Goal: Task Accomplishment & Management: Use online tool/utility

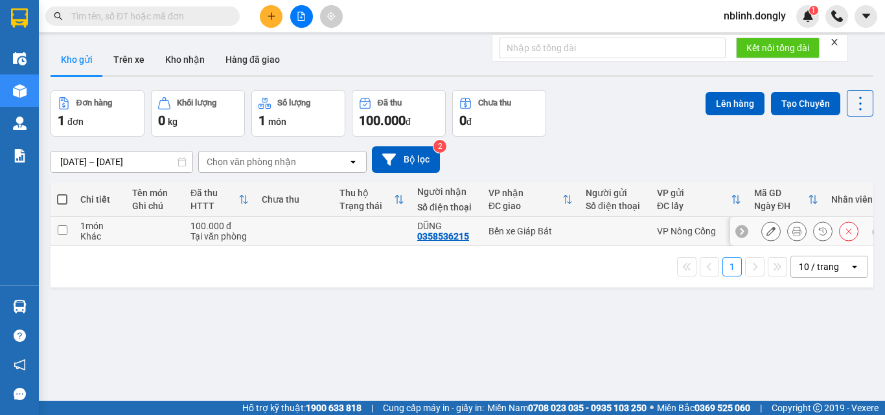
drag, startPoint x: 58, startPoint y: 229, endPoint x: 67, endPoint y: 229, distance: 9.1
click at [58, 229] on input "checkbox" at bounding box center [63, 230] width 10 height 10
checkbox input "true"
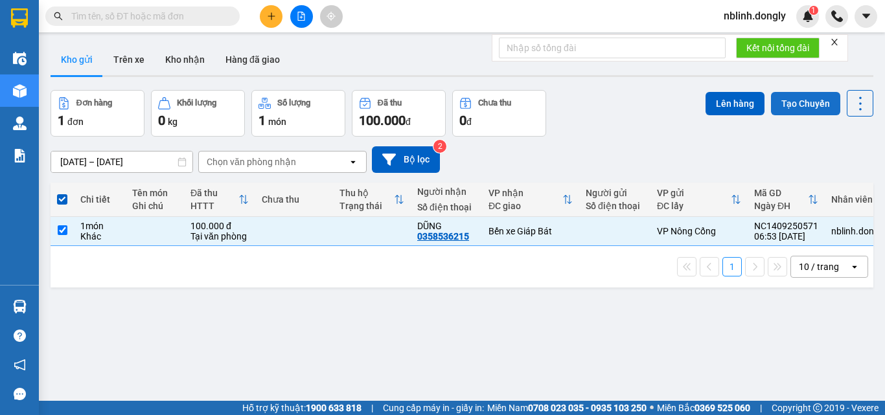
click at [803, 104] on button "Tạo Chuyến" at bounding box center [805, 103] width 69 height 23
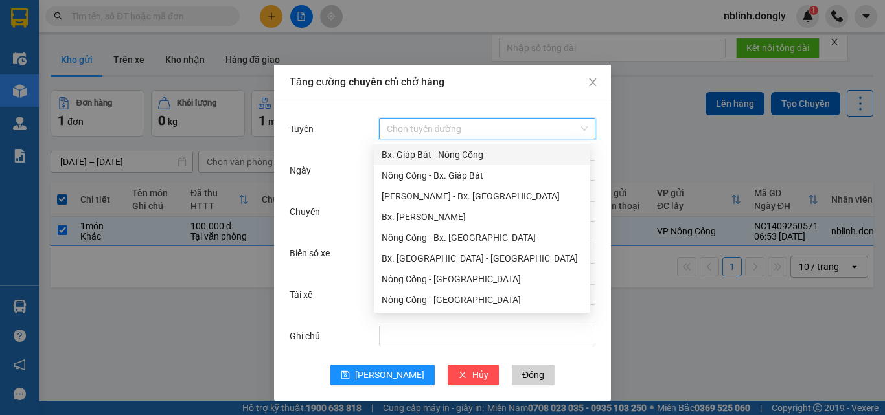
click at [420, 126] on input "Tuyến" at bounding box center [483, 128] width 192 height 19
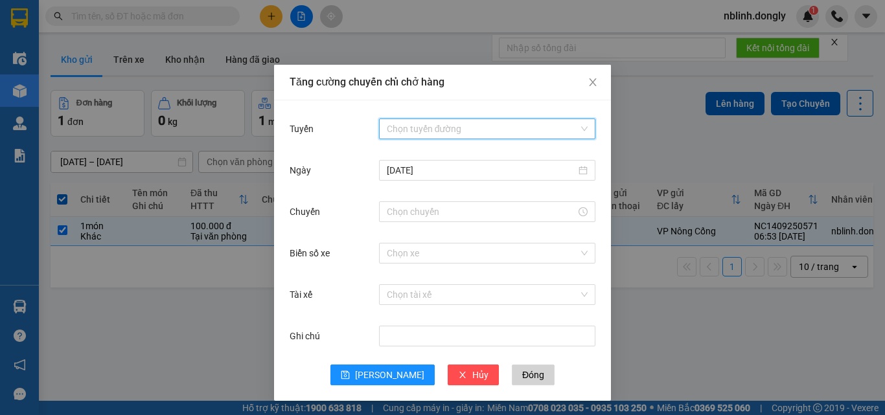
click at [399, 129] on input "Tuyến" at bounding box center [483, 128] width 192 height 19
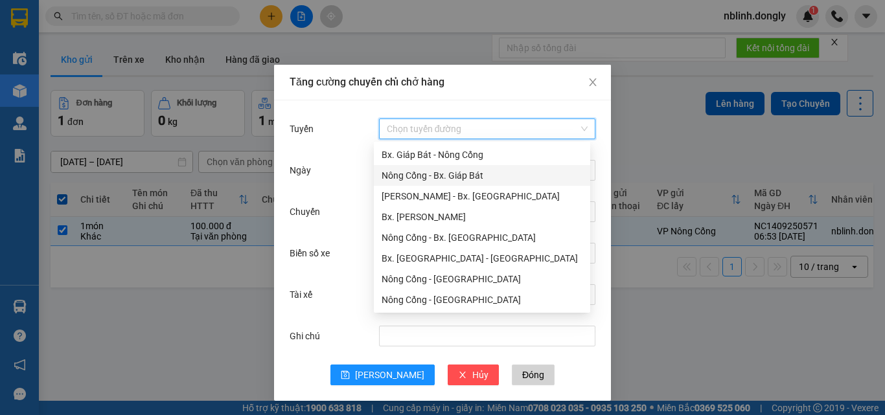
click at [448, 174] on div "Nông Cống - Bx. Giáp Bát" at bounding box center [481, 175] width 201 height 14
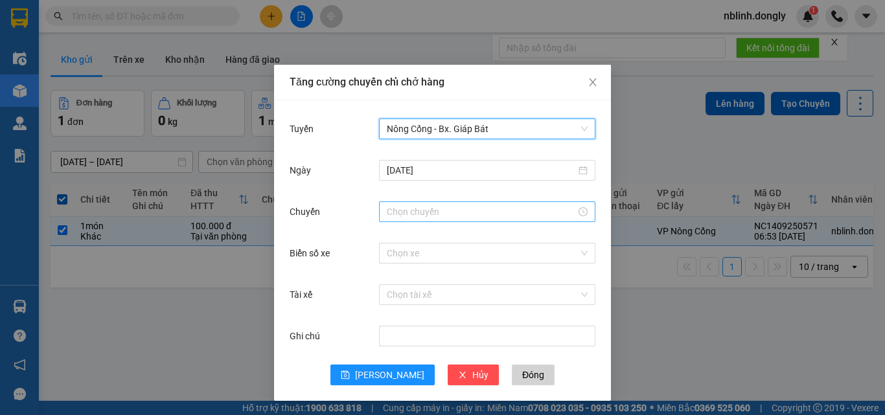
click at [392, 216] on input "Chuyến" at bounding box center [481, 212] width 189 height 14
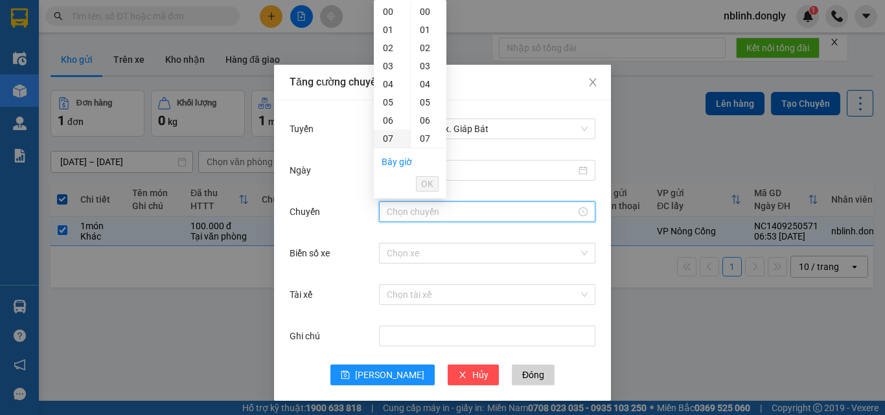
click at [383, 135] on div "07" at bounding box center [392, 139] width 36 height 18
type input "07:00"
drag, startPoint x: 429, startPoint y: 181, endPoint x: 422, endPoint y: 213, distance: 33.0
click at [429, 184] on span "OK" at bounding box center [427, 184] width 12 height 14
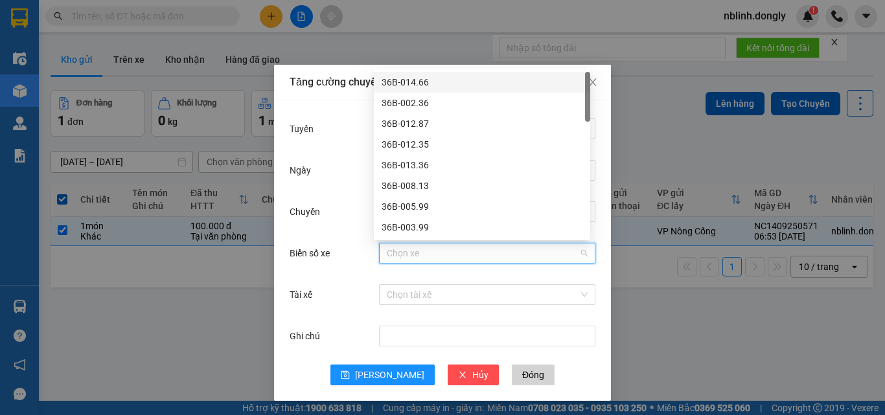
click at [392, 254] on input "Biển số xe" at bounding box center [483, 253] width 192 height 19
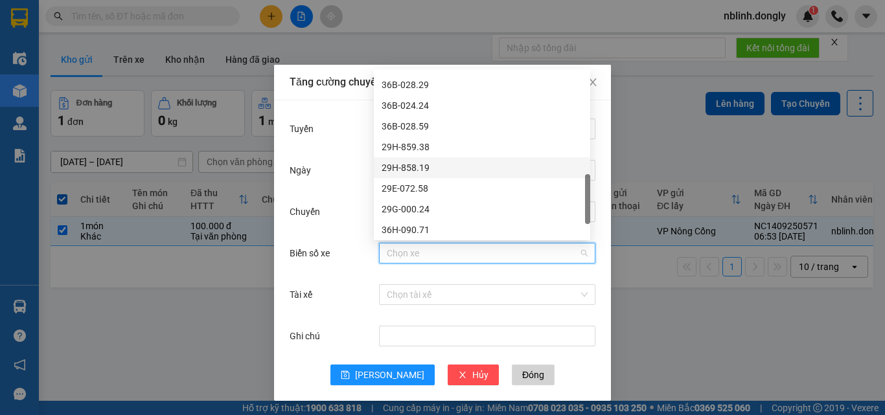
scroll to position [513, 0]
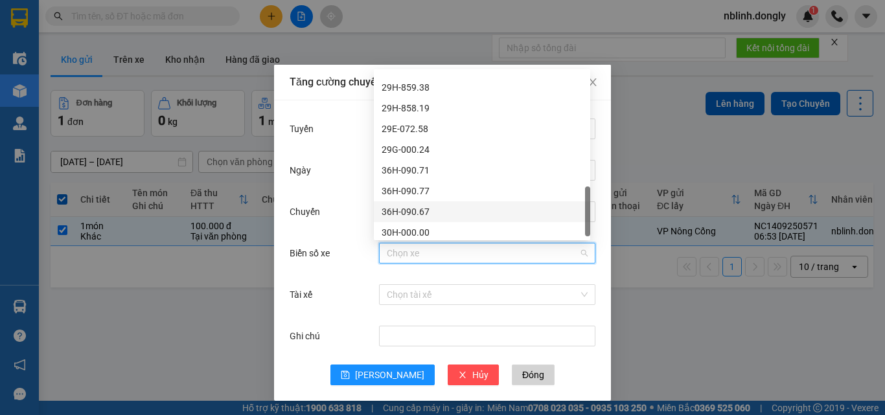
click at [412, 214] on div "36H-090.67" at bounding box center [481, 212] width 201 height 14
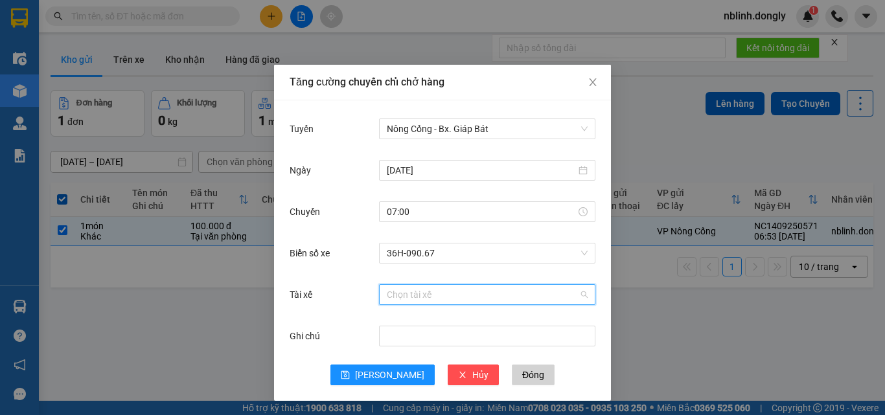
click at [407, 298] on input "Tài xế" at bounding box center [483, 294] width 192 height 19
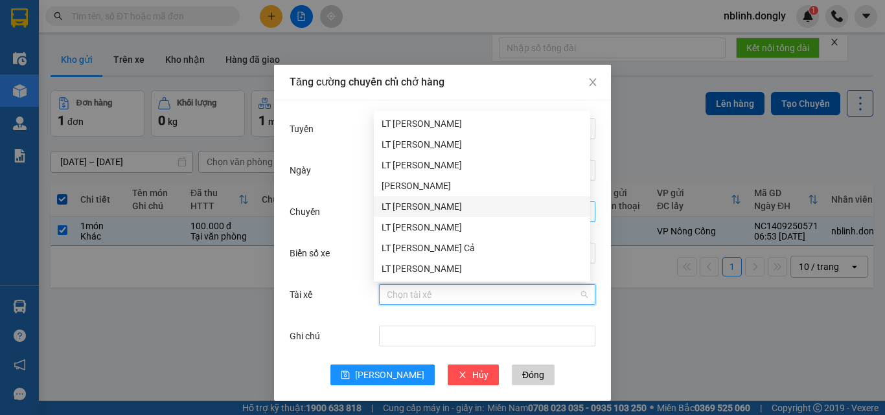
drag, startPoint x: 402, startPoint y: 201, endPoint x: 405, endPoint y: 214, distance: 13.2
click at [402, 202] on div "LT [PERSON_NAME]" at bounding box center [481, 206] width 201 height 14
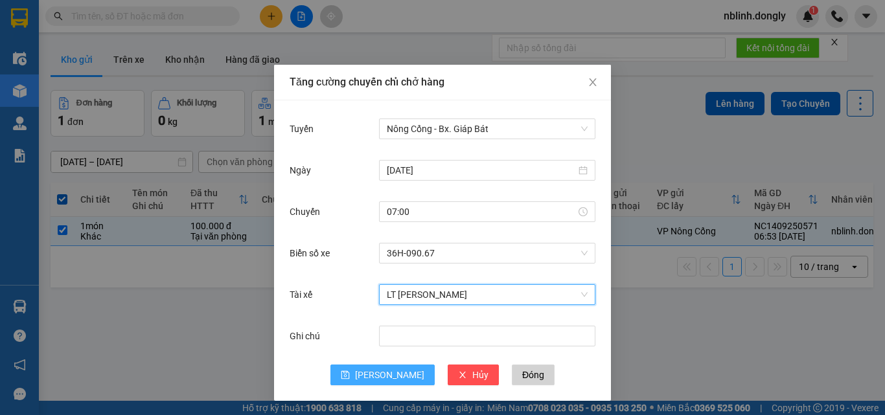
click at [390, 375] on span "[PERSON_NAME]" at bounding box center [389, 375] width 69 height 14
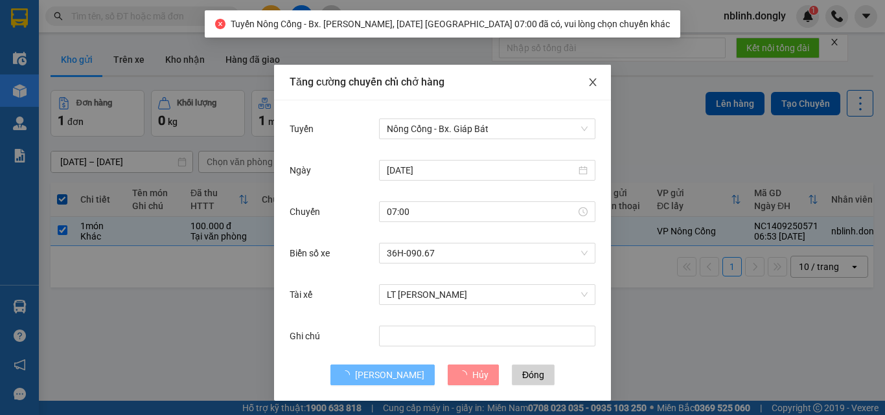
click at [589, 87] on icon "close" at bounding box center [592, 82] width 10 height 10
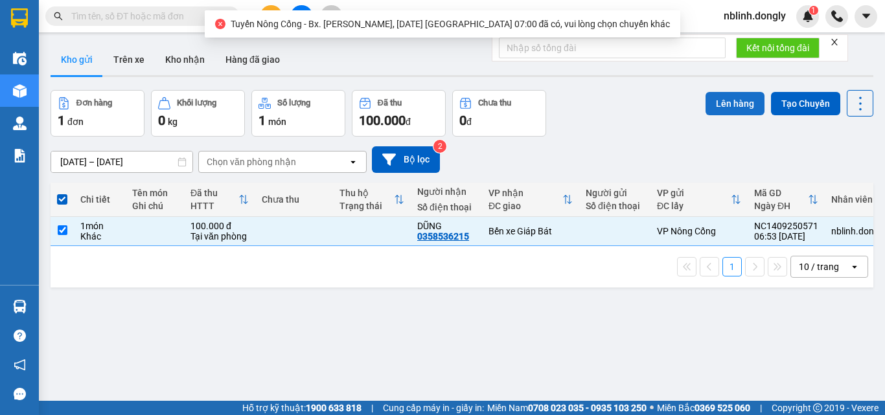
click at [724, 109] on button "Lên hàng" at bounding box center [734, 103] width 59 height 23
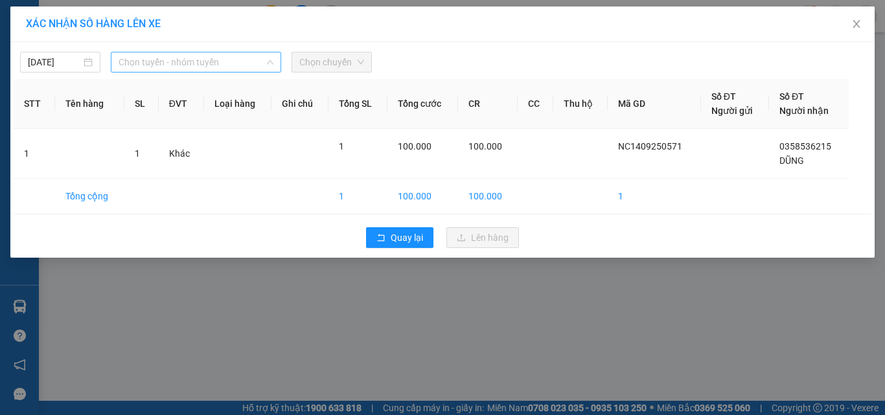
click at [181, 62] on span "Chọn tuyến - nhóm tuyến" at bounding box center [196, 61] width 155 height 19
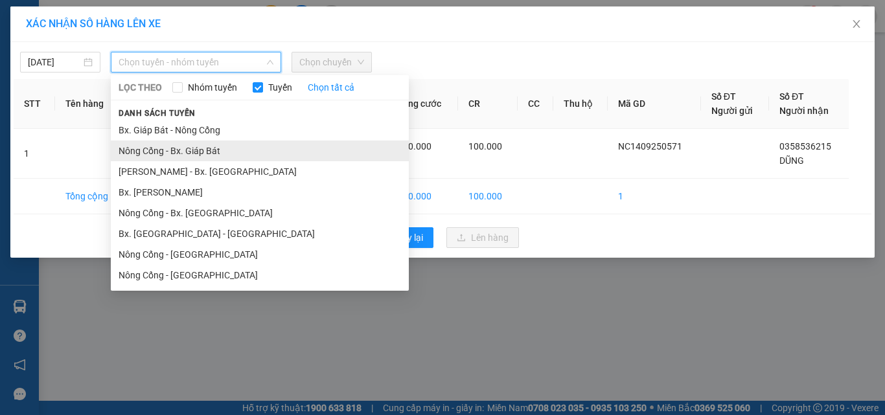
click at [206, 146] on li "Nông Cống - Bx. Giáp Bát" at bounding box center [260, 151] width 298 height 21
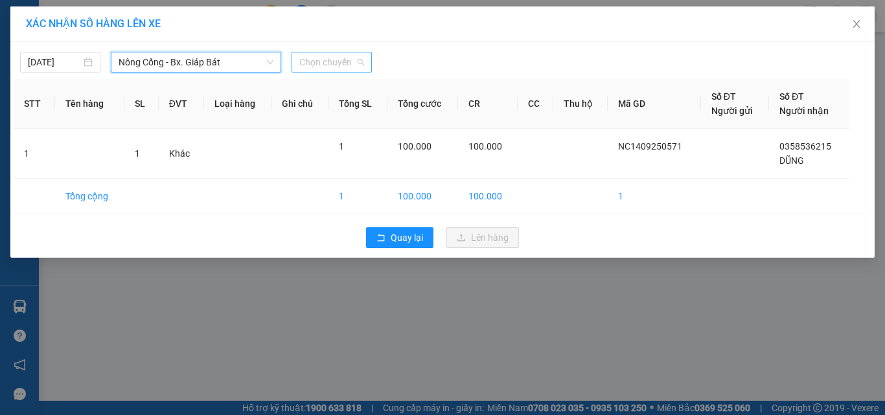
click at [321, 63] on span "Chọn chuyến" at bounding box center [331, 61] width 65 height 19
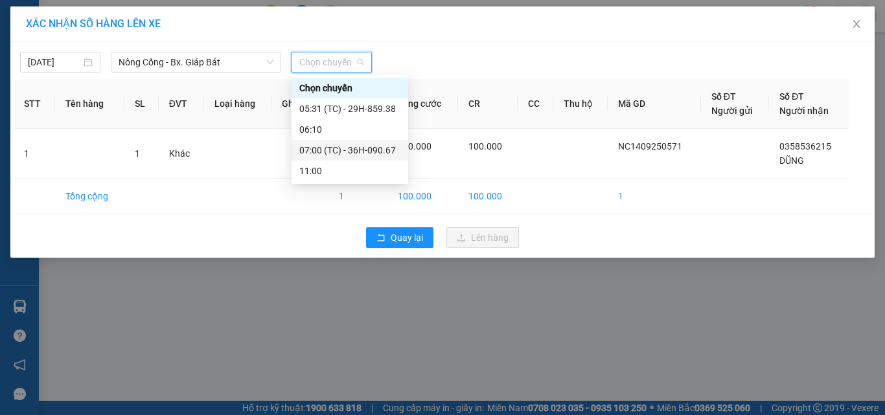
click at [361, 147] on div "07:00 (TC) - 36H-090.67" at bounding box center [349, 150] width 101 height 14
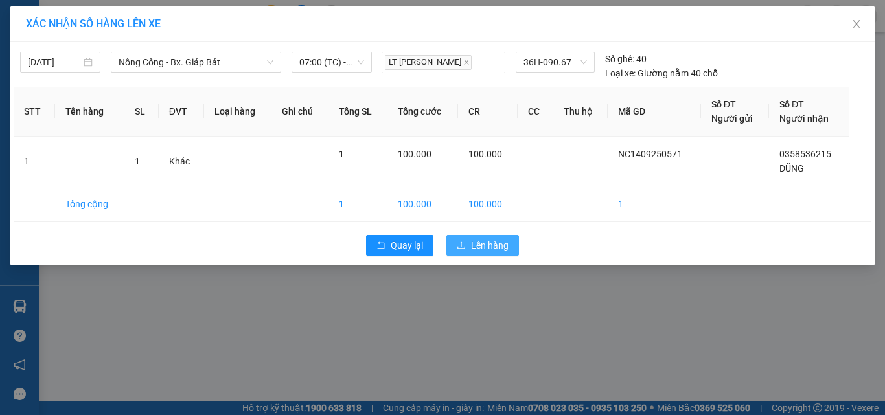
click at [479, 251] on span "Lên hàng" at bounding box center [490, 245] width 38 height 14
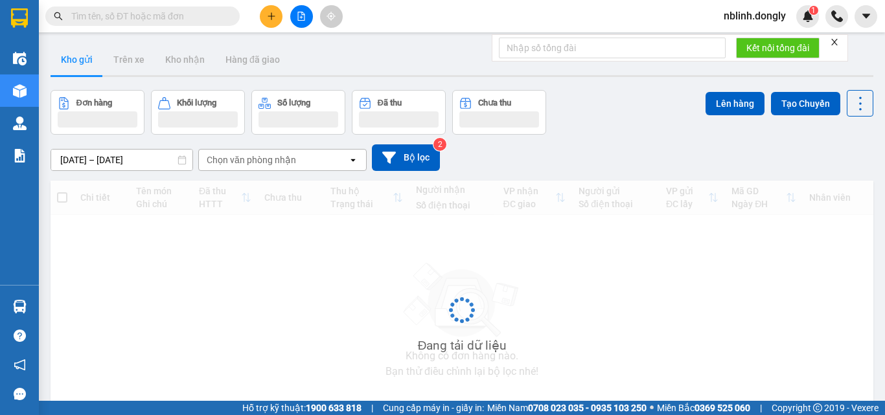
click at [275, 19] on icon "plus" at bounding box center [271, 16] width 9 height 9
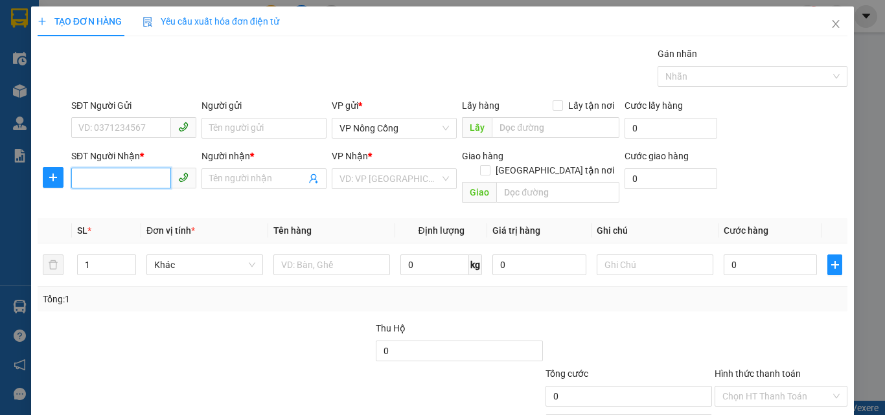
click at [95, 180] on input "SĐT Người Nhận *" at bounding box center [121, 178] width 100 height 21
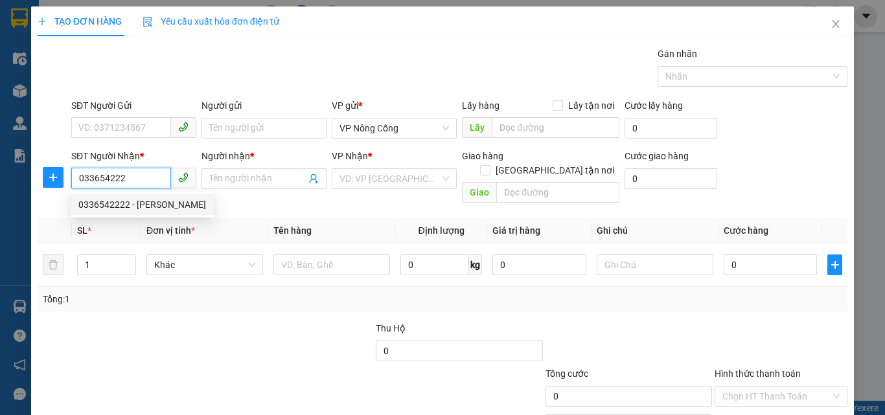
click at [106, 206] on div "0336542222 - Minh" at bounding box center [142, 205] width 128 height 14
type input "0336542222"
type input "Minh"
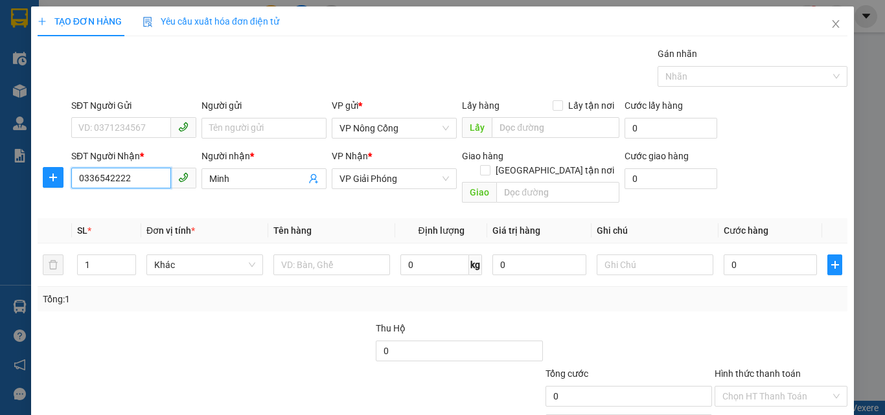
drag, startPoint x: 378, startPoint y: 178, endPoint x: 387, endPoint y: 199, distance: 22.6
click at [381, 183] on span "VP Giải Phóng" at bounding box center [393, 178] width 109 height 19
type input "0336542222"
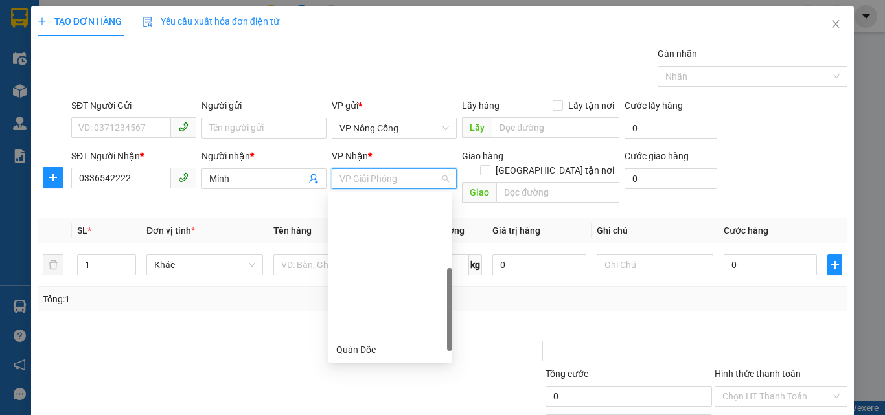
scroll to position [166, 0]
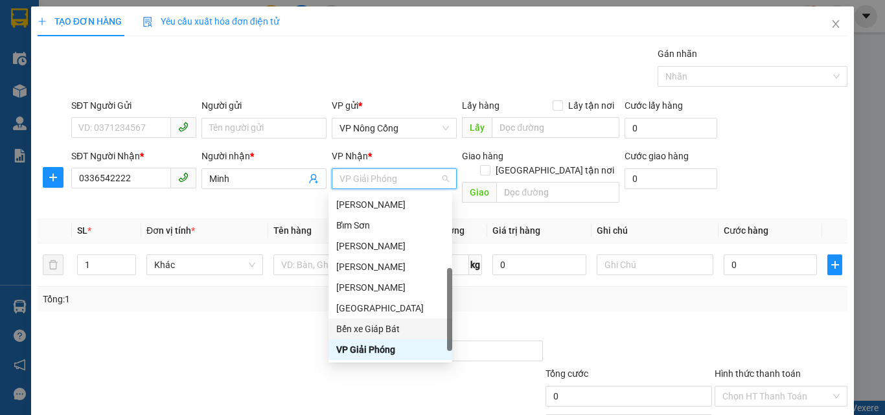
drag, startPoint x: 365, startPoint y: 330, endPoint x: 629, endPoint y: 309, distance: 264.4
click at [367, 330] on div "Bến xe Giáp Bát" at bounding box center [390, 329] width 108 height 14
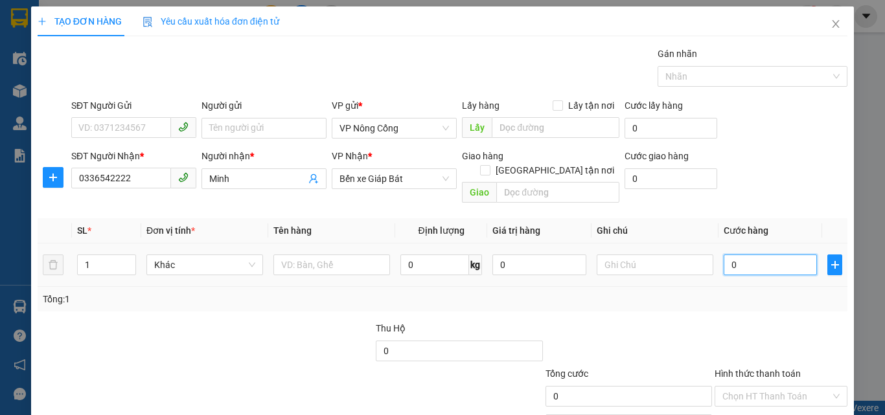
click at [746, 255] on input "0" at bounding box center [769, 265] width 93 height 21
type input "8"
type input "80"
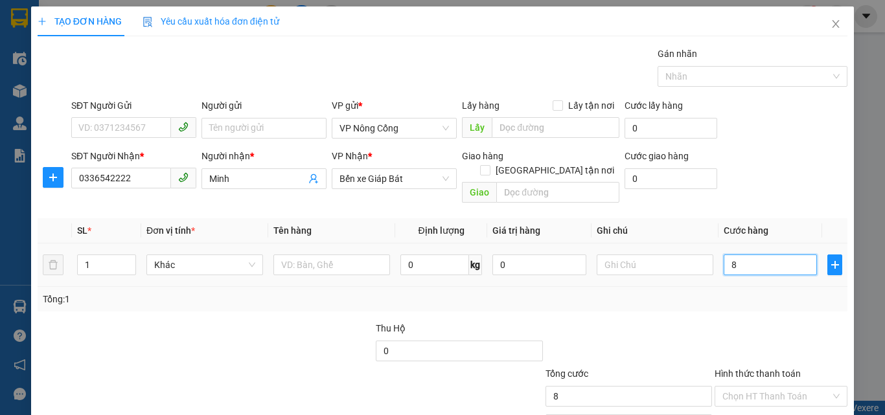
type input "80"
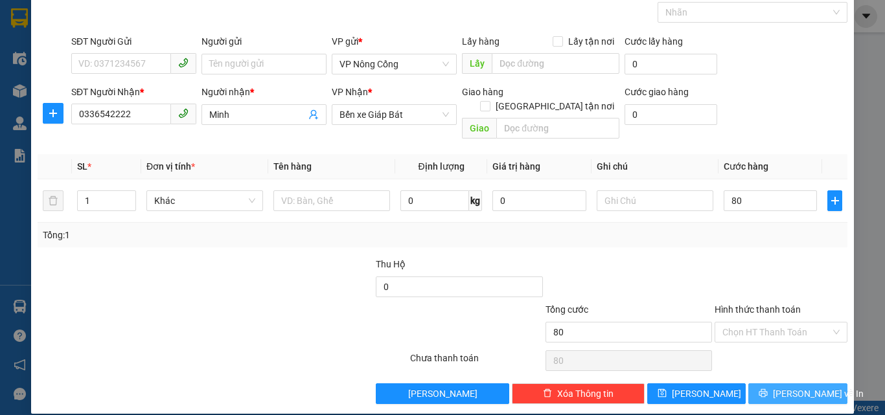
type input "80.000"
click at [793, 387] on span "[PERSON_NAME] và In" at bounding box center [818, 394] width 91 height 14
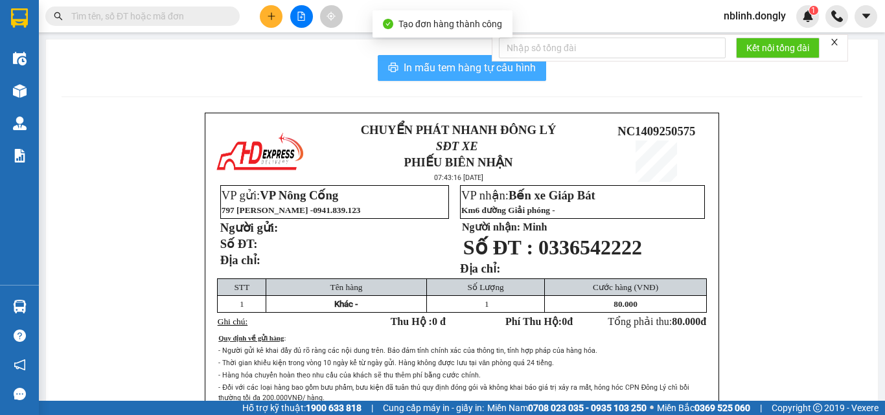
click at [452, 70] on span "In mẫu tem hàng tự cấu hình" at bounding box center [469, 68] width 132 height 16
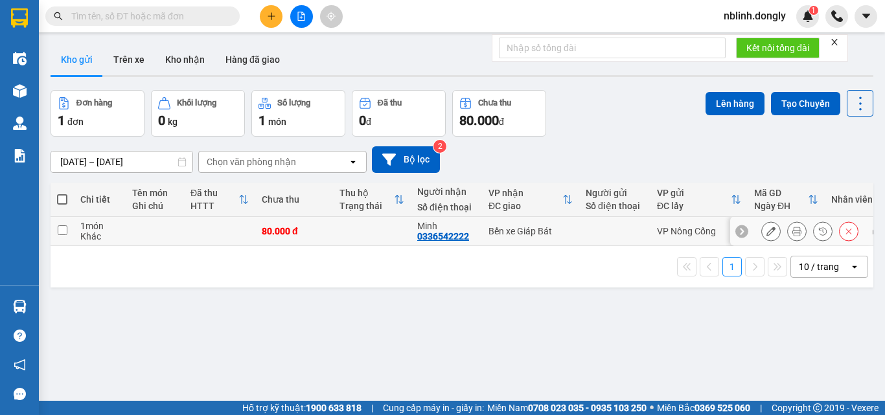
click at [62, 229] on input "checkbox" at bounding box center [63, 230] width 10 height 10
checkbox input "true"
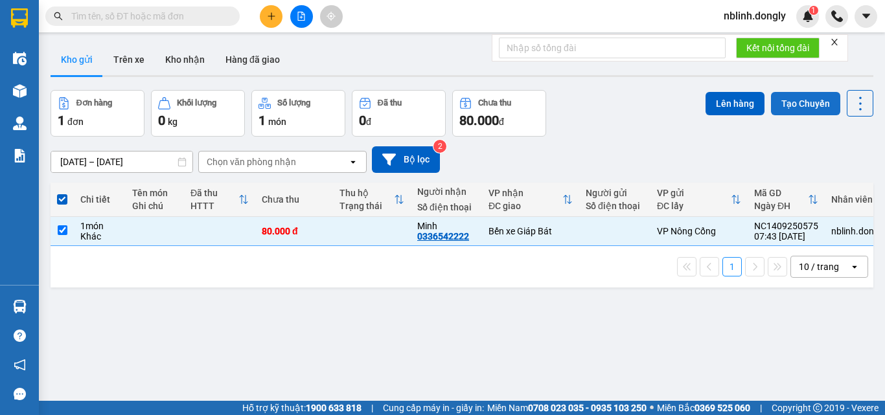
click at [782, 101] on button "Tạo Chuyến" at bounding box center [805, 103] width 69 height 23
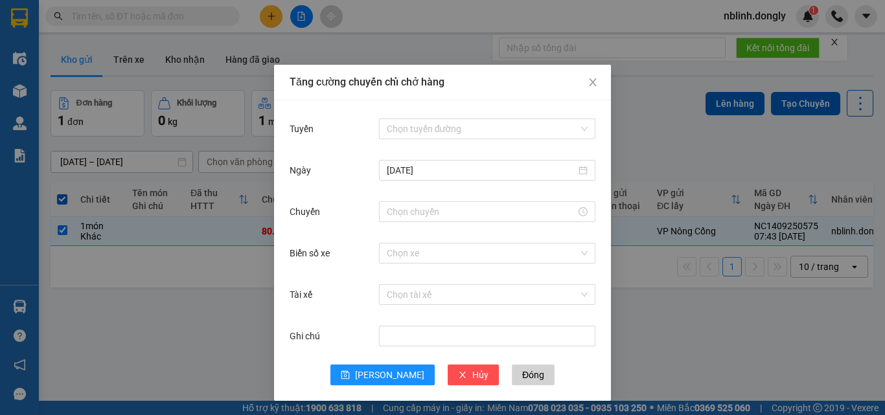
click at [434, 118] on div "Chọn tuyến đường" at bounding box center [487, 129] width 216 height 26
click at [422, 122] on input "Tuyến" at bounding box center [483, 128] width 192 height 19
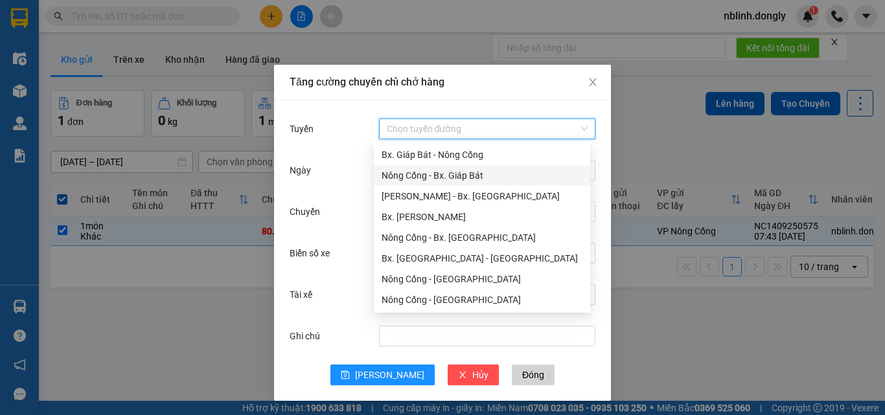
drag, startPoint x: 451, startPoint y: 176, endPoint x: 455, endPoint y: 181, distance: 6.9
click at [451, 177] on div "Nông Cống - Bx. Giáp Bát" at bounding box center [481, 175] width 201 height 14
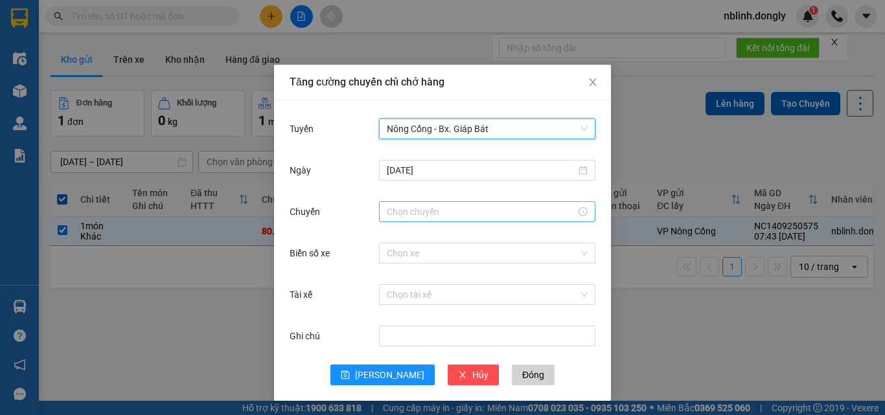
click at [407, 208] on input "Chuyến" at bounding box center [481, 212] width 189 height 14
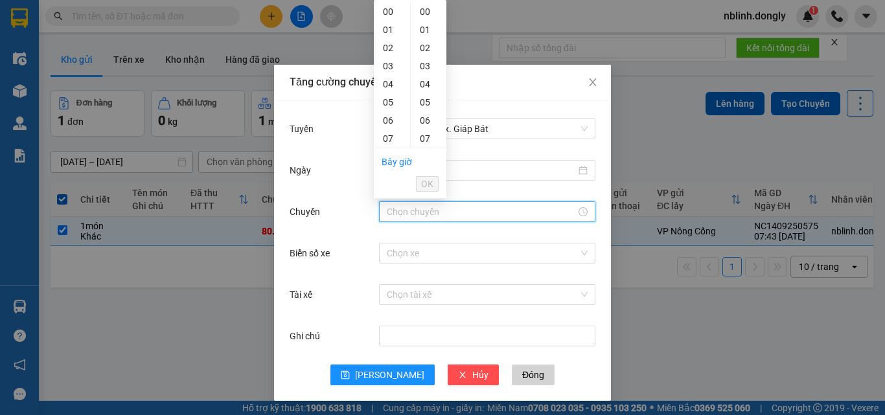
scroll to position [65, 0]
click at [389, 89] on div "08" at bounding box center [392, 92] width 36 height 18
type input "08:00"
click at [435, 183] on button "OK" at bounding box center [427, 184] width 23 height 16
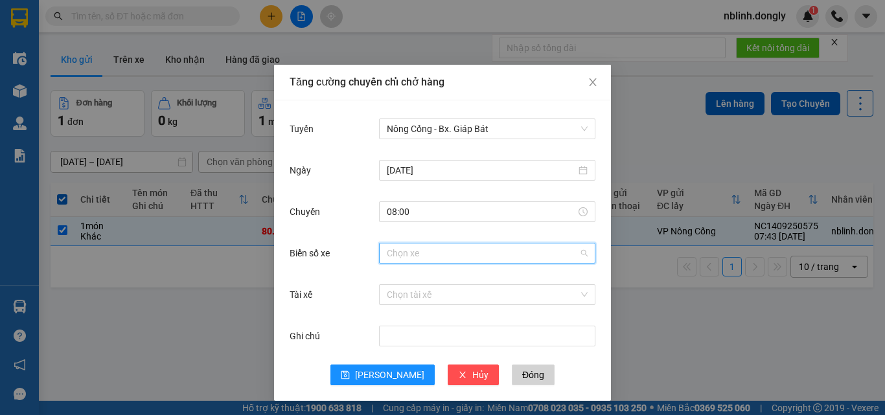
click at [394, 255] on input "Biển số xe" at bounding box center [483, 253] width 192 height 19
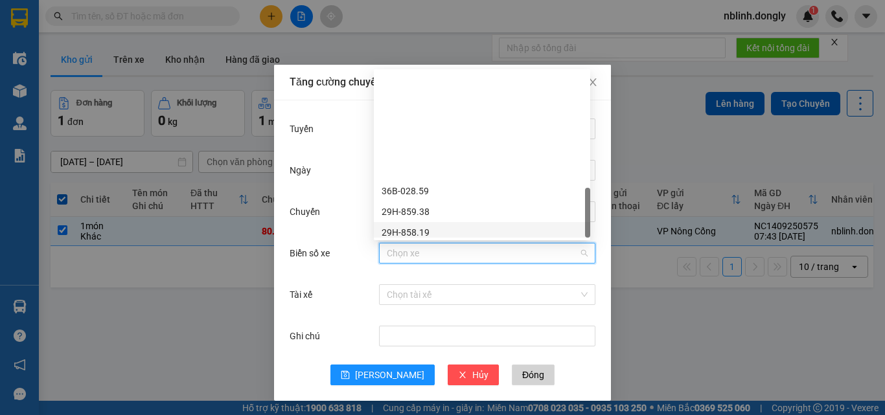
scroll to position [513, 0]
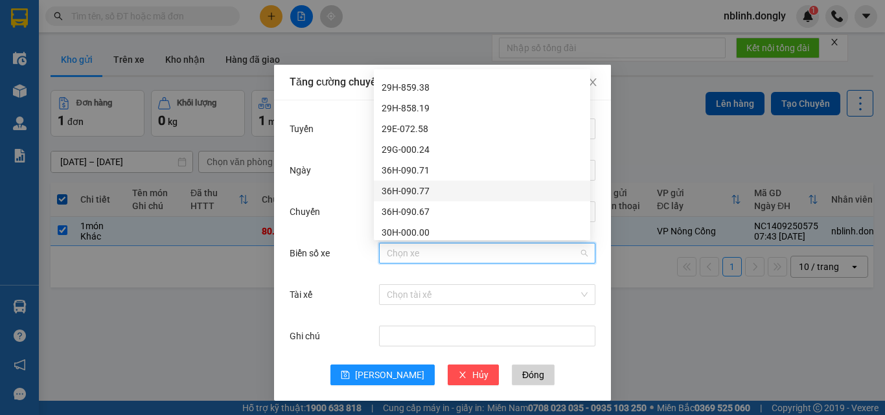
drag, startPoint x: 403, startPoint y: 188, endPoint x: 406, endPoint y: 198, distance: 10.9
click at [403, 188] on div "36H-090.77" at bounding box center [481, 191] width 201 height 14
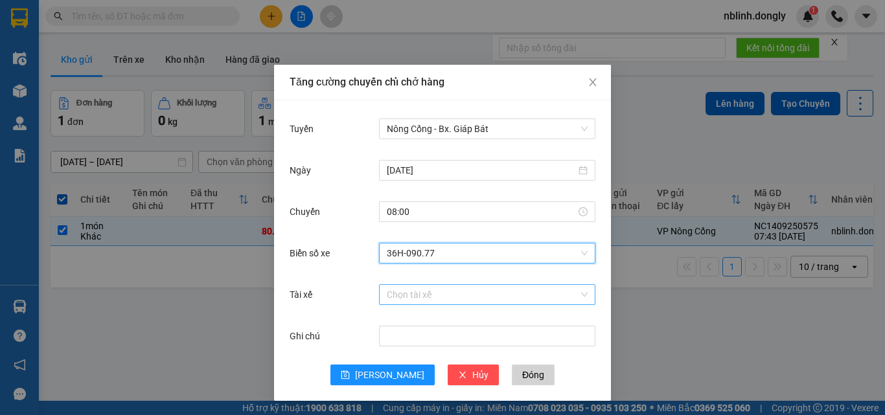
click at [394, 300] on input "Tài xế" at bounding box center [483, 294] width 192 height 19
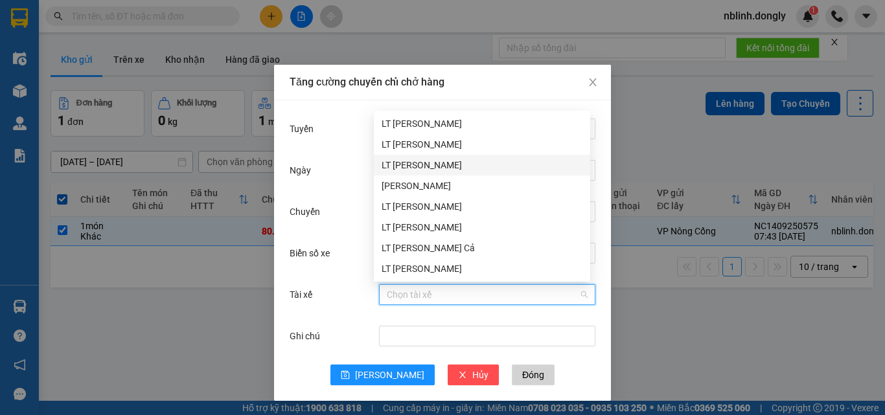
click at [407, 166] on div "LT [PERSON_NAME]" at bounding box center [481, 165] width 201 height 14
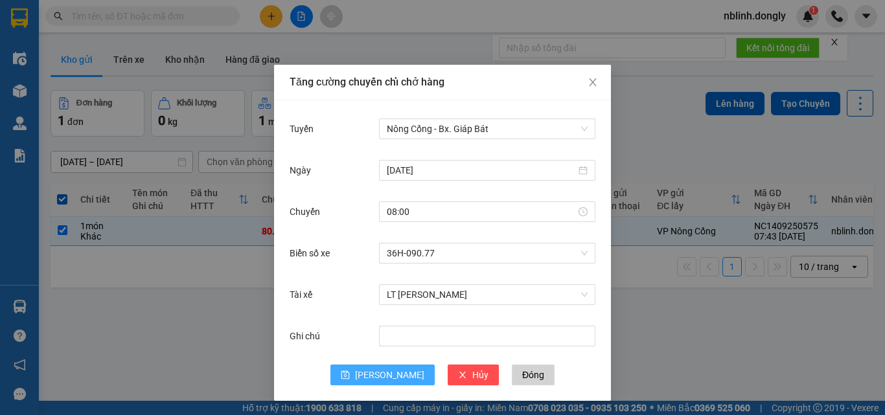
click at [387, 376] on span "[PERSON_NAME]" at bounding box center [389, 375] width 69 height 14
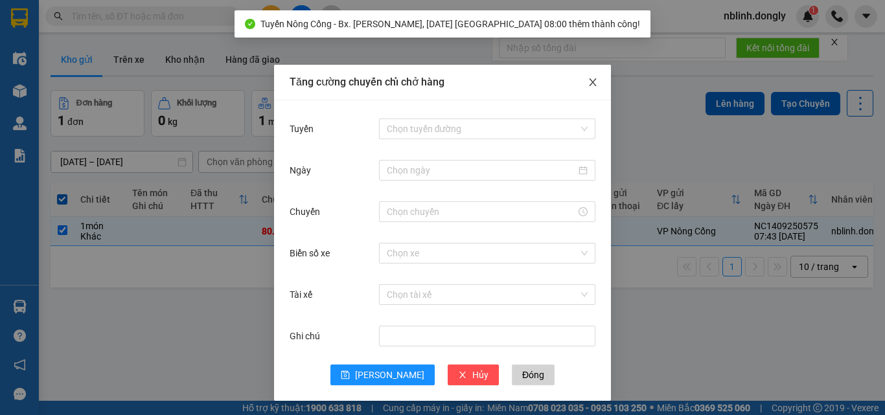
click at [587, 79] on icon "close" at bounding box center [592, 82] width 10 height 10
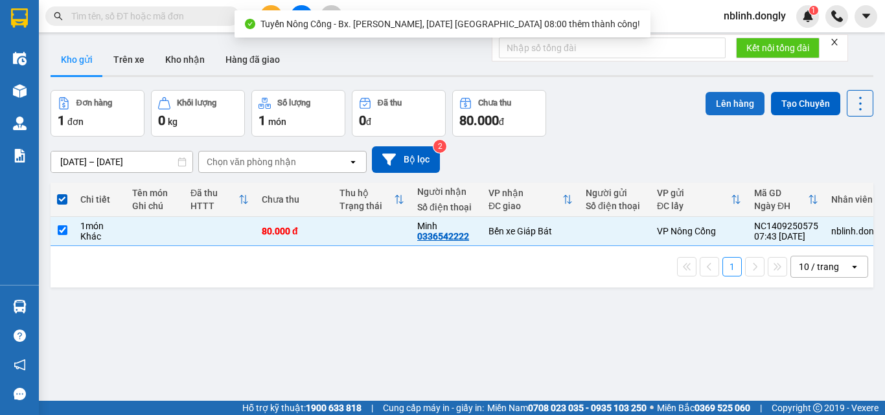
click at [721, 101] on button "Lên hàng" at bounding box center [734, 103] width 59 height 23
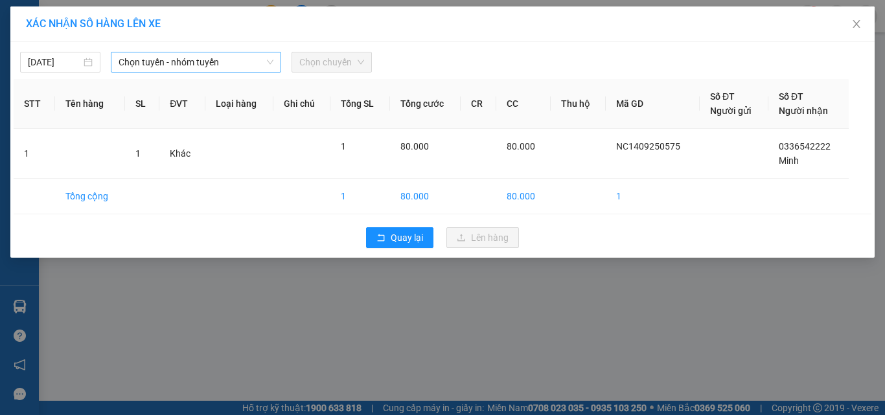
click at [186, 59] on span "Chọn tuyến - nhóm tuyến" at bounding box center [196, 61] width 155 height 19
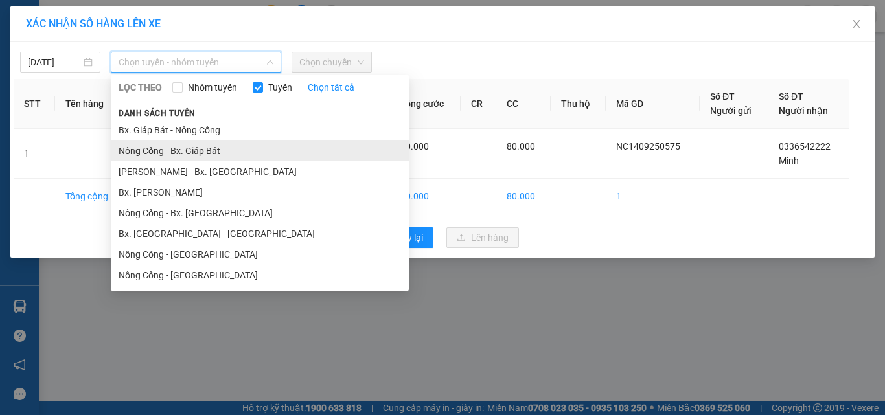
click at [199, 153] on li "Nông Cống - Bx. Giáp Bát" at bounding box center [260, 151] width 298 height 21
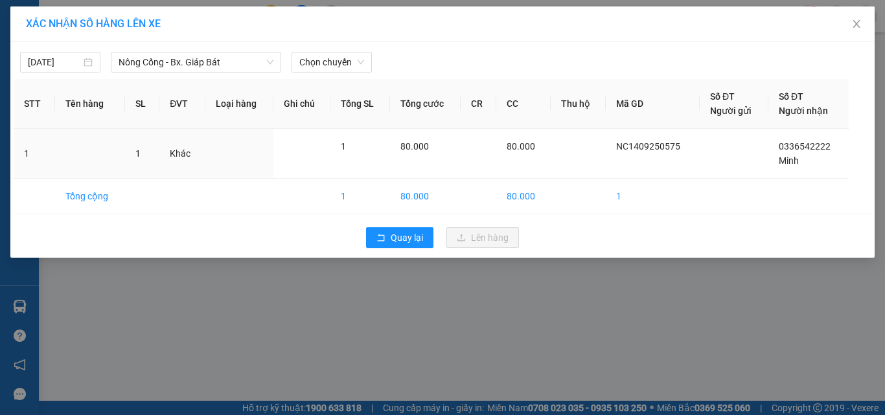
click at [348, 86] on th "Tổng SL" at bounding box center [360, 104] width 60 height 50
click at [339, 63] on span "Chọn chuyến" at bounding box center [331, 61] width 65 height 19
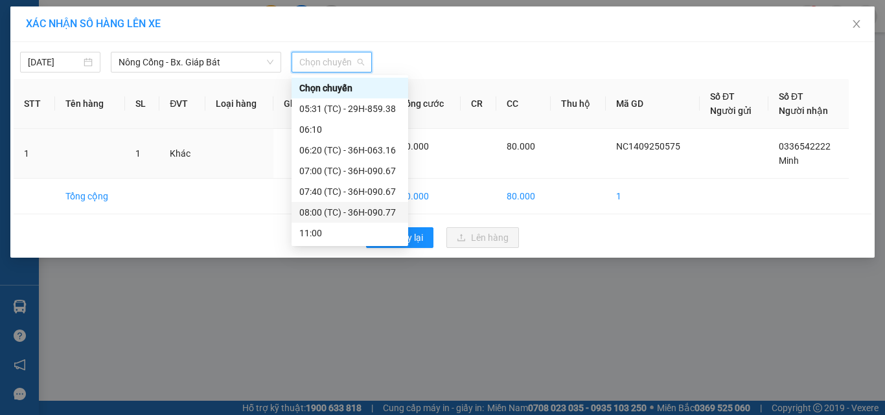
click at [368, 209] on div "08:00 (TC) - 36H-090.77" at bounding box center [349, 212] width 101 height 14
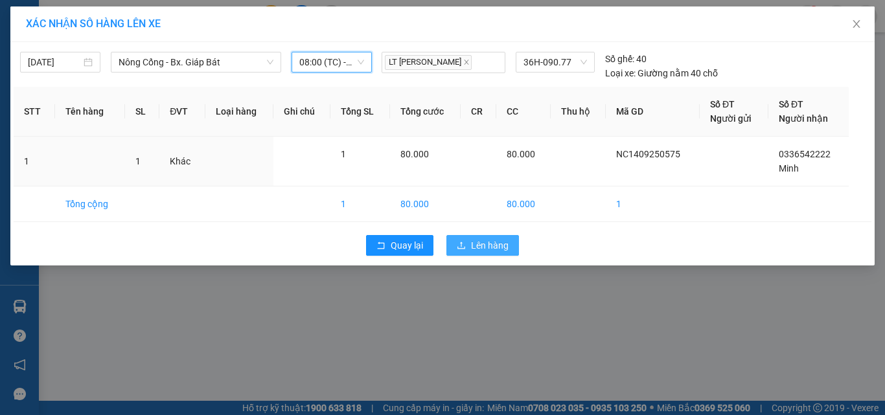
click at [476, 242] on span "Lên hàng" at bounding box center [490, 245] width 38 height 14
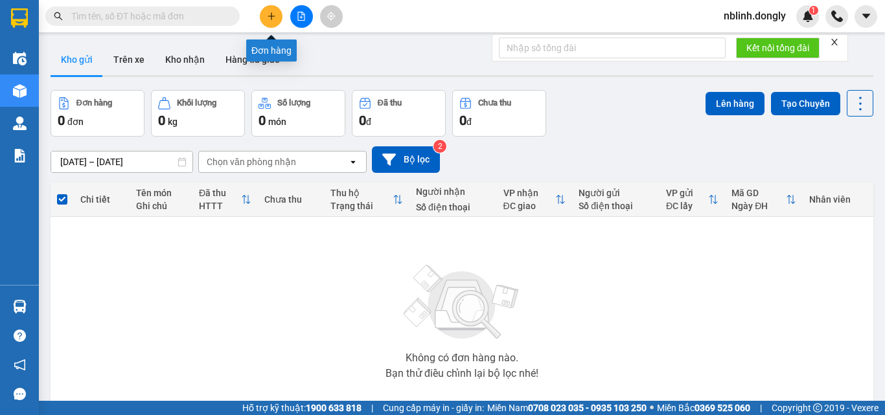
click at [275, 17] on icon "plus" at bounding box center [271, 16] width 9 height 9
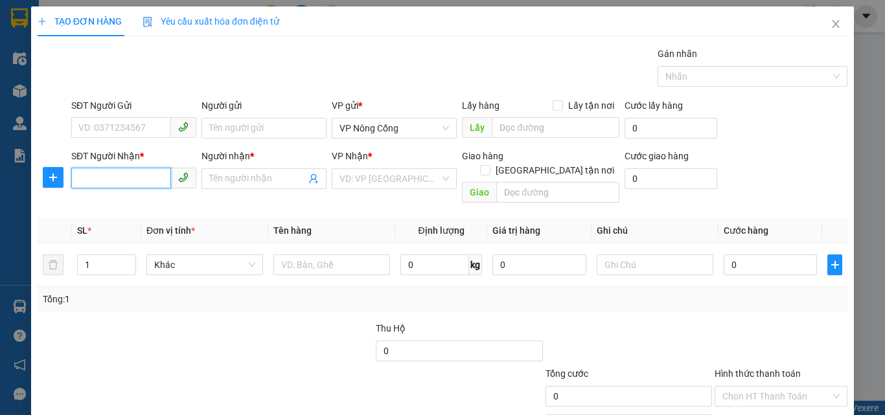
click at [81, 181] on input "SĐT Người Nhận *" at bounding box center [121, 178] width 100 height 21
type input "0858387699"
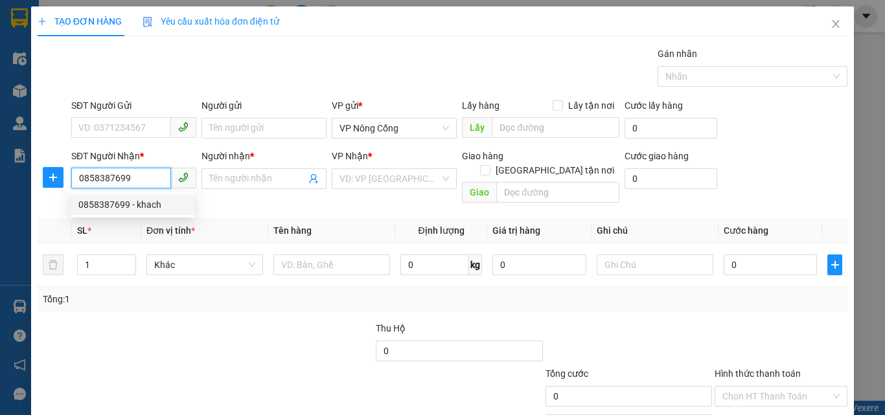
click at [128, 199] on div "0858387699 - khach" at bounding box center [132, 205] width 108 height 14
type input "khach"
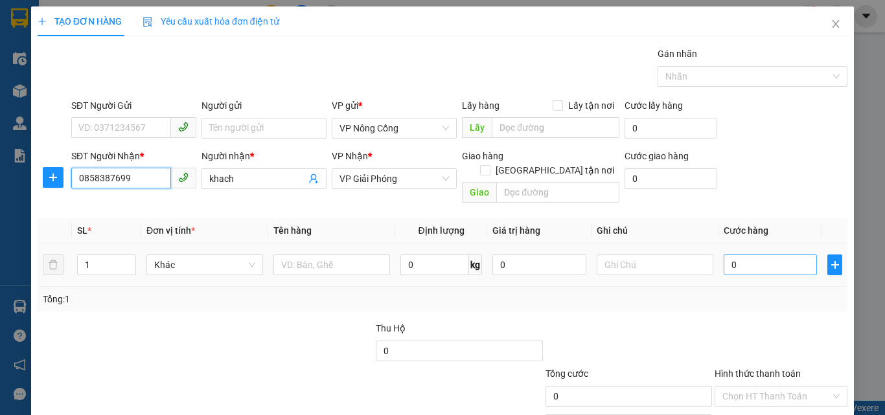
type input "0858387699"
click at [757, 255] on input "0" at bounding box center [769, 265] width 93 height 21
type input "4"
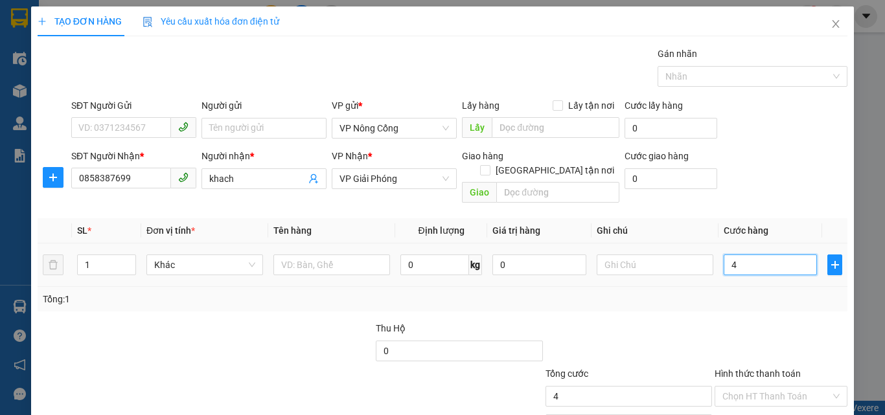
type input "40"
type input "40.000"
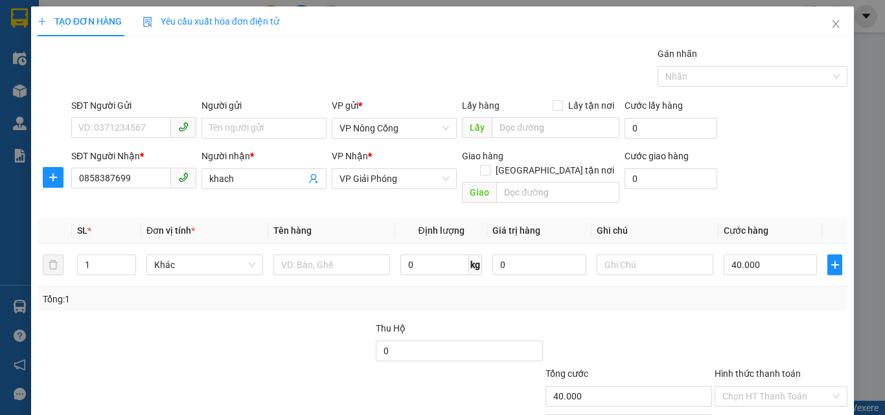
click at [769, 368] on label "Hình thức thanh toán" at bounding box center [757, 373] width 86 height 10
click at [769, 387] on input "Hình thức thanh toán" at bounding box center [776, 396] width 108 height 19
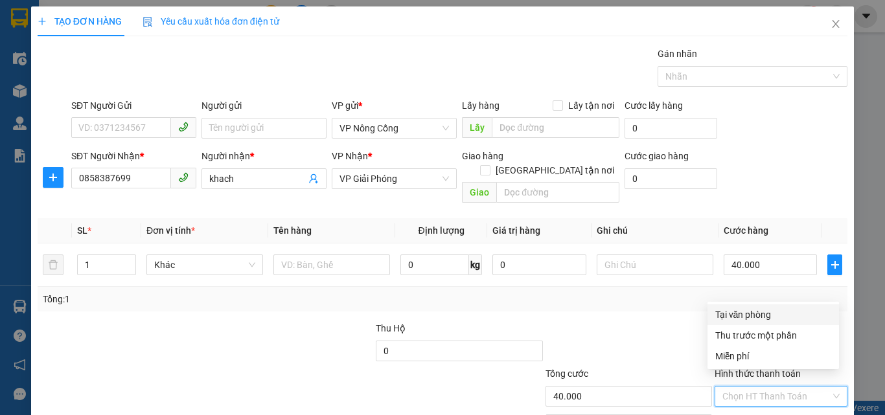
click at [748, 312] on div "Tại văn phòng" at bounding box center [773, 315] width 116 height 14
type input "0"
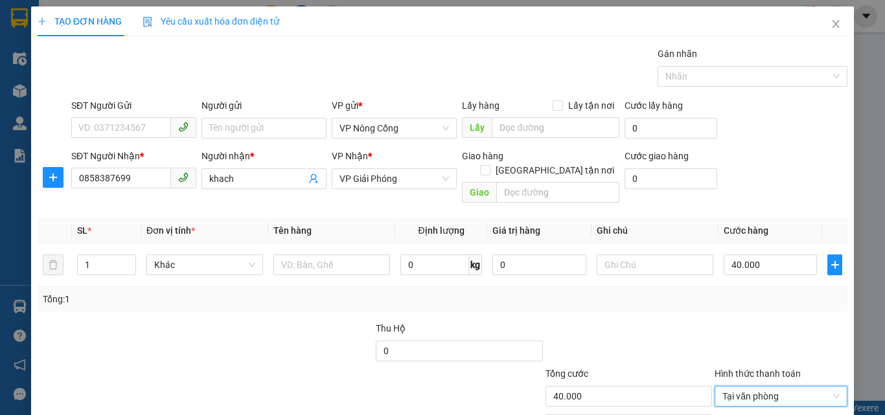
scroll to position [64, 0]
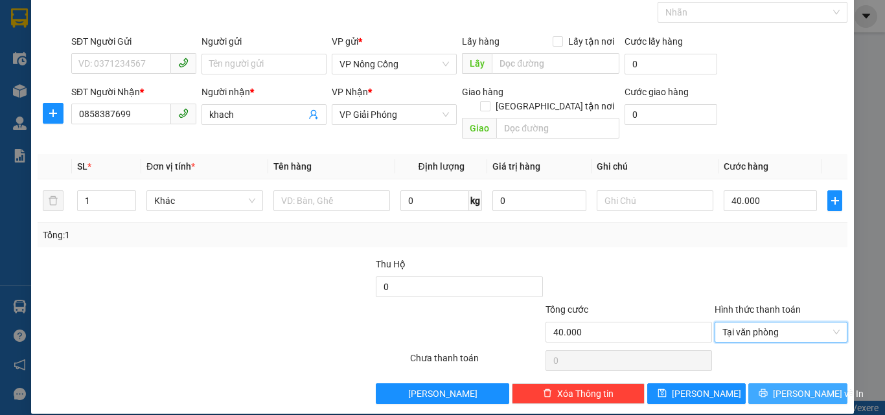
drag, startPoint x: 778, startPoint y: 373, endPoint x: 782, endPoint y: 365, distance: 9.0
click at [780, 387] on span "[PERSON_NAME] và In" at bounding box center [818, 394] width 91 height 14
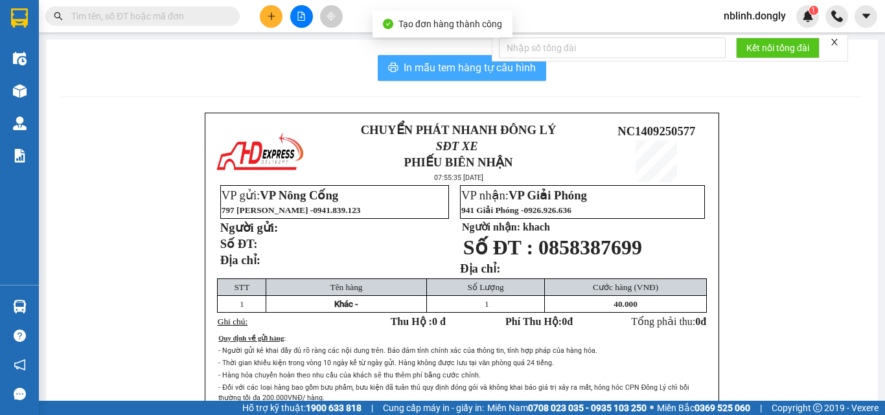
drag, startPoint x: 482, startPoint y: 69, endPoint x: 727, endPoint y: 219, distance: 287.2
click at [482, 70] on span "In mẫu tem hàng tự cấu hình" at bounding box center [469, 68] width 132 height 16
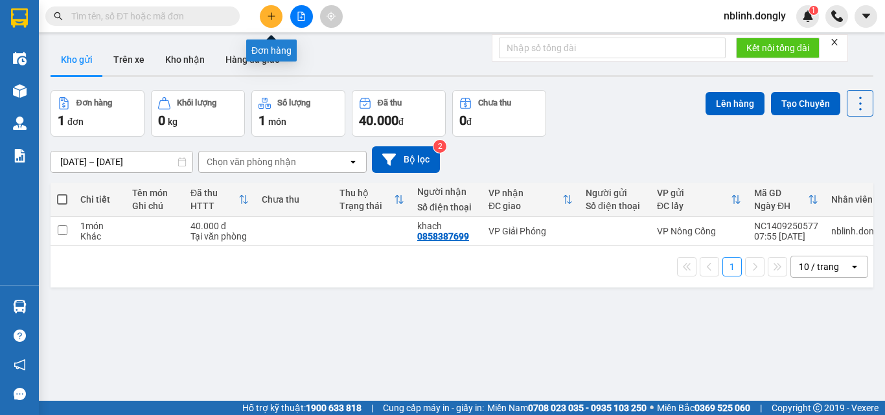
click at [260, 16] on button at bounding box center [271, 16] width 23 height 23
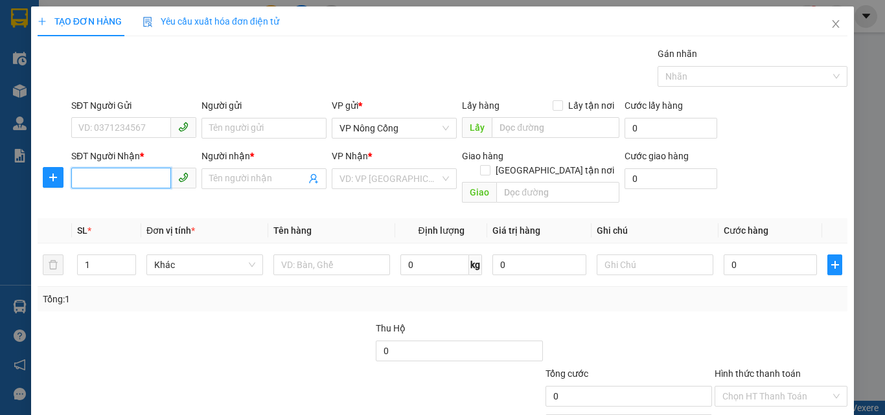
click at [98, 177] on input "SĐT Người Nhận *" at bounding box center [121, 178] width 100 height 21
type input "0975804164"
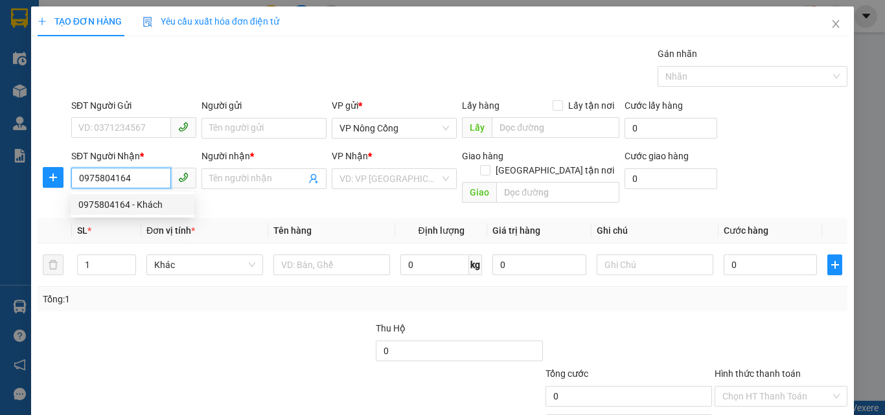
click at [116, 205] on div "0975804164 - Khách" at bounding box center [132, 205] width 108 height 14
type input "Khách"
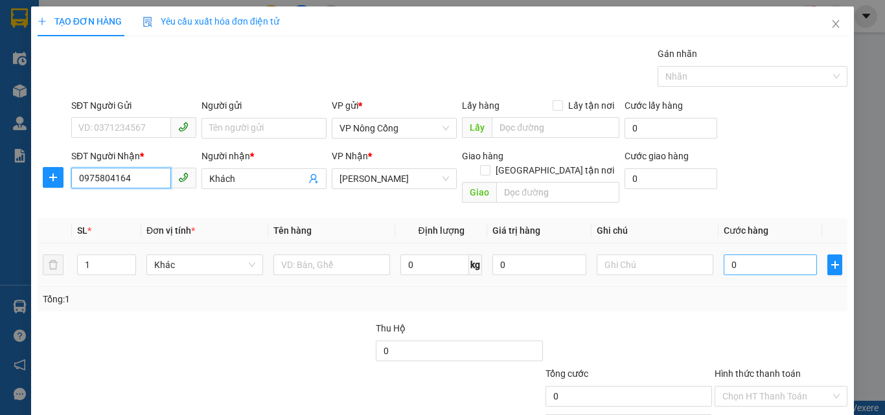
type input "0975804164"
click at [749, 255] on input "0" at bounding box center [769, 265] width 93 height 21
type input "5"
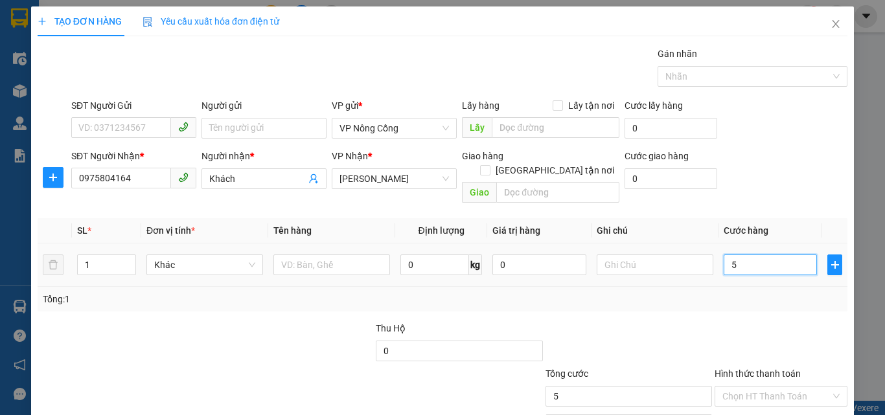
type input "50"
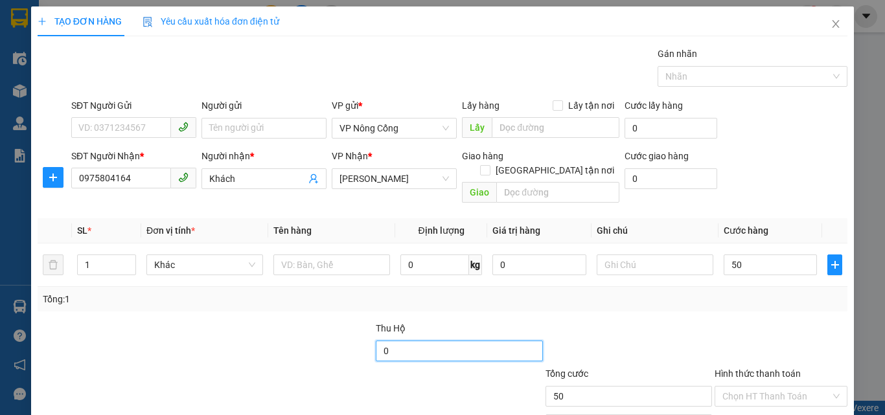
type input "50.000"
click at [399, 341] on input "0" at bounding box center [459, 351] width 166 height 21
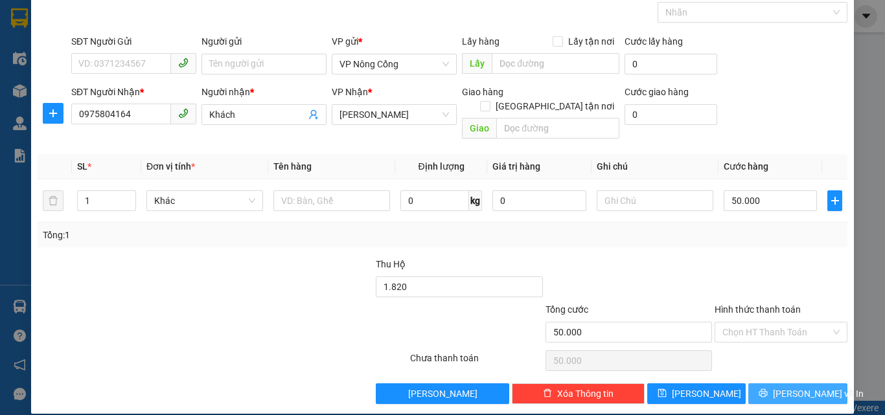
type input "1.820.000"
click at [784, 387] on span "[PERSON_NAME] và In" at bounding box center [818, 394] width 91 height 14
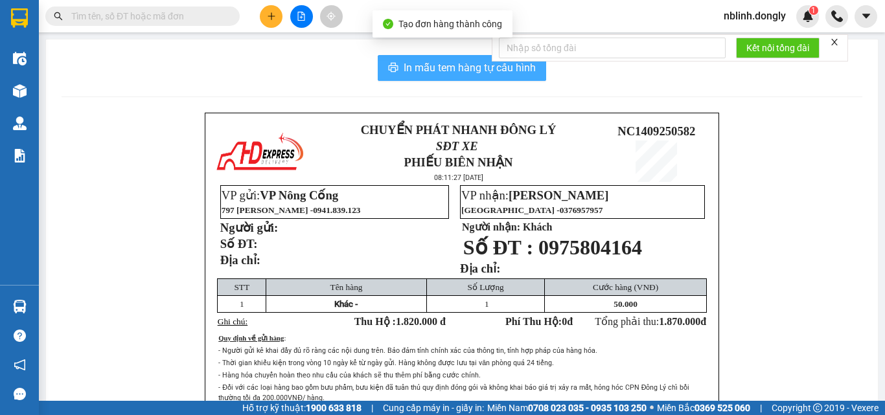
click at [471, 60] on span "In mẫu tem hàng tự cấu hình" at bounding box center [469, 68] width 132 height 16
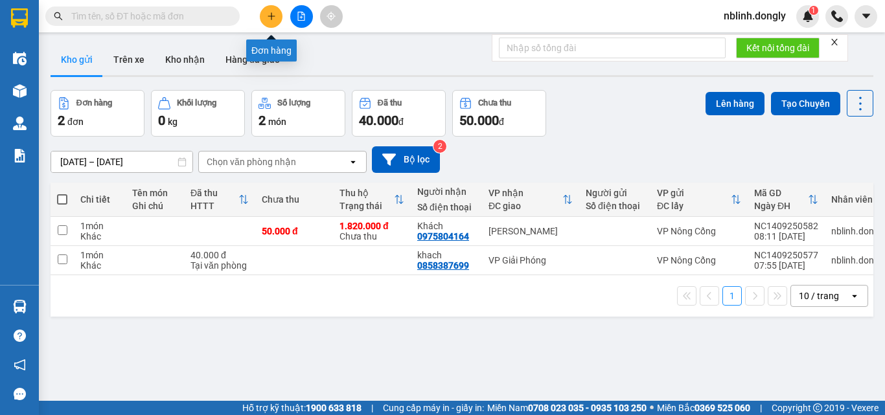
click at [267, 12] on button at bounding box center [271, 16] width 23 height 23
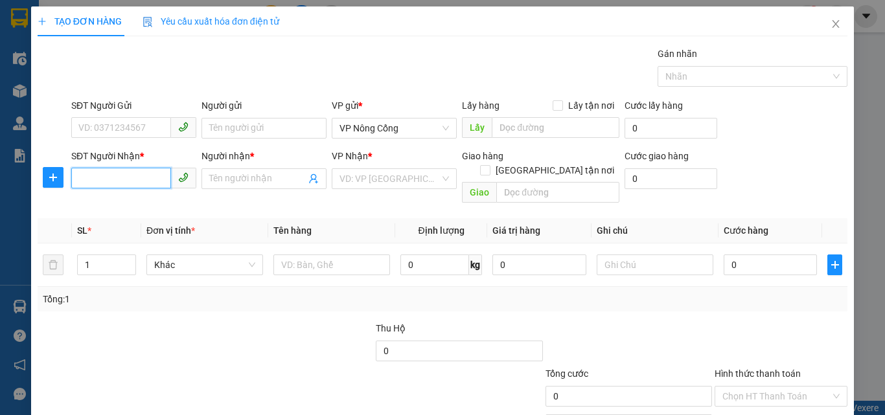
click at [93, 176] on input "SĐT Người Nhận *" at bounding box center [121, 178] width 100 height 21
type input "0963177516"
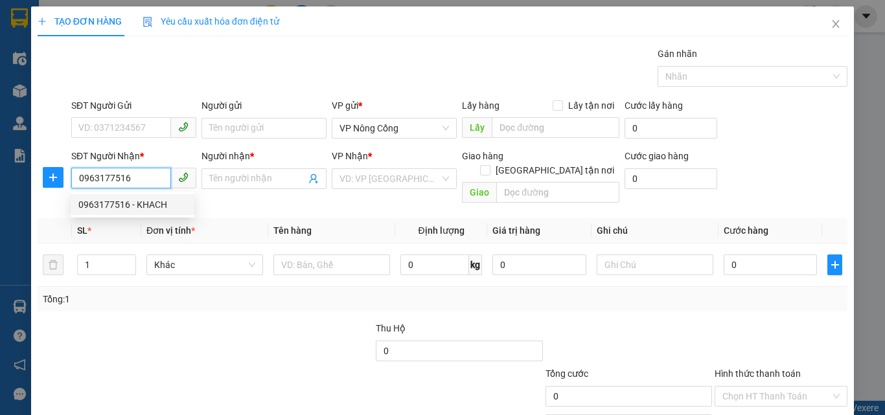
click at [115, 204] on div "0963177516 - KHACH" at bounding box center [132, 205] width 108 height 14
type input "KHACH"
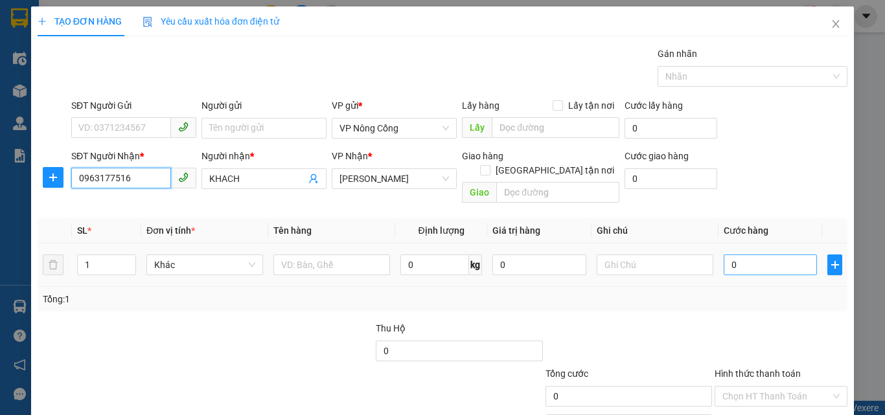
type input "0963177516"
click at [755, 255] on input "0" at bounding box center [769, 265] width 93 height 21
type input "5"
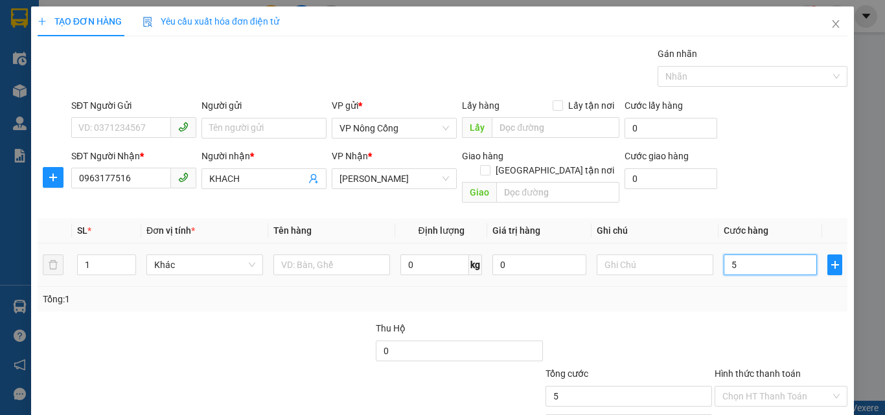
type input "50"
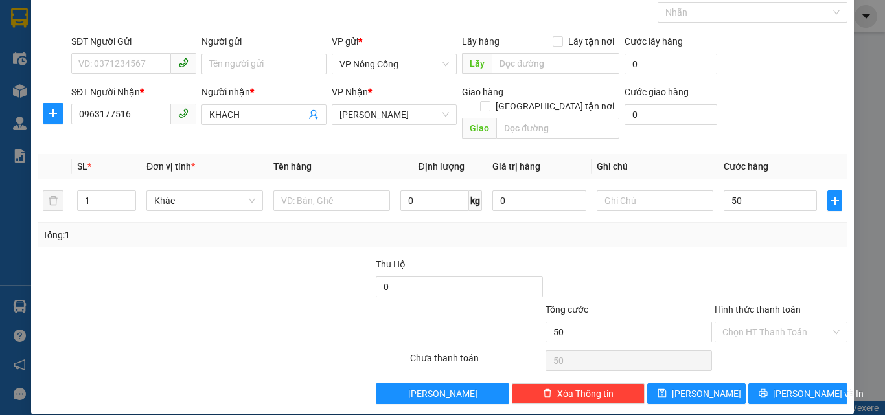
type input "50.000"
click at [747, 304] on label "Hình thức thanh toán" at bounding box center [757, 309] width 86 height 10
click at [747, 323] on input "Hình thức thanh toán" at bounding box center [776, 332] width 108 height 19
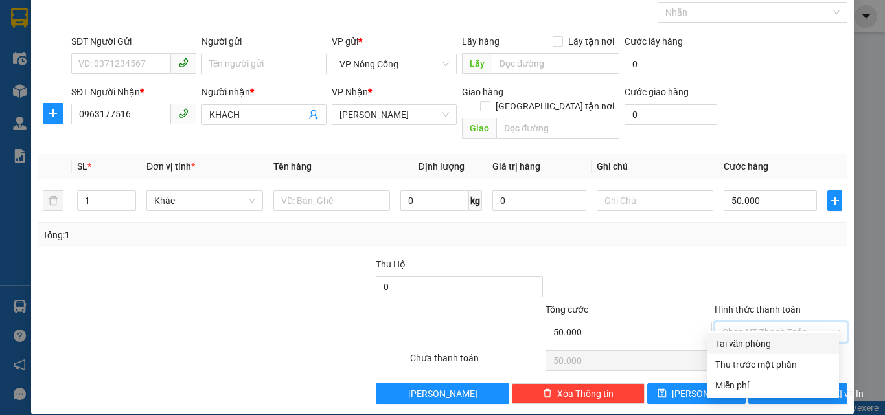
click at [751, 341] on div "Tại văn phòng" at bounding box center [773, 344] width 116 height 14
type input "0"
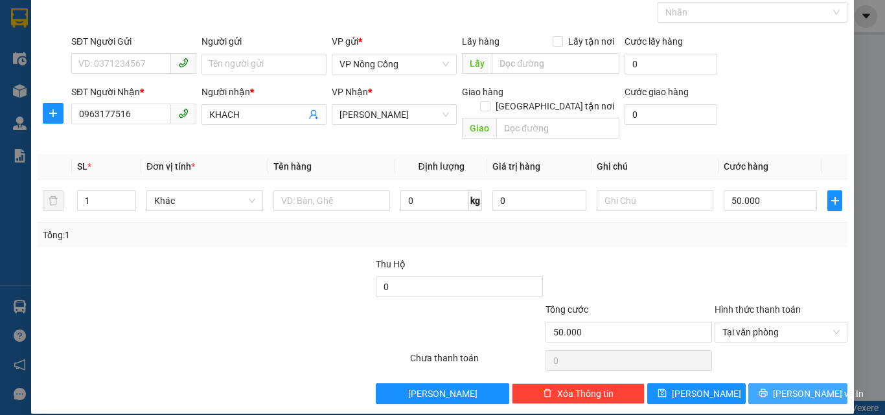
click at [806, 387] on span "[PERSON_NAME] và In" at bounding box center [818, 394] width 91 height 14
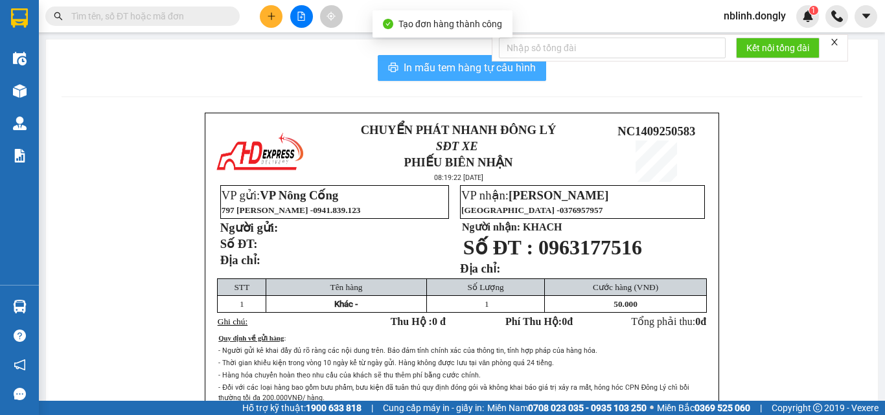
click at [470, 73] on span "In mẫu tem hàng tự cấu hình" at bounding box center [469, 68] width 132 height 16
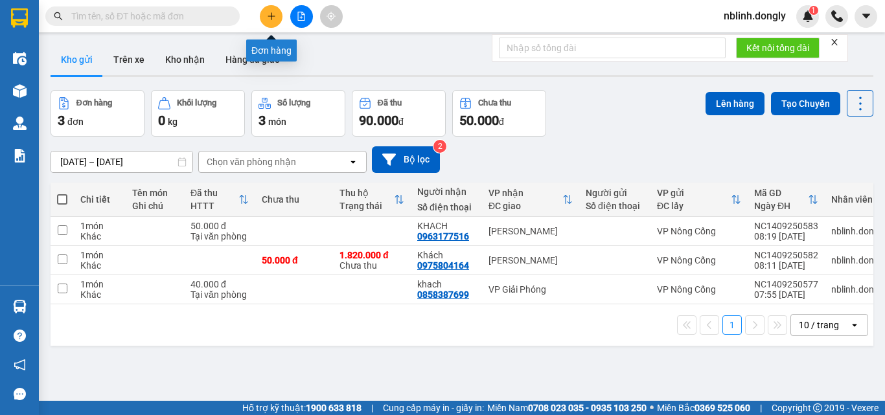
click at [281, 15] on button at bounding box center [271, 16] width 23 height 23
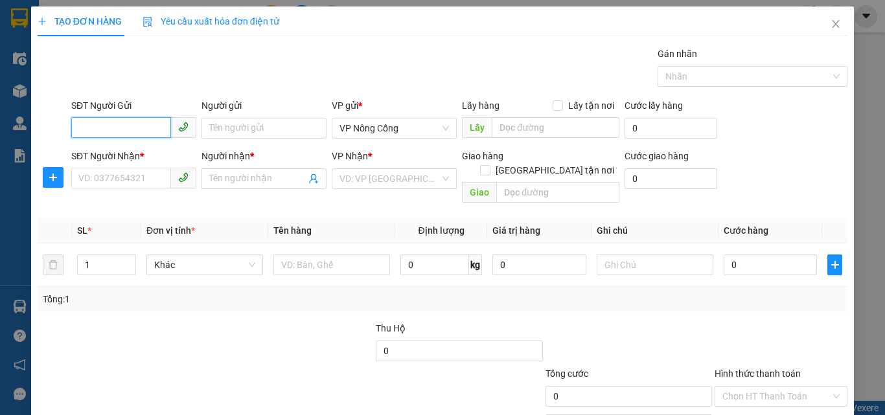
click at [85, 130] on input "SĐT Người Gửi" at bounding box center [121, 127] width 100 height 21
type input "0867042156"
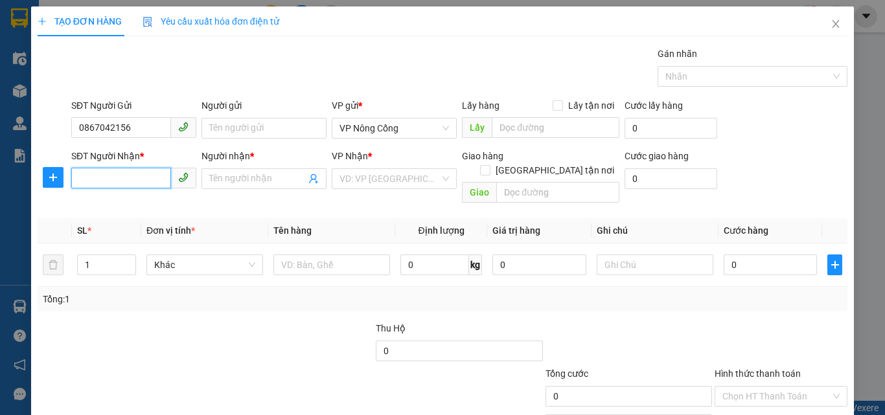
click at [104, 177] on input "SĐT Người Nhận *" at bounding box center [121, 178] width 100 height 21
type input "0964228807"
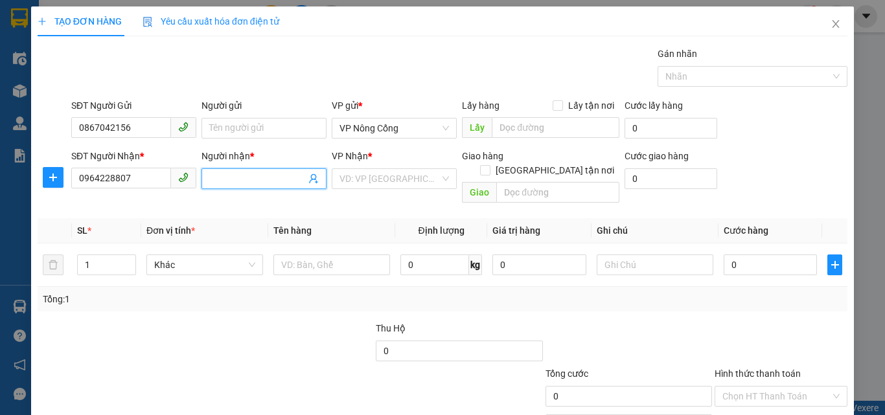
click at [229, 181] on input "Người nhận *" at bounding box center [257, 179] width 96 height 14
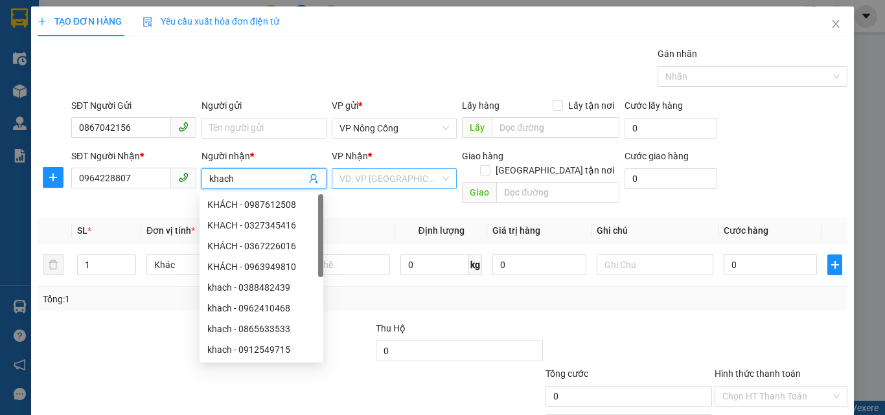
type input "khach"
click at [376, 183] on input "search" at bounding box center [389, 178] width 100 height 19
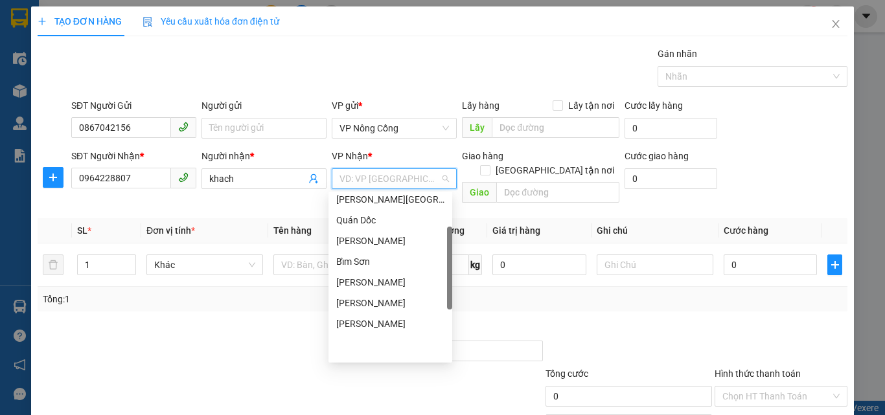
scroll to position [181, 0]
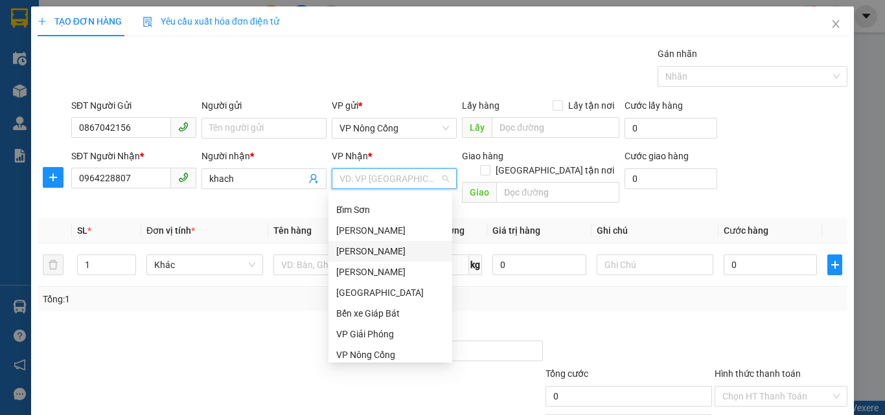
click at [359, 250] on div "[PERSON_NAME]" at bounding box center [390, 251] width 108 height 14
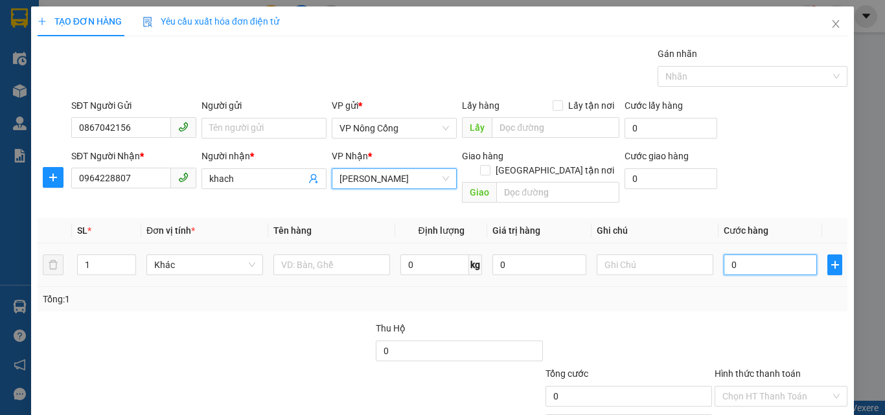
click at [745, 258] on input "0" at bounding box center [769, 265] width 93 height 21
type input "1"
type input "10"
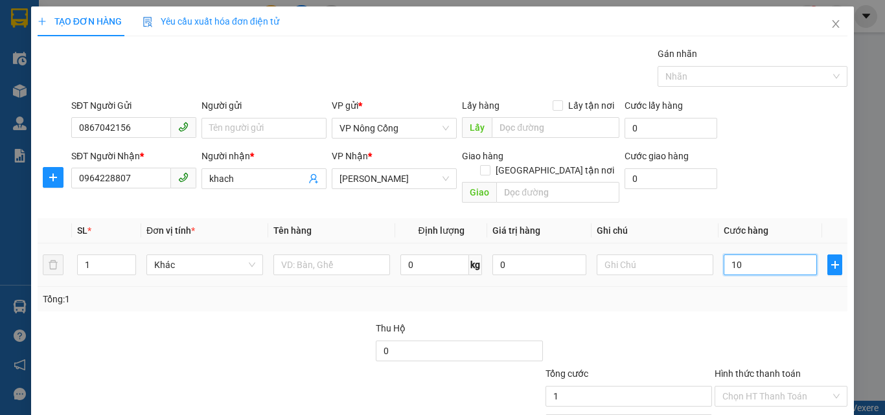
type input "10"
type input "100"
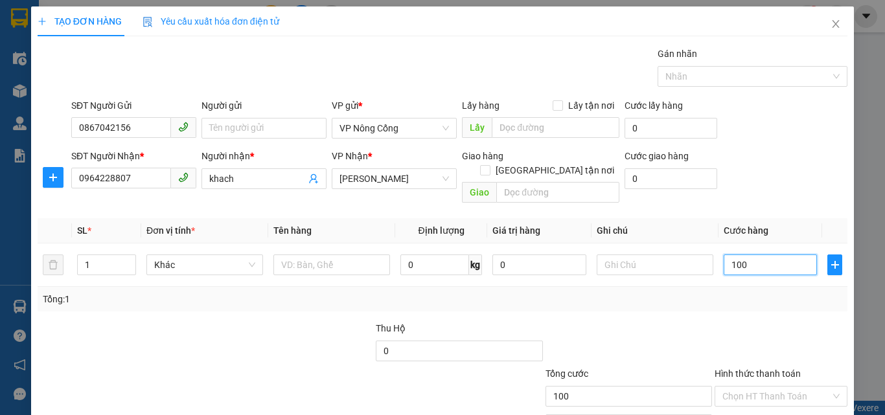
scroll to position [64, 0]
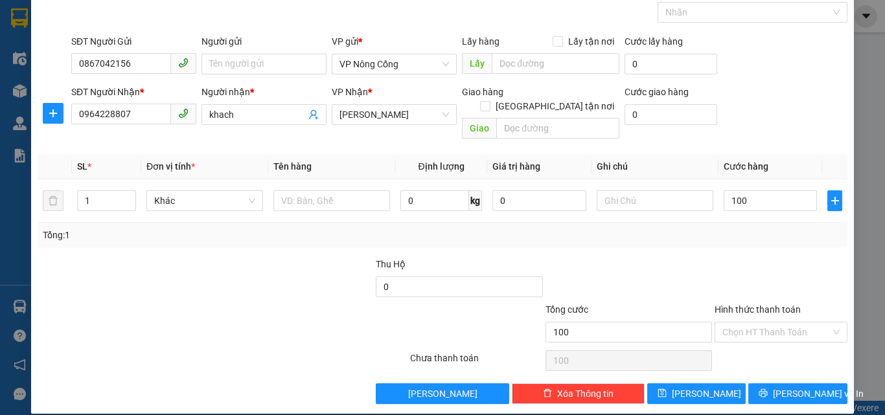
type input "100.000"
click at [754, 304] on label "Hình thức thanh toán" at bounding box center [757, 309] width 86 height 10
click at [754, 323] on input "Hình thức thanh toán" at bounding box center [776, 332] width 108 height 19
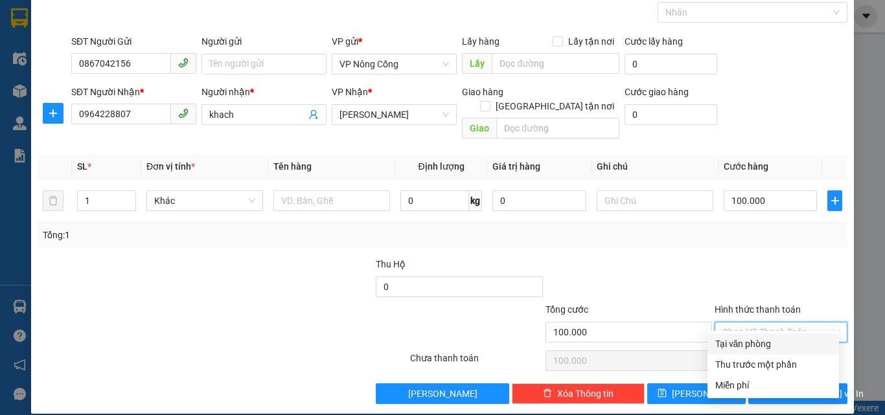
click at [751, 346] on div "Tại văn phòng" at bounding box center [773, 344] width 116 height 14
type input "0"
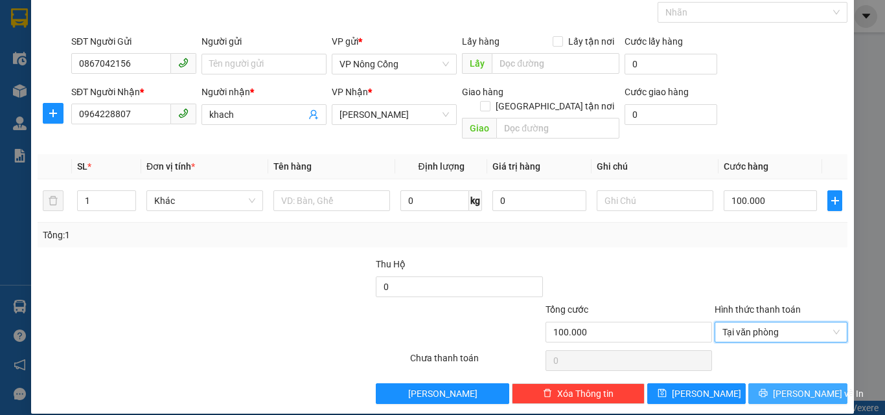
click at [795, 387] on span "[PERSON_NAME] và In" at bounding box center [818, 394] width 91 height 14
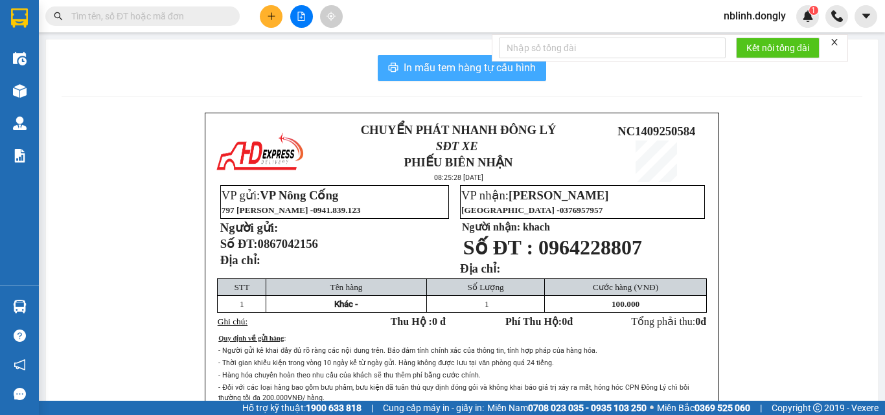
click at [450, 72] on span "In mẫu tem hàng tự cấu hình" at bounding box center [469, 68] width 132 height 16
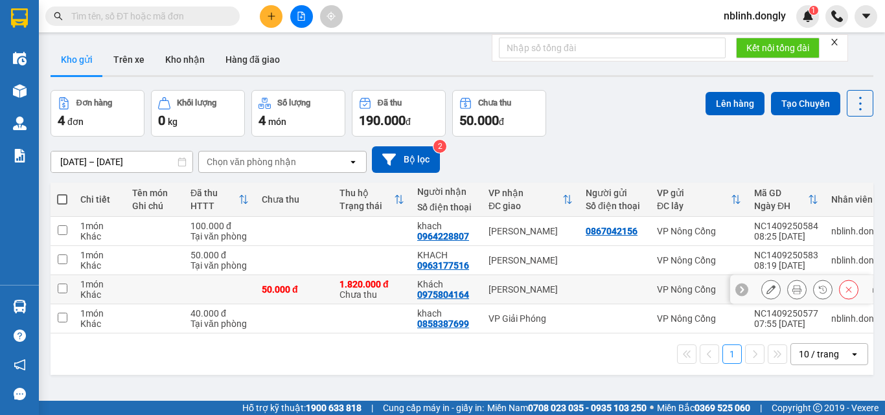
click at [60, 291] on input "checkbox" at bounding box center [63, 289] width 10 height 10
checkbox input "true"
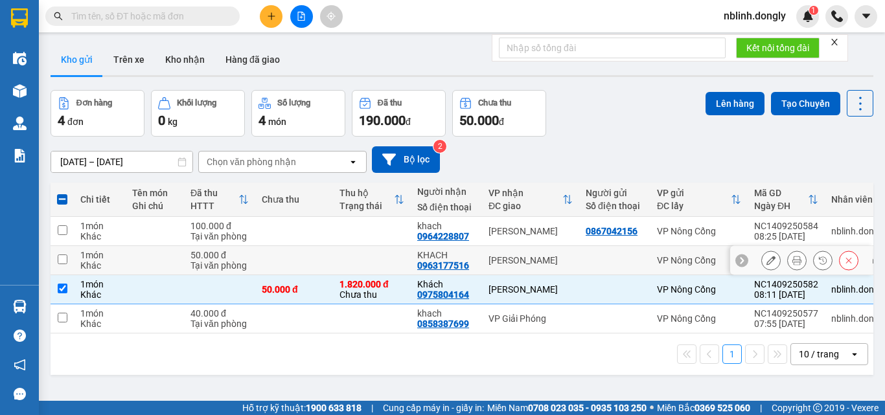
click at [63, 261] on input "checkbox" at bounding box center [63, 260] width 10 height 10
checkbox input "true"
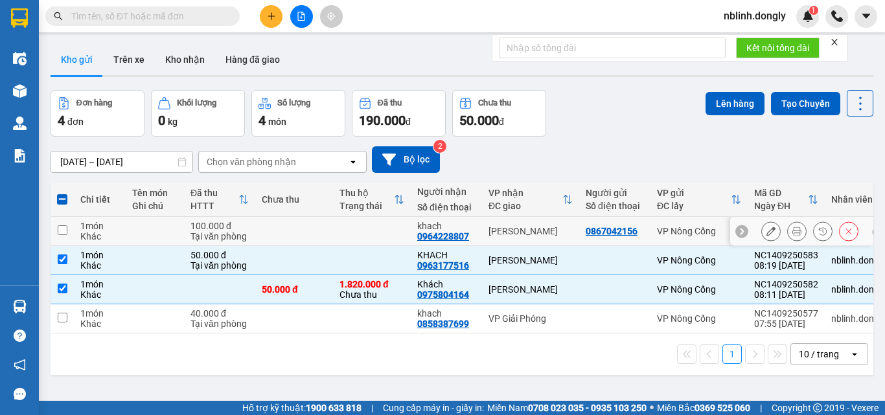
click at [62, 230] on input "checkbox" at bounding box center [63, 230] width 10 height 10
checkbox input "true"
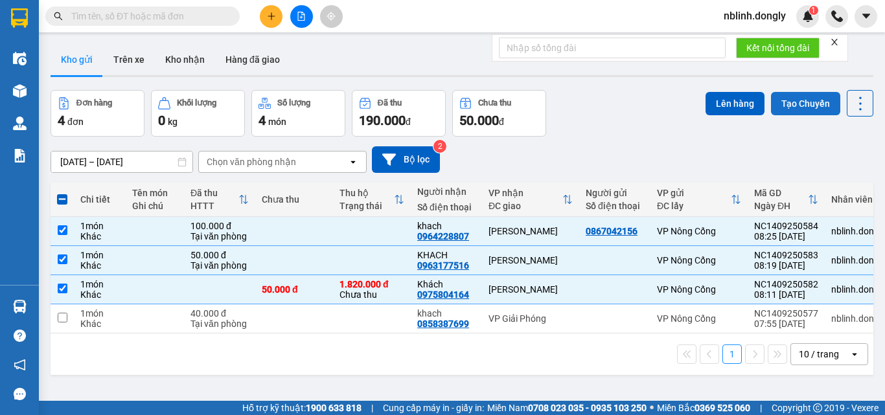
click at [808, 106] on button "Tạo Chuyến" at bounding box center [805, 103] width 69 height 23
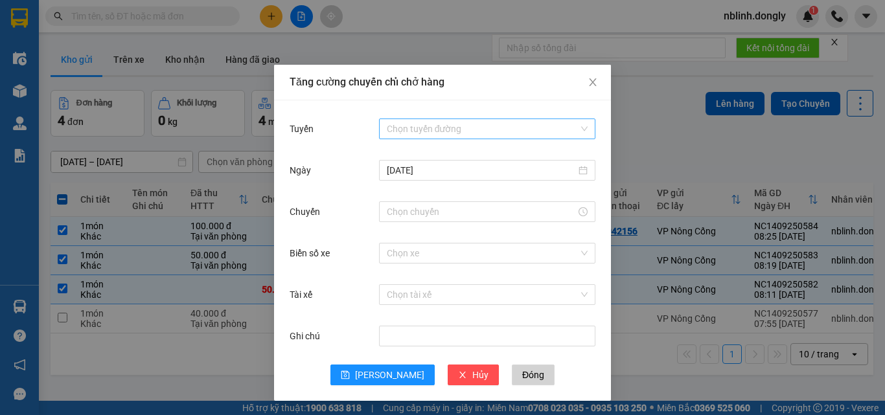
click at [408, 127] on input "Tuyến" at bounding box center [483, 128] width 192 height 19
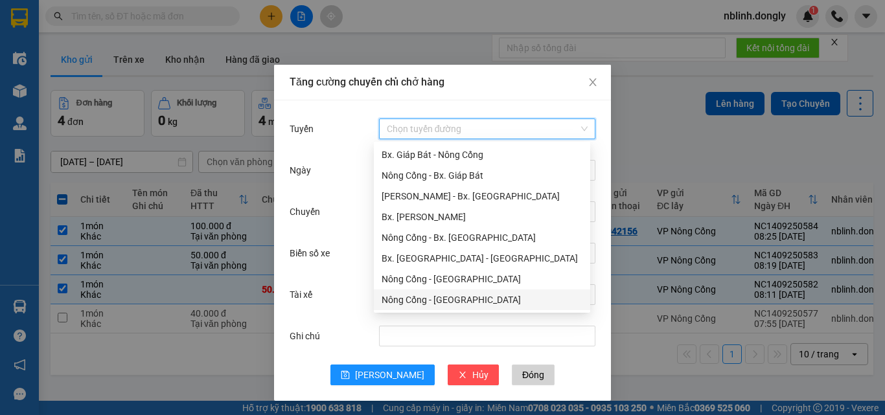
click at [450, 299] on div "Nông Cống - [GEOGRAPHIC_DATA]" at bounding box center [481, 300] width 201 height 14
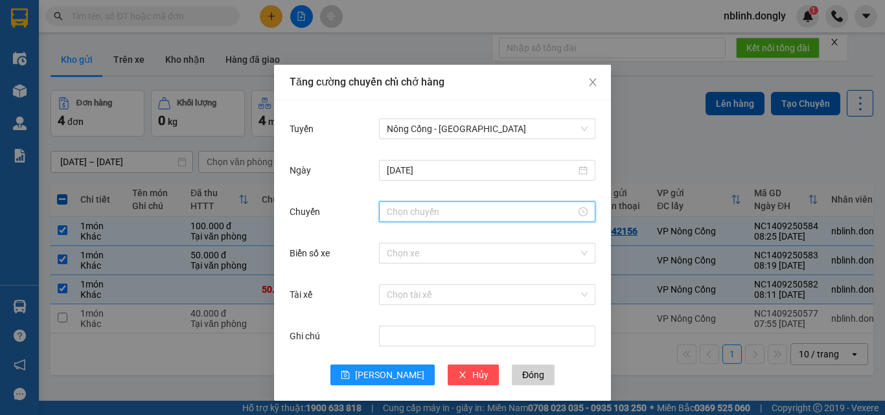
click at [401, 210] on input "Chuyến" at bounding box center [481, 212] width 189 height 14
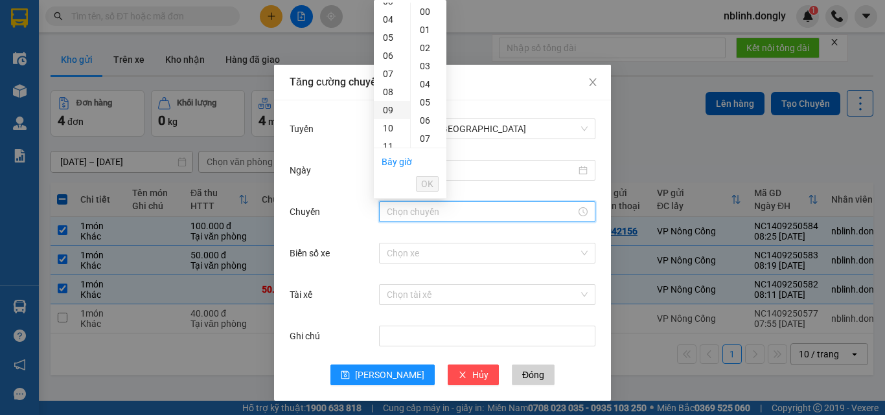
click at [385, 113] on div "09" at bounding box center [392, 110] width 36 height 18
type input "09:00"
click at [426, 186] on span "OK" at bounding box center [427, 184] width 12 height 14
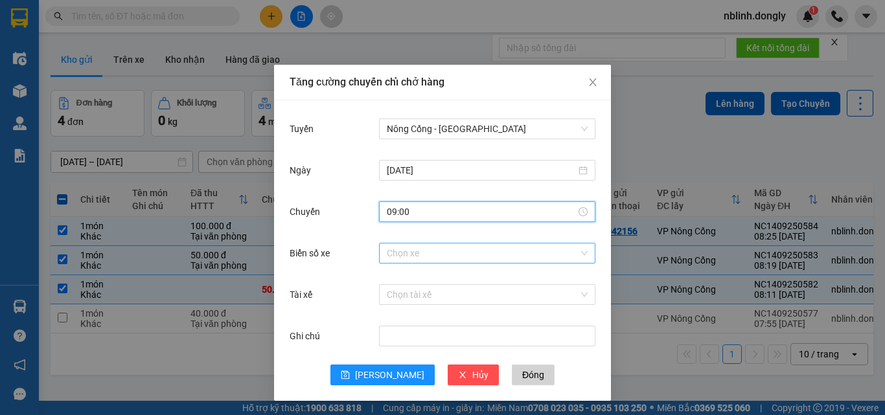
click at [392, 255] on input "Biển số xe" at bounding box center [483, 253] width 192 height 19
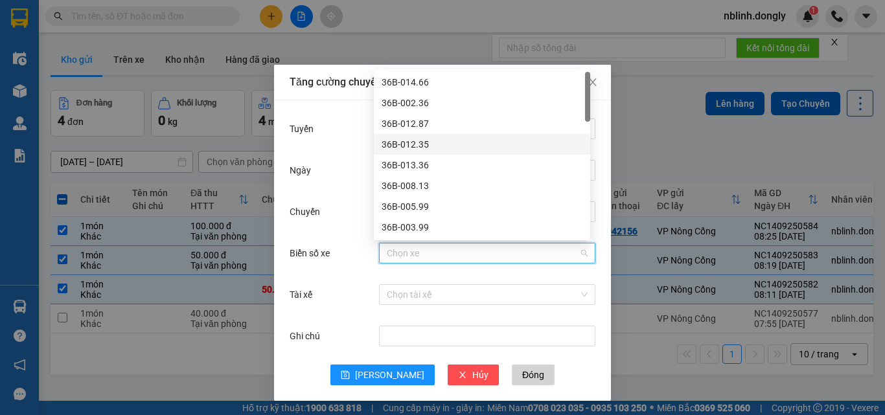
click at [416, 141] on div "36B-012.35" at bounding box center [481, 144] width 201 height 14
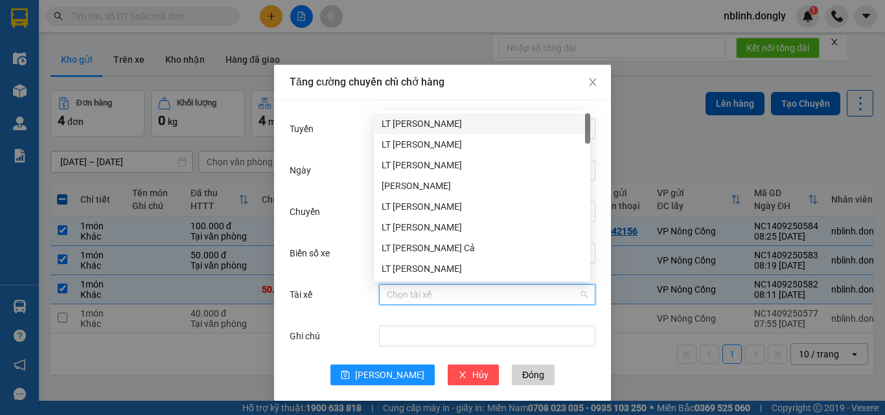
click at [406, 298] on input "Tài xế" at bounding box center [483, 294] width 192 height 19
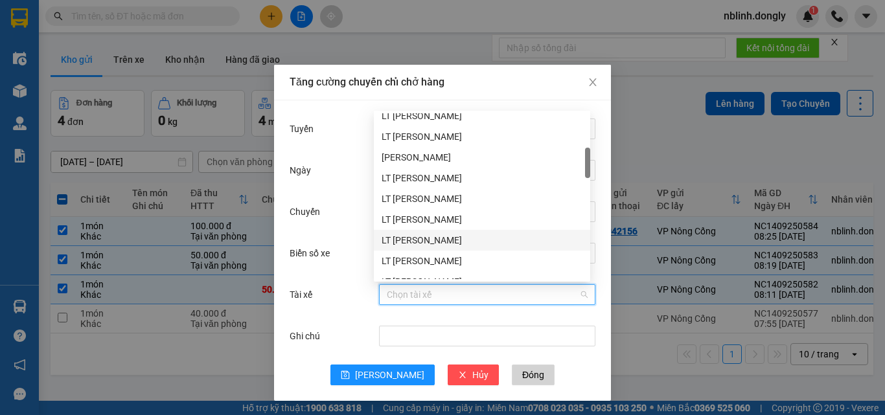
scroll to position [259, 0]
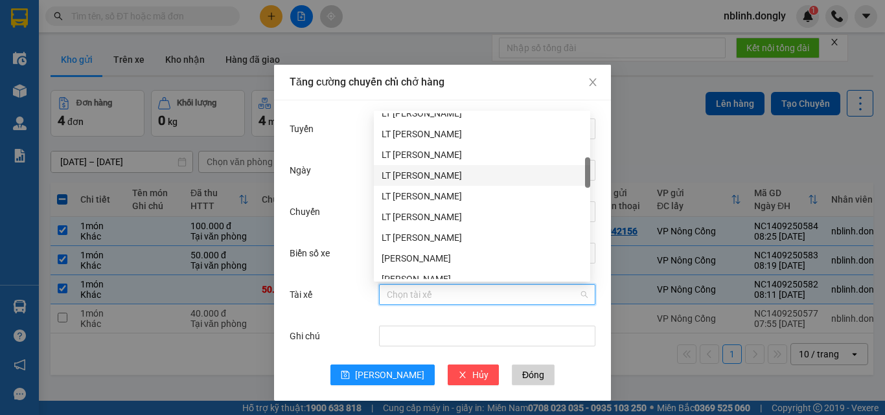
click at [411, 239] on div "LT Lê Văn Đông" at bounding box center [481, 238] width 201 height 14
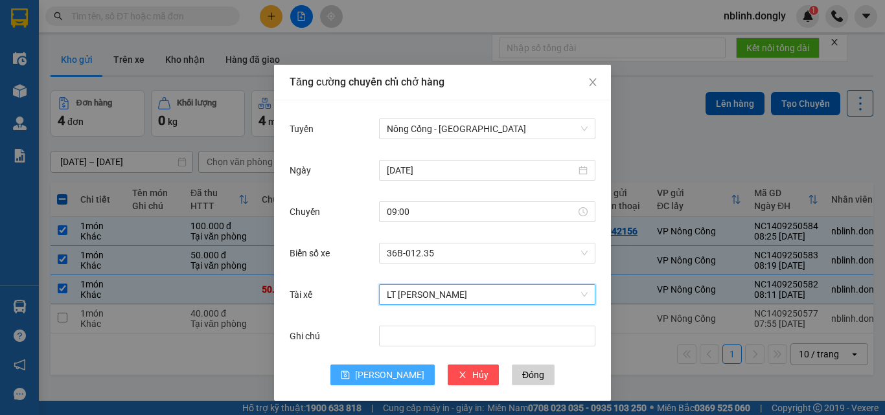
click at [378, 376] on span "[PERSON_NAME]" at bounding box center [389, 375] width 69 height 14
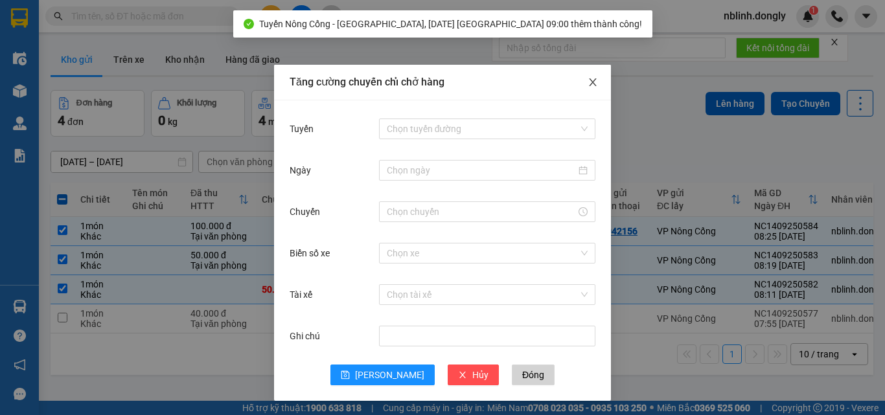
click at [589, 80] on icon "close" at bounding box center [592, 82] width 7 height 8
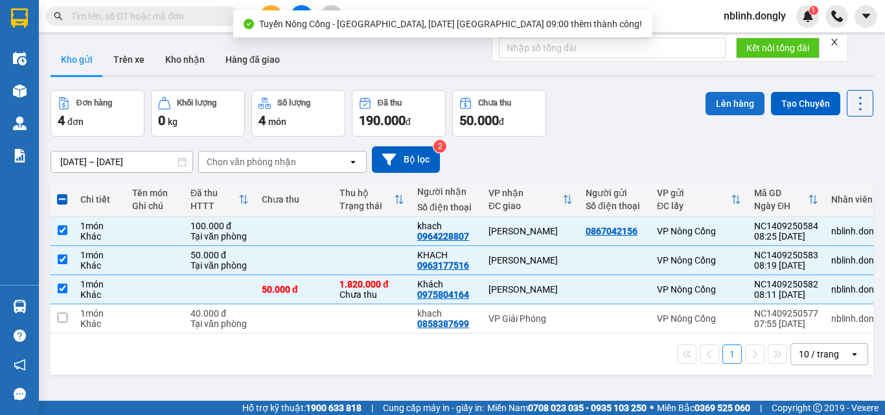
click at [710, 104] on button "Lên hàng" at bounding box center [734, 103] width 59 height 23
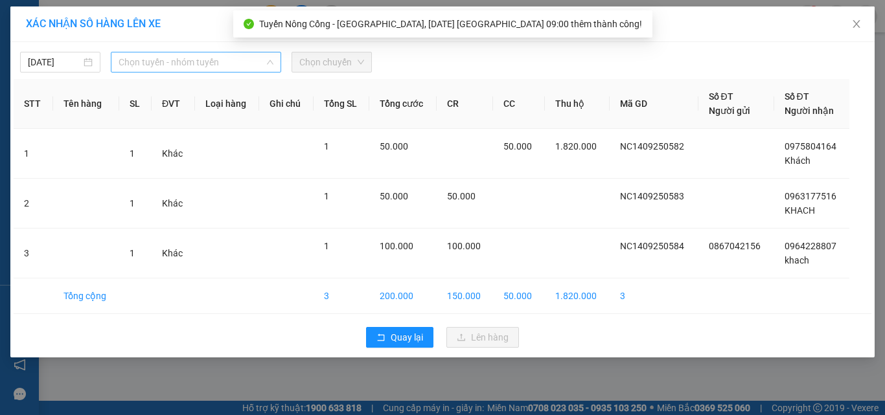
drag, startPoint x: 170, startPoint y: 60, endPoint x: 196, endPoint y: 101, distance: 48.0
click at [170, 61] on span "Chọn tuyến - nhóm tuyến" at bounding box center [196, 61] width 155 height 19
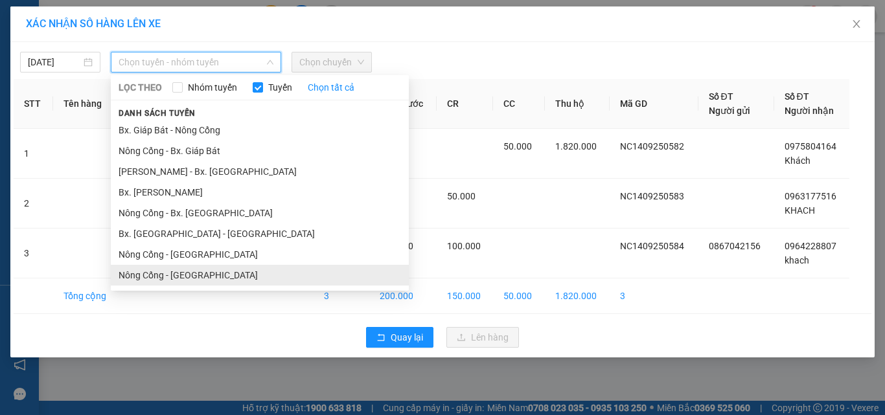
click at [182, 275] on li "Nông Cống - [GEOGRAPHIC_DATA]" at bounding box center [260, 275] width 298 height 21
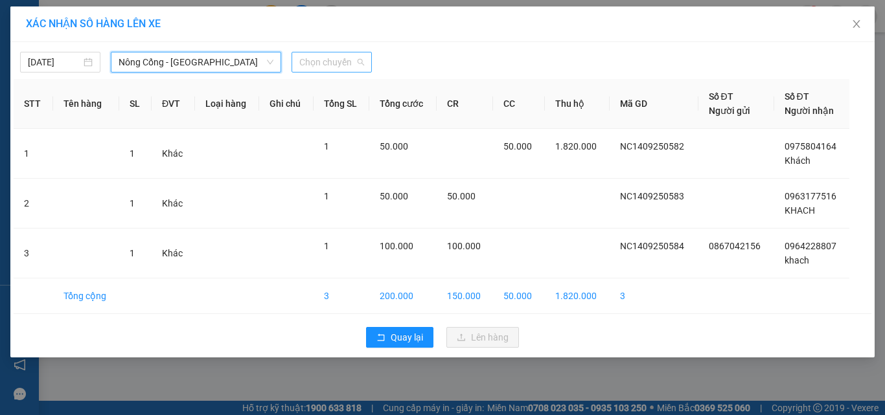
click at [330, 65] on span "Chọn chuyến" at bounding box center [331, 61] width 65 height 19
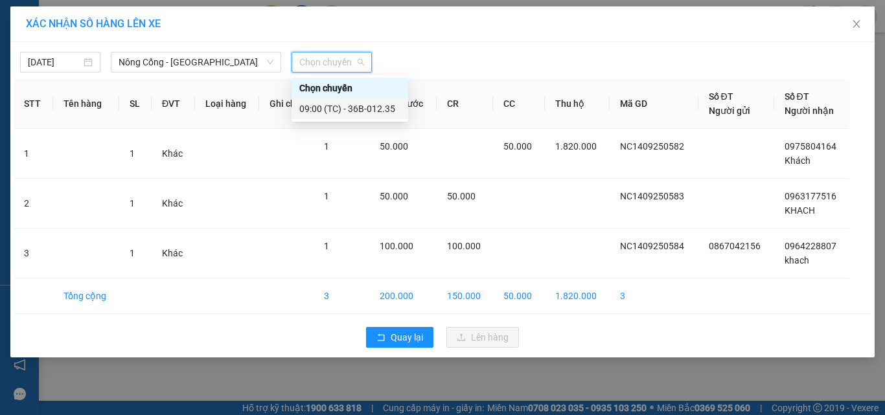
click at [365, 111] on div "09:00 (TC) - 36B-012.35" at bounding box center [349, 109] width 101 height 14
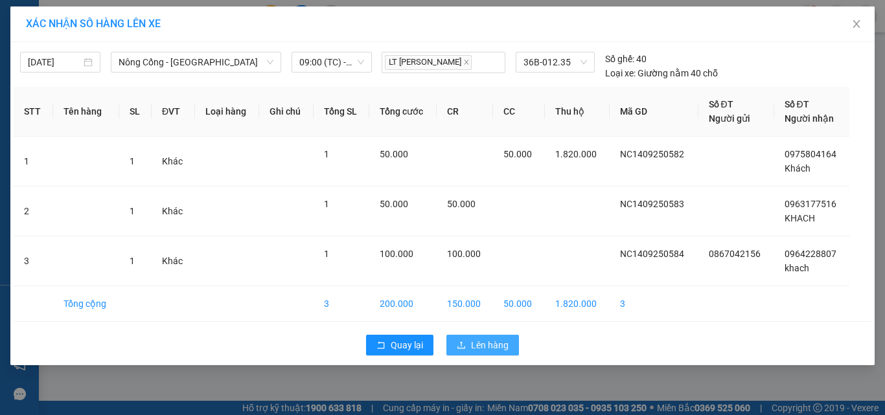
click at [478, 340] on span "Lên hàng" at bounding box center [490, 345] width 38 height 14
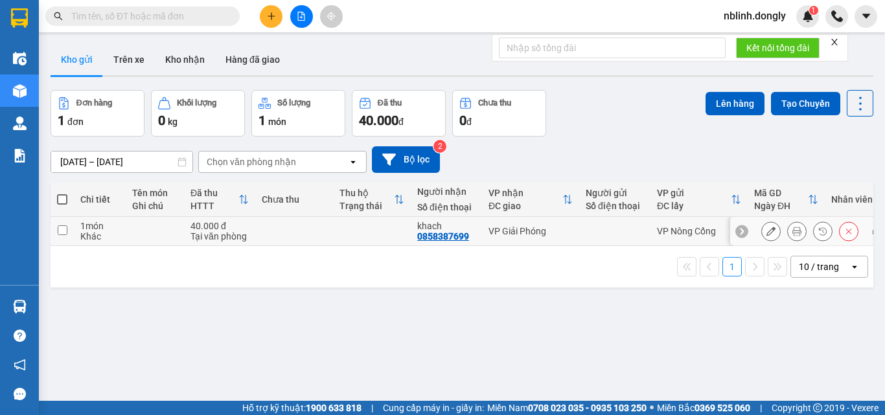
click at [60, 232] on input "checkbox" at bounding box center [63, 230] width 10 height 10
checkbox input "true"
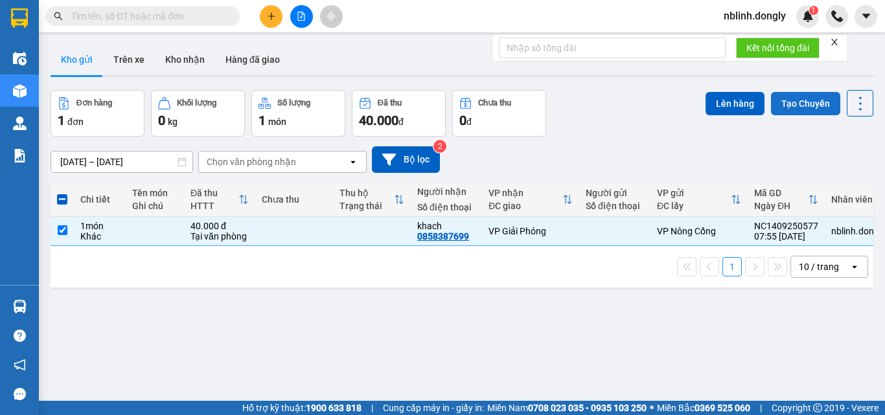
click at [798, 99] on button "Tạo Chuyến" at bounding box center [805, 103] width 69 height 23
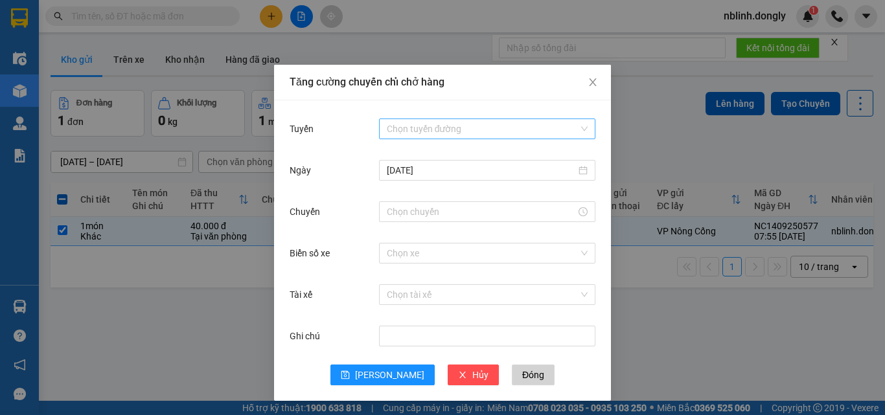
click at [409, 130] on input "Tuyến" at bounding box center [483, 128] width 192 height 19
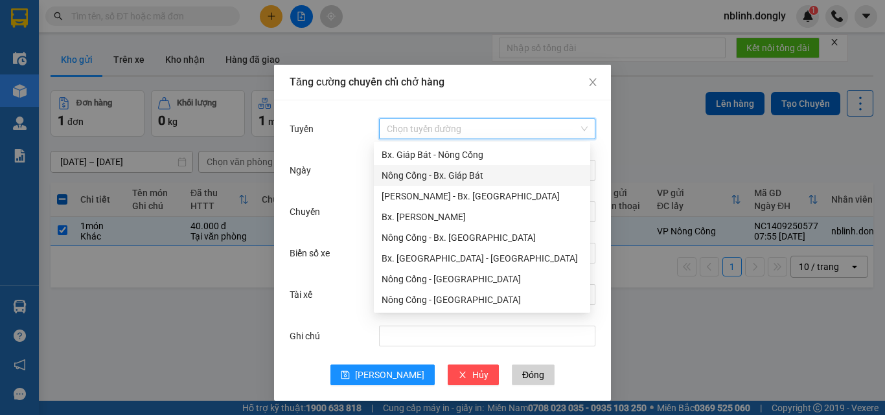
click at [456, 178] on div "Nông Cống - Bx. Giáp Bát" at bounding box center [481, 175] width 201 height 14
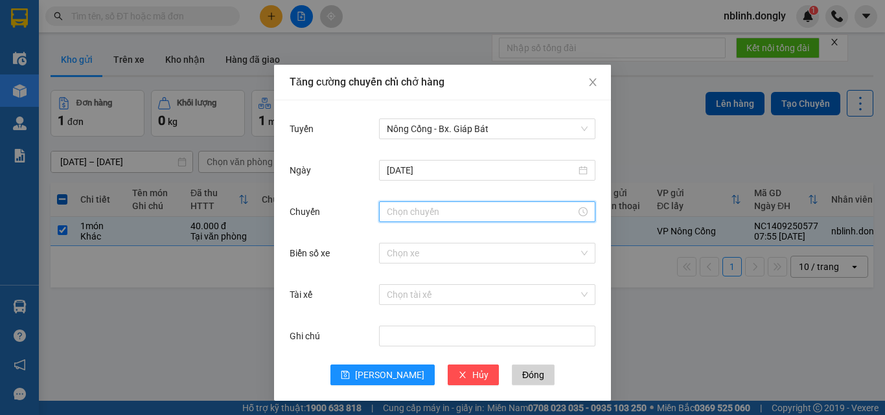
click at [400, 210] on input "Chuyến" at bounding box center [481, 212] width 189 height 14
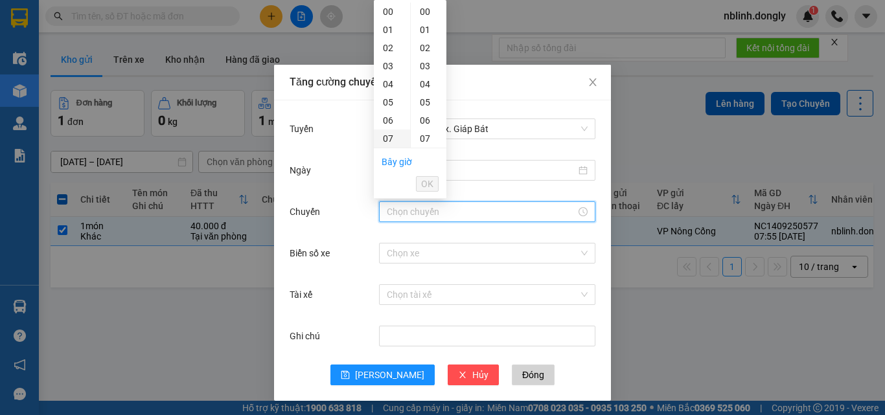
click at [390, 142] on div "07" at bounding box center [392, 139] width 36 height 18
click at [429, 177] on span "OK" at bounding box center [427, 184] width 12 height 14
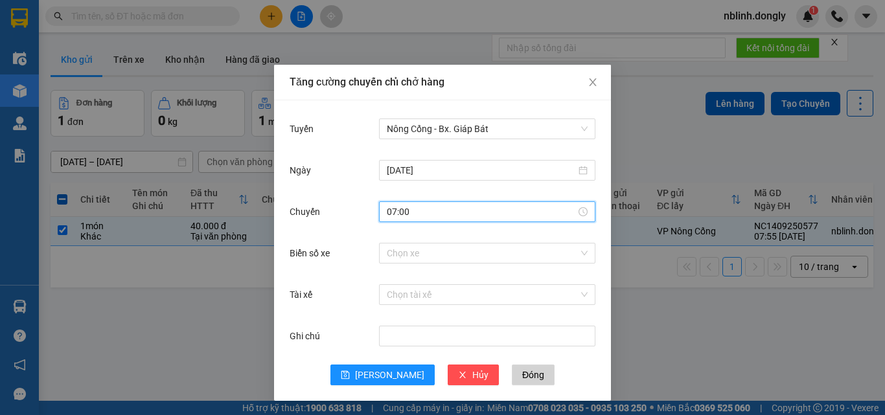
click at [403, 205] on input "07:00" at bounding box center [481, 212] width 189 height 14
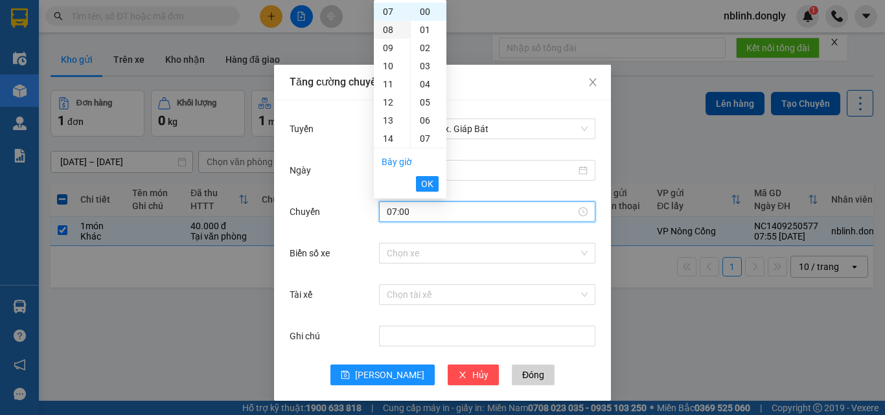
click at [387, 32] on div "08" at bounding box center [392, 30] width 36 height 18
type input "08:00"
click at [427, 178] on span "OK" at bounding box center [427, 184] width 12 height 14
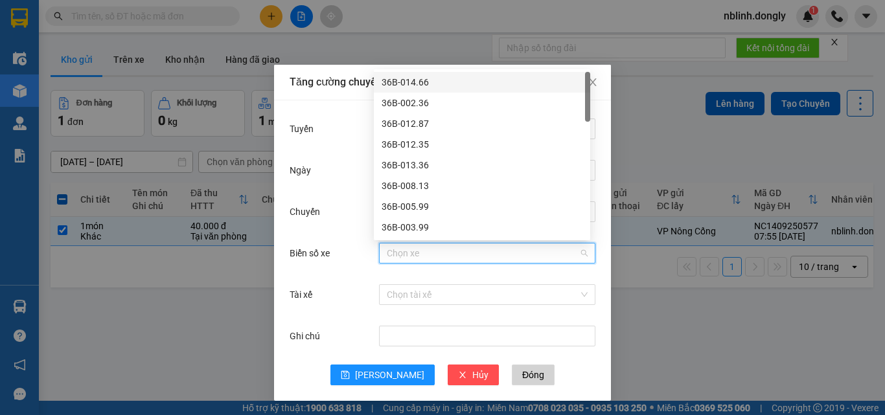
click at [398, 258] on input "Biển số xe" at bounding box center [483, 253] width 192 height 19
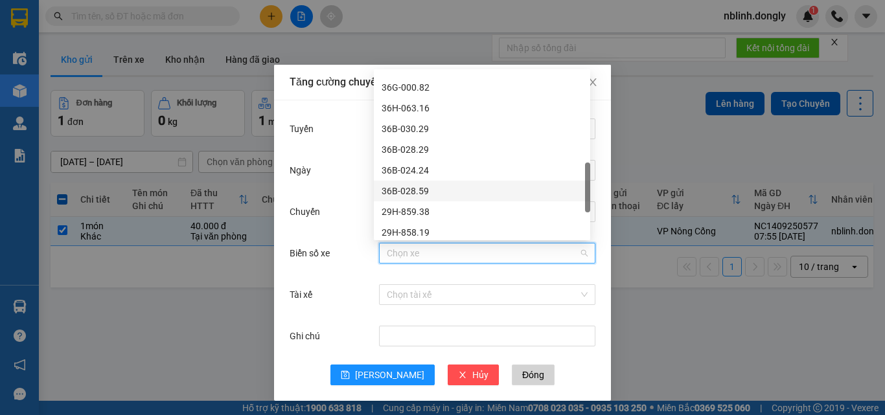
scroll to position [513, 0]
click at [418, 190] on div "36H-090.77" at bounding box center [481, 191] width 201 height 14
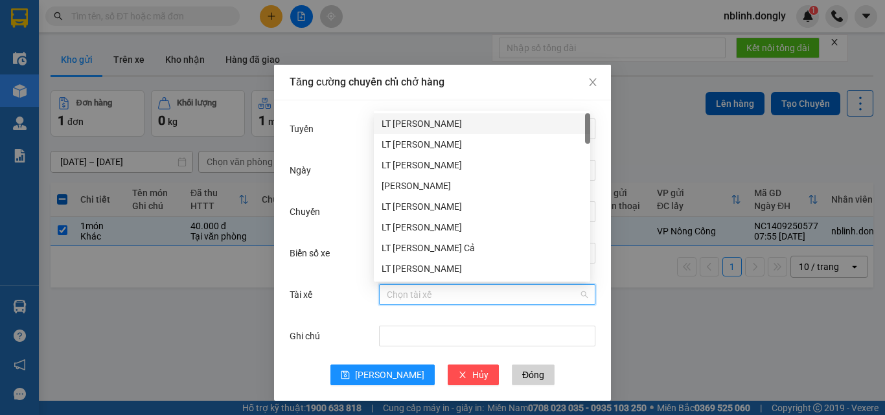
click at [393, 295] on input "Tài xế" at bounding box center [483, 294] width 192 height 19
click at [418, 163] on div "LT [PERSON_NAME]" at bounding box center [481, 165] width 201 height 14
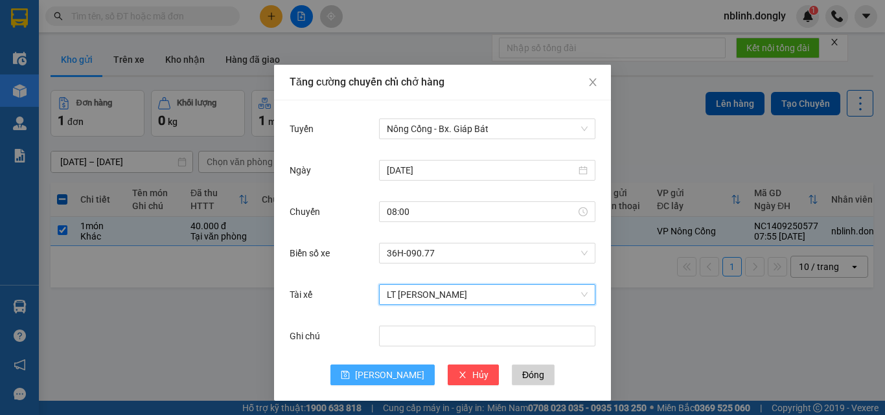
click at [350, 380] on span "save" at bounding box center [345, 375] width 9 height 10
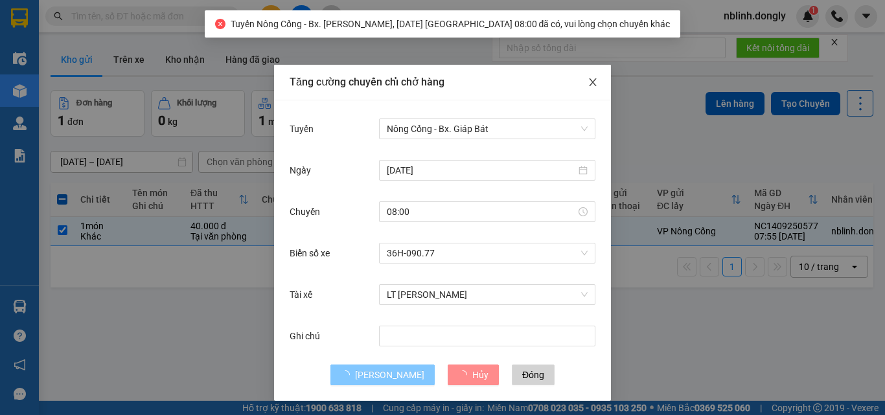
click at [588, 87] on icon "close" at bounding box center [592, 82] width 10 height 10
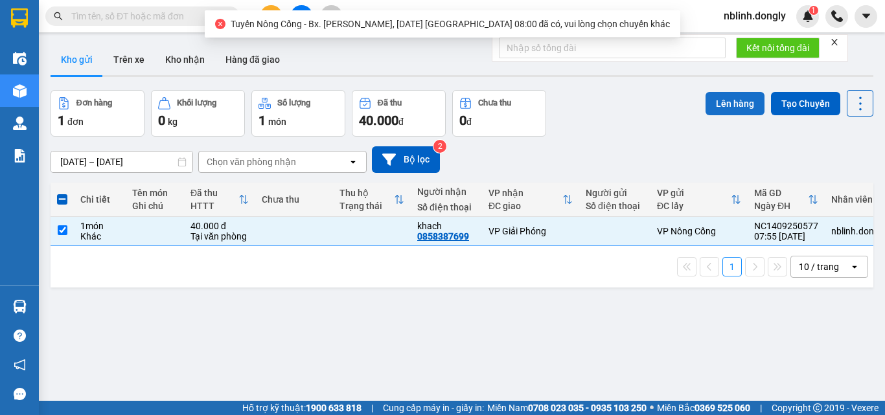
click at [731, 108] on button "Lên hàng" at bounding box center [734, 103] width 59 height 23
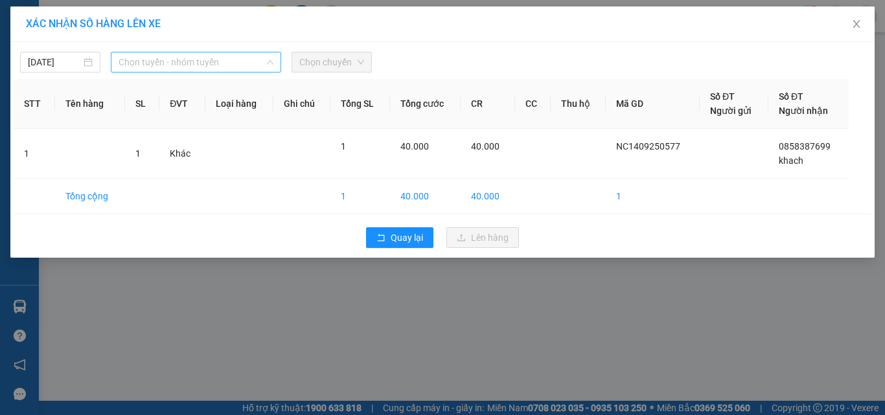
click at [188, 61] on span "Chọn tuyến - nhóm tuyến" at bounding box center [196, 61] width 155 height 19
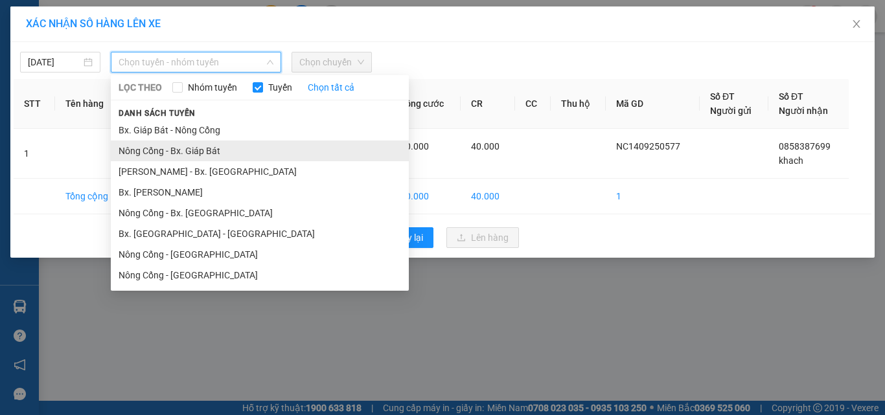
click at [200, 151] on li "Nông Cống - Bx. Giáp Bát" at bounding box center [260, 151] width 298 height 21
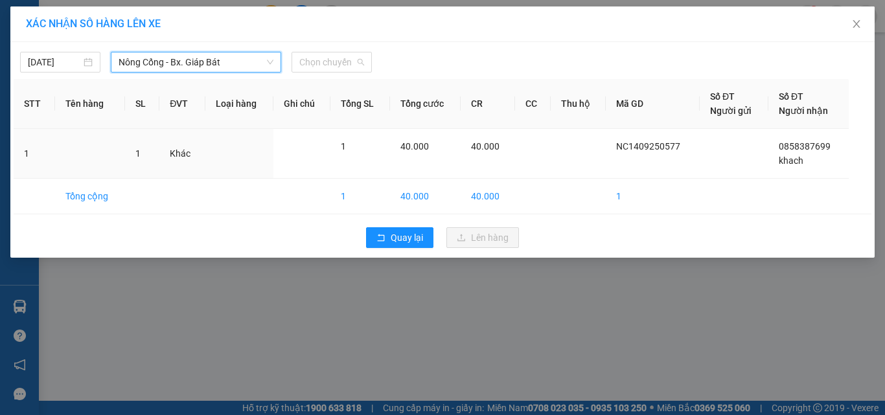
drag, startPoint x: 329, startPoint y: 61, endPoint x: 383, endPoint y: 142, distance: 97.7
click at [334, 68] on span "Chọn chuyến" at bounding box center [331, 61] width 65 height 19
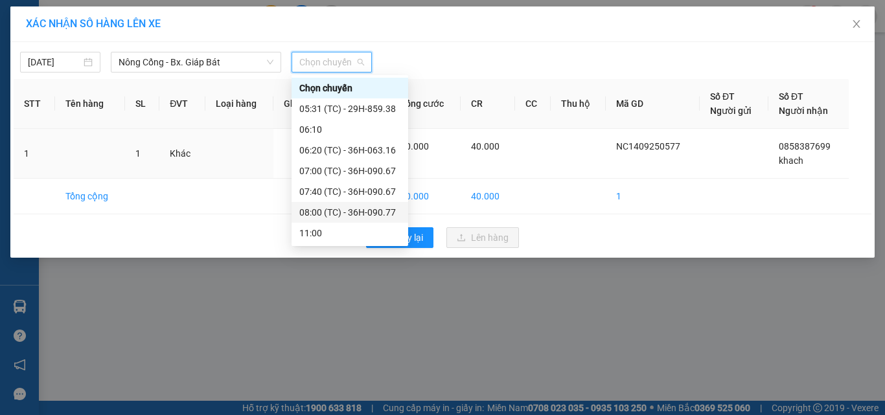
click at [373, 210] on div "08:00 (TC) - 36H-090.77" at bounding box center [349, 212] width 101 height 14
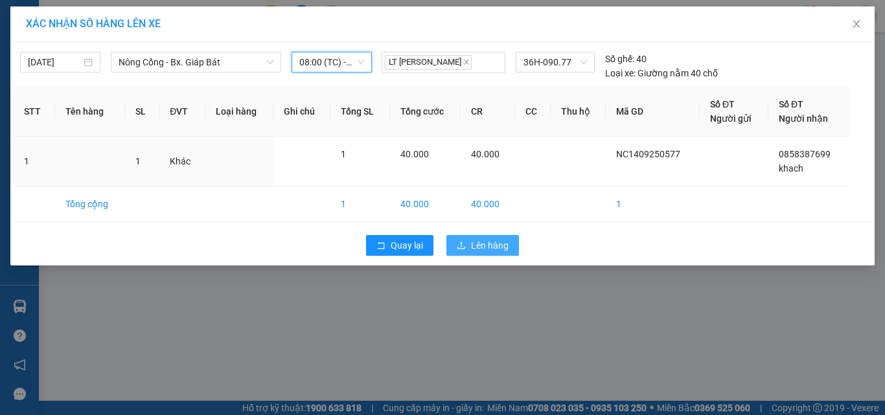
click at [488, 245] on span "Lên hàng" at bounding box center [490, 245] width 38 height 14
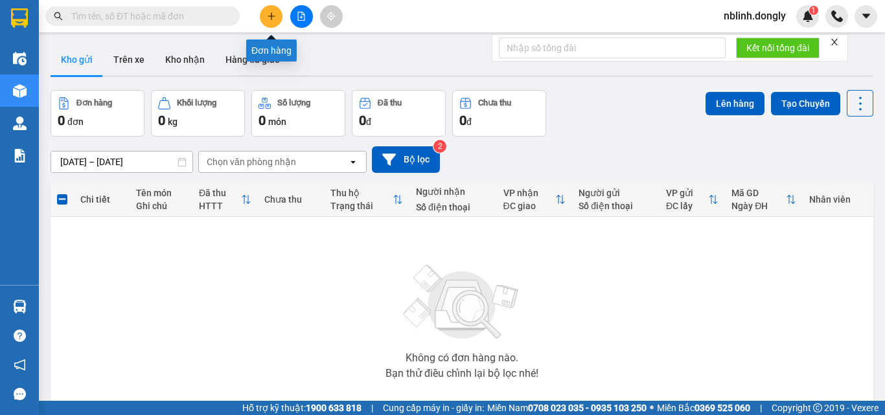
click at [273, 14] on icon "plus" at bounding box center [271, 16] width 9 height 9
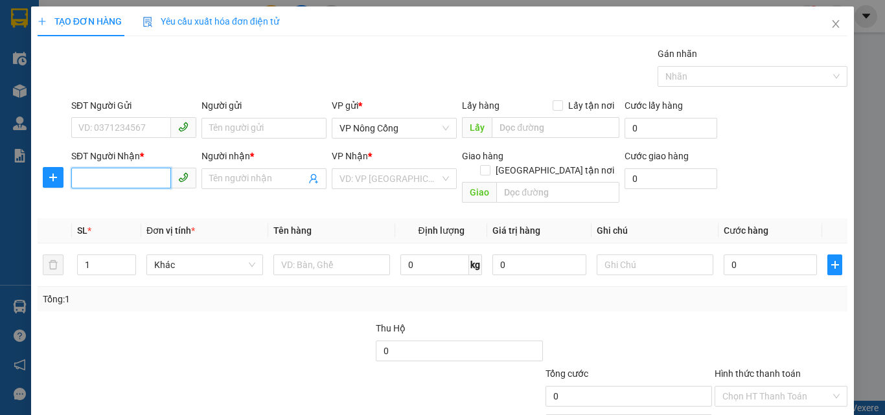
click at [80, 176] on input "SĐT Người Nhận *" at bounding box center [121, 178] width 100 height 21
type input "0399104803"
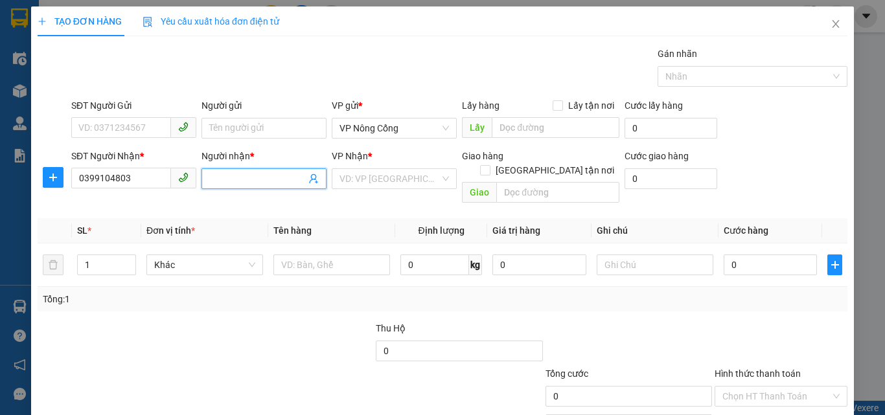
click at [224, 179] on input "Người nhận *" at bounding box center [257, 179] width 96 height 14
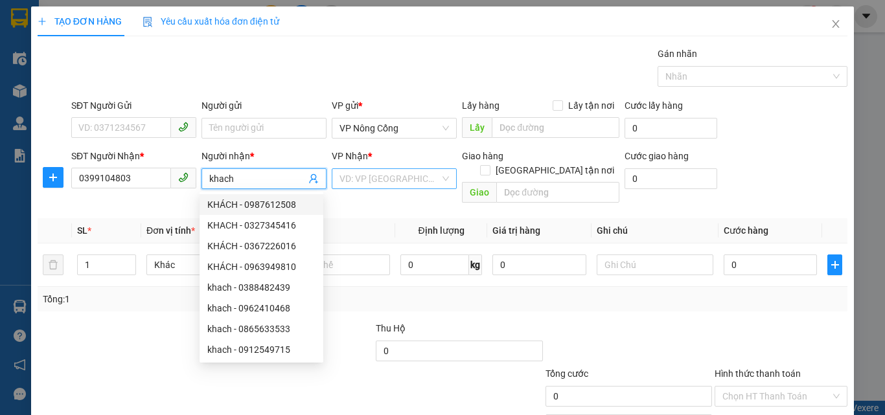
type input "khach"
click at [356, 178] on input "search" at bounding box center [389, 178] width 100 height 19
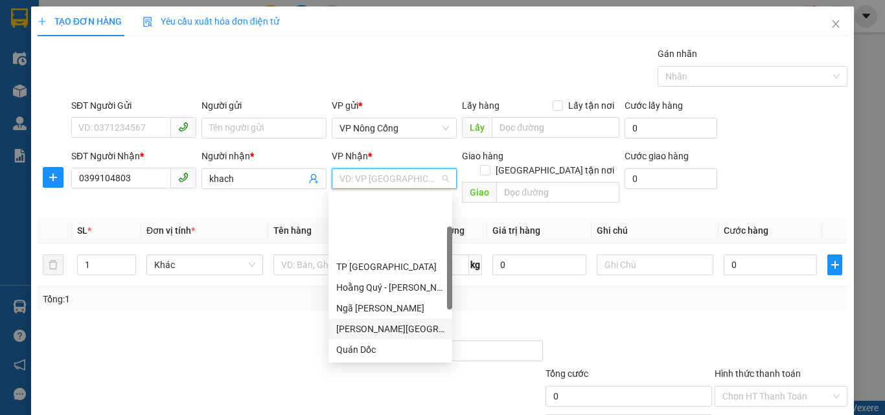
scroll to position [130, 0]
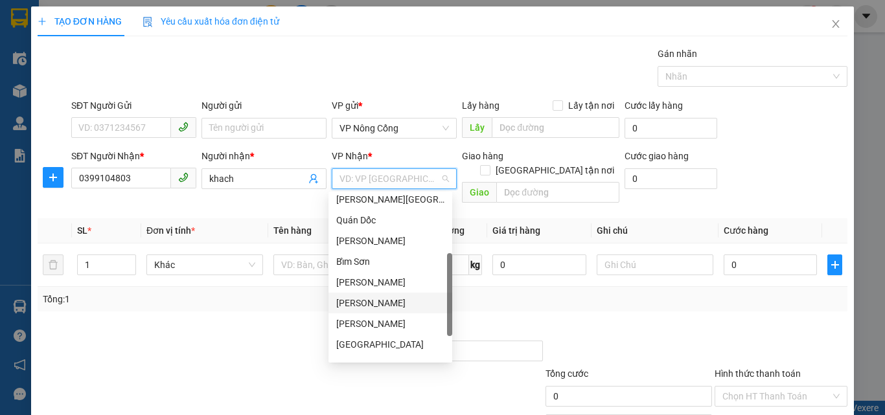
click at [363, 303] on div "[PERSON_NAME]" at bounding box center [390, 303] width 108 height 14
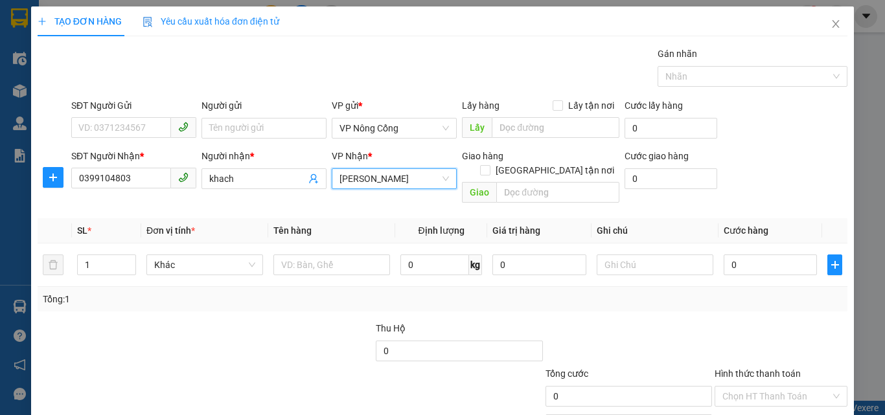
click at [363, 178] on span "[PERSON_NAME]" at bounding box center [393, 178] width 109 height 19
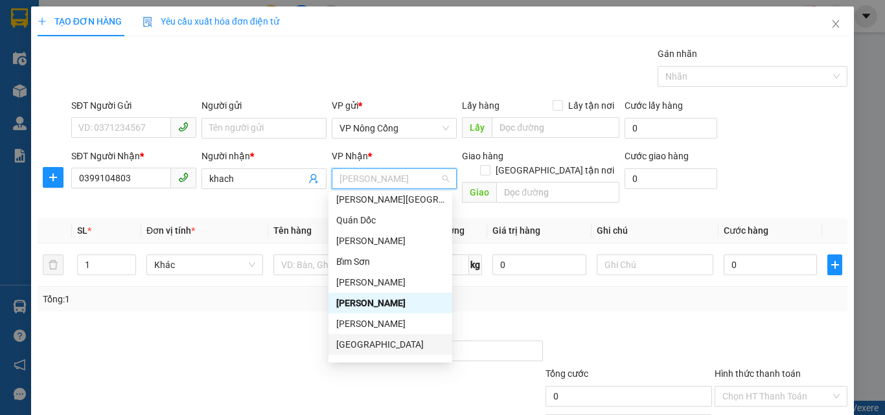
click at [353, 341] on div "[GEOGRAPHIC_DATA]" at bounding box center [390, 344] width 108 height 14
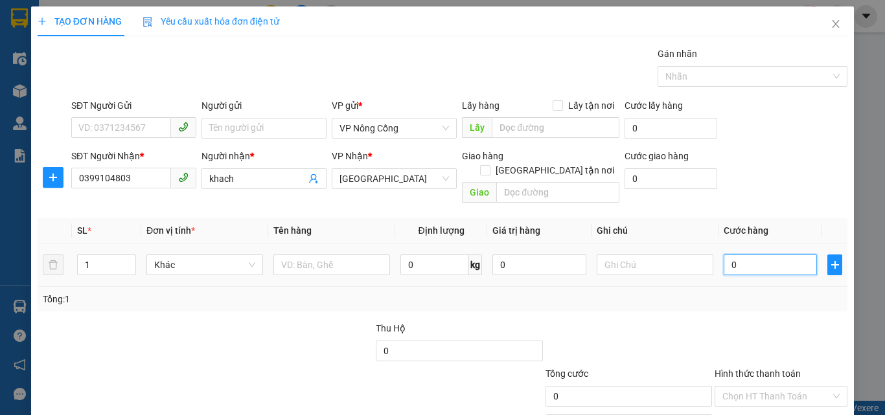
click at [757, 255] on input "0" at bounding box center [769, 265] width 93 height 21
type input "5"
type input "50"
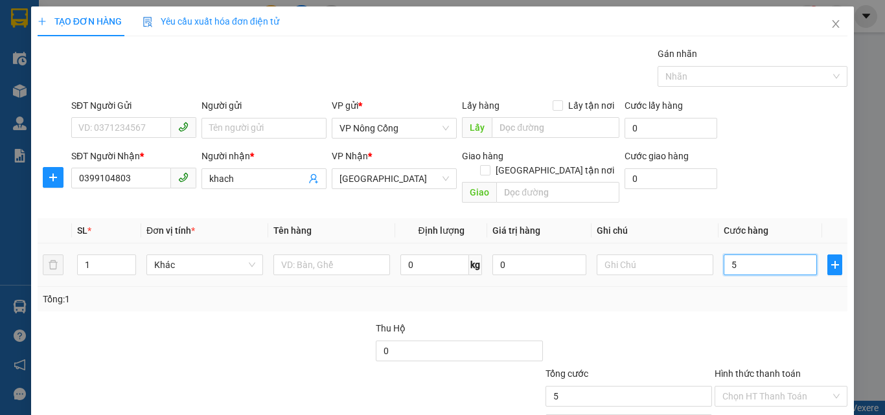
type input "50"
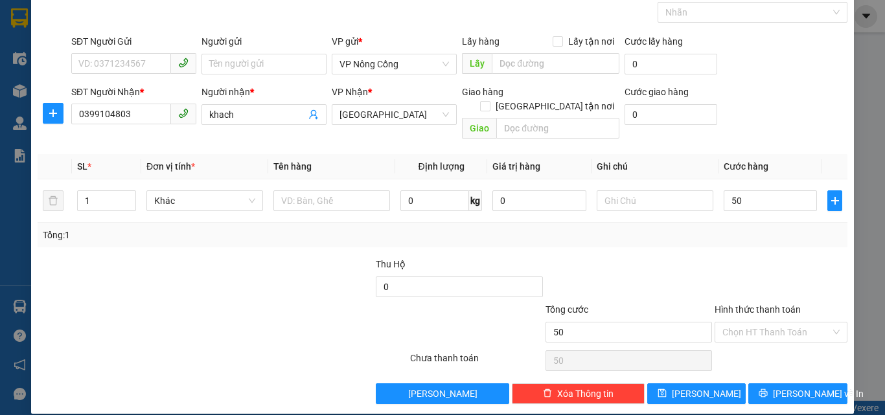
type input "50.000"
click at [742, 304] on label "Hình thức thanh toán" at bounding box center [757, 309] width 86 height 10
click at [742, 323] on input "Hình thức thanh toán" at bounding box center [776, 332] width 108 height 19
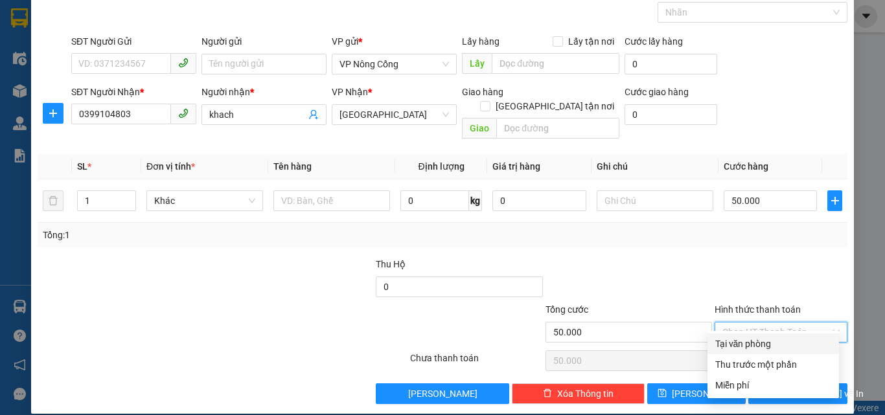
click at [760, 345] on div "Tại văn phòng" at bounding box center [773, 344] width 116 height 14
type input "0"
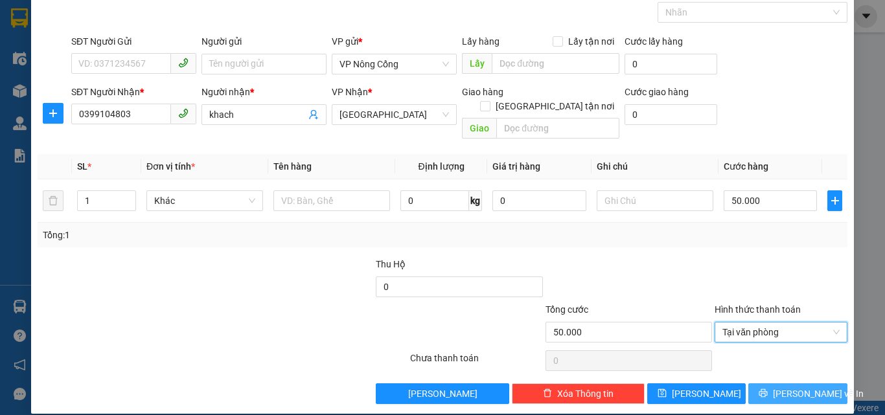
click at [798, 387] on span "[PERSON_NAME] và In" at bounding box center [818, 394] width 91 height 14
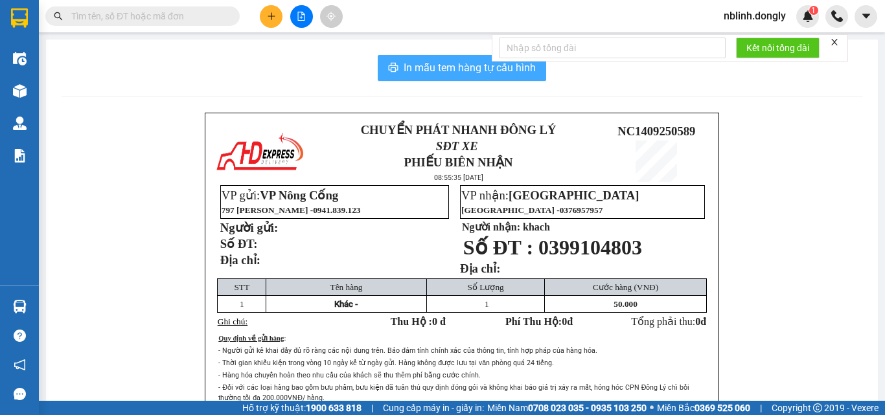
click at [453, 63] on span "In mẫu tem hàng tự cấu hình" at bounding box center [469, 68] width 132 height 16
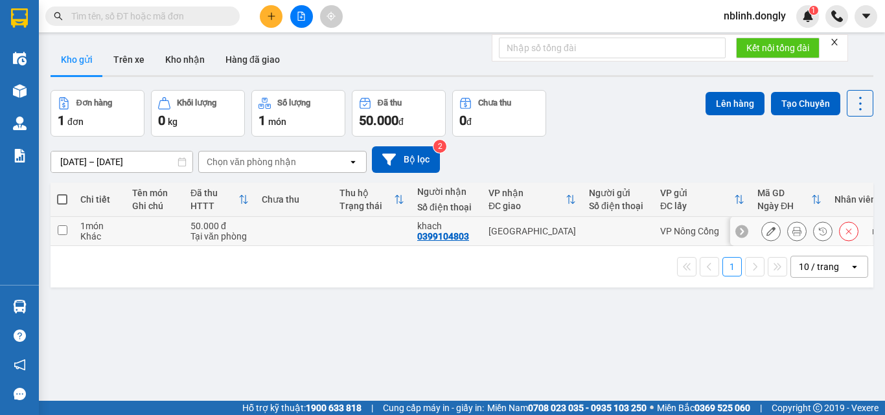
click at [59, 231] on input "checkbox" at bounding box center [63, 230] width 10 height 10
checkbox input "true"
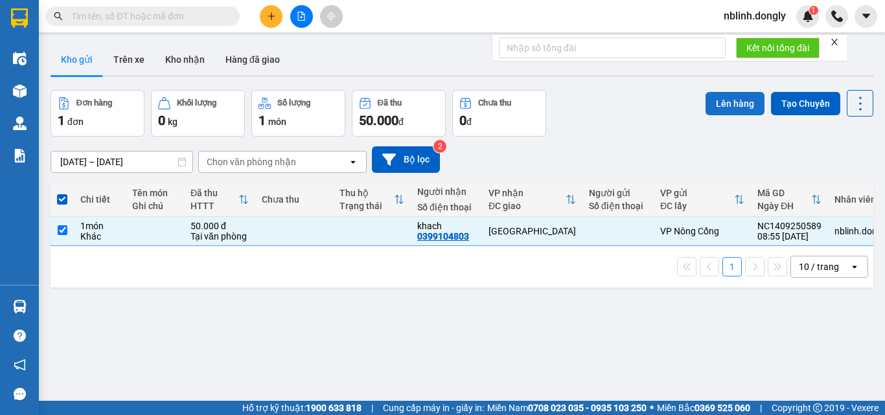
click at [718, 107] on button "Lên hàng" at bounding box center [734, 103] width 59 height 23
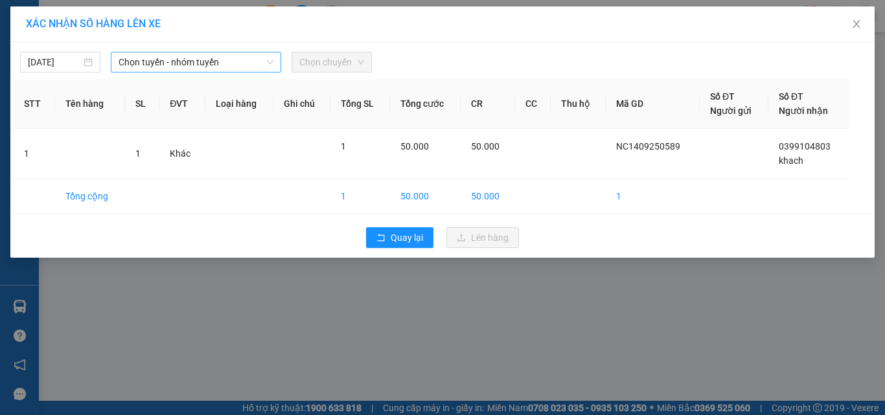
click at [146, 64] on span "Chọn tuyến - nhóm tuyến" at bounding box center [196, 61] width 155 height 19
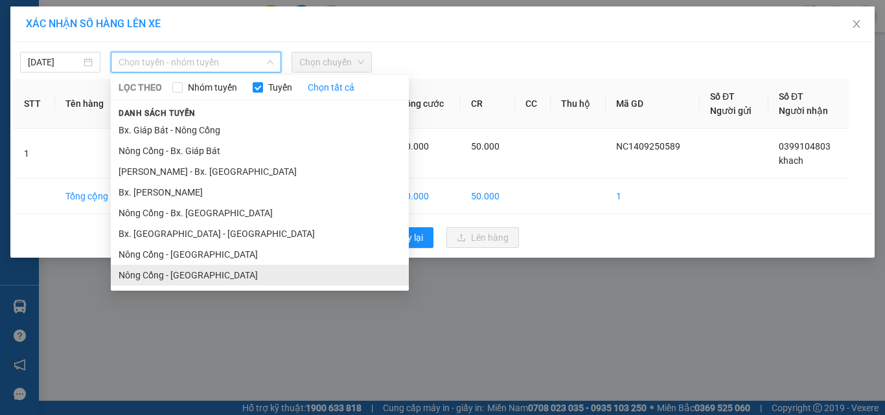
click at [187, 274] on li "Nông Cống - [GEOGRAPHIC_DATA]" at bounding box center [260, 275] width 298 height 21
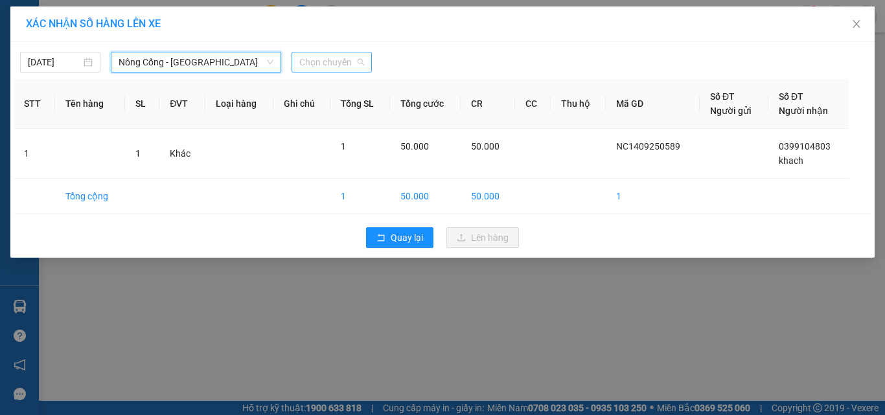
click at [317, 58] on span "Chọn chuyến" at bounding box center [331, 61] width 65 height 19
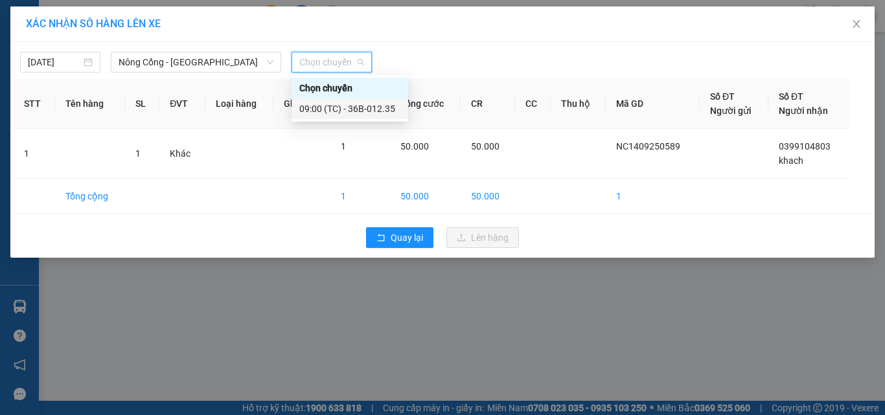
click at [369, 110] on div "09:00 (TC) - 36B-012.35" at bounding box center [349, 109] width 101 height 14
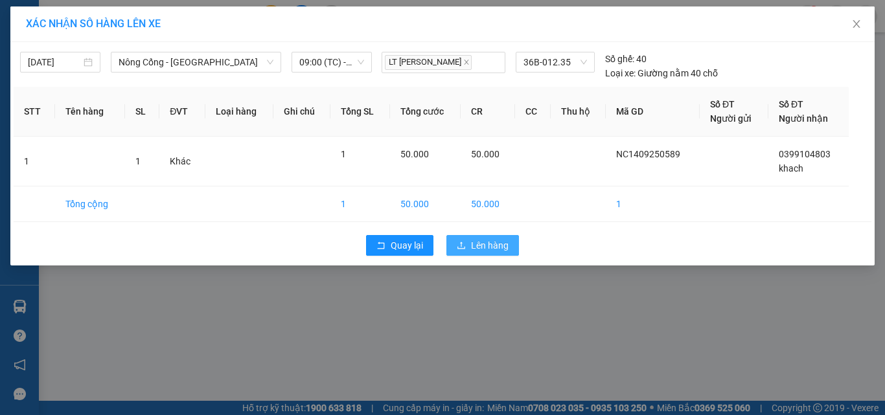
click at [490, 249] on span "Lên hàng" at bounding box center [490, 245] width 38 height 14
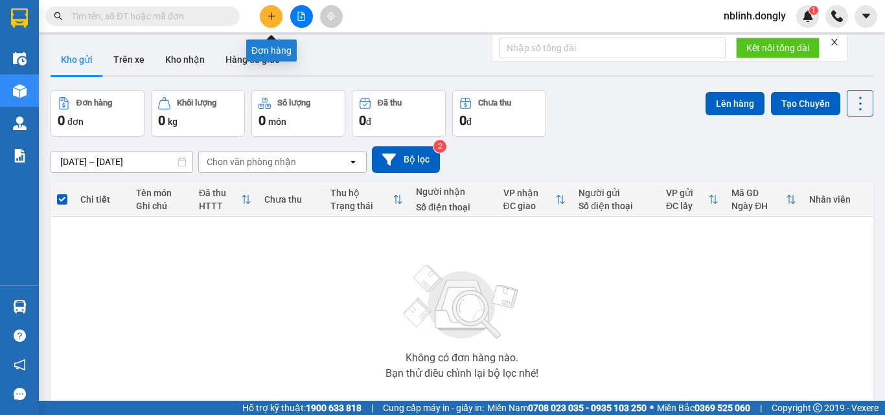
click at [269, 17] on icon "plus" at bounding box center [271, 16] width 9 height 9
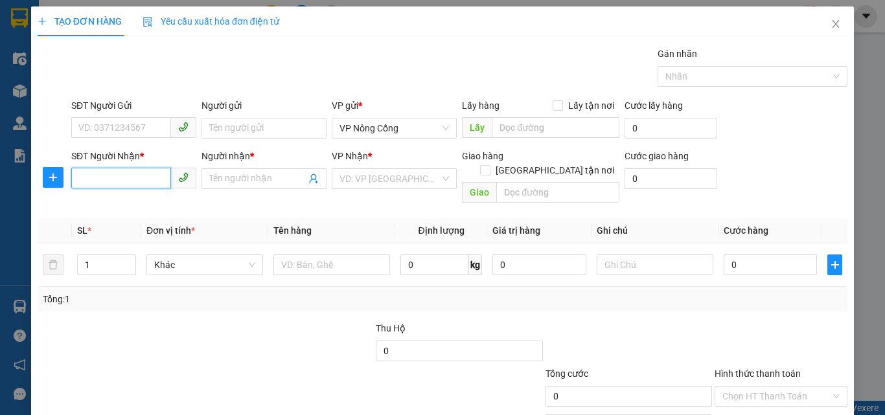
click at [76, 179] on input "SĐT Người Nhận *" at bounding box center [121, 178] width 100 height 21
type input "0388582834"
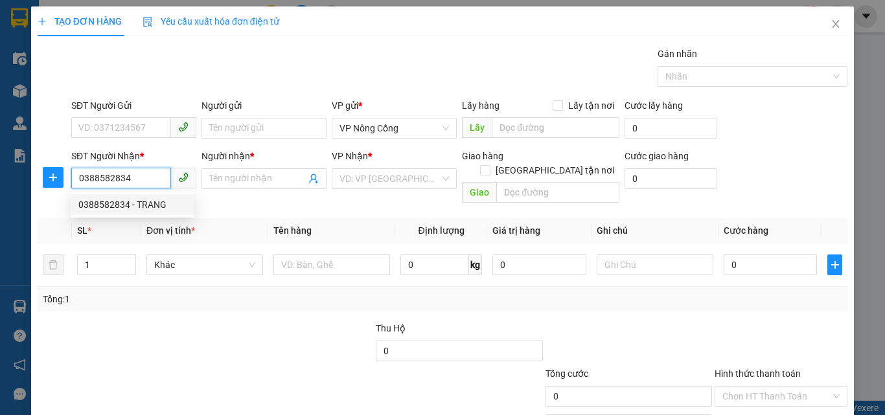
click at [144, 210] on div "0388582834 - TRANG" at bounding box center [132, 205] width 108 height 14
type input "TRANG"
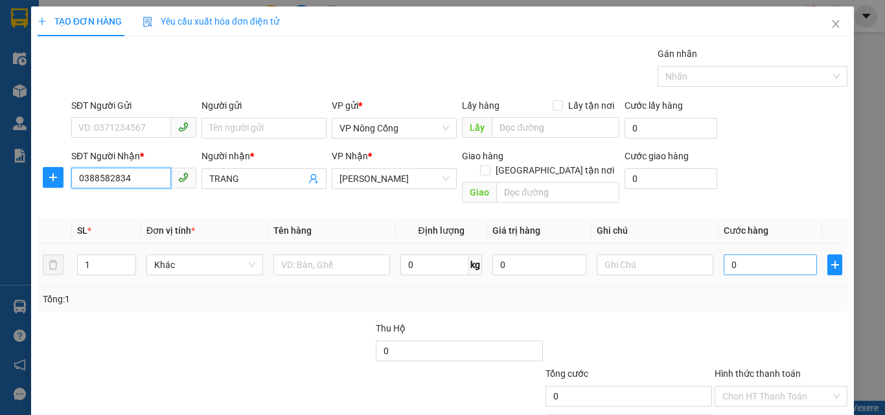
type input "0388582834"
click at [743, 255] on input "0" at bounding box center [769, 265] width 93 height 21
type input "4"
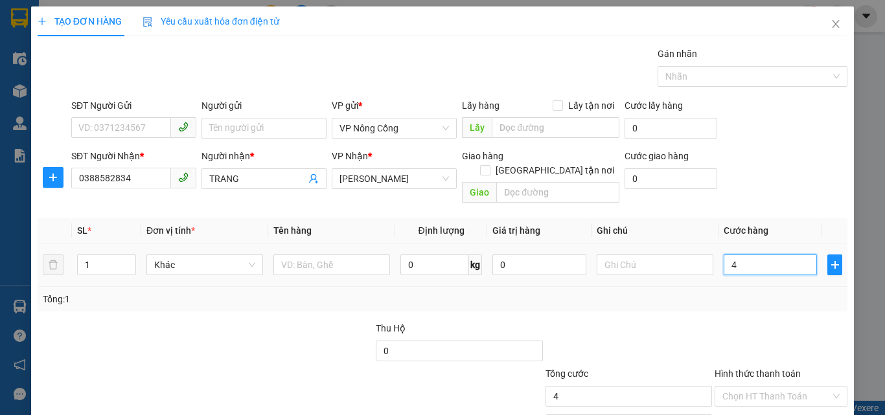
type input "40"
type input "40.000"
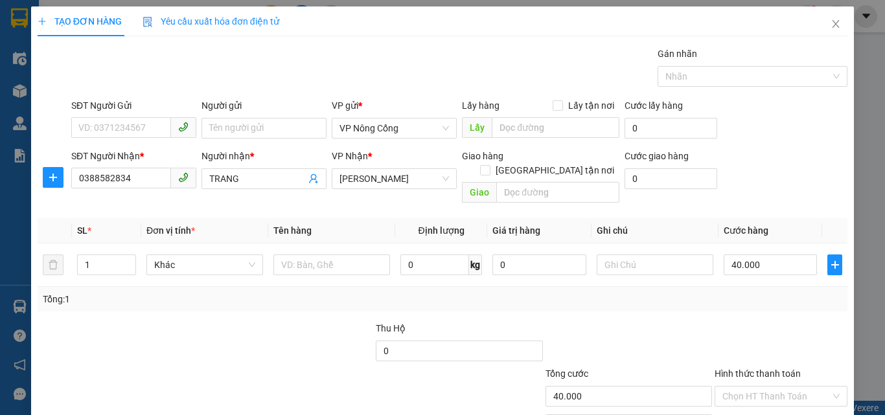
click at [743, 368] on label "Hình thức thanh toán" at bounding box center [757, 373] width 86 height 10
click at [743, 387] on input "Hình thức thanh toán" at bounding box center [776, 396] width 108 height 19
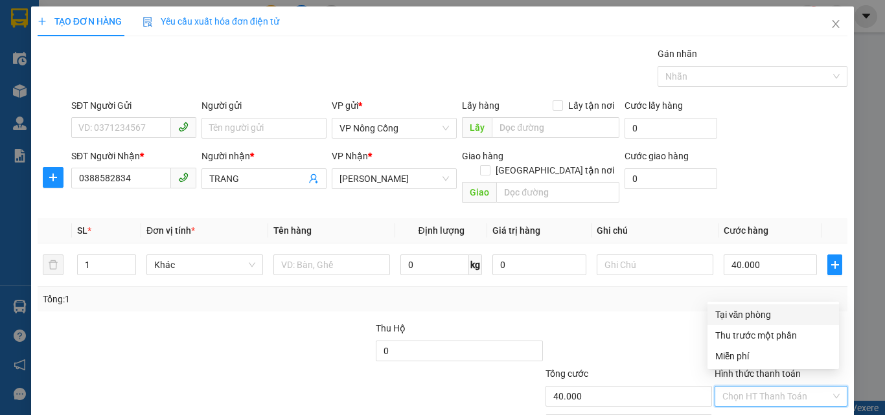
click at [756, 316] on div "Tại văn phòng" at bounding box center [773, 315] width 116 height 14
type input "0"
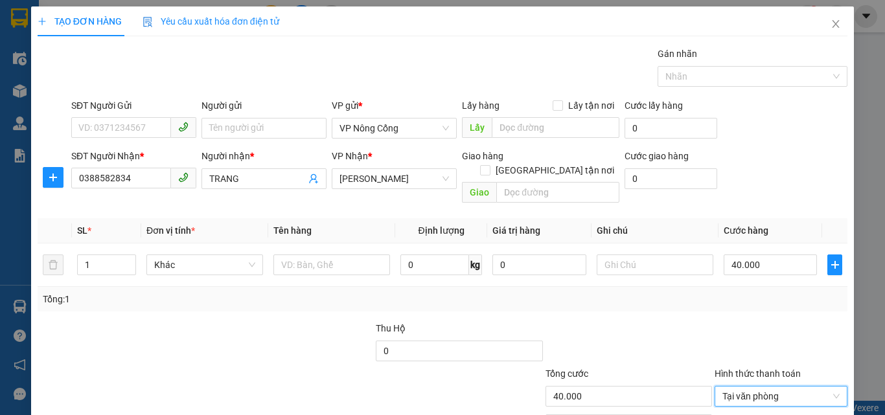
scroll to position [64, 0]
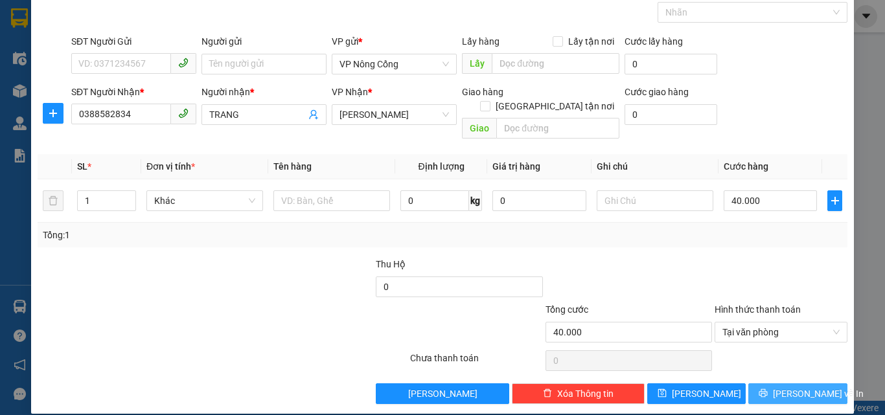
click at [795, 387] on span "[PERSON_NAME] và In" at bounding box center [818, 394] width 91 height 14
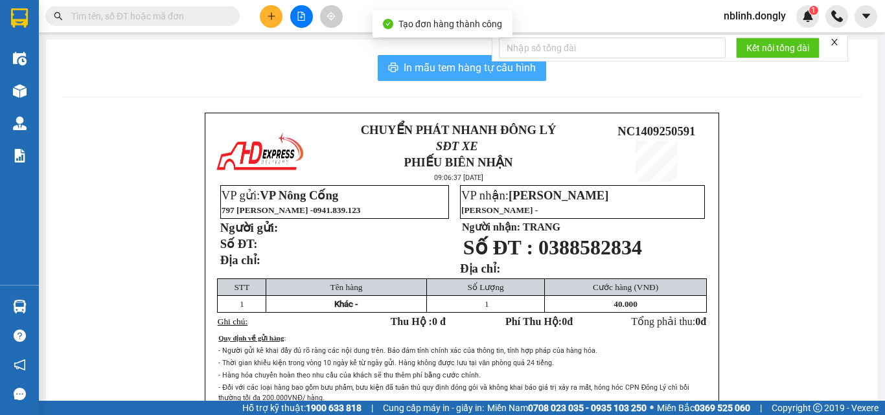
click at [431, 67] on span "In mẫu tem hàng tự cấu hình" at bounding box center [469, 68] width 132 height 16
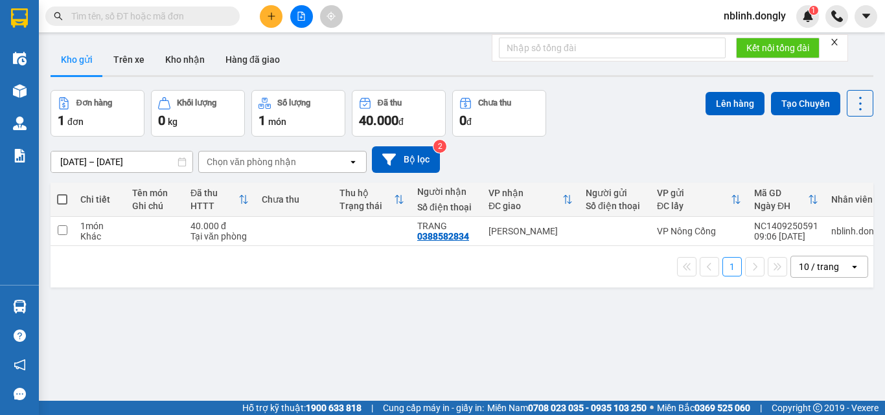
click at [457, 37] on main "ver 1.8.143 Kho gửi Trên xe Kho nhận Hàng đã giao Đơn hàng 1 đơn Khối lượng 0 k…" at bounding box center [442, 200] width 885 height 401
drag, startPoint x: 411, startPoint y: 41, endPoint x: 425, endPoint y: 74, distance: 35.7
click at [425, 74] on div "ver 1.8.143 Kho gửi Trên xe Kho nhận Hàng đã giao Đơn hàng 1 đơn Khối lượng 0 k…" at bounding box center [461, 246] width 833 height 415
click at [431, 76] on div "Kho gửi Trên xe Kho nhận Hàng đã giao" at bounding box center [462, 60] width 822 height 33
click at [273, 21] on button at bounding box center [271, 16] width 23 height 23
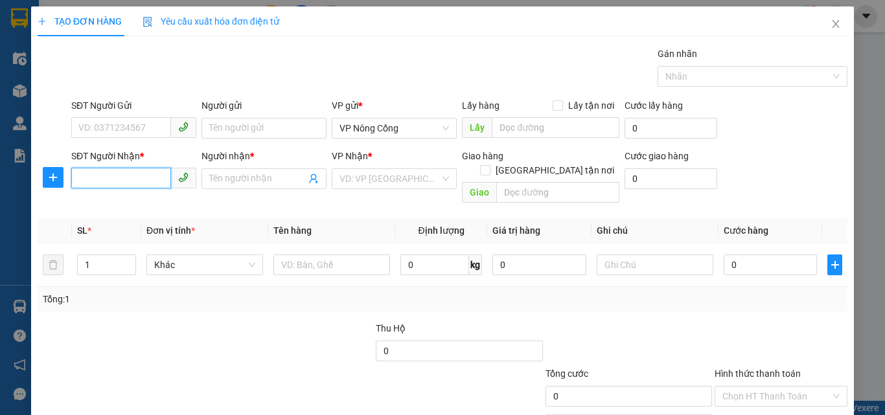
click at [145, 178] on input "SĐT Người Nhận *" at bounding box center [121, 178] width 100 height 21
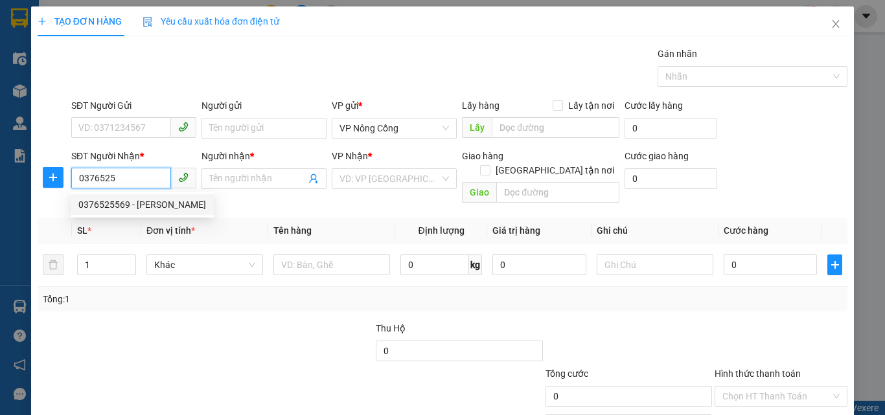
click at [112, 174] on input "0376525" at bounding box center [121, 178] width 100 height 21
type input "0"
type input "0376525569"
click at [126, 204] on div "0376525569 - Ninh" at bounding box center [142, 205] width 128 height 14
type input "Ninh"
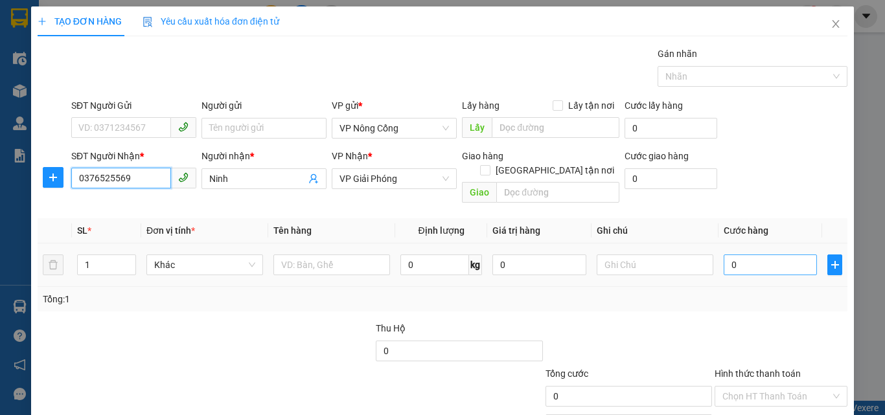
type input "0376525569"
type input "5"
type input "50"
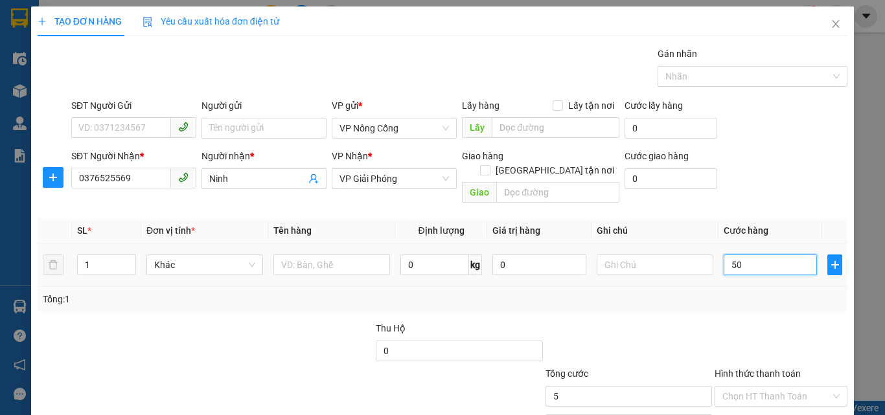
type input "50"
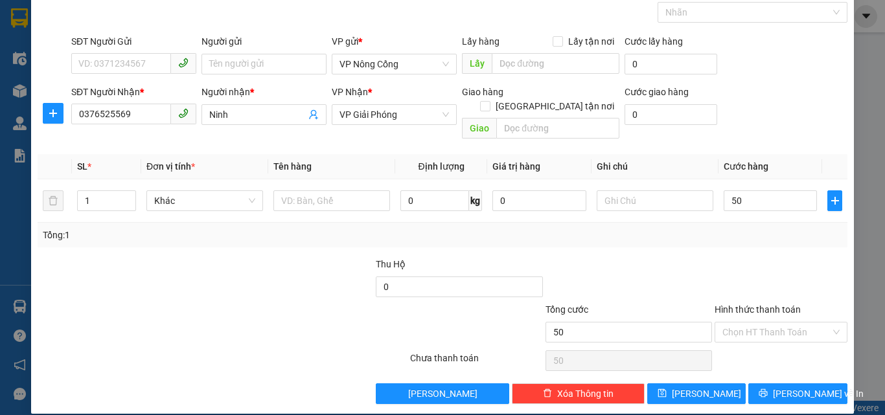
type input "50.000"
click at [800, 387] on span "[PERSON_NAME] và In" at bounding box center [818, 394] width 91 height 14
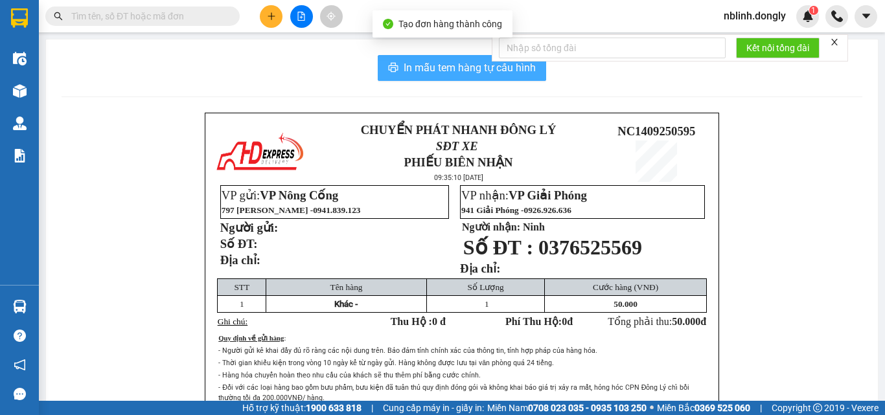
click at [473, 71] on span "In mẫu tem hàng tự cấu hình" at bounding box center [469, 68] width 132 height 16
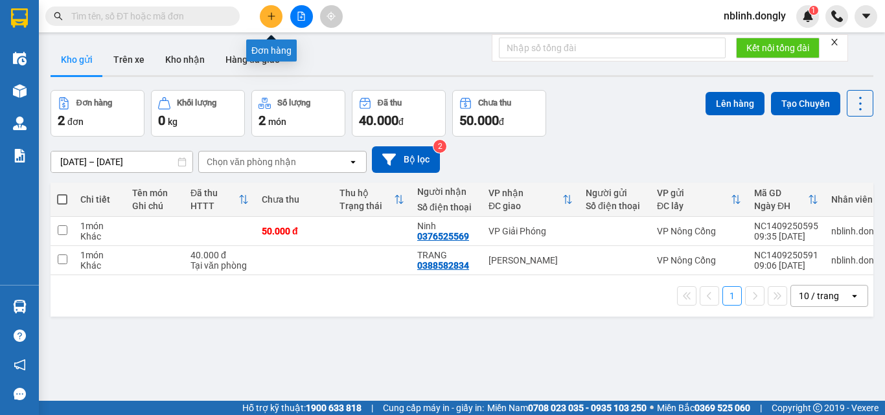
click at [277, 12] on button at bounding box center [271, 16] width 23 height 23
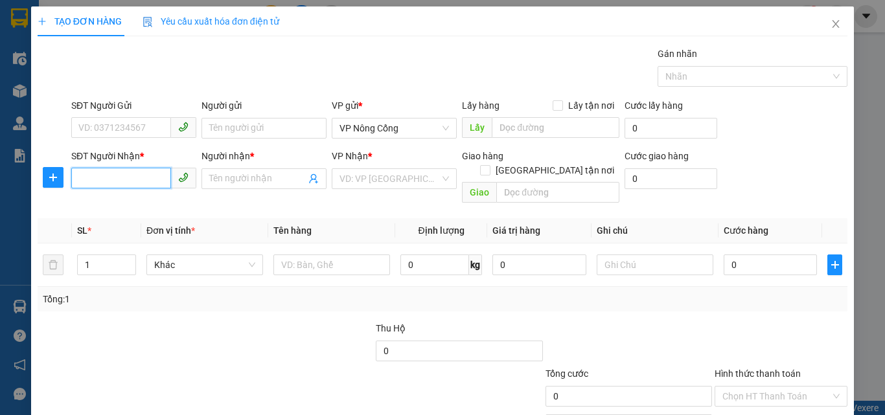
drag, startPoint x: 77, startPoint y: 179, endPoint x: 84, endPoint y: 188, distance: 11.1
click at [82, 185] on input "SĐT Người Nhận *" at bounding box center [121, 178] width 100 height 21
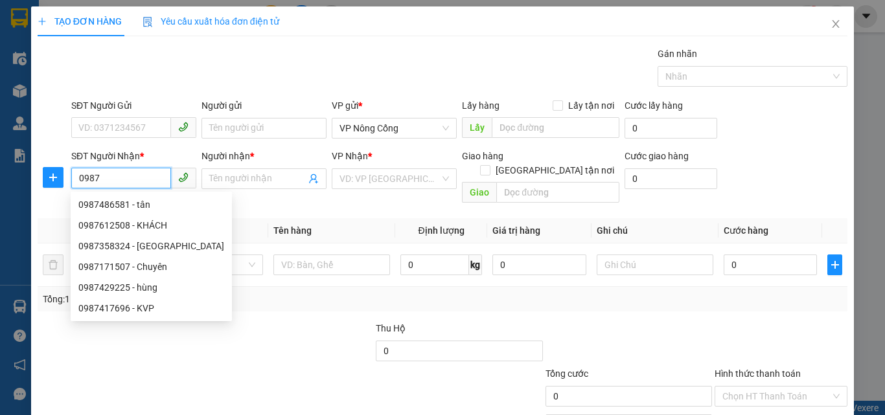
type input "0987"
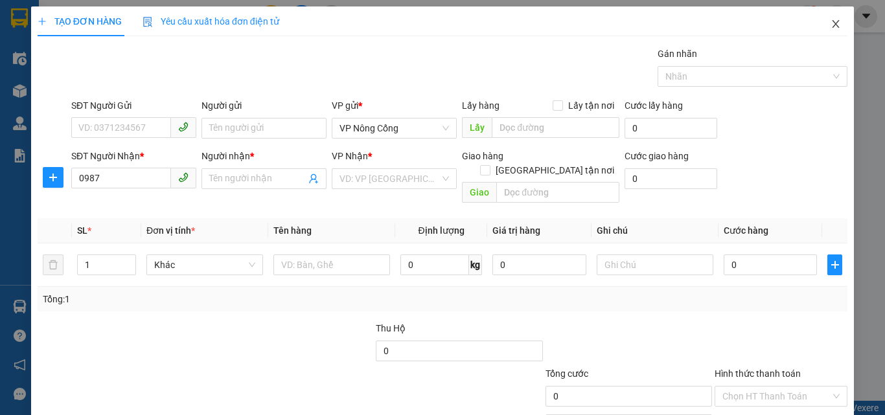
drag, startPoint x: 36, startPoint y: 287, endPoint x: 824, endPoint y: 27, distance: 830.5
click at [832, 27] on icon "close" at bounding box center [835, 24] width 7 height 8
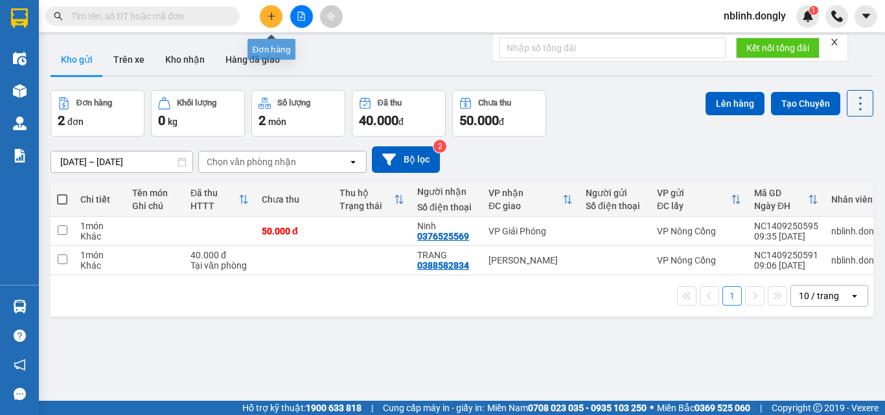
click at [263, 12] on button at bounding box center [271, 16] width 23 height 23
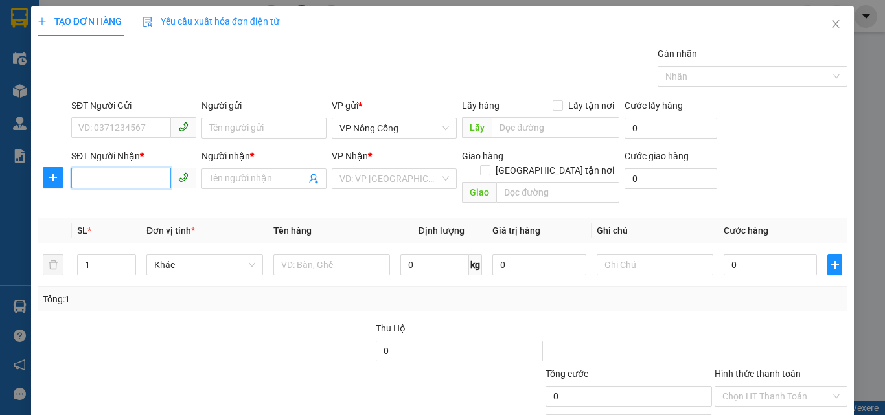
click at [90, 176] on input "SĐT Người Nhận *" at bounding box center [121, 178] width 100 height 21
type input "0981120004"
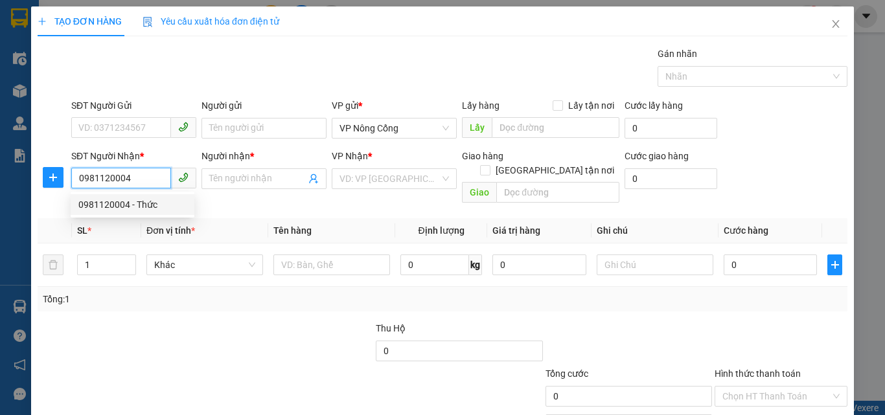
click at [120, 209] on div "0981120004 - Thức" at bounding box center [132, 205] width 108 height 14
type input "Thức"
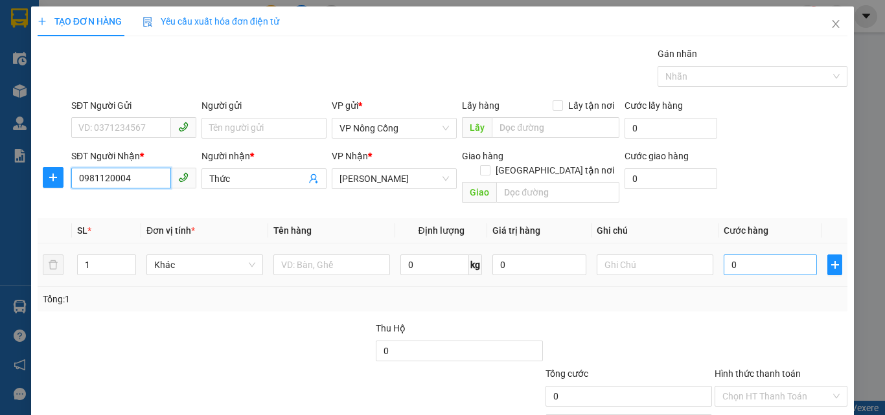
type input "0981120004"
click at [738, 255] on input "0" at bounding box center [769, 265] width 93 height 21
type input "5"
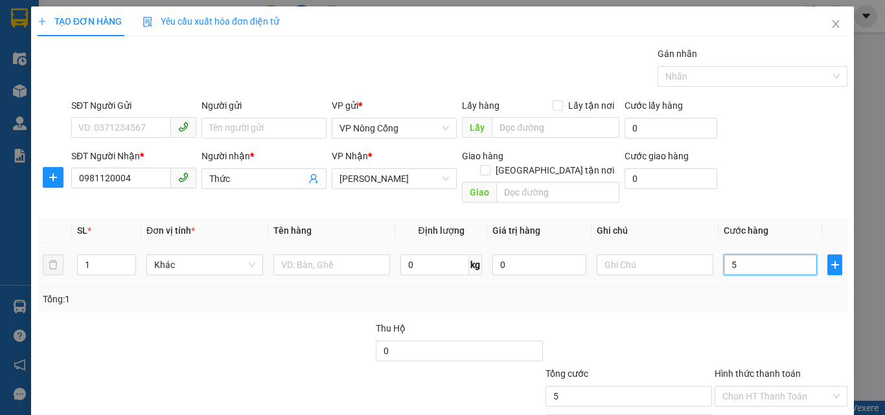
type input "50"
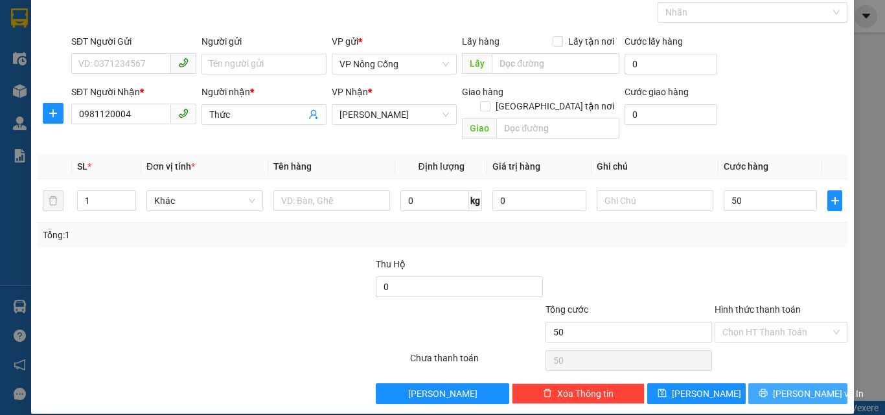
type input "50.000"
click at [791, 387] on span "[PERSON_NAME] và In" at bounding box center [818, 394] width 91 height 14
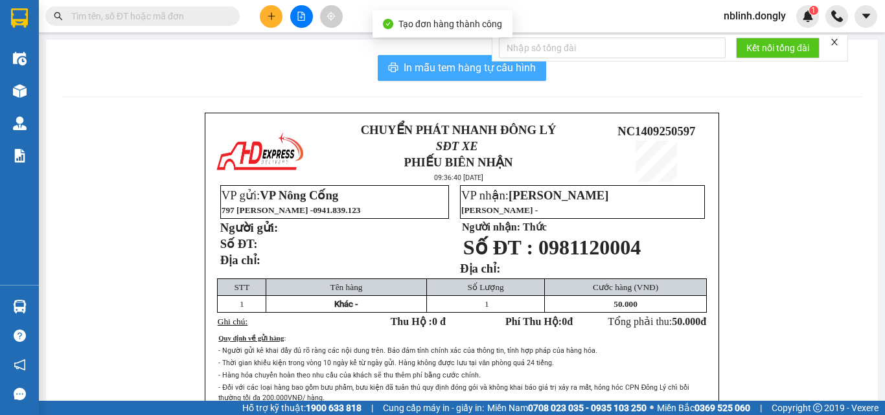
click at [497, 69] on span "In mẫu tem hàng tự cấu hình" at bounding box center [469, 68] width 132 height 16
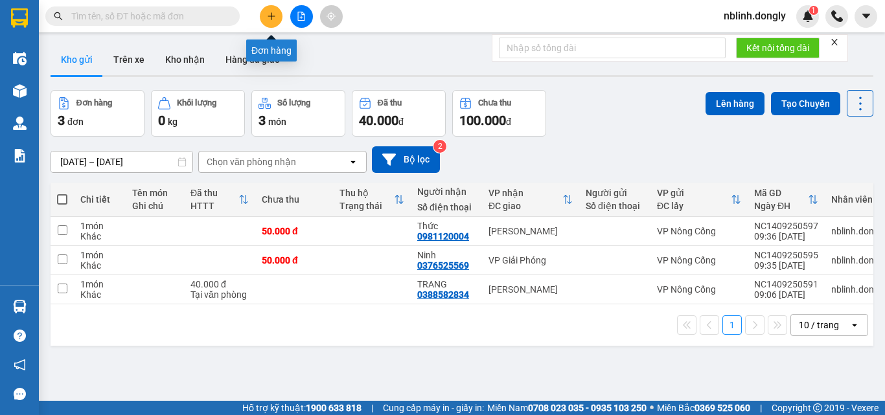
click at [264, 13] on button at bounding box center [271, 16] width 23 height 23
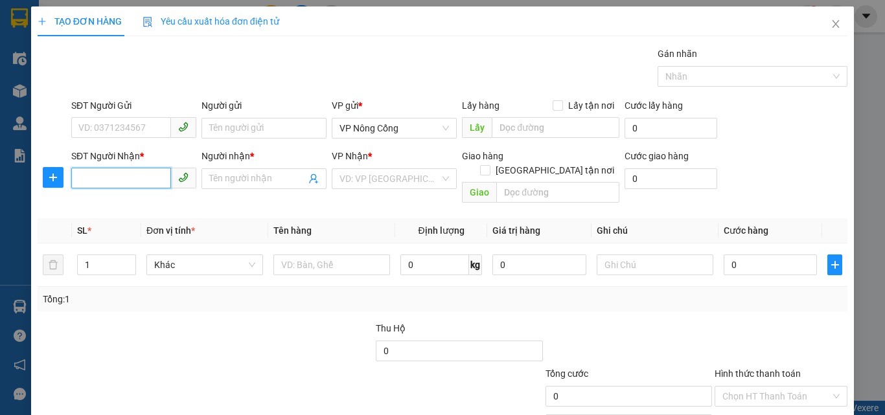
click at [89, 181] on input "SĐT Người Nhận *" at bounding box center [121, 178] width 100 height 21
type input "0987820696"
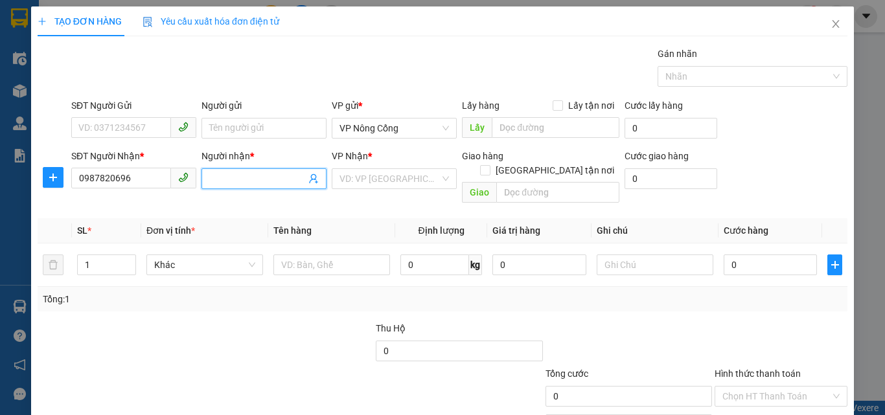
click at [229, 179] on input "Người nhận *" at bounding box center [257, 179] width 96 height 14
type input "h"
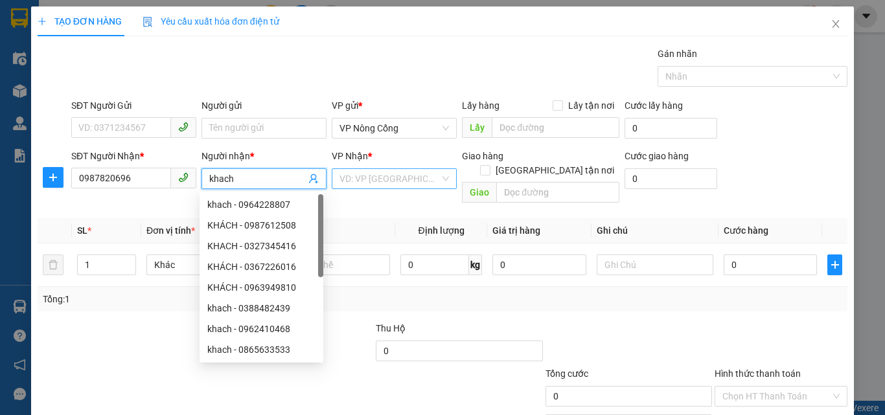
type input "khach"
click at [380, 180] on input "search" at bounding box center [389, 178] width 100 height 19
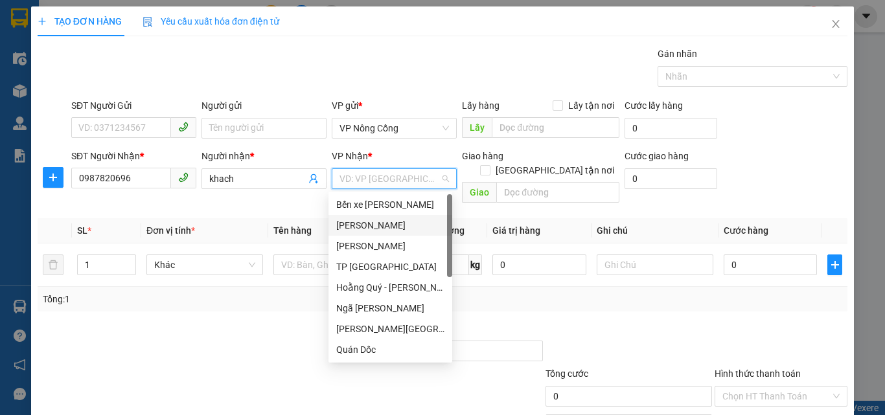
click at [368, 229] on div "[PERSON_NAME]" at bounding box center [390, 225] width 108 height 14
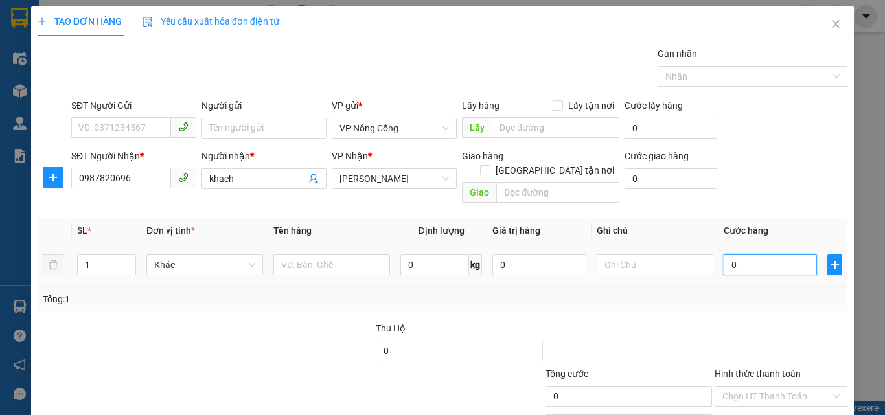
click at [754, 255] on input "0" at bounding box center [769, 265] width 93 height 21
type input "5"
type input "50"
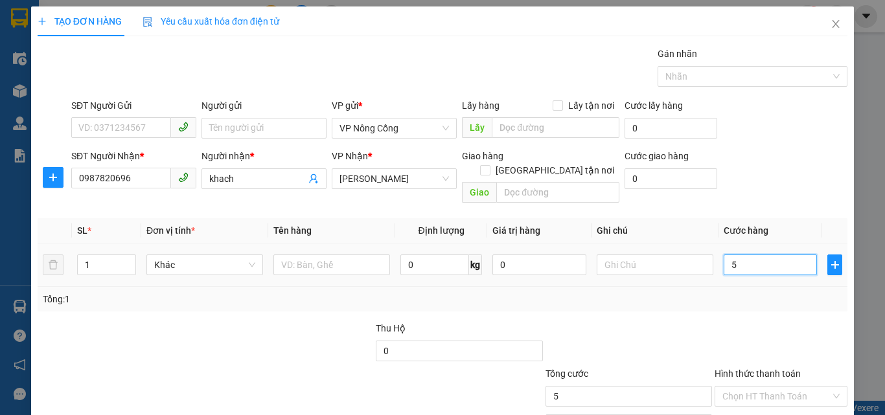
type input "50"
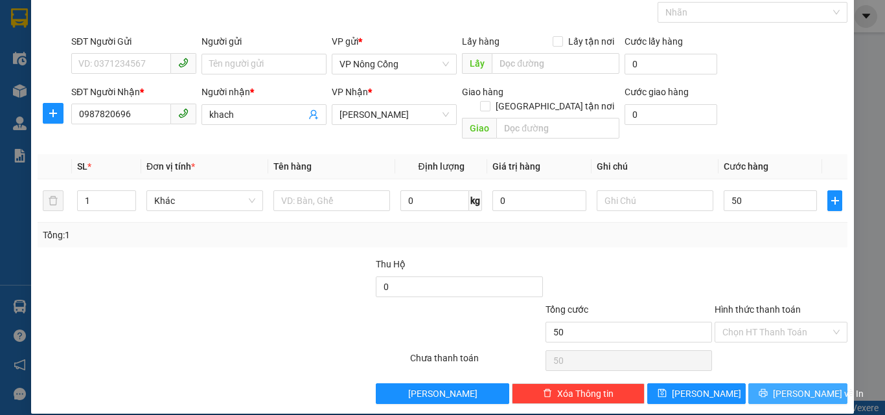
type input "50.000"
click at [808, 387] on span "[PERSON_NAME] và In" at bounding box center [818, 394] width 91 height 14
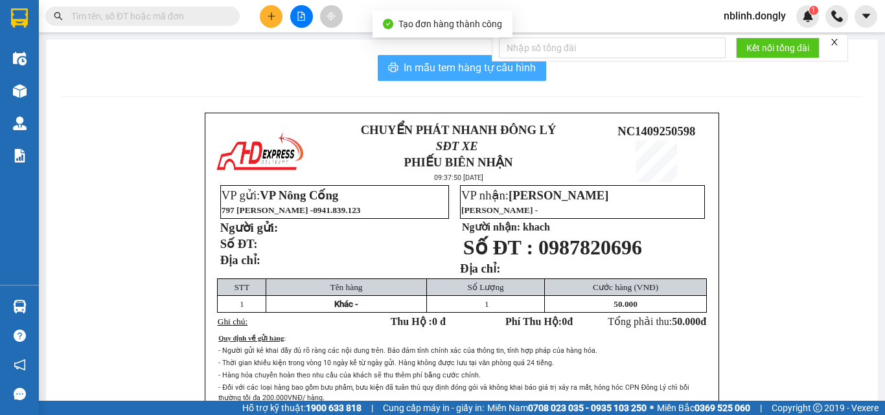
click at [483, 70] on span "In mẫu tem hàng tự cấu hình" at bounding box center [469, 68] width 132 height 16
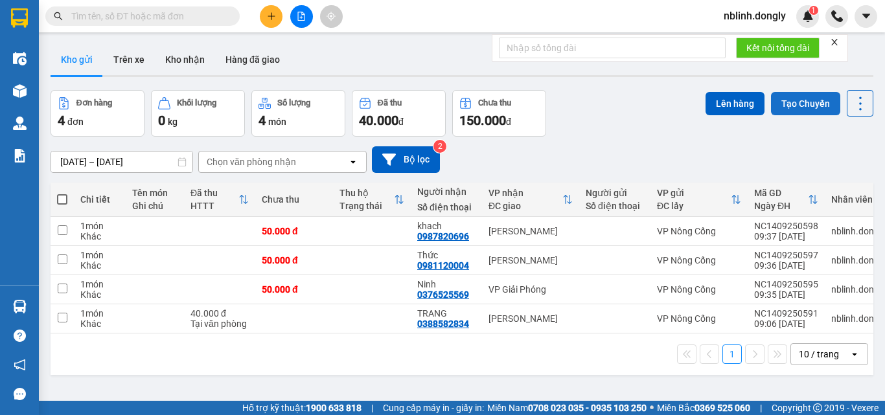
click at [799, 104] on button "Tạo Chuyến" at bounding box center [805, 103] width 69 height 23
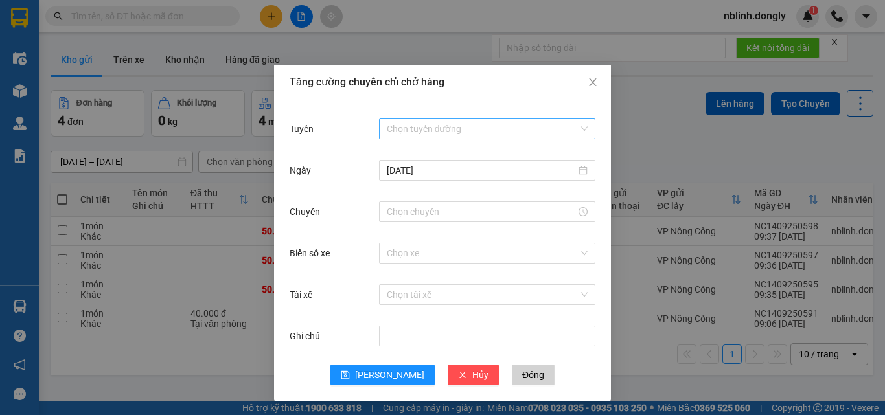
click at [424, 125] on input "Tuyến" at bounding box center [483, 128] width 192 height 19
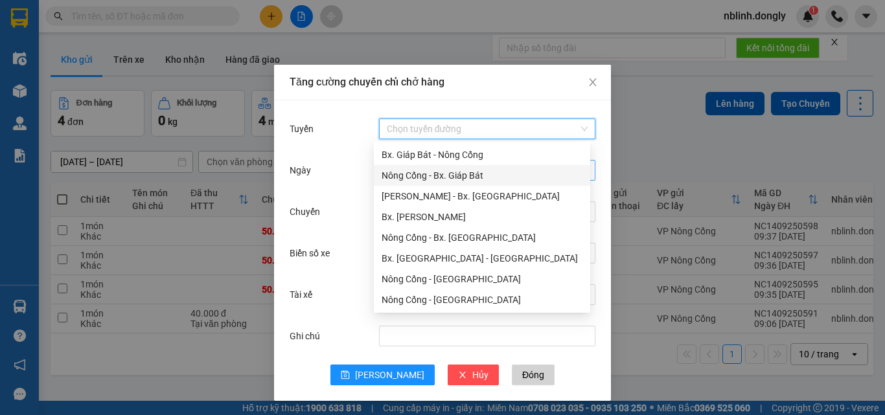
click at [455, 178] on div "Nông Cống - Bx. Giáp Bát" at bounding box center [481, 175] width 201 height 14
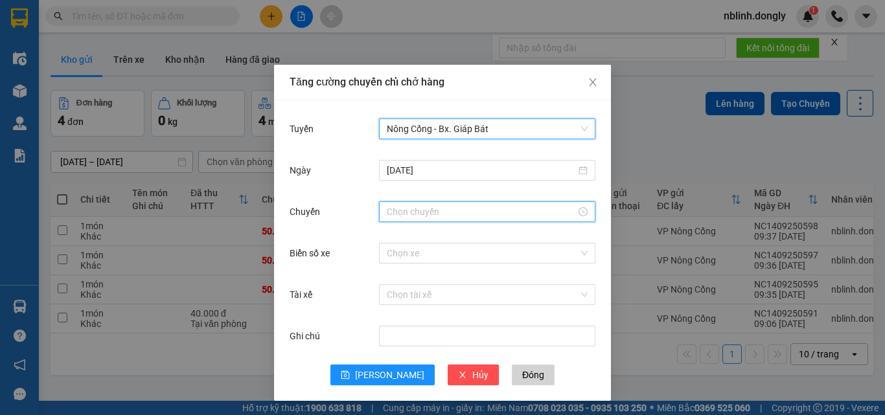
click at [408, 210] on input "Chuyến" at bounding box center [481, 212] width 189 height 14
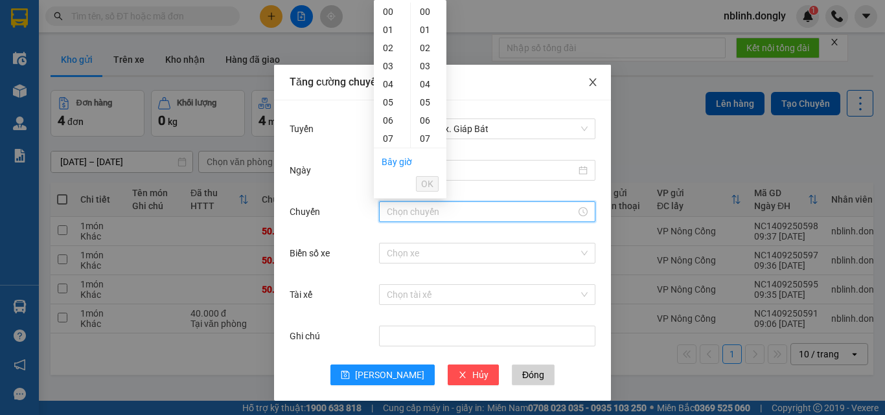
drag, startPoint x: 582, startPoint y: 80, endPoint x: 598, endPoint y: 93, distance: 21.2
click at [585, 82] on span "Close" at bounding box center [592, 83] width 36 height 36
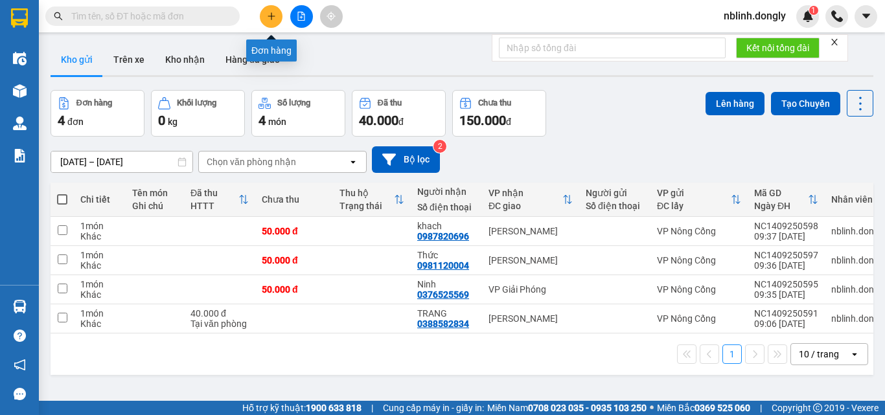
click at [269, 14] on icon "plus" at bounding box center [271, 16] width 9 height 9
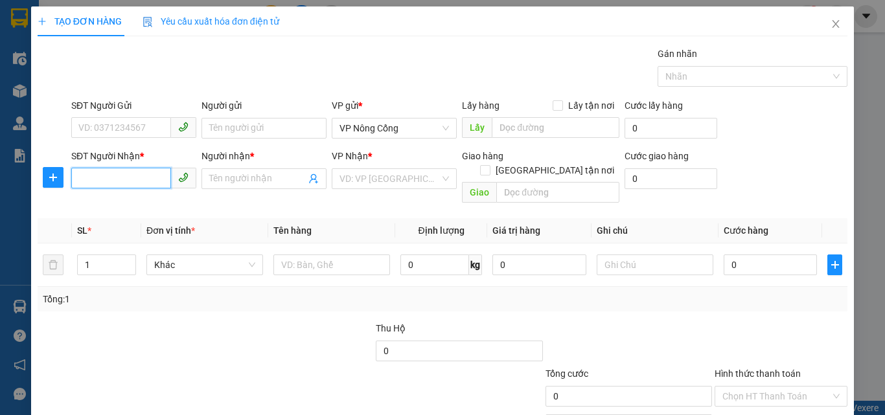
click at [96, 179] on input "SĐT Người Nhận *" at bounding box center [121, 178] width 100 height 21
type input "0364196938"
click at [221, 179] on input "Người nhận *" at bounding box center [257, 179] width 96 height 14
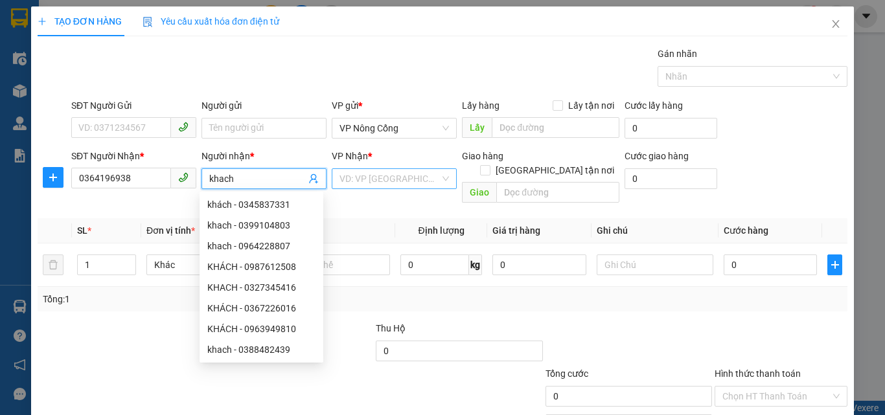
type input "khach"
click at [372, 179] on input "search" at bounding box center [389, 178] width 100 height 19
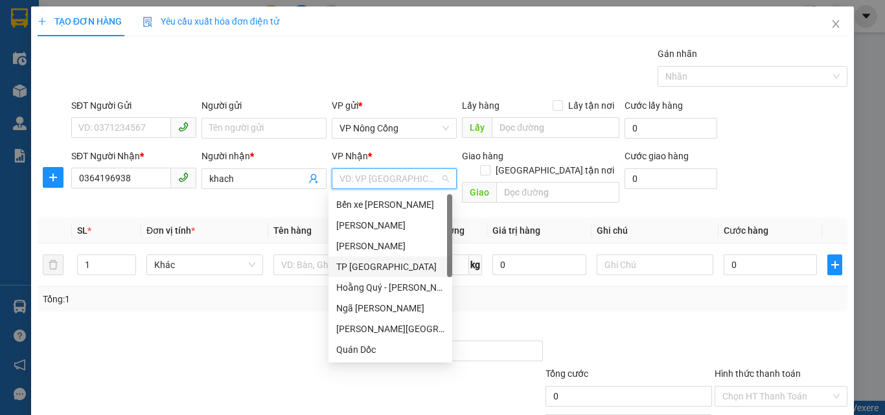
scroll to position [181, 0]
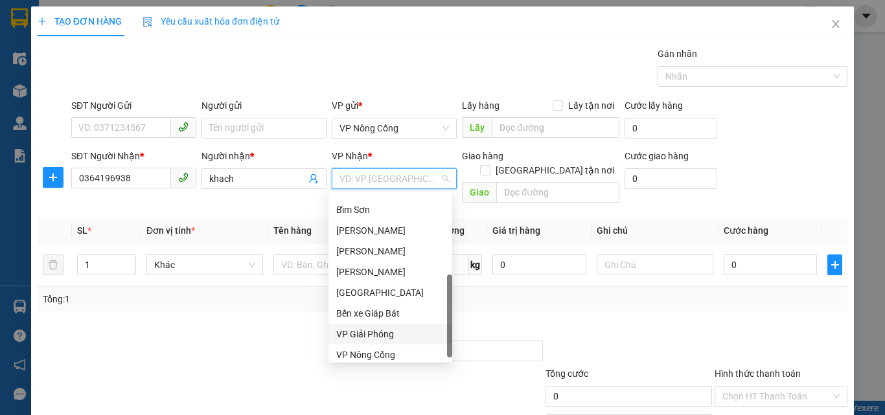
click at [373, 335] on div "VP Giải Phóng" at bounding box center [390, 334] width 108 height 14
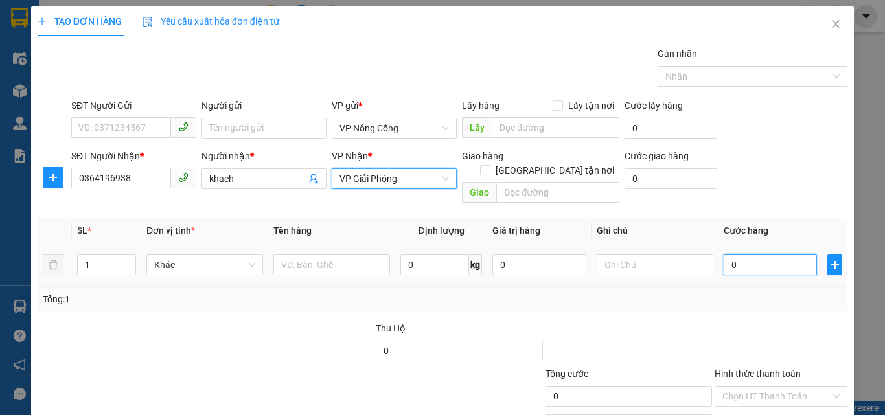
click at [753, 255] on input "0" at bounding box center [769, 265] width 93 height 21
type input "7"
type input "70"
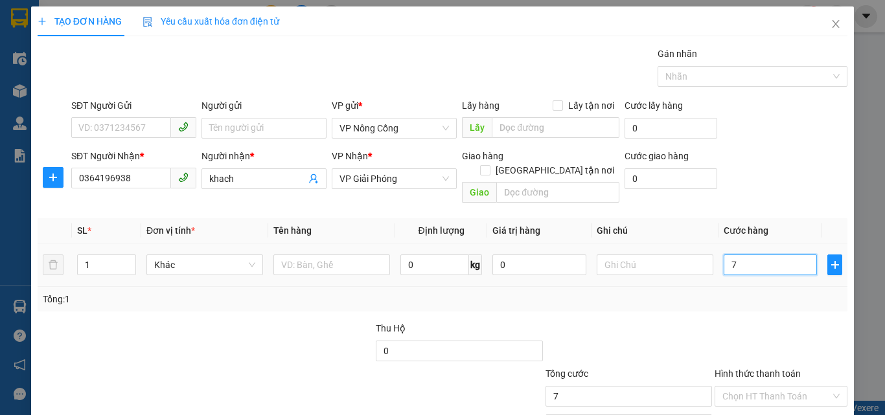
type input "70"
type input "70.000"
click at [748, 368] on label "Hình thức thanh toán" at bounding box center [757, 373] width 86 height 10
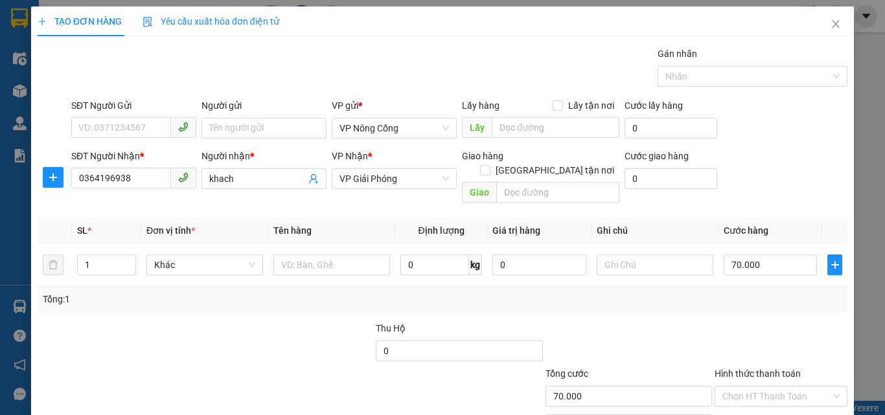
click at [748, 387] on input "Hình thức thanh toán" at bounding box center [776, 396] width 108 height 19
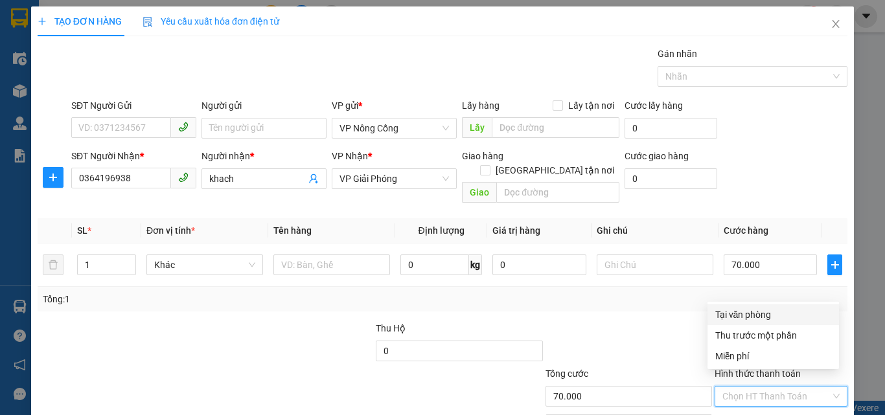
click at [750, 315] on div "Tại văn phòng" at bounding box center [773, 315] width 116 height 14
type input "0"
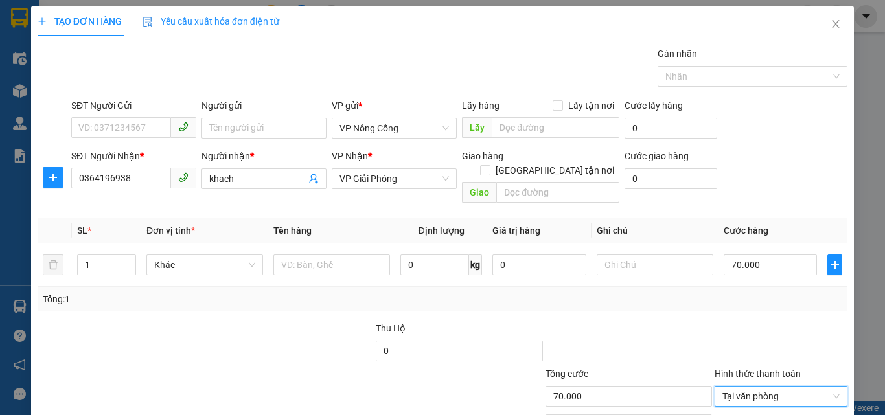
scroll to position [64, 0]
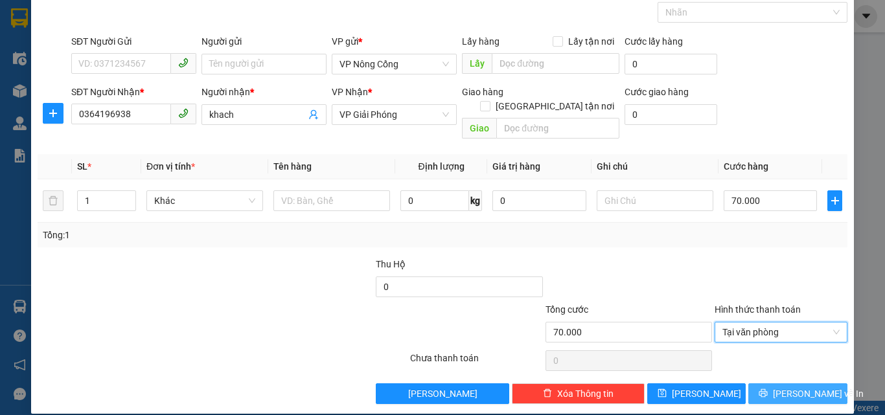
click at [803, 387] on span "[PERSON_NAME] và In" at bounding box center [818, 394] width 91 height 14
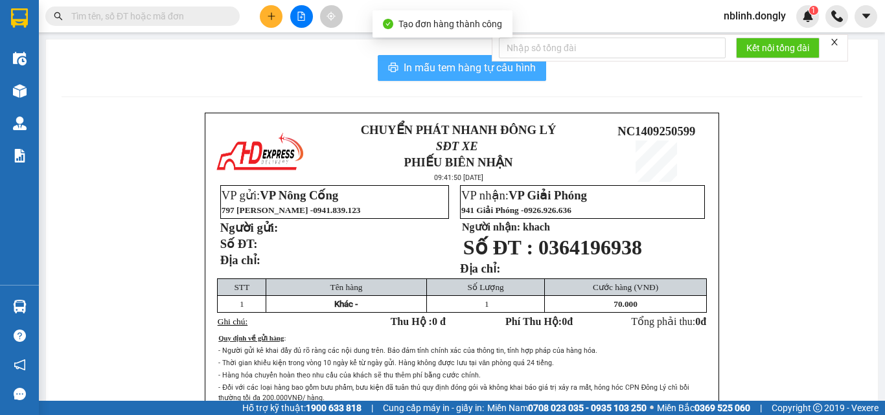
drag, startPoint x: 463, startPoint y: 64, endPoint x: 570, endPoint y: 216, distance: 185.4
click at [467, 69] on span "In mẫu tem hàng tự cấu hình" at bounding box center [469, 68] width 132 height 16
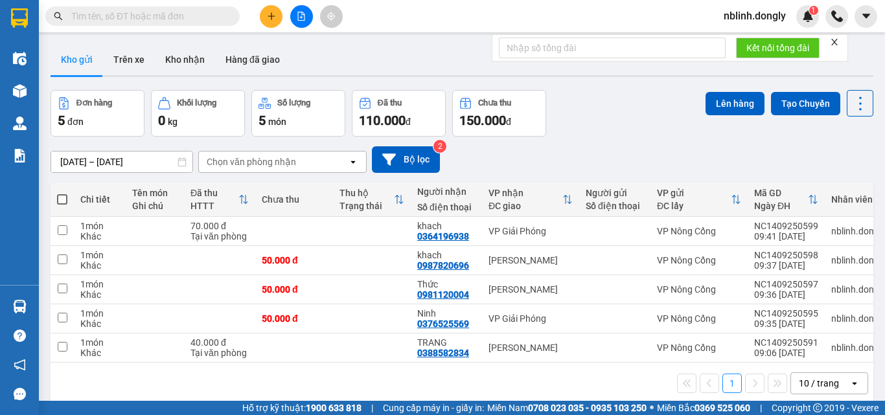
scroll to position [85, 0]
click at [63, 351] on input "checkbox" at bounding box center [63, 347] width 10 height 10
checkbox input "true"
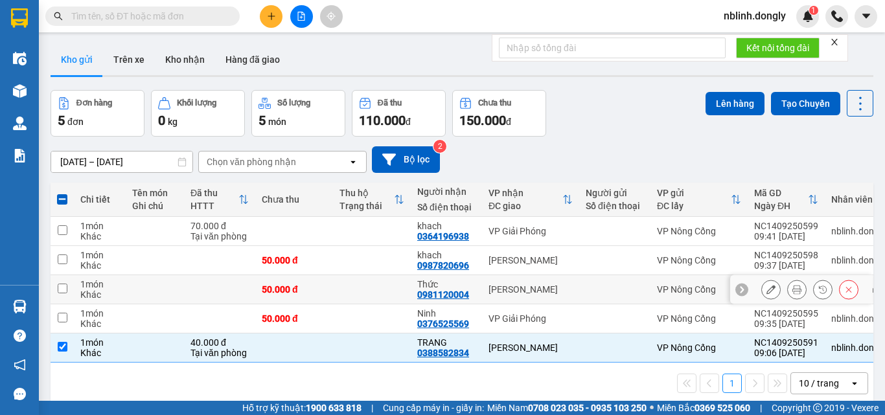
click at [59, 286] on input "checkbox" at bounding box center [63, 289] width 10 height 10
checkbox input "true"
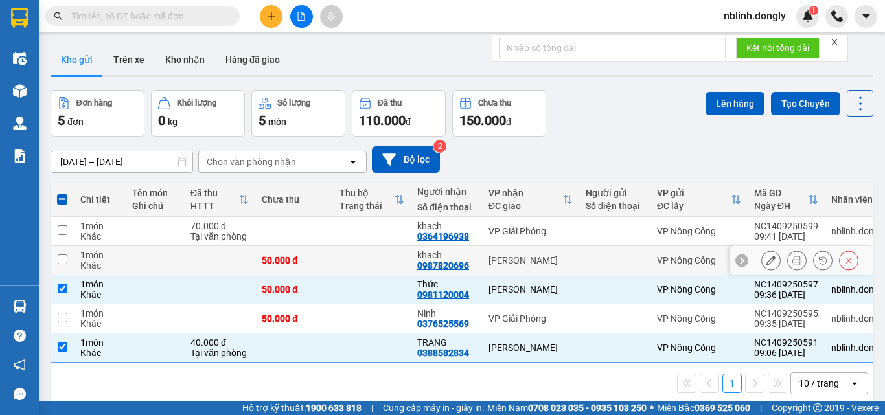
click at [60, 256] on input "checkbox" at bounding box center [63, 260] width 10 height 10
checkbox input "true"
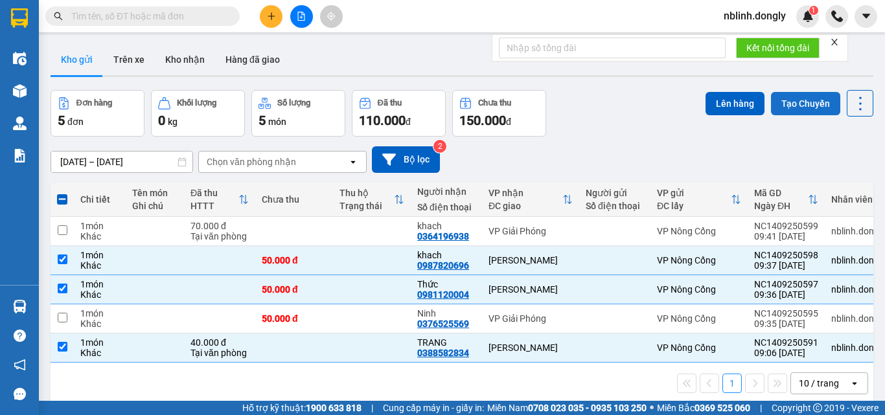
click at [782, 105] on button "Tạo Chuyến" at bounding box center [805, 103] width 69 height 23
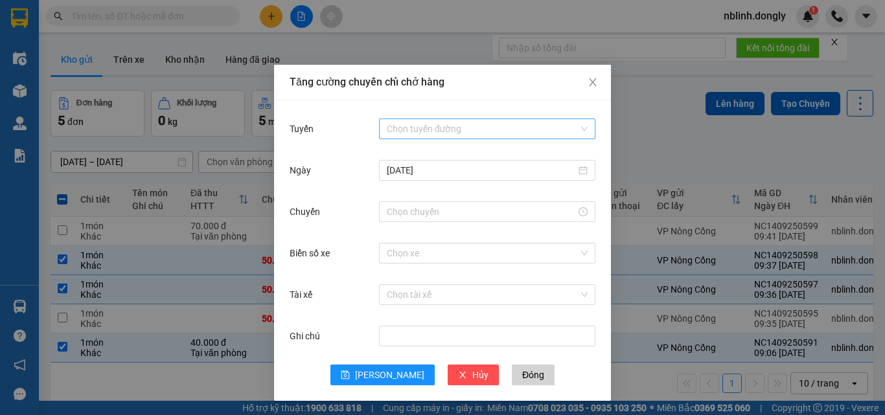
click at [427, 126] on input "Tuyến" at bounding box center [483, 128] width 192 height 19
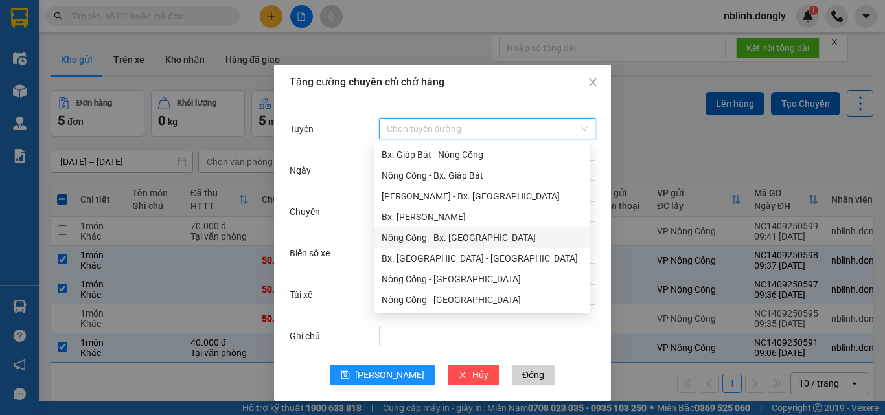
click at [452, 236] on div "Nông Cống - Bx. [GEOGRAPHIC_DATA]" at bounding box center [481, 238] width 201 height 14
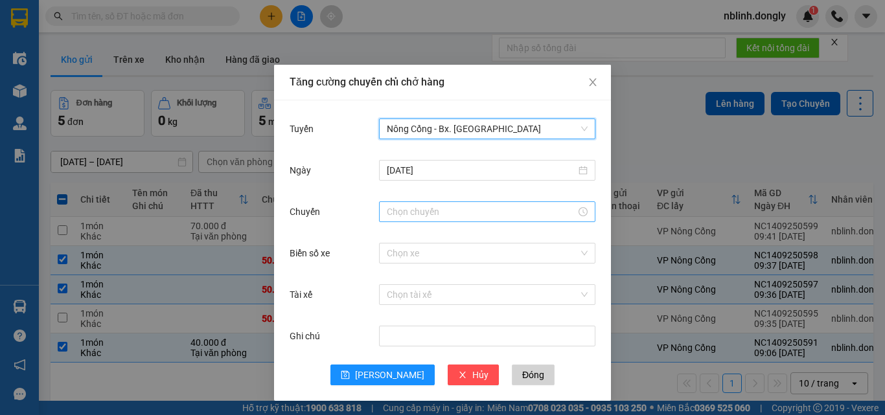
click at [392, 214] on input "Chuyến" at bounding box center [481, 212] width 189 height 14
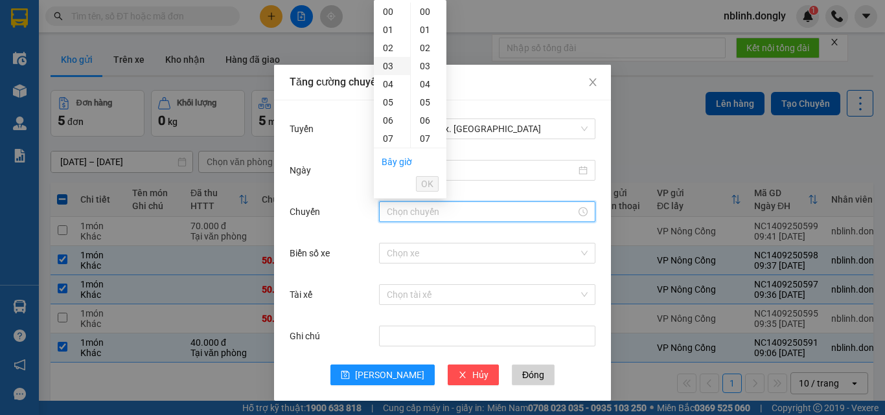
scroll to position [130, 0]
click at [388, 99] on div "12" at bounding box center [392, 100] width 36 height 18
type input "12:00"
click at [427, 181] on span "OK" at bounding box center [427, 184] width 12 height 14
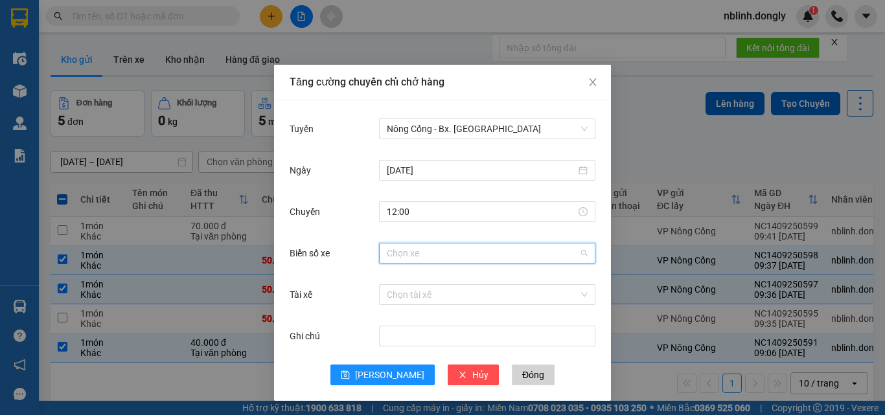
click at [397, 255] on input "Biển số xe" at bounding box center [483, 253] width 192 height 19
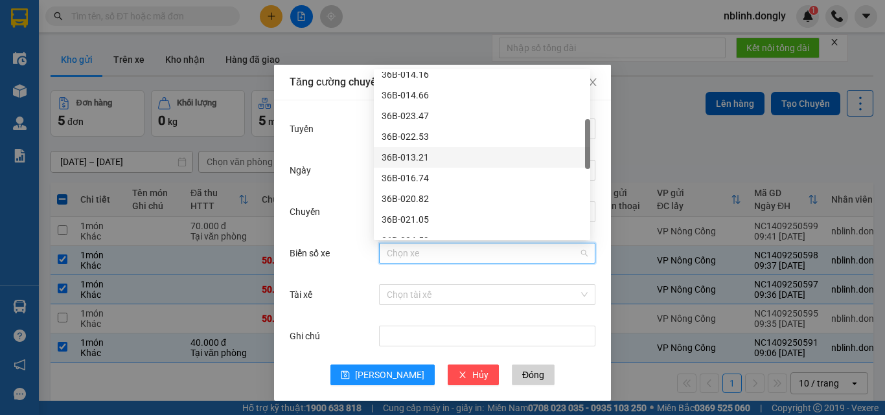
scroll to position [130, 0]
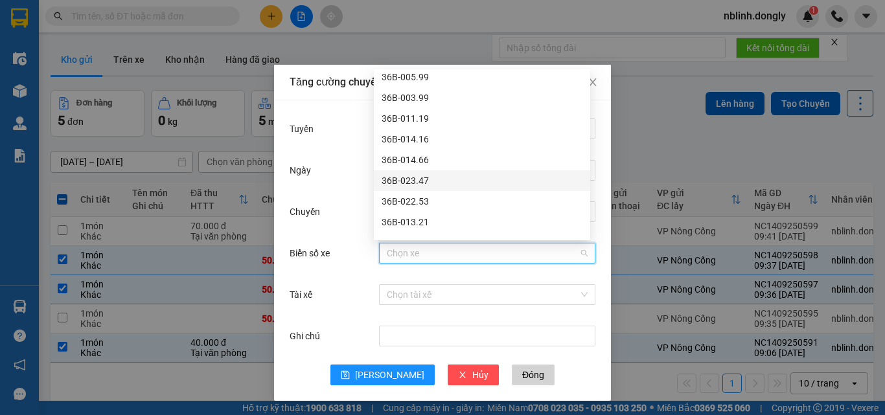
click at [403, 179] on div "36B-023.47" at bounding box center [481, 181] width 201 height 14
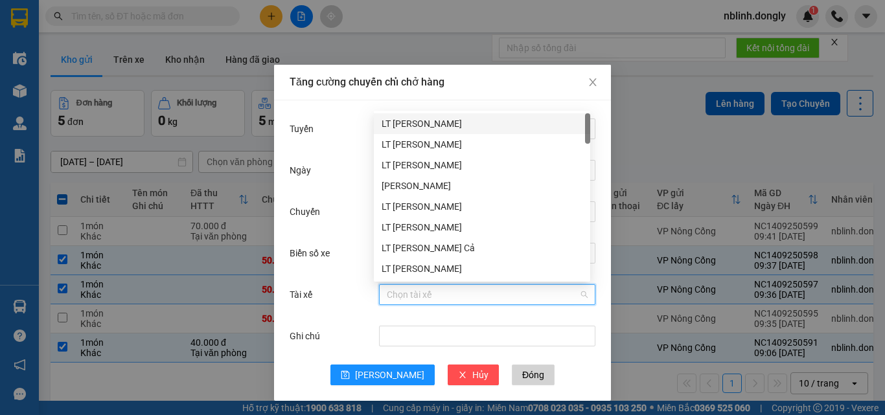
click at [398, 291] on input "Tài xế" at bounding box center [483, 294] width 192 height 19
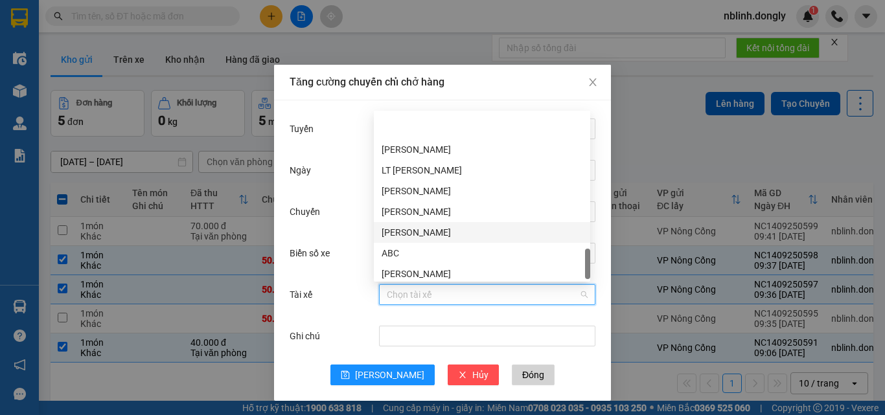
scroll to position [953, 0]
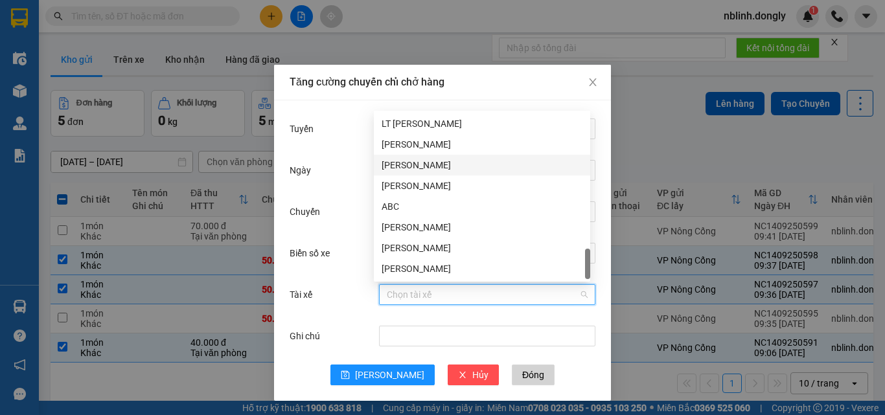
click at [403, 168] on div "Lê Trọng Nam" at bounding box center [481, 165] width 201 height 14
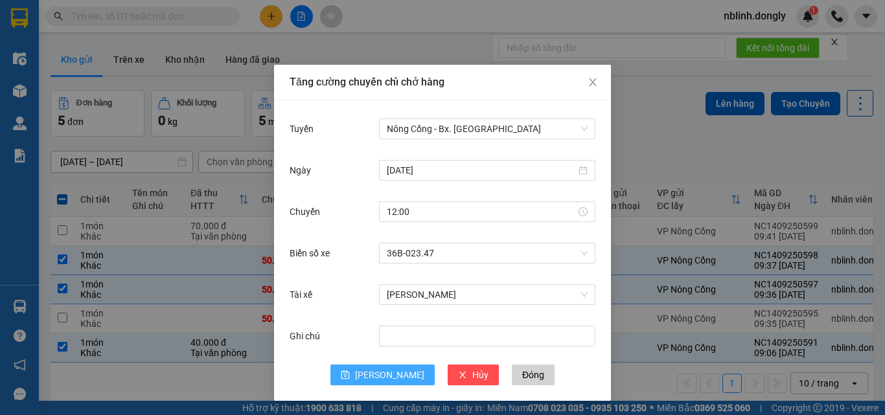
click at [385, 375] on span "[PERSON_NAME]" at bounding box center [389, 375] width 69 height 14
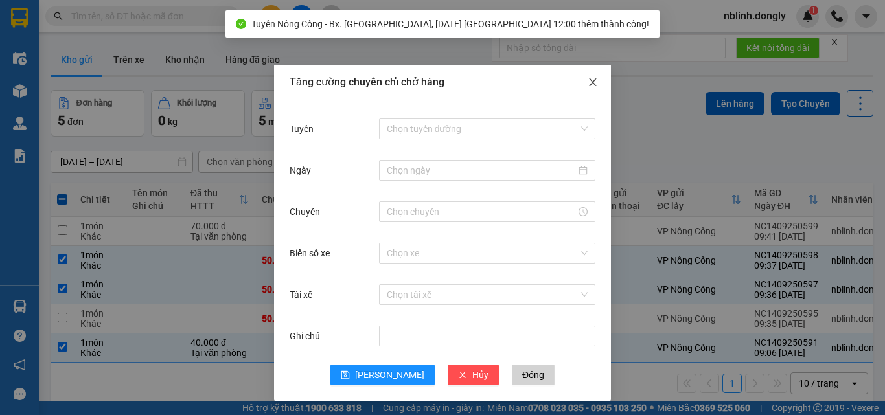
click at [591, 76] on span "Close" at bounding box center [592, 83] width 36 height 36
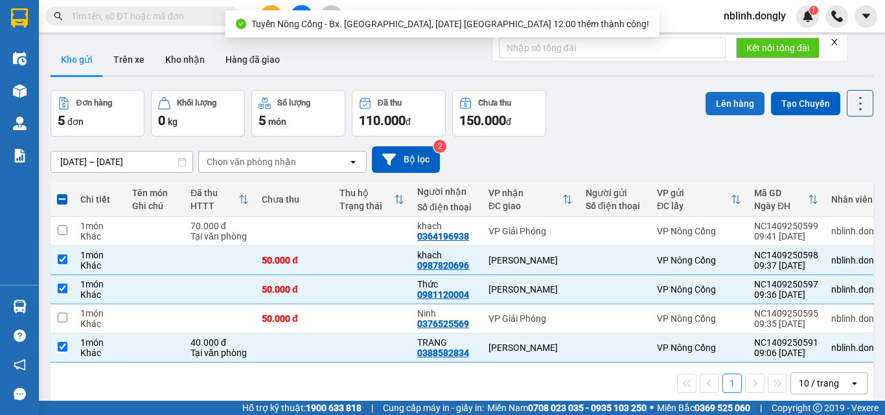
click at [719, 100] on button "Lên hàng" at bounding box center [734, 103] width 59 height 23
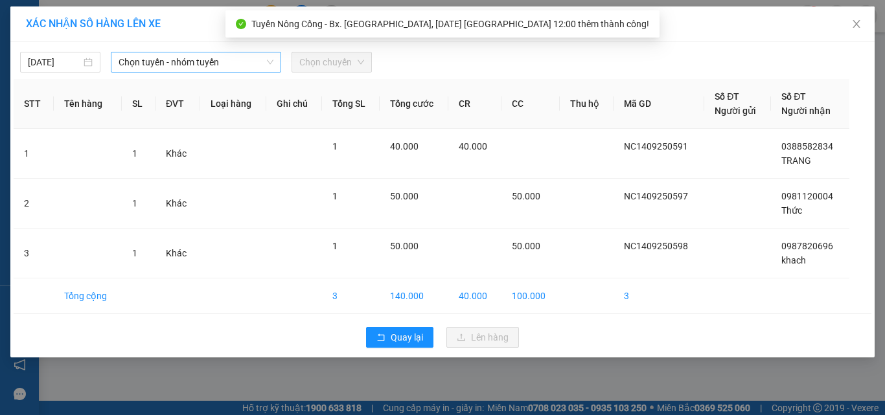
click at [183, 63] on span "Chọn tuyến - nhóm tuyến" at bounding box center [196, 61] width 155 height 19
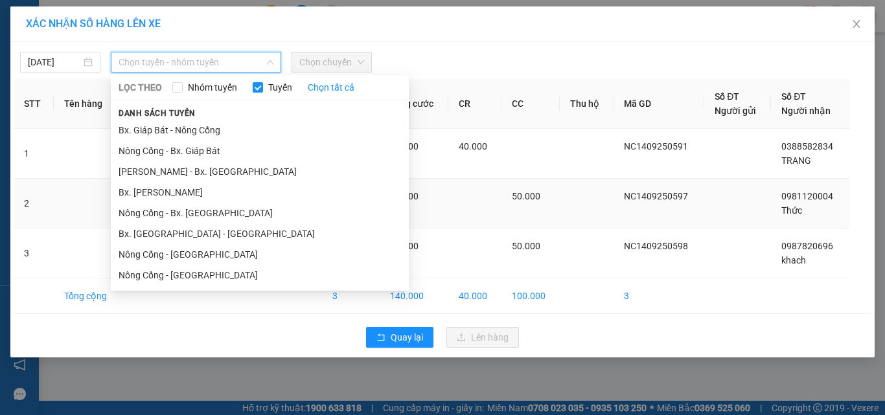
click at [181, 210] on li "Nông Cống - Bx. [GEOGRAPHIC_DATA]" at bounding box center [260, 213] width 298 height 21
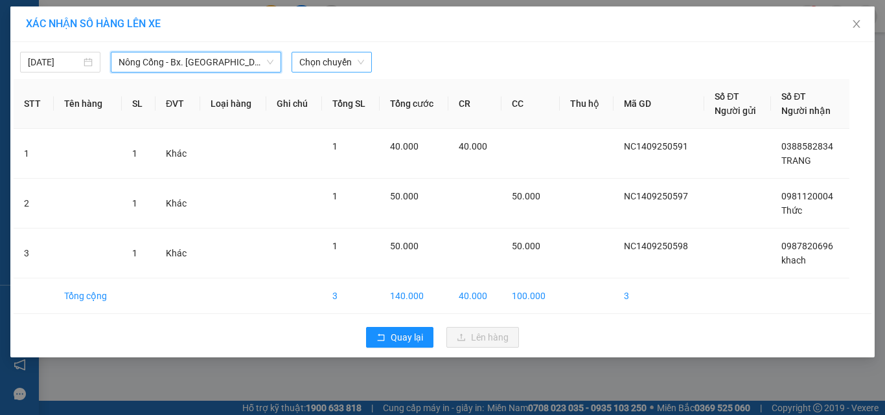
click at [323, 63] on span "Chọn chuyến" at bounding box center [331, 61] width 65 height 19
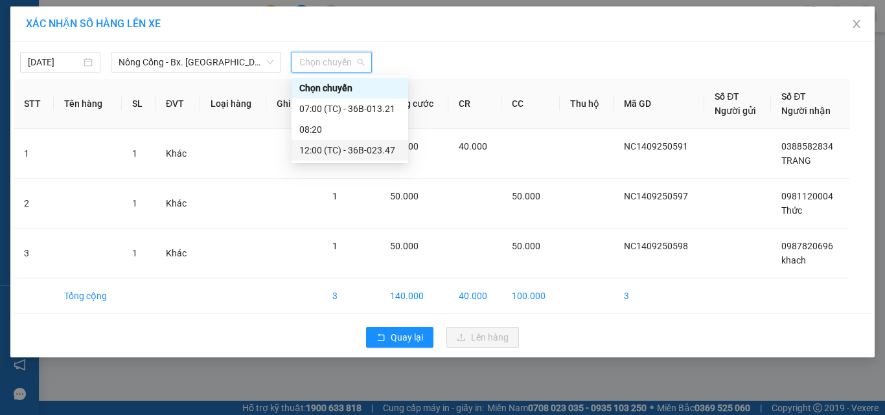
click at [369, 146] on div "12:00 (TC) - 36B-023.47" at bounding box center [349, 150] width 101 height 14
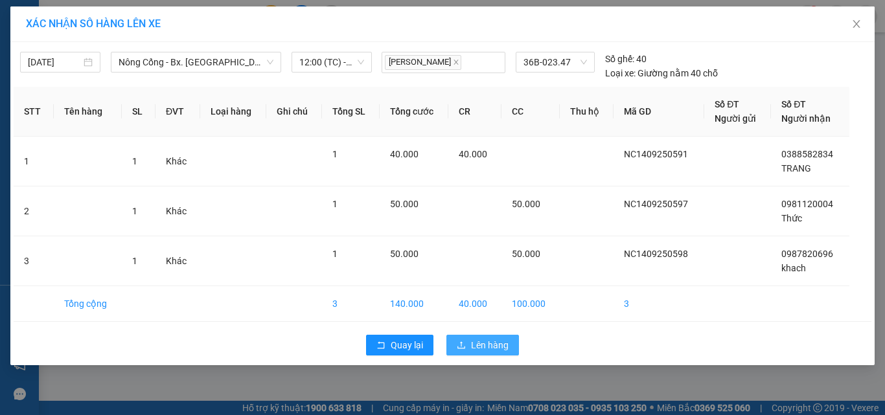
click at [473, 340] on span "Lên hàng" at bounding box center [490, 345] width 38 height 14
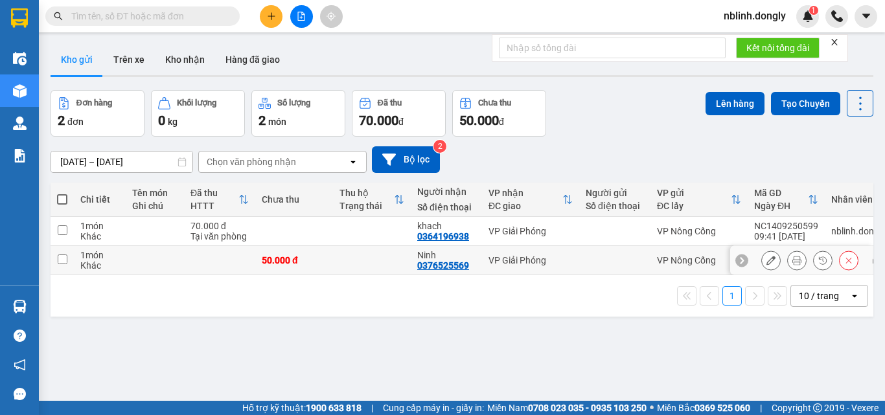
click at [62, 262] on input "checkbox" at bounding box center [63, 260] width 10 height 10
checkbox input "true"
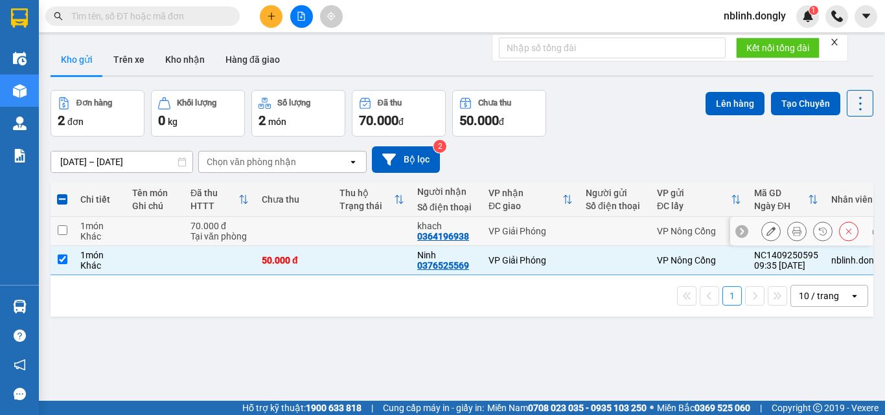
click at [60, 230] on input "checkbox" at bounding box center [63, 230] width 10 height 10
checkbox input "true"
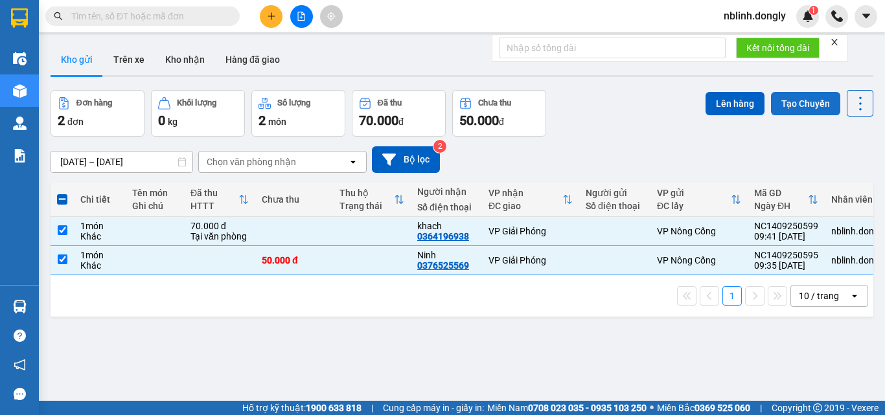
click at [788, 105] on button "Tạo Chuyến" at bounding box center [805, 103] width 69 height 23
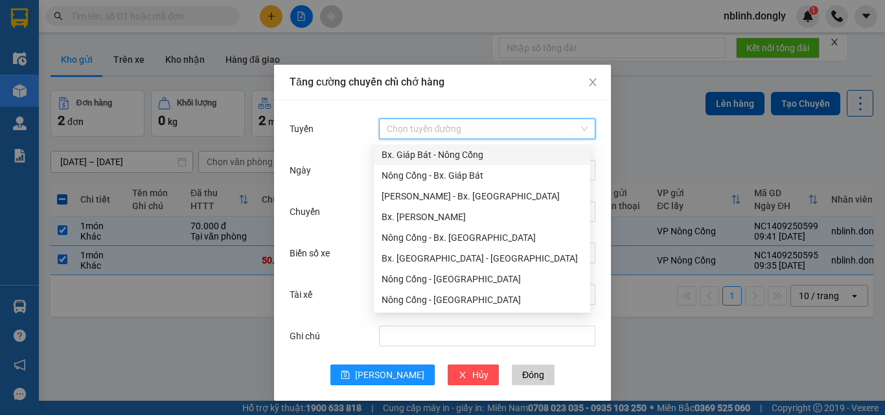
click at [450, 126] on input "Tuyến" at bounding box center [483, 128] width 192 height 19
click at [454, 188] on div "[PERSON_NAME] - Bx. [GEOGRAPHIC_DATA]" at bounding box center [482, 196] width 216 height 21
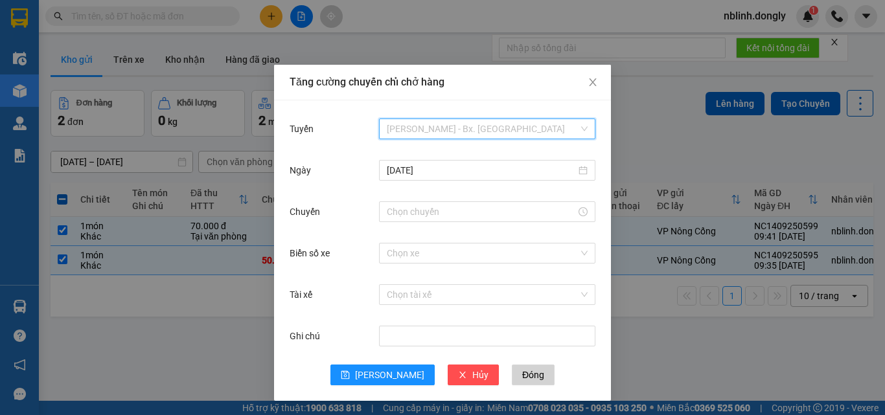
click at [442, 124] on span "[PERSON_NAME] - Bx. [GEOGRAPHIC_DATA]" at bounding box center [487, 128] width 201 height 19
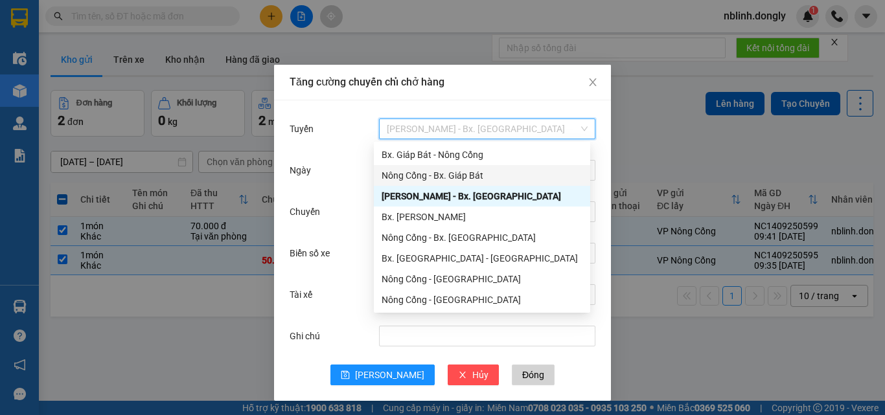
click at [453, 172] on div "Nông Cống - Bx. Giáp Bát" at bounding box center [481, 175] width 201 height 14
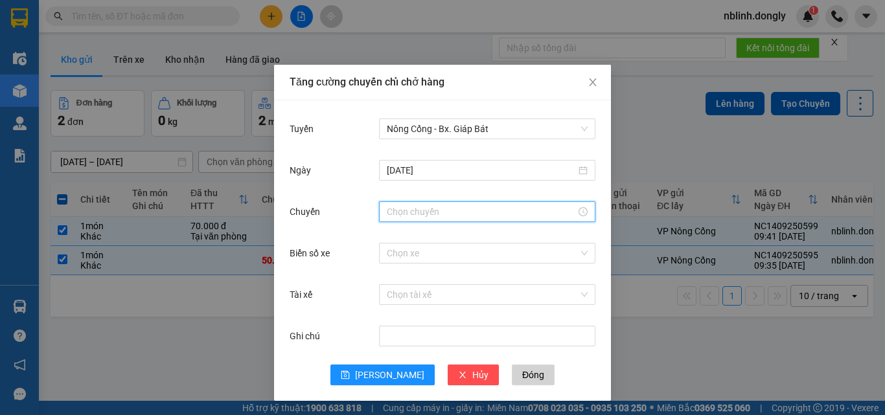
click at [417, 214] on input "Chuyến" at bounding box center [481, 212] width 189 height 14
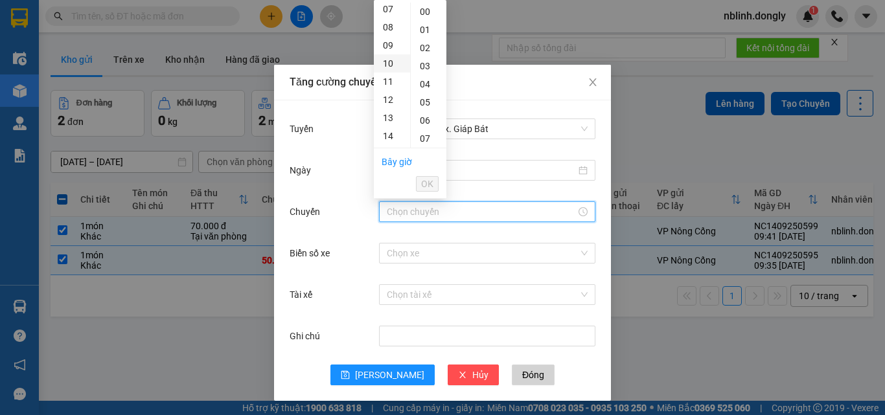
click at [387, 65] on div "10" at bounding box center [392, 63] width 36 height 18
type input "10:00"
drag, startPoint x: 427, startPoint y: 185, endPoint x: 427, endPoint y: 193, distance: 8.4
click at [428, 184] on span "OK" at bounding box center [427, 184] width 12 height 14
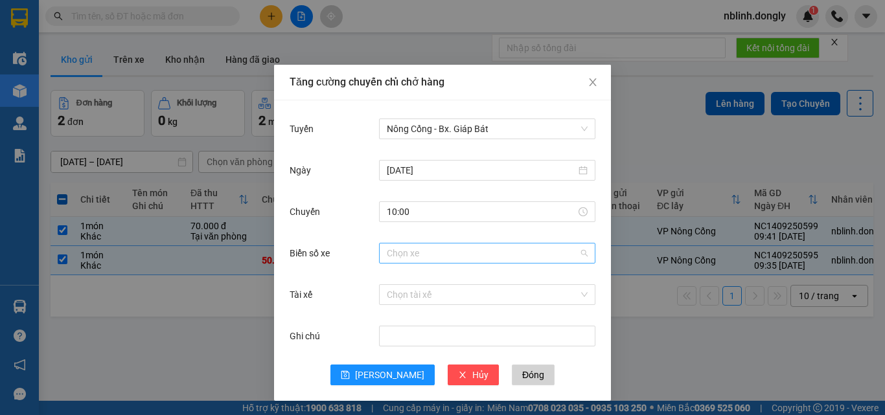
click at [402, 249] on input "Biển số xe" at bounding box center [483, 253] width 192 height 19
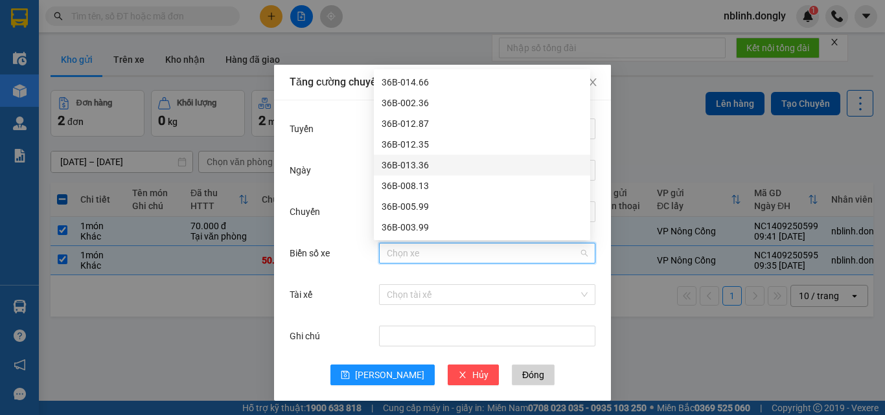
scroll to position [65, 0]
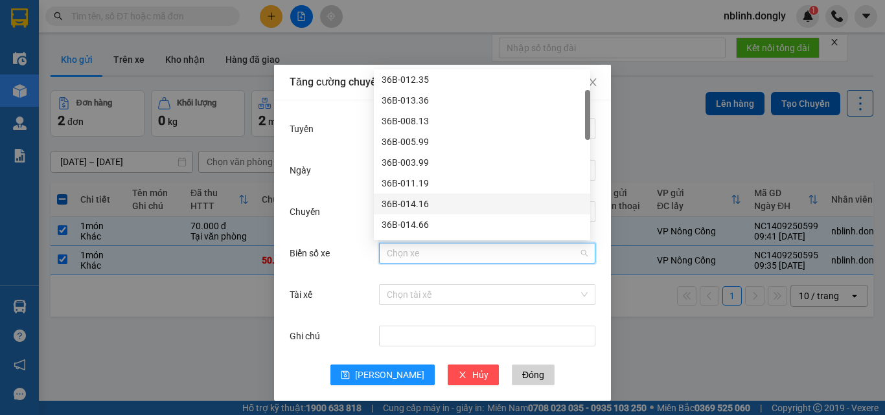
click at [399, 201] on div "36B-014.16" at bounding box center [481, 204] width 201 height 14
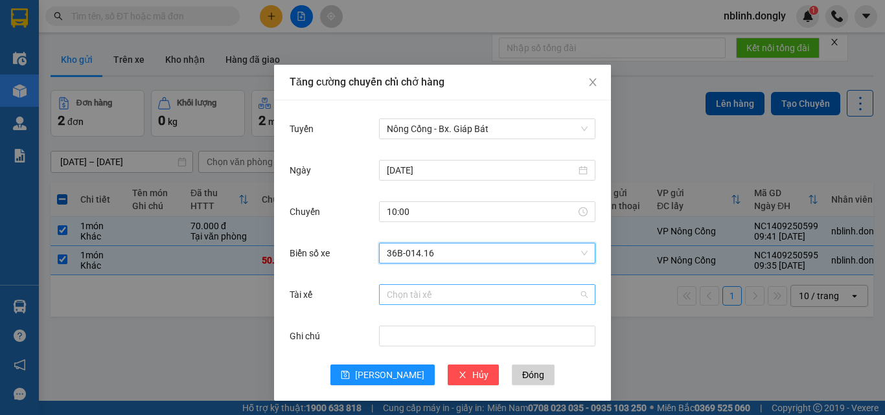
click at [407, 302] on input "Tài xế" at bounding box center [483, 294] width 192 height 19
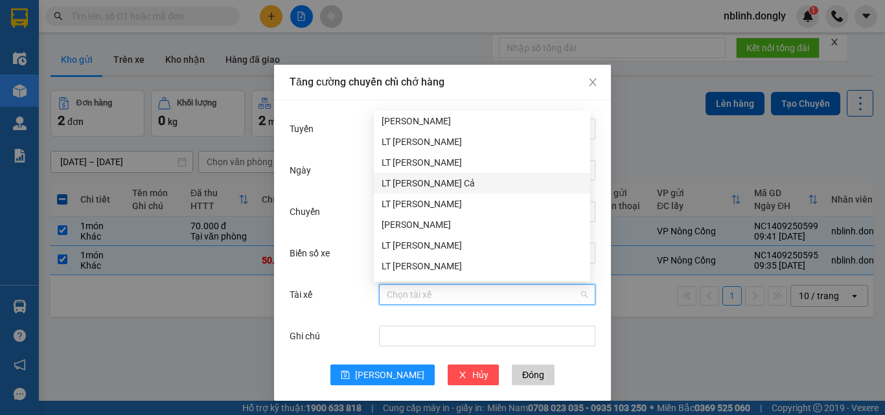
click at [412, 183] on div "LT [PERSON_NAME] Cả" at bounding box center [481, 183] width 201 height 14
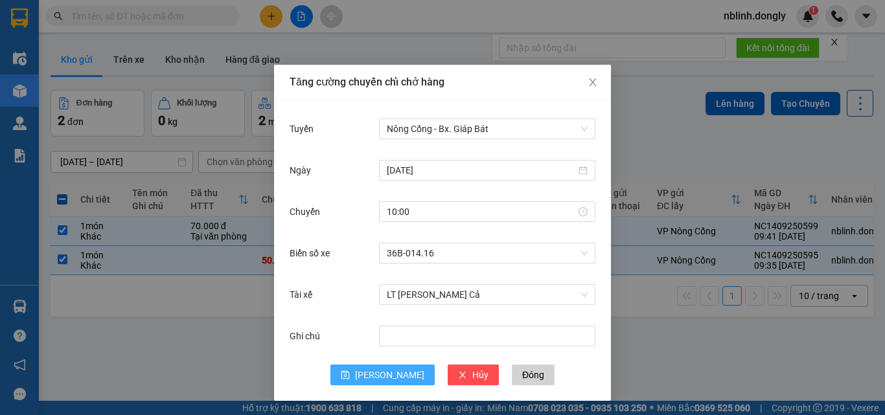
click at [378, 373] on span "[PERSON_NAME]" at bounding box center [389, 375] width 69 height 14
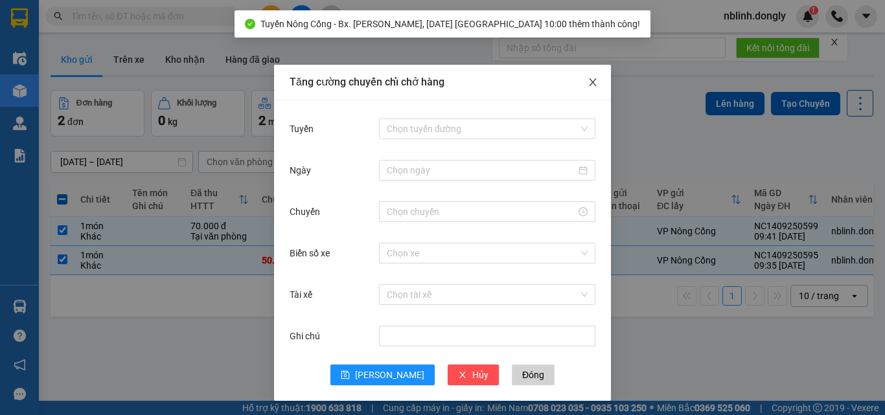
click at [592, 81] on icon "close" at bounding box center [592, 82] width 10 height 10
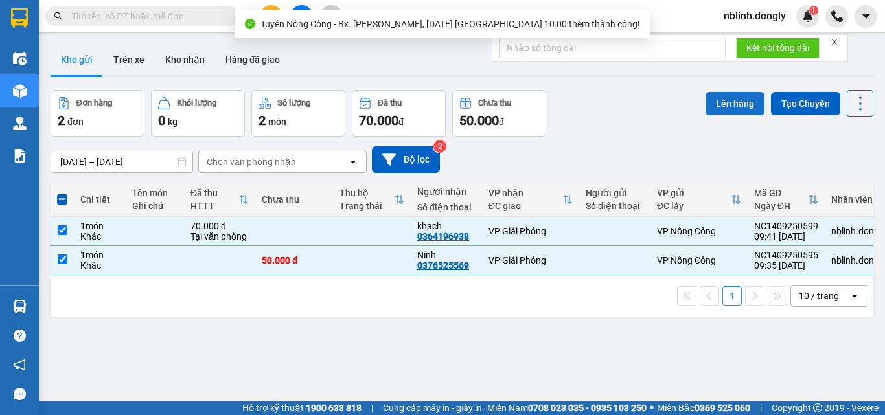
click at [729, 98] on button "Lên hàng" at bounding box center [734, 103] width 59 height 23
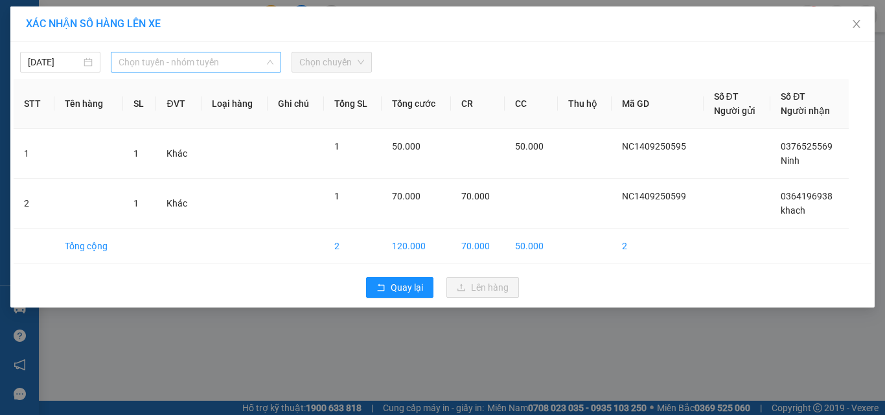
click at [174, 63] on span "Chọn tuyến - nhóm tuyến" at bounding box center [196, 61] width 155 height 19
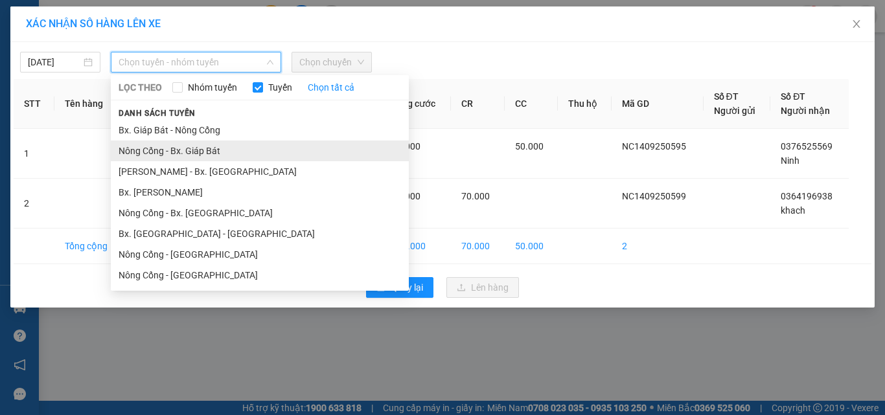
click at [178, 153] on li "Nông Cống - Bx. Giáp Bát" at bounding box center [260, 151] width 298 height 21
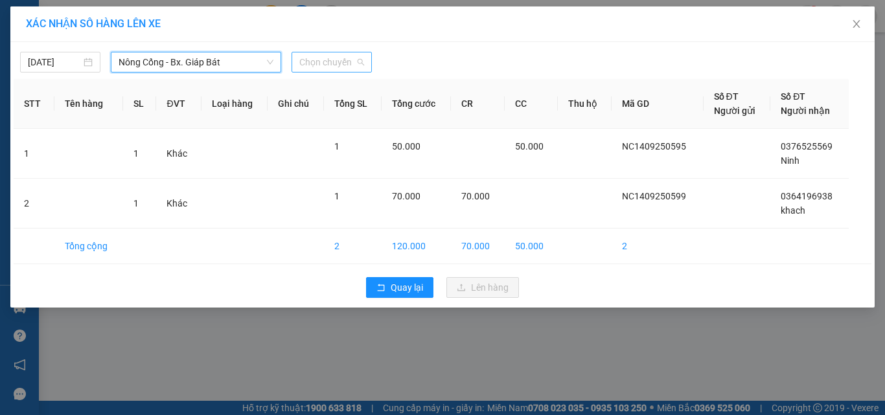
click at [336, 62] on span "Chọn chuyến" at bounding box center [331, 61] width 65 height 19
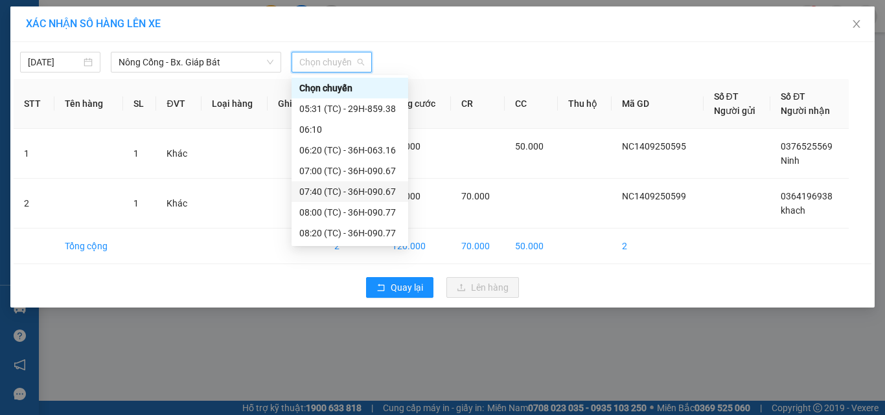
scroll to position [41, 0]
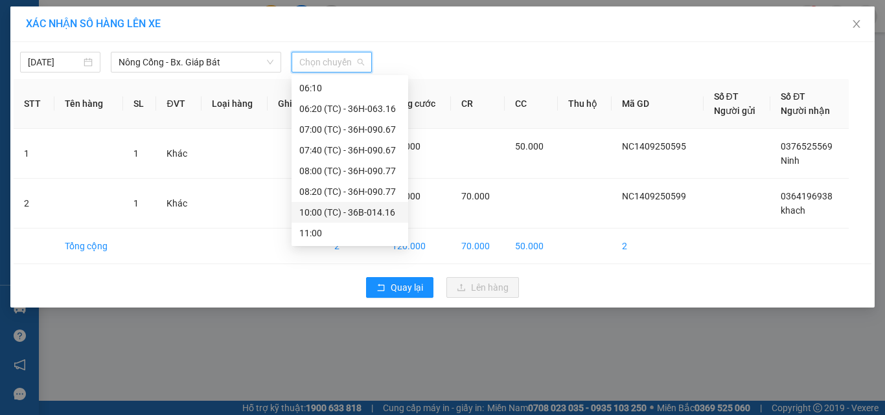
click at [363, 214] on div "10:00 (TC) - 36B-014.16" at bounding box center [349, 212] width 101 height 14
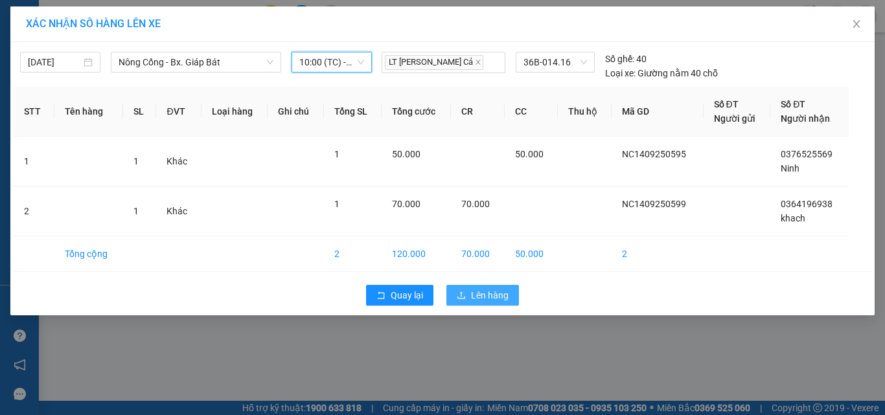
click at [485, 299] on span "Lên hàng" at bounding box center [490, 295] width 38 height 14
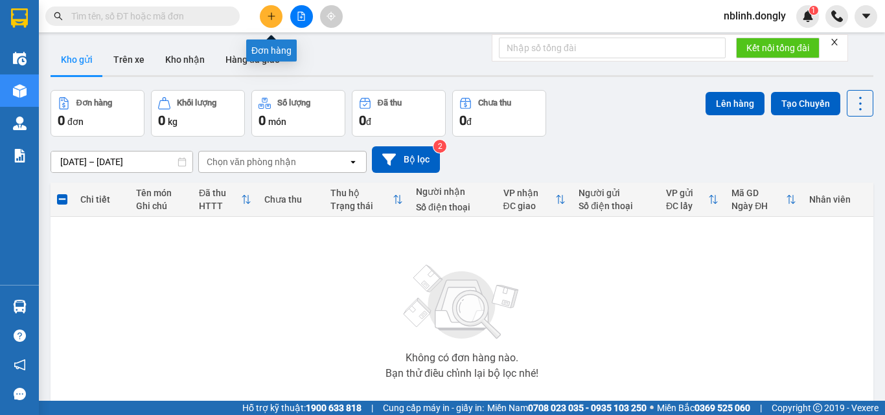
click at [267, 14] on icon "plus" at bounding box center [271, 16] width 9 height 9
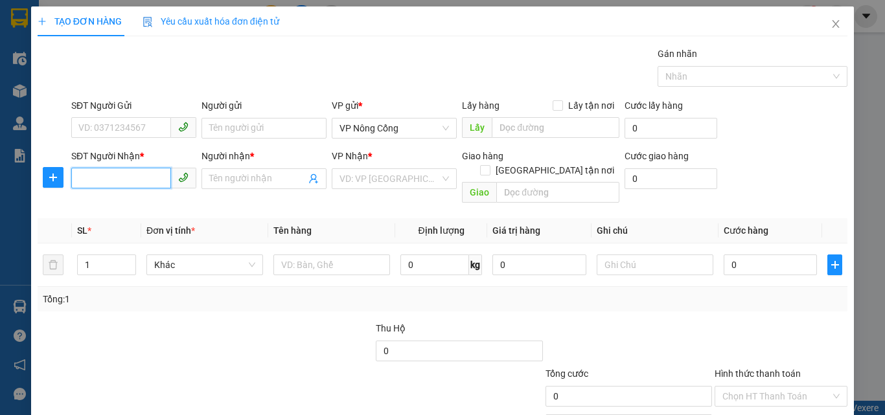
click at [74, 180] on input "SĐT Người Nhận *" at bounding box center [121, 178] width 100 height 21
type input "0985431085"
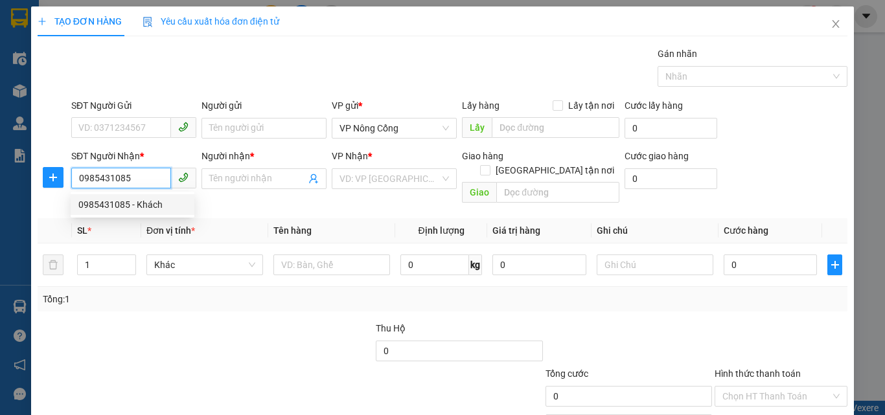
click at [115, 202] on div "0985431085 - Khách" at bounding box center [132, 205] width 108 height 14
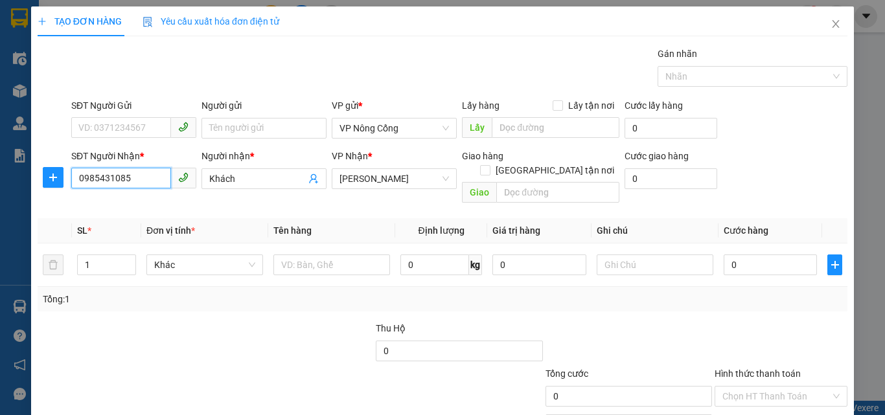
type input "Khách"
type input "0985431085"
click at [756, 255] on input "0" at bounding box center [769, 265] width 93 height 21
type input "5"
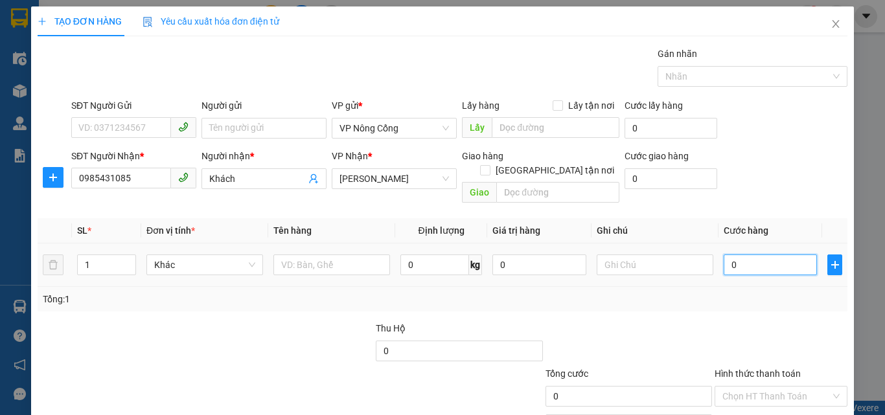
type input "5"
type input "50"
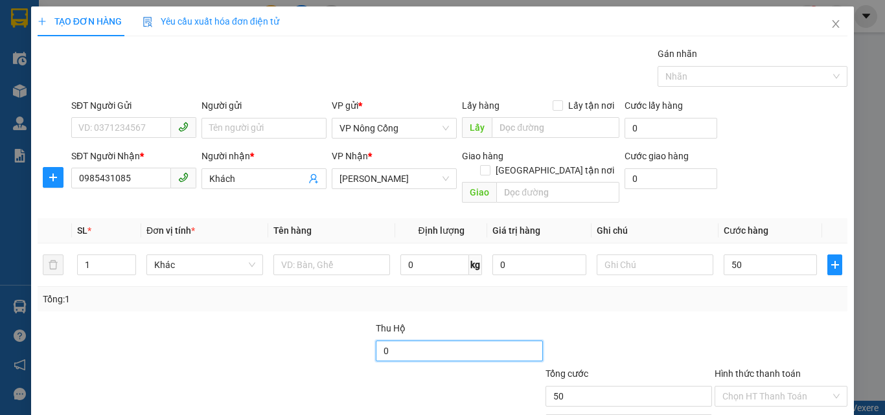
type input "50.000"
click at [391, 341] on input "0" at bounding box center [459, 351] width 166 height 21
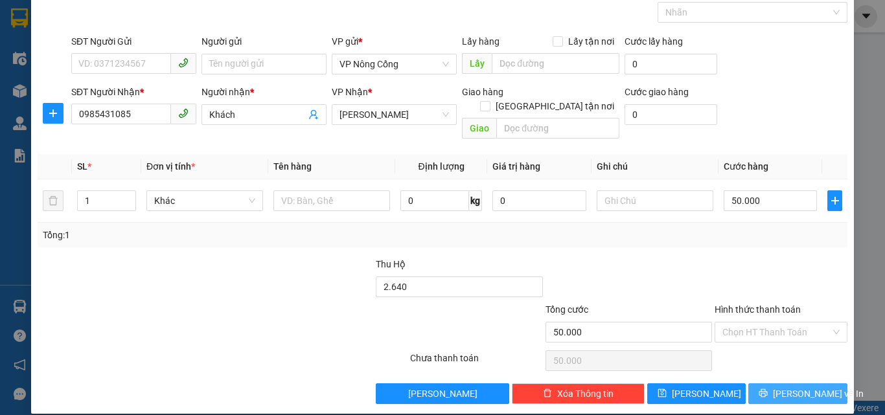
type input "2.640.000"
click at [767, 389] on icon "printer" at bounding box center [762, 393] width 9 height 9
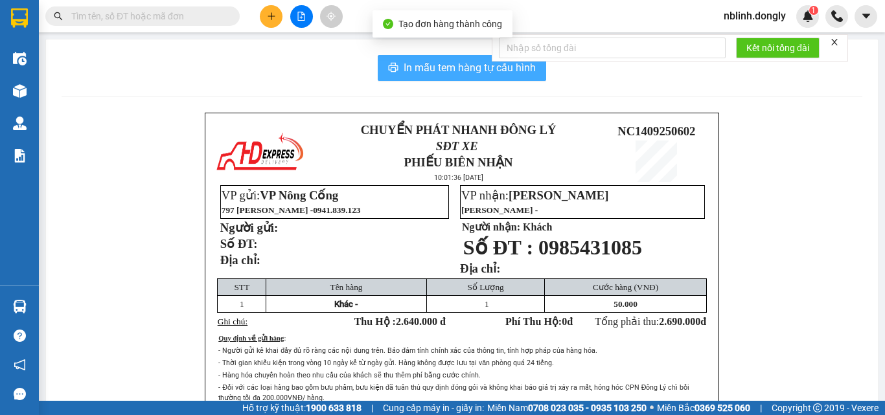
click at [478, 72] on span "In mẫu tem hàng tự cấu hình" at bounding box center [469, 68] width 132 height 16
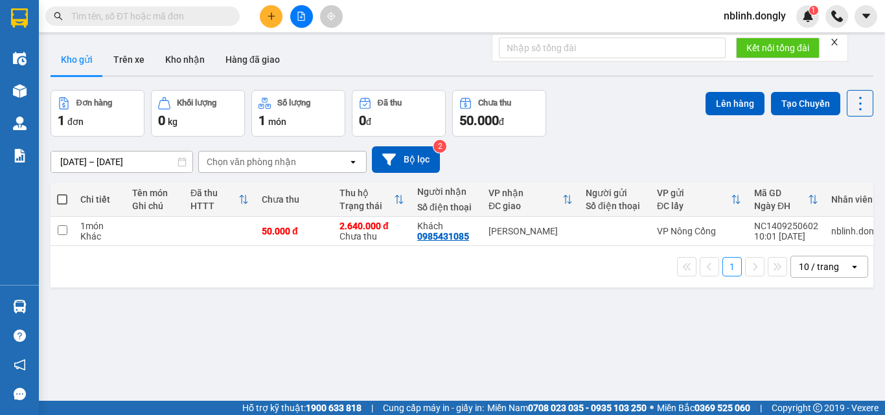
click at [272, 18] on icon "plus" at bounding box center [271, 16] width 9 height 9
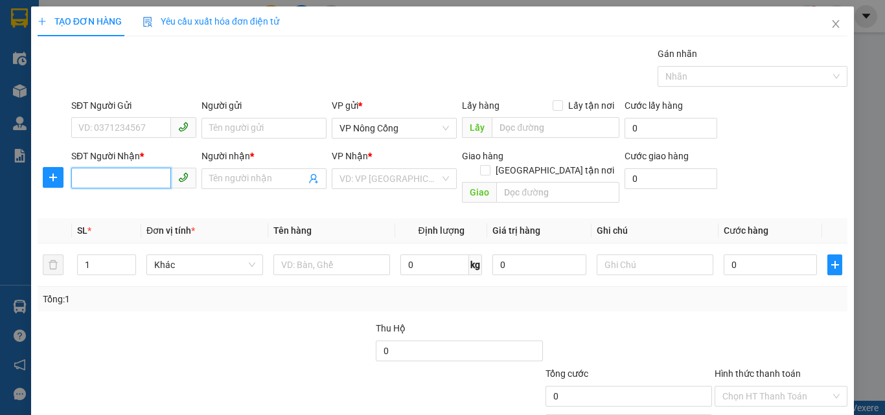
drag, startPoint x: 87, startPoint y: 175, endPoint x: 88, endPoint y: 181, distance: 6.6
click at [87, 176] on input "SĐT Người Nhận *" at bounding box center [121, 178] width 100 height 21
type input "0961326818"
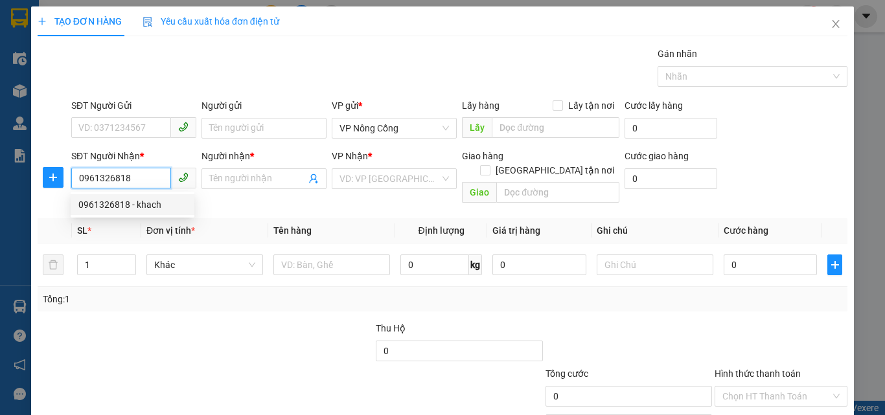
click at [137, 204] on div "0961326818 - khach" at bounding box center [132, 205] width 108 height 14
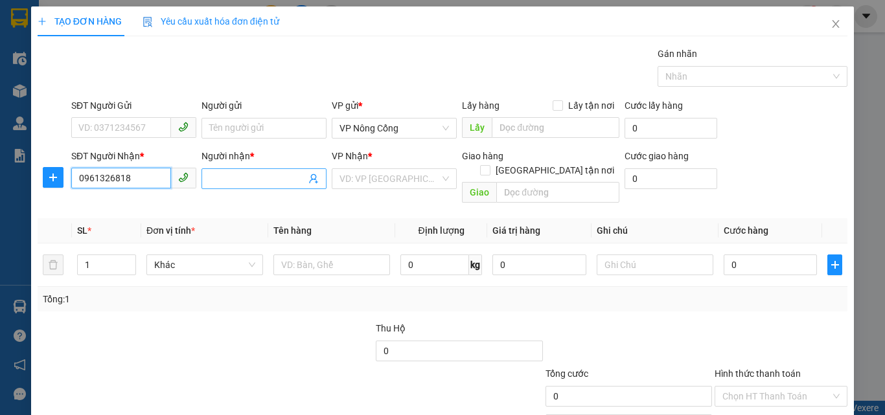
type input "khach"
type input "0961326818"
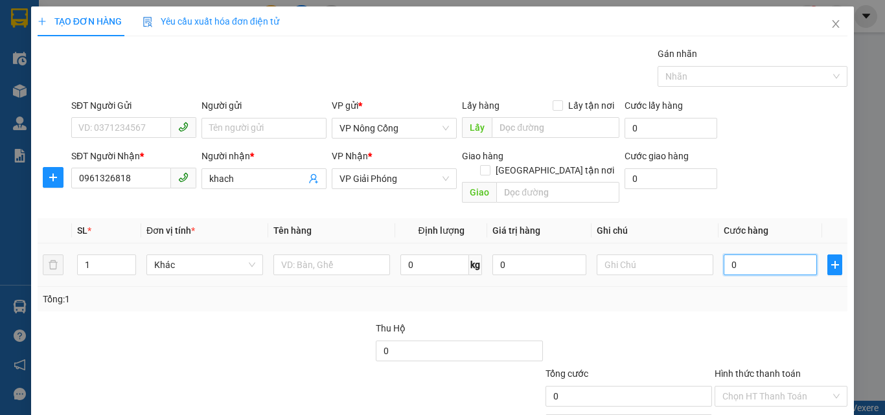
click at [771, 255] on input "0" at bounding box center [769, 265] width 93 height 21
type input "5"
type input "50"
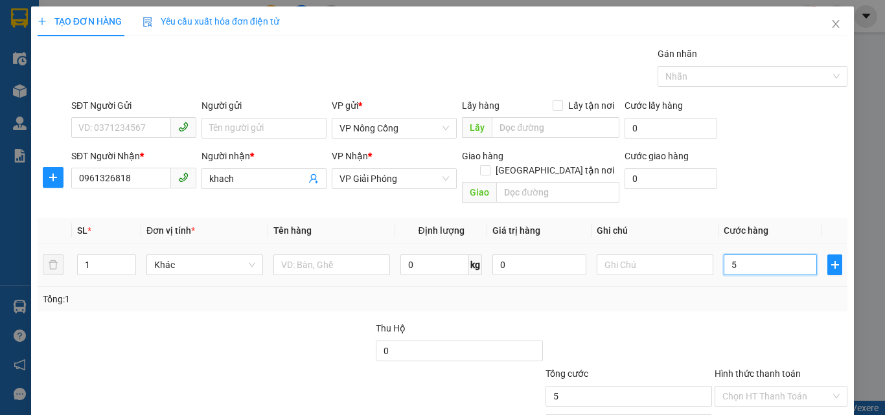
type input "50"
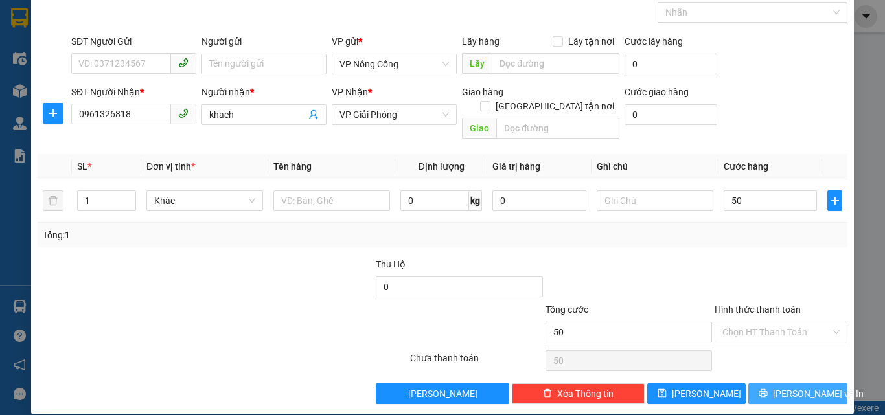
type input "50.000"
click at [788, 387] on span "[PERSON_NAME] và In" at bounding box center [818, 394] width 91 height 14
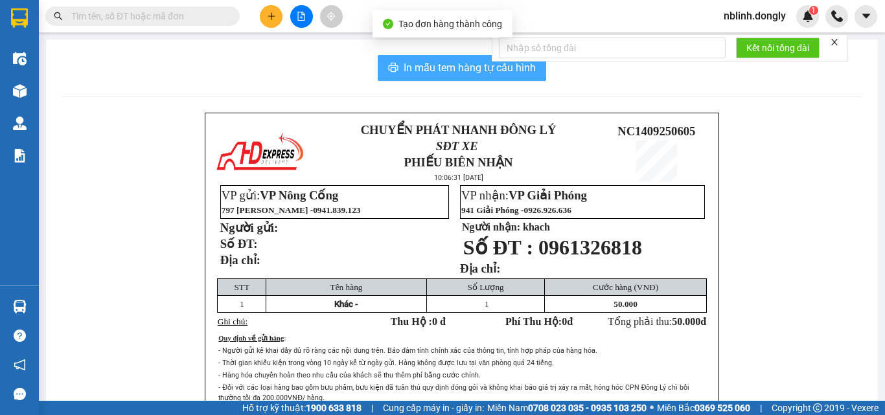
click at [479, 70] on span "In mẫu tem hàng tự cấu hình" at bounding box center [469, 68] width 132 height 16
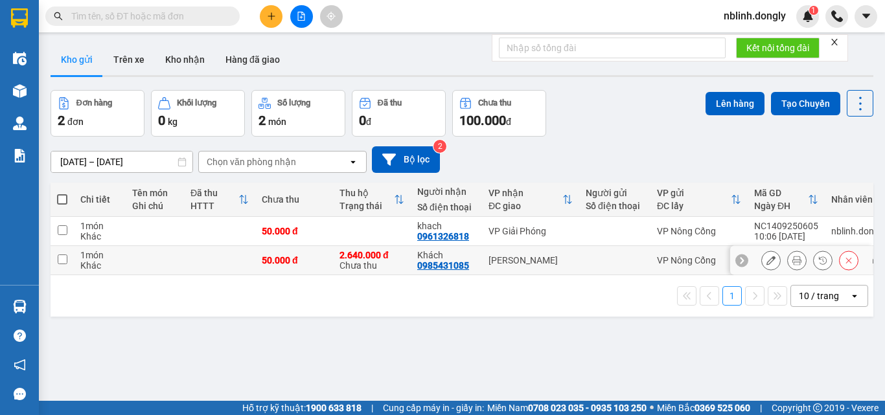
drag, startPoint x: 62, startPoint y: 260, endPoint x: 295, endPoint y: 227, distance: 234.8
click at [63, 260] on input "checkbox" at bounding box center [63, 260] width 10 height 10
checkbox input "true"
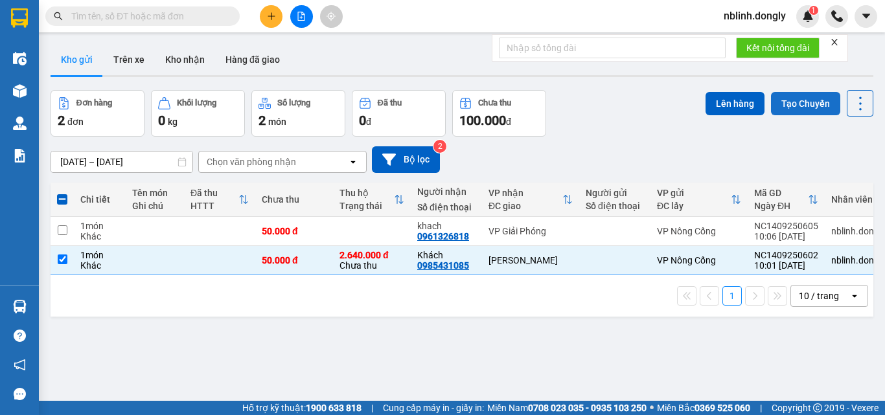
click at [786, 100] on button "Tạo Chuyến" at bounding box center [805, 103] width 69 height 23
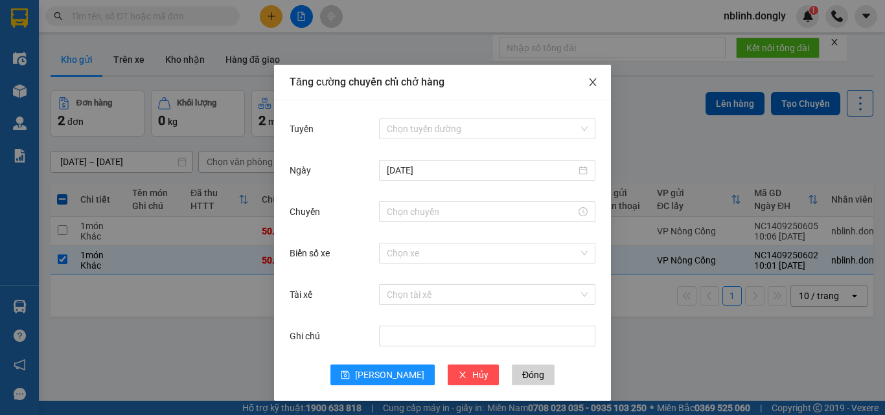
click at [587, 76] on span "Close" at bounding box center [592, 83] width 36 height 36
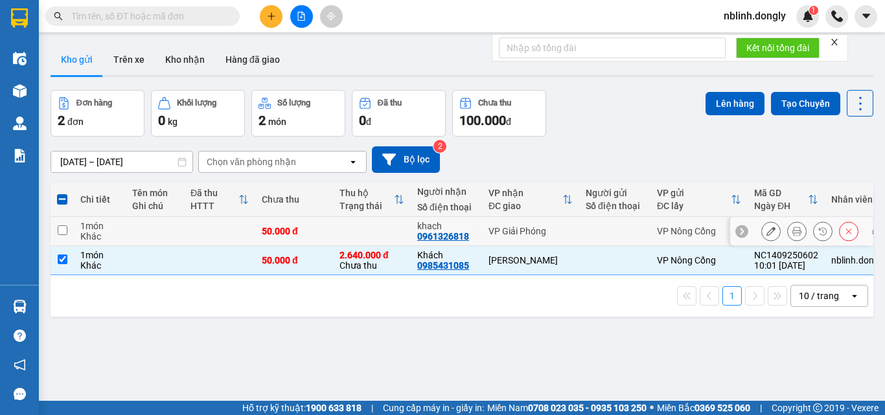
click at [59, 232] on input "checkbox" at bounding box center [63, 230] width 10 height 10
checkbox input "true"
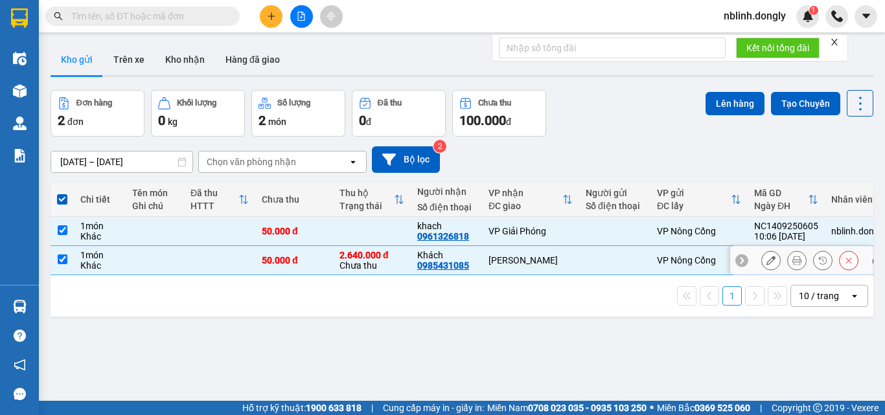
click at [61, 258] on input "checkbox" at bounding box center [63, 260] width 10 height 10
checkbox input "false"
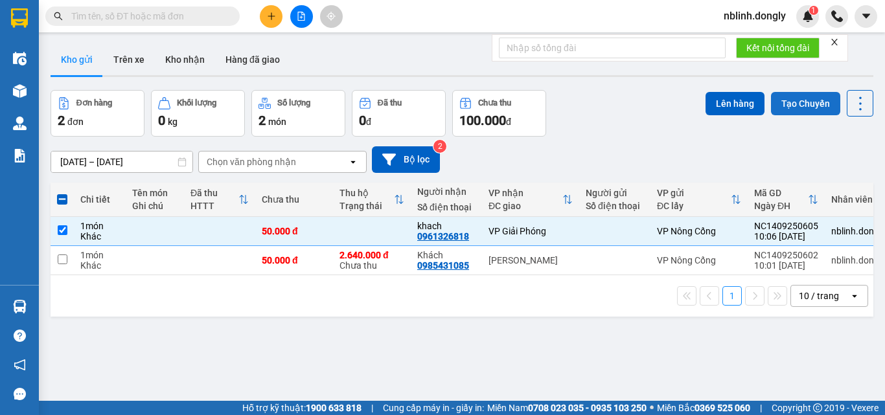
click at [796, 104] on button "Tạo Chuyến" at bounding box center [805, 103] width 69 height 23
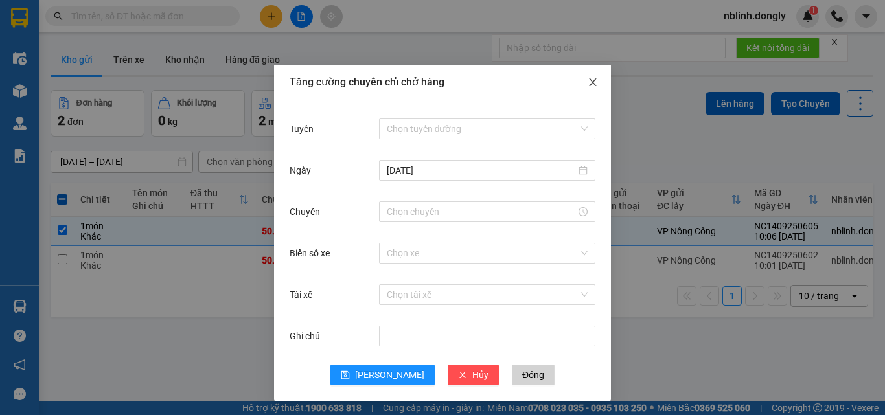
click at [594, 89] on span "Close" at bounding box center [592, 83] width 36 height 36
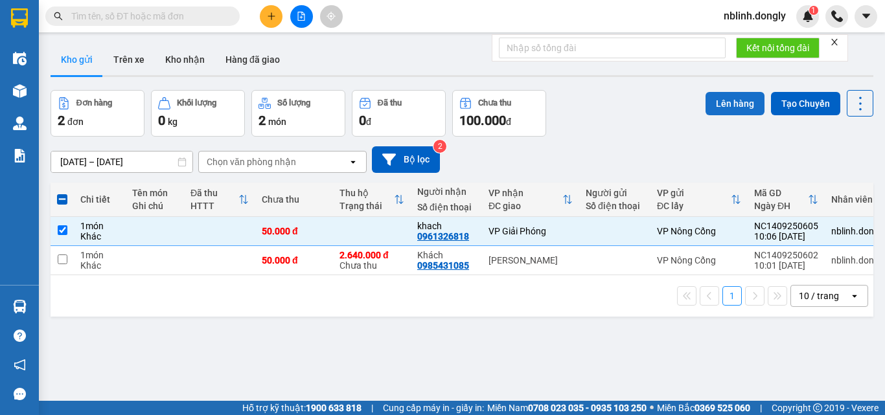
click at [717, 104] on button "Lên hàng" at bounding box center [734, 103] width 59 height 23
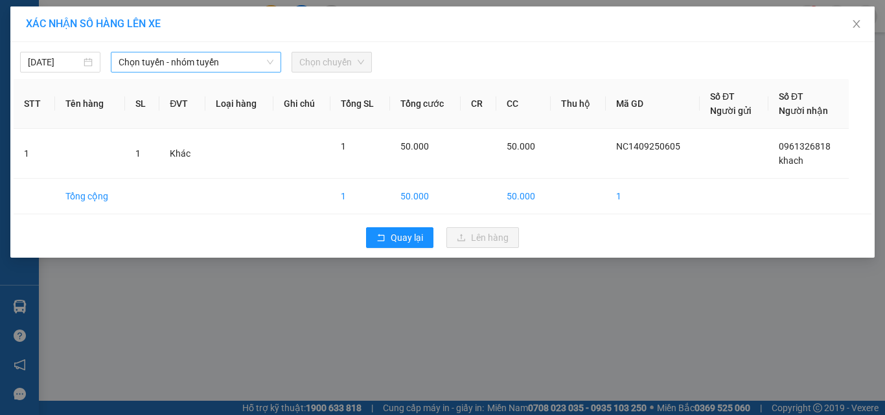
drag, startPoint x: 187, startPoint y: 65, endPoint x: 196, endPoint y: 67, distance: 9.3
click at [191, 65] on span "Chọn tuyến - nhóm tuyến" at bounding box center [196, 61] width 155 height 19
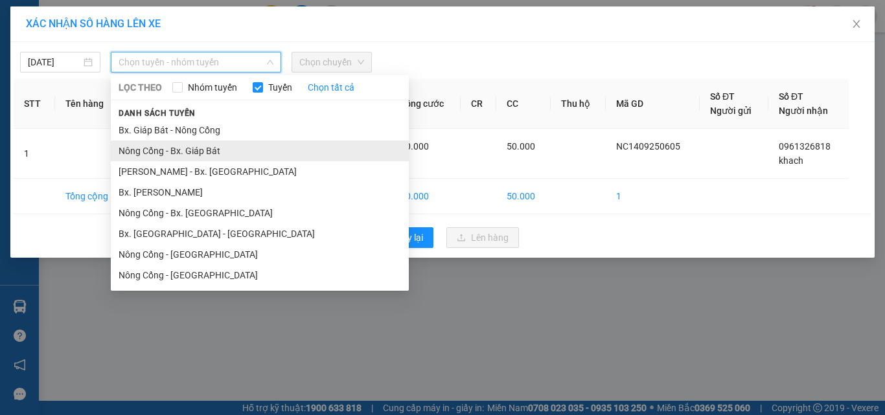
click at [197, 147] on li "Nông Cống - Bx. Giáp Bát" at bounding box center [260, 151] width 298 height 21
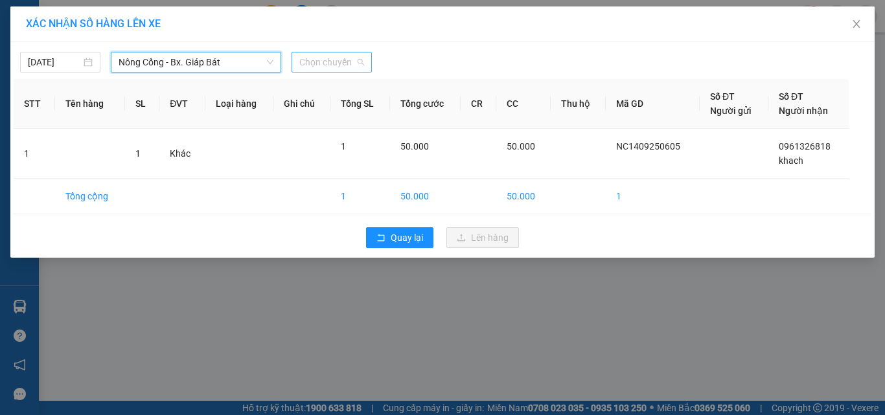
click at [337, 69] on span "Chọn chuyến" at bounding box center [331, 61] width 65 height 19
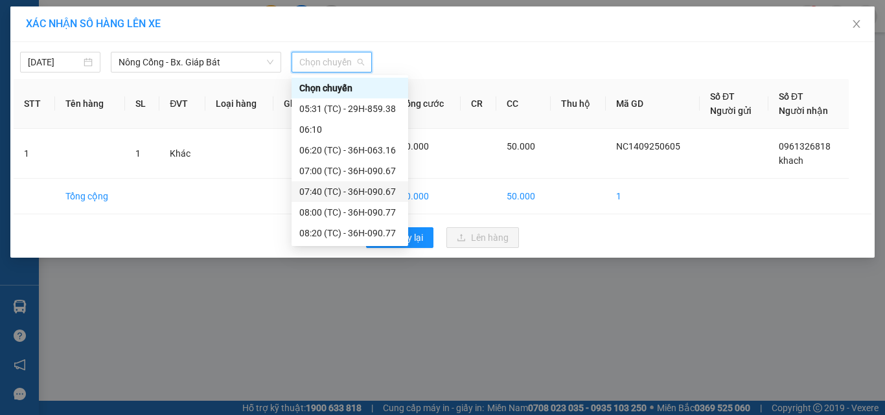
scroll to position [41, 0]
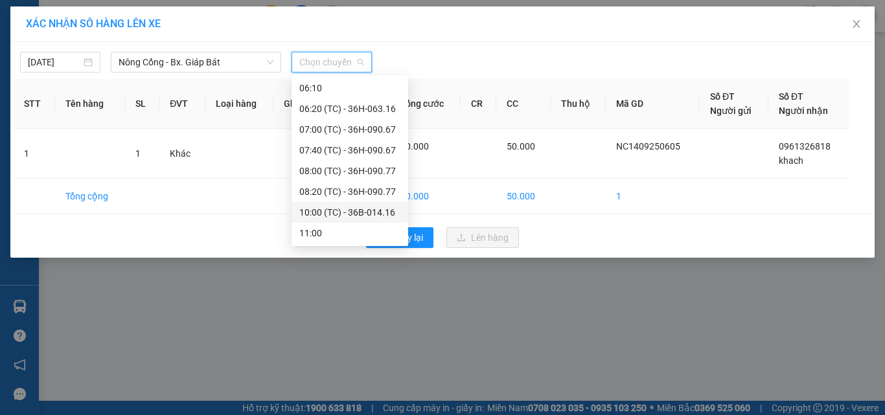
click at [368, 214] on div "10:00 (TC) - 36B-014.16" at bounding box center [349, 212] width 101 height 14
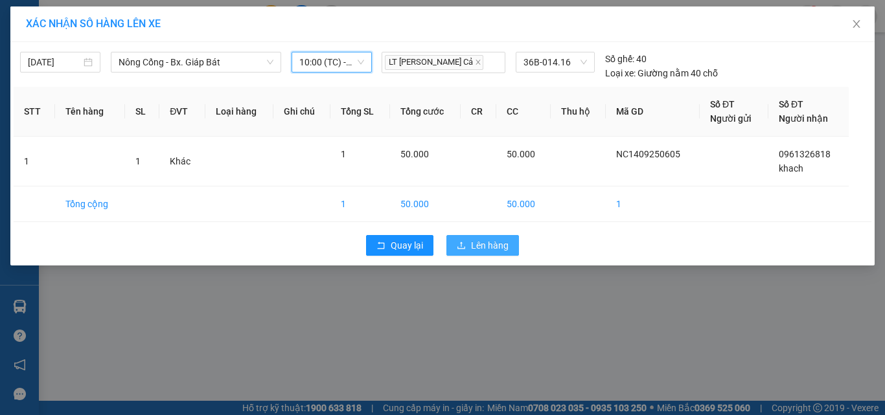
click at [485, 243] on span "Lên hàng" at bounding box center [490, 245] width 38 height 14
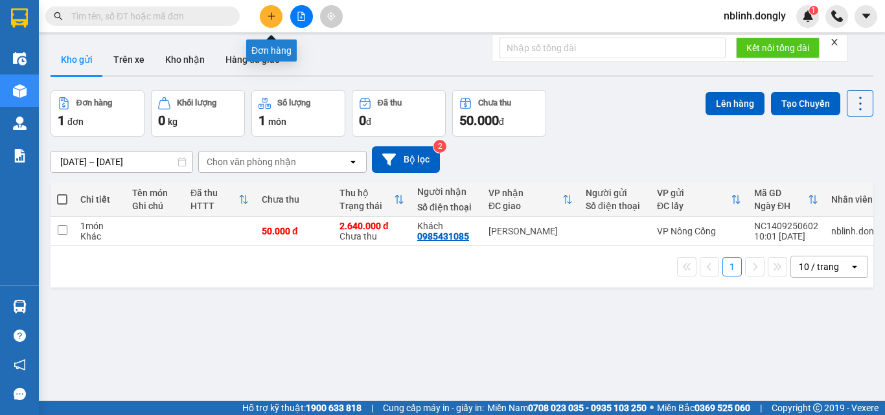
click at [272, 23] on button at bounding box center [271, 16] width 23 height 23
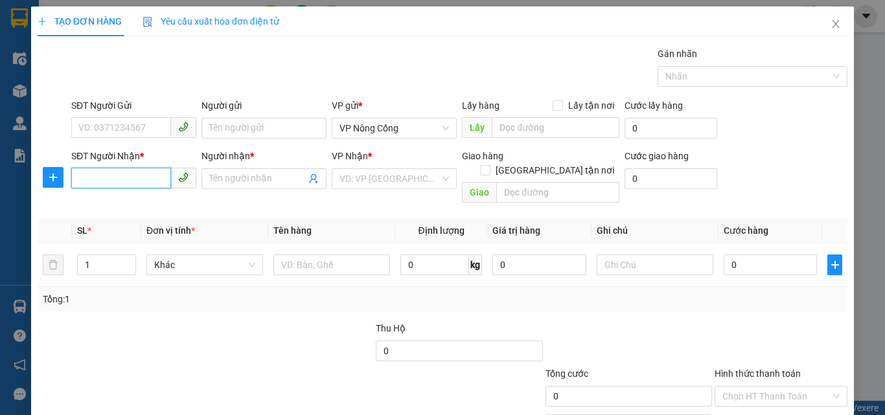
click at [76, 183] on input "SĐT Người Nhận *" at bounding box center [121, 178] width 100 height 21
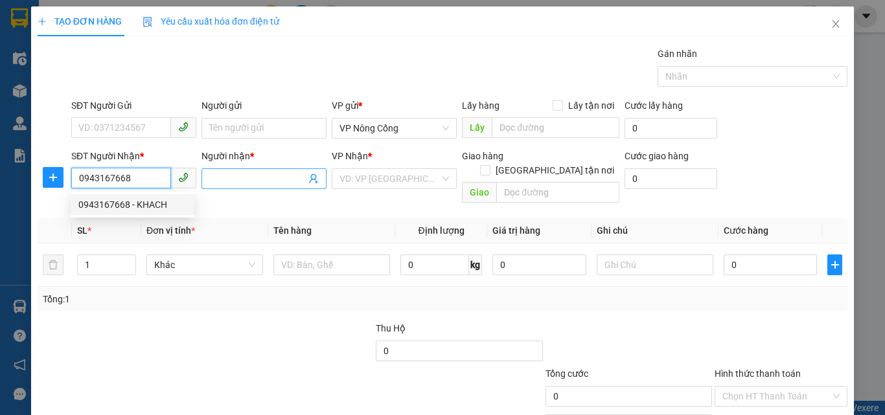
type input "0943167668"
click at [240, 177] on input "Người nhận *" at bounding box center [257, 179] width 96 height 14
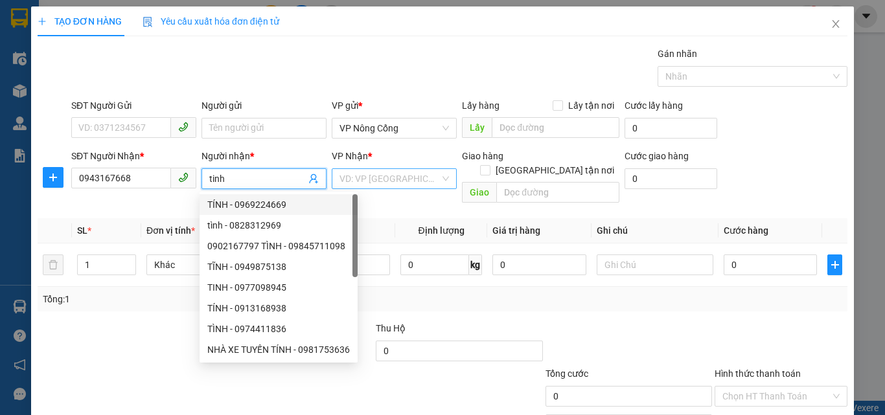
type input "tinh"
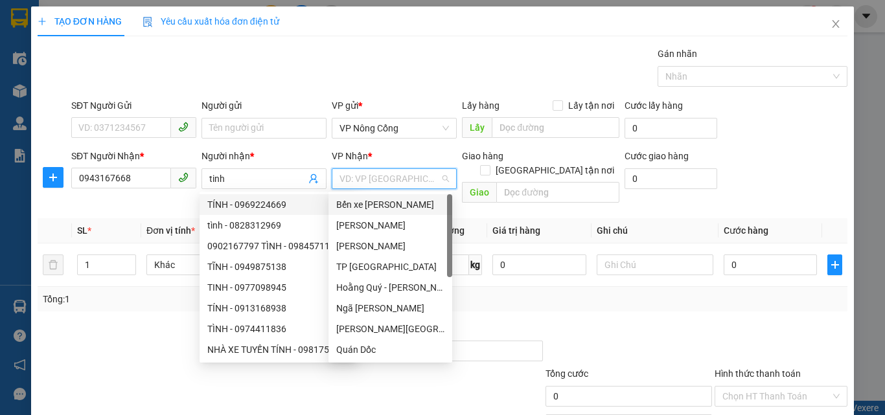
click at [368, 174] on input "search" at bounding box center [389, 178] width 100 height 19
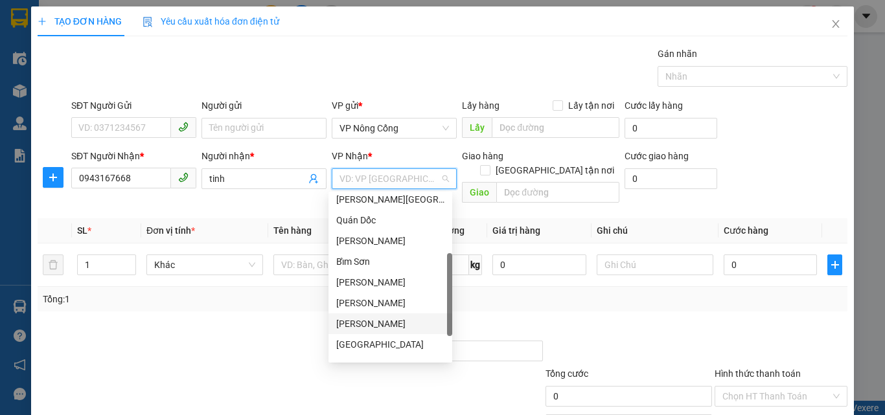
scroll to position [187, 0]
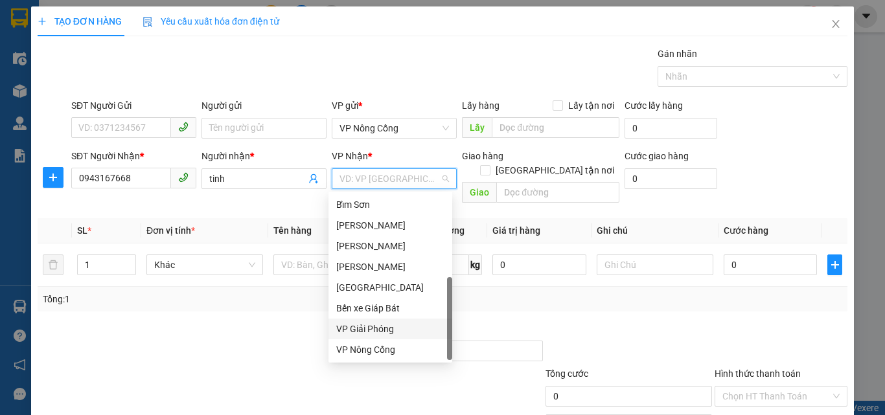
drag, startPoint x: 365, startPoint y: 330, endPoint x: 555, endPoint y: 255, distance: 204.7
click at [365, 330] on div "VP Giải Phóng" at bounding box center [390, 329] width 108 height 14
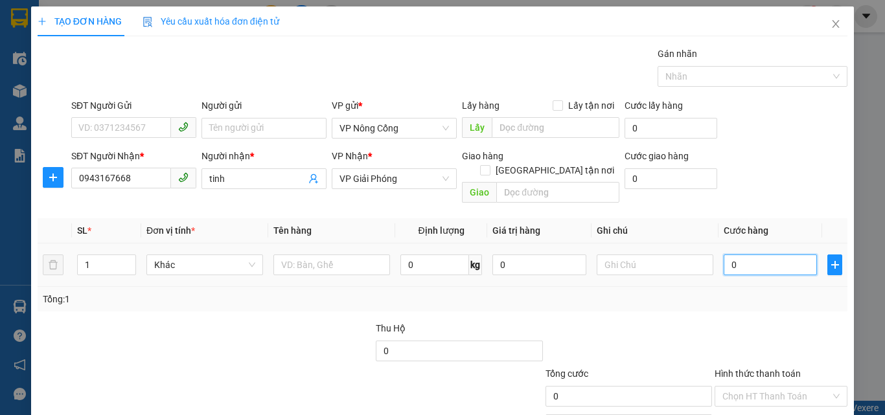
click at [731, 255] on input "0" at bounding box center [769, 265] width 93 height 21
type input "5"
type input "50"
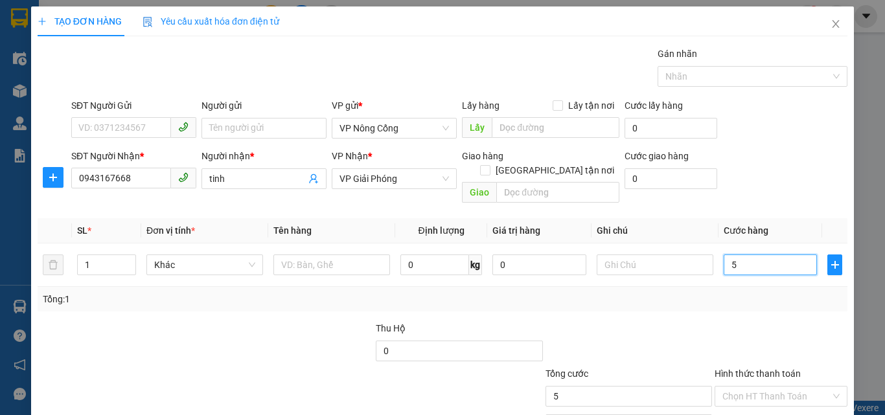
type input "50"
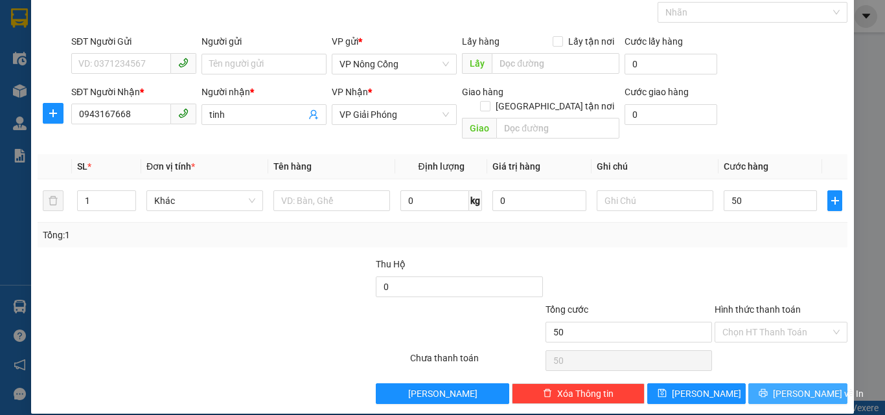
type input "50.000"
click at [787, 387] on span "[PERSON_NAME] và In" at bounding box center [818, 394] width 91 height 14
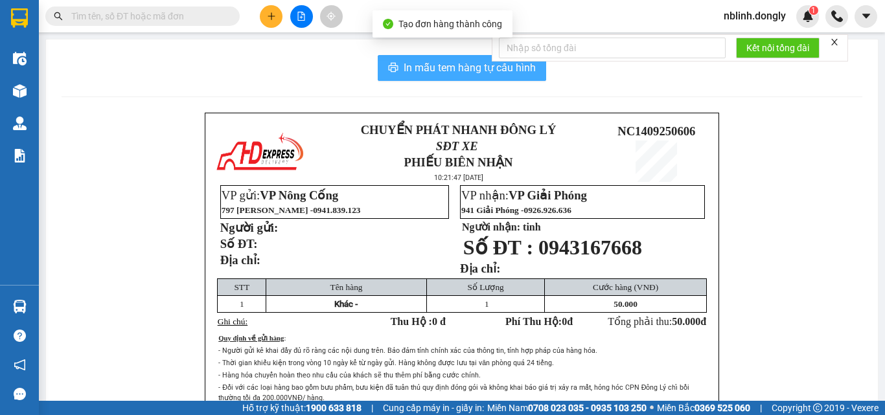
click at [466, 71] on span "In mẫu tem hàng tự cấu hình" at bounding box center [469, 68] width 132 height 16
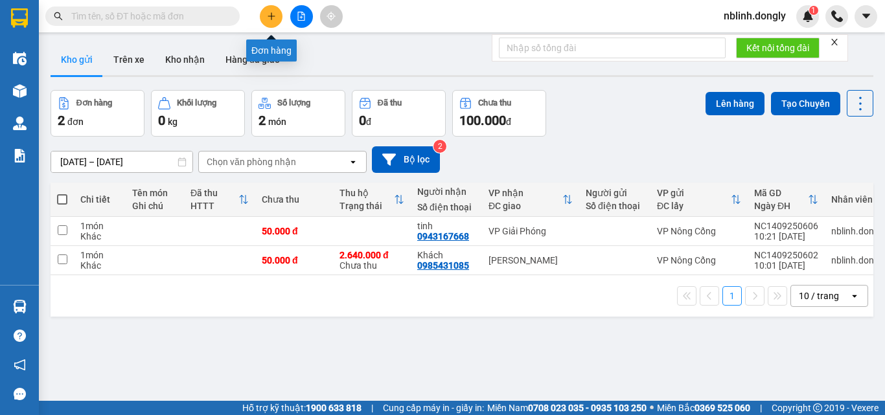
click at [280, 14] on button at bounding box center [271, 16] width 23 height 23
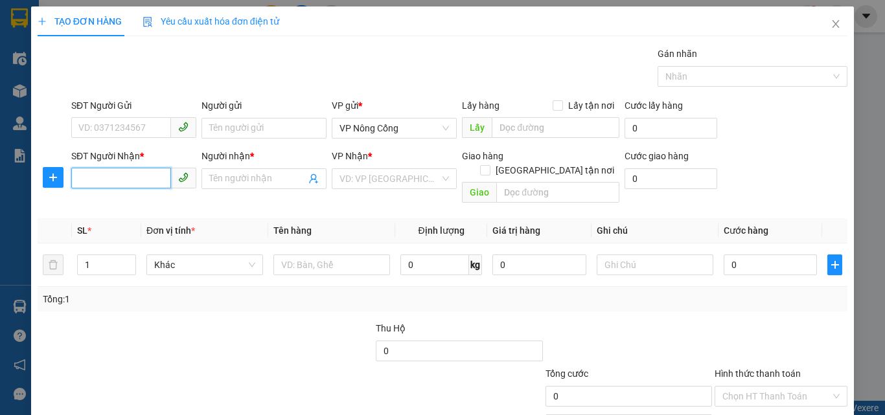
click at [92, 176] on input "SĐT Người Nhận *" at bounding box center [121, 178] width 100 height 21
click at [97, 206] on div "0968771518 - khach" at bounding box center [132, 205] width 108 height 14
type input "0968771518"
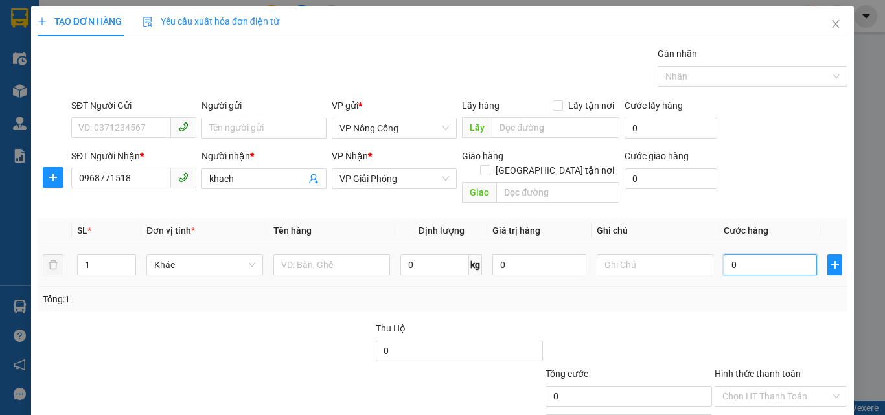
click at [742, 255] on input "0" at bounding box center [769, 265] width 93 height 21
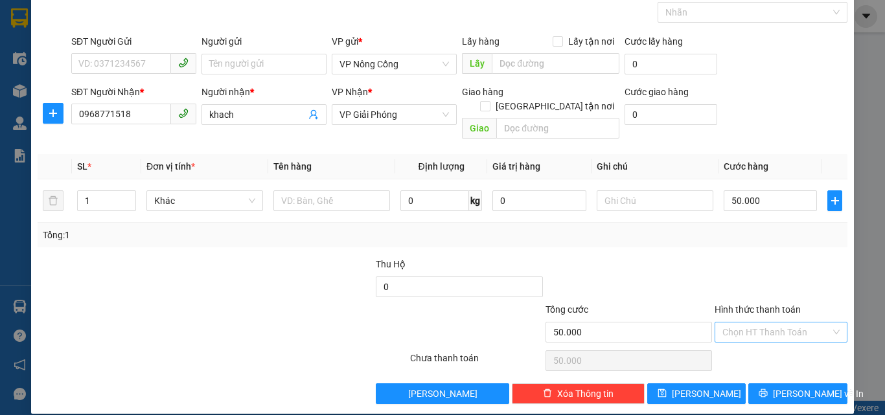
drag, startPoint x: 764, startPoint y: 295, endPoint x: 769, endPoint y: 326, distance: 30.9
click at [764, 304] on label "Hình thức thanh toán" at bounding box center [757, 309] width 86 height 10
click at [764, 323] on input "Hình thức thanh toán" at bounding box center [776, 332] width 108 height 19
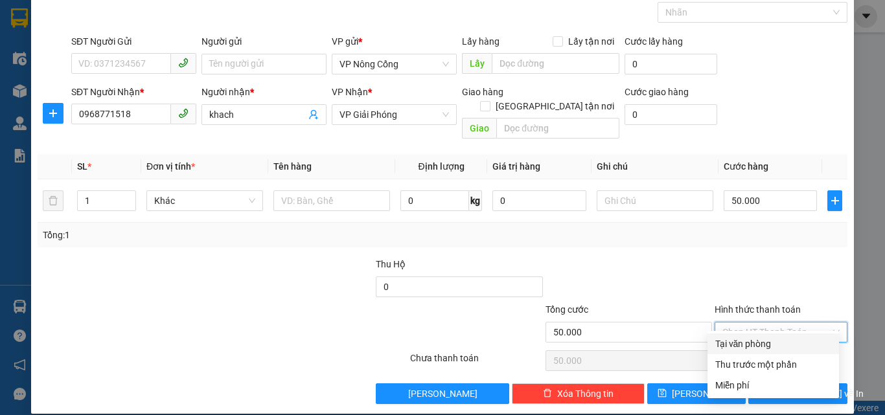
click at [753, 345] on div "Tại văn phòng" at bounding box center [773, 344] width 116 height 14
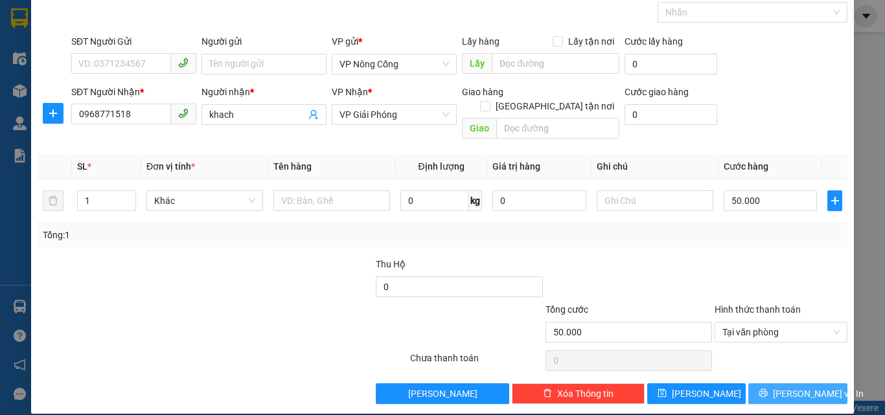
click at [782, 387] on span "[PERSON_NAME] và In" at bounding box center [818, 394] width 91 height 14
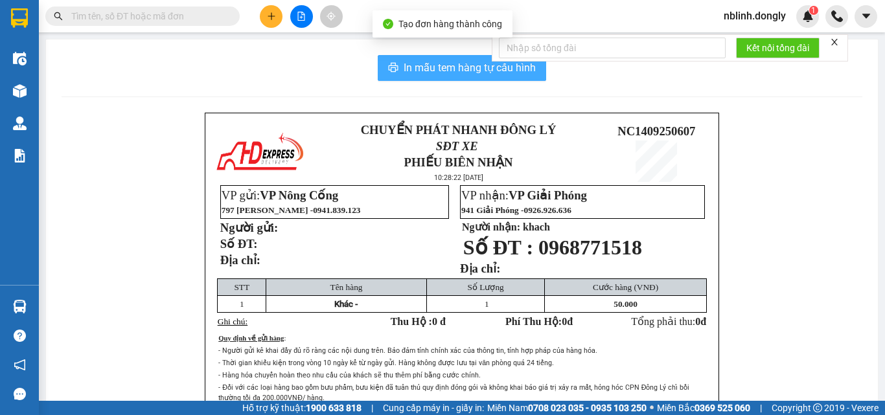
click at [461, 60] on span "In mẫu tem hàng tự cấu hình" at bounding box center [469, 68] width 132 height 16
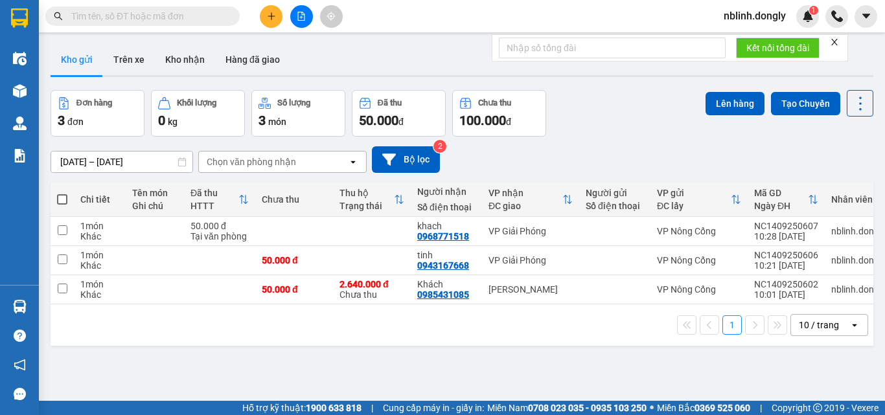
drag, startPoint x: 694, startPoint y: 367, endPoint x: 703, endPoint y: 376, distance: 13.3
click at [703, 376] on div "ver 1.8.143 Kho gửi Trên xe Kho nhận Hàng đã giao Đơn hàng 3 đơn Khối lượng 0 k…" at bounding box center [461, 246] width 833 height 415
click at [711, 379] on div "ver 1.8.143 Kho gửi Trên xe Kho nhận Hàng đã giao Đơn hàng 3 đơn Khối lượng 0 k…" at bounding box center [461, 246] width 833 height 415
click at [729, 414] on html "Kết quả tìm kiếm ( 0 ) Bộ lọc No Data nblinh.dongly 1 Điều hành xe Kho hàng mới…" at bounding box center [442, 207] width 885 height 415
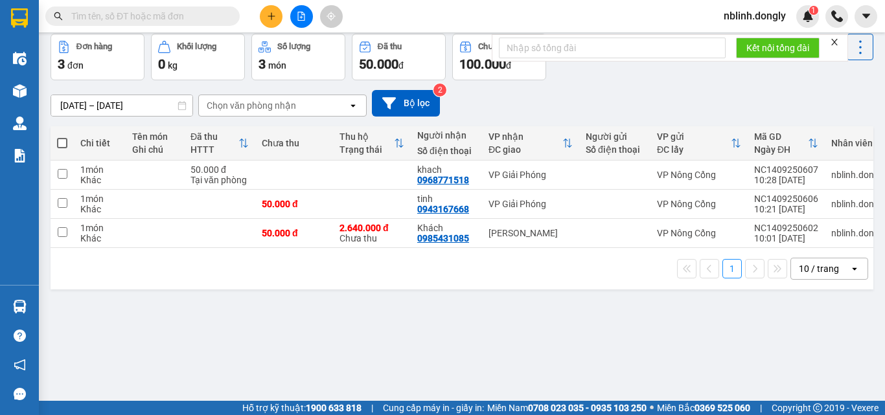
drag, startPoint x: 697, startPoint y: 352, endPoint x: 656, endPoint y: 304, distance: 63.4
click at [666, 314] on div "ver 1.8.143 Kho gửi Trên xe Kho nhận Hàng đã giao Đơn hàng 3 đơn Khối lượng 0 k…" at bounding box center [461, 190] width 833 height 415
click at [610, 371] on div "ver 1.8.143 Kho gửi Trên xe Kho nhận Hàng đã giao Đơn hàng 3 đơn Khối lượng 0 k…" at bounding box center [461, 190] width 833 height 415
click at [271, 17] on icon "plus" at bounding box center [271, 15] width 1 height 7
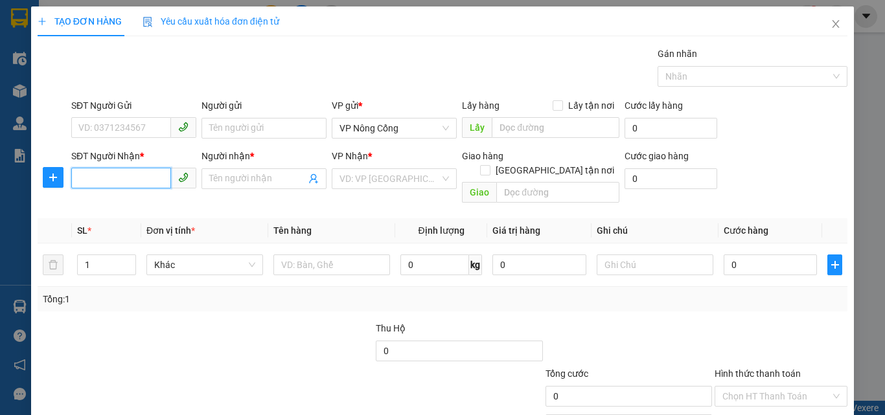
click at [85, 181] on input "SĐT Người Nhận *" at bounding box center [121, 178] width 100 height 21
click at [85, 126] on input "SĐT Người Gửi" at bounding box center [121, 127] width 100 height 21
click at [82, 176] on input "SĐT Người Nhận *" at bounding box center [121, 178] width 100 height 21
click at [87, 128] on input "SĐT Người Gửi" at bounding box center [121, 127] width 100 height 21
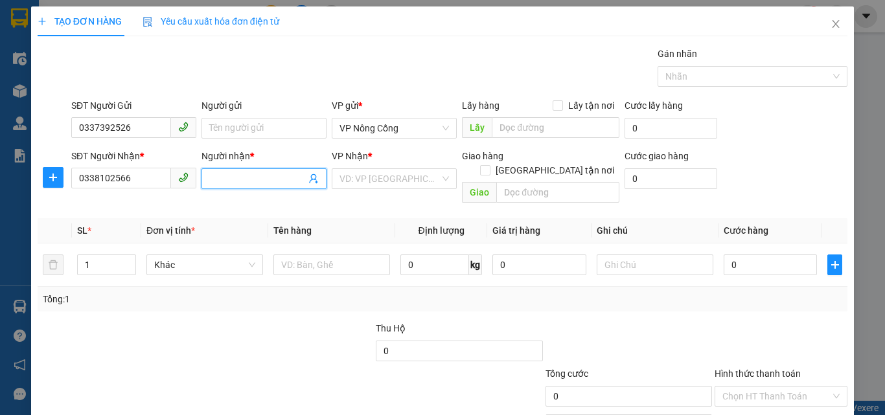
click at [214, 173] on input "Người nhận *" at bounding box center [257, 179] width 96 height 14
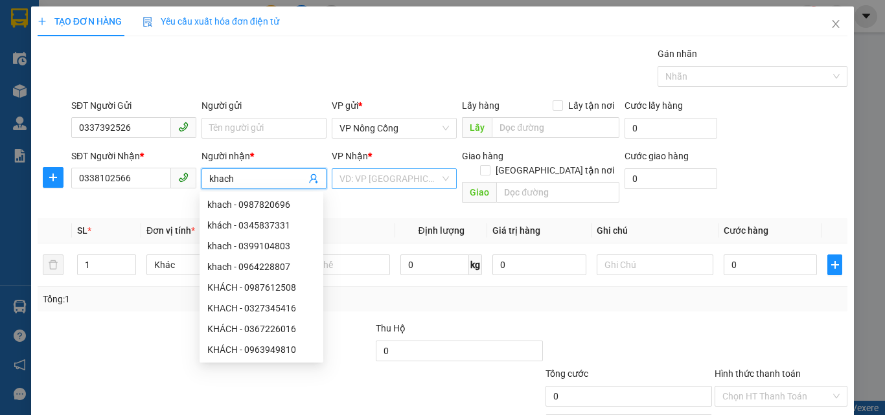
click at [370, 181] on input "search" at bounding box center [389, 178] width 100 height 19
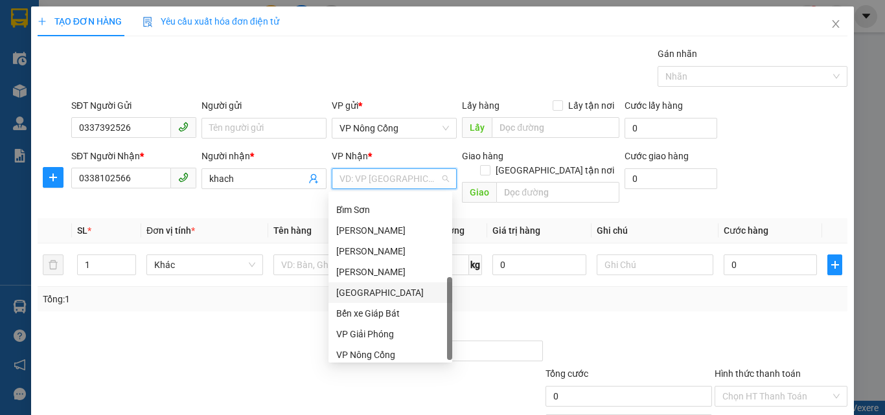
scroll to position [187, 0]
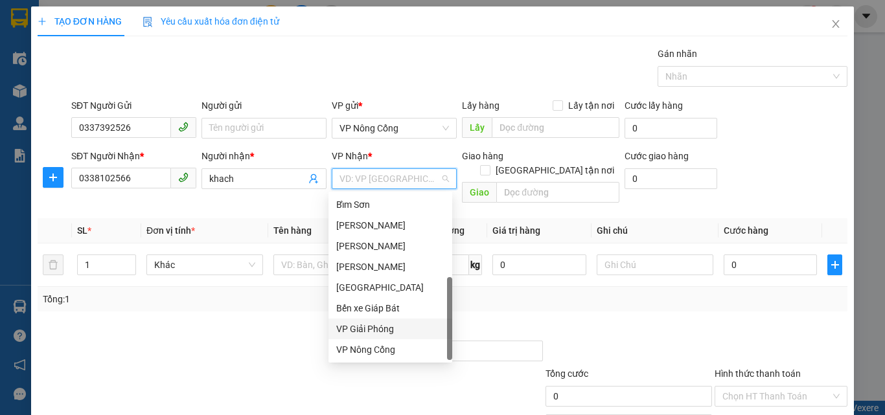
click at [370, 327] on div "VP Giải Phóng" at bounding box center [390, 329] width 108 height 14
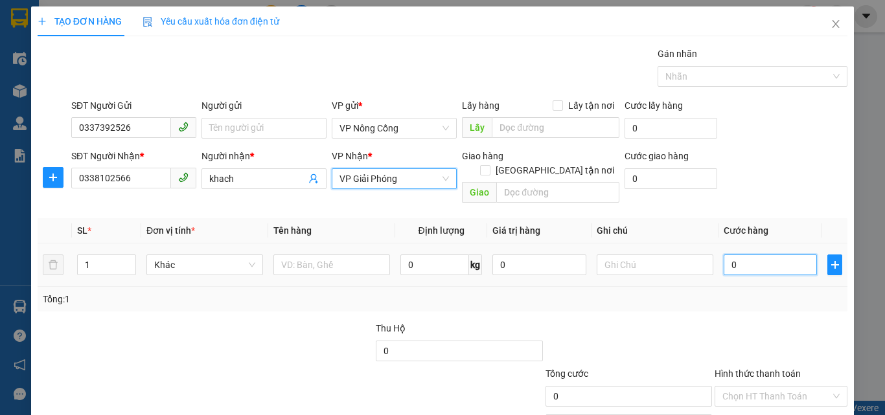
click at [754, 255] on input "0" at bounding box center [769, 265] width 93 height 21
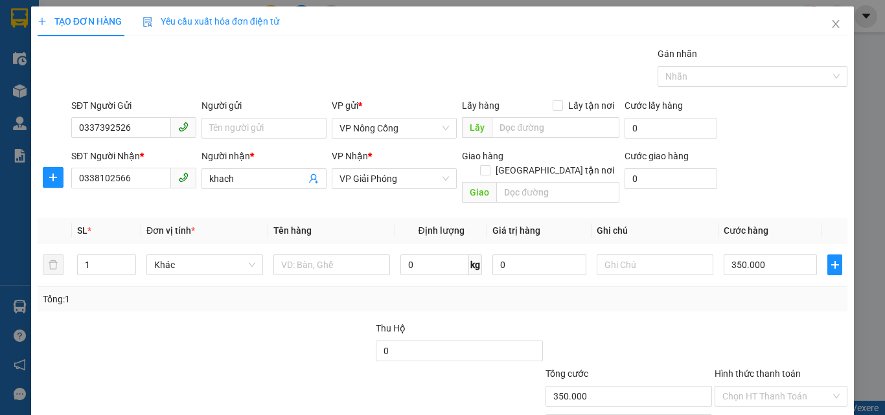
click at [747, 368] on label "Hình thức thanh toán" at bounding box center [757, 373] width 86 height 10
click at [747, 387] on input "Hình thức thanh toán" at bounding box center [776, 396] width 108 height 19
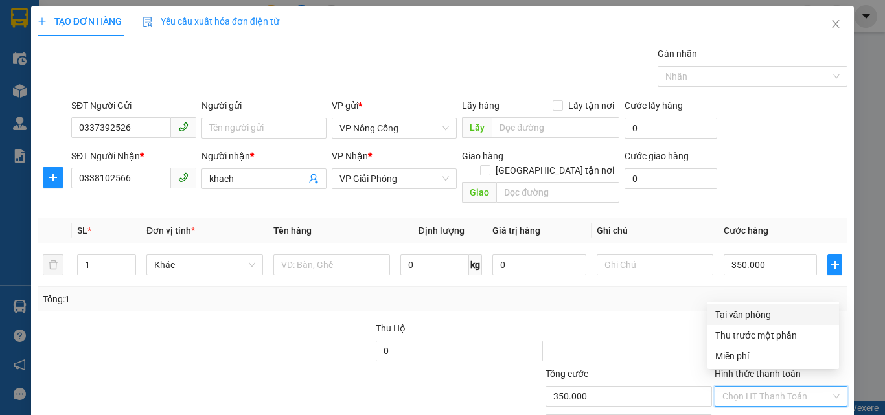
click at [756, 316] on div "Tại văn phòng" at bounding box center [773, 315] width 116 height 14
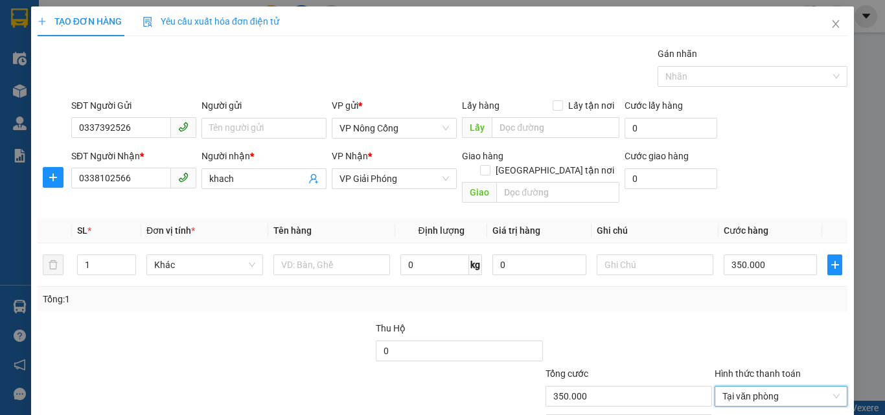
scroll to position [64, 0]
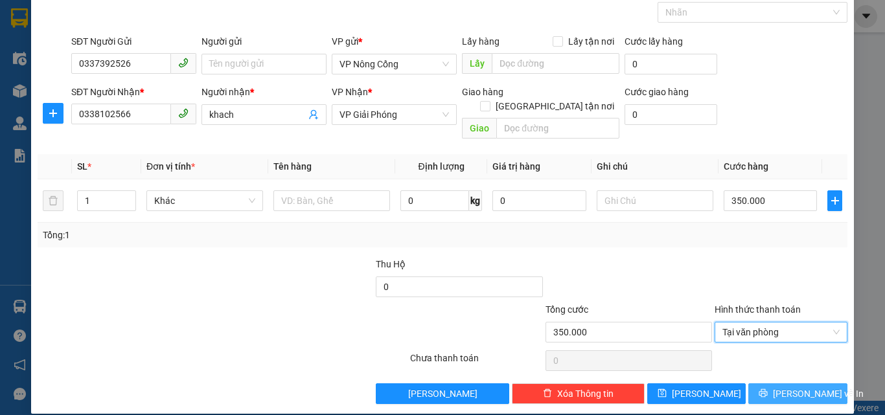
click at [791, 387] on span "[PERSON_NAME] và In" at bounding box center [818, 394] width 91 height 14
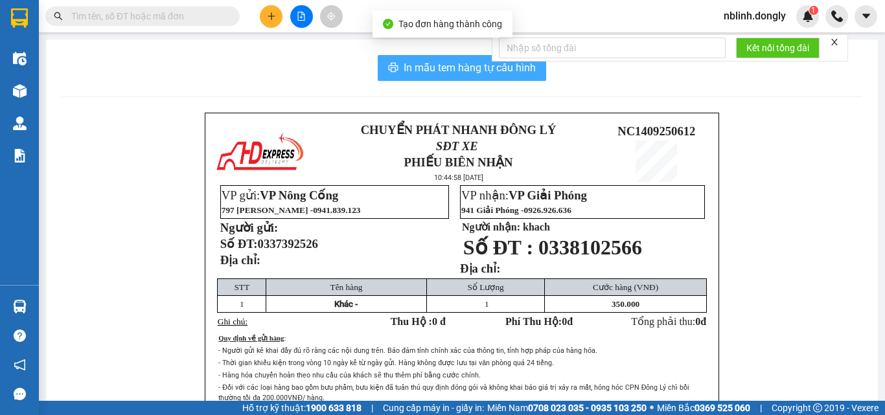
click at [446, 71] on span "In mẫu tem hàng tự cấu hình" at bounding box center [469, 68] width 132 height 16
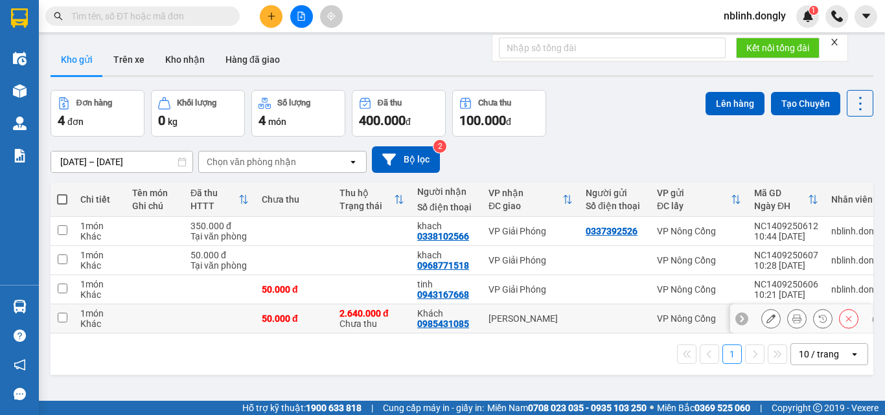
click at [59, 315] on input "checkbox" at bounding box center [63, 318] width 10 height 10
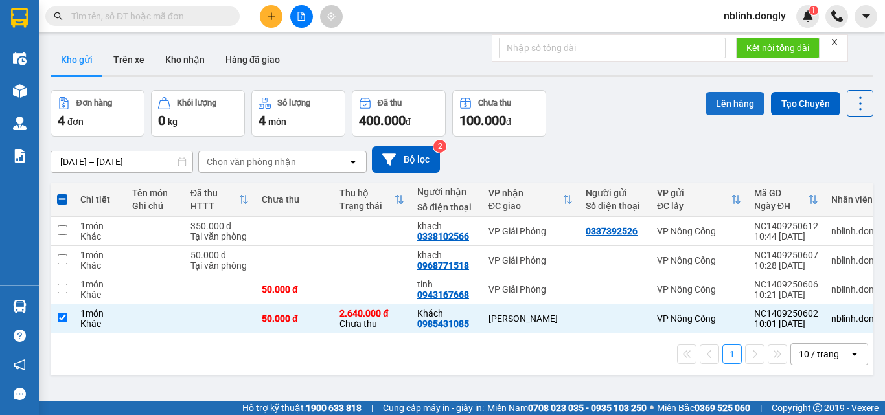
click at [723, 106] on button "Lên hàng" at bounding box center [734, 103] width 59 height 23
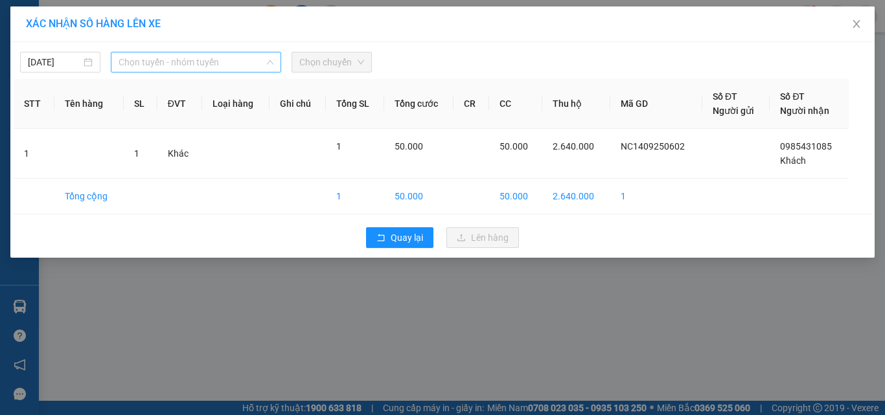
drag, startPoint x: 190, startPoint y: 63, endPoint x: 192, endPoint y: 115, distance: 51.8
click at [191, 63] on span "Chọn tuyến - nhóm tuyến" at bounding box center [196, 61] width 155 height 19
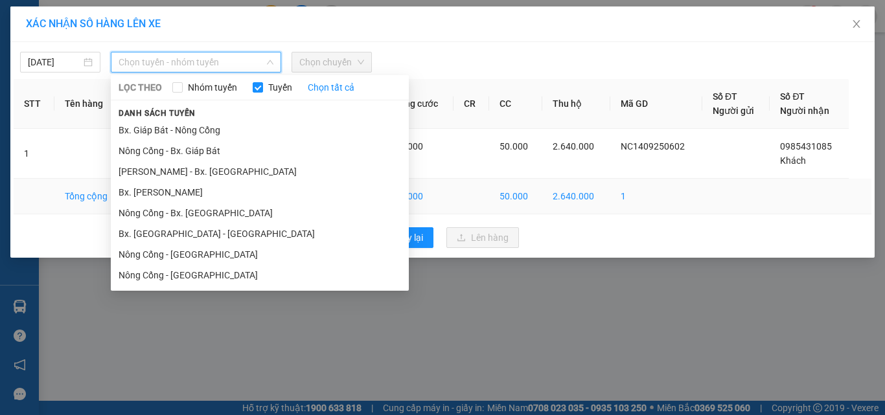
drag, startPoint x: 180, startPoint y: 213, endPoint x: 198, endPoint y: 207, distance: 19.3
click at [181, 213] on li "Nông Cống - Bx. [GEOGRAPHIC_DATA]" at bounding box center [260, 213] width 298 height 21
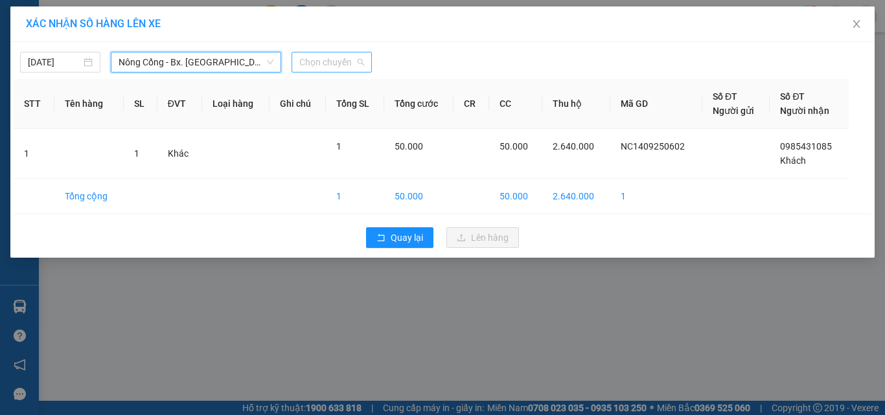
click at [342, 63] on span "Chọn chuyến" at bounding box center [331, 61] width 65 height 19
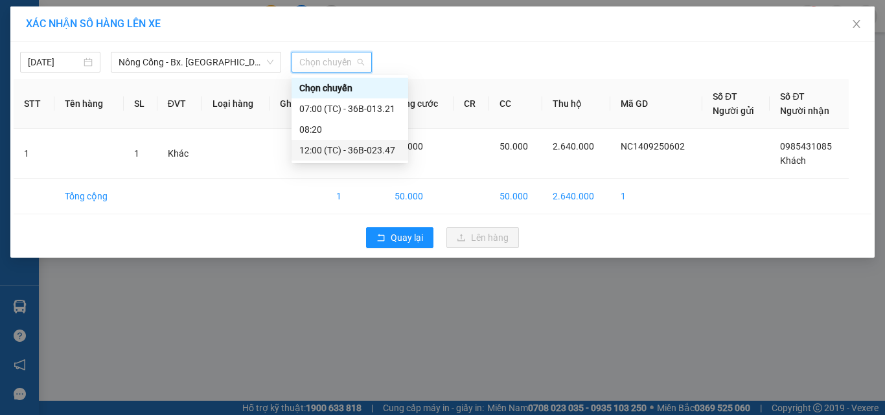
click at [375, 150] on div "12:00 (TC) - 36B-023.47" at bounding box center [349, 150] width 101 height 14
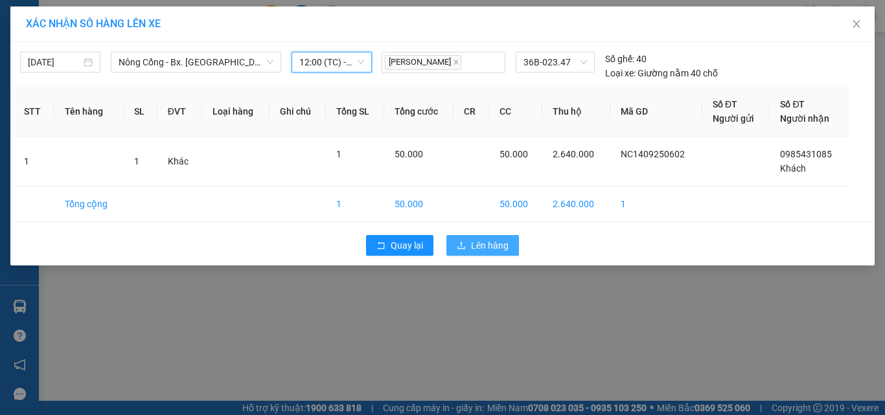
click at [500, 237] on button "Lên hàng" at bounding box center [482, 245] width 73 height 21
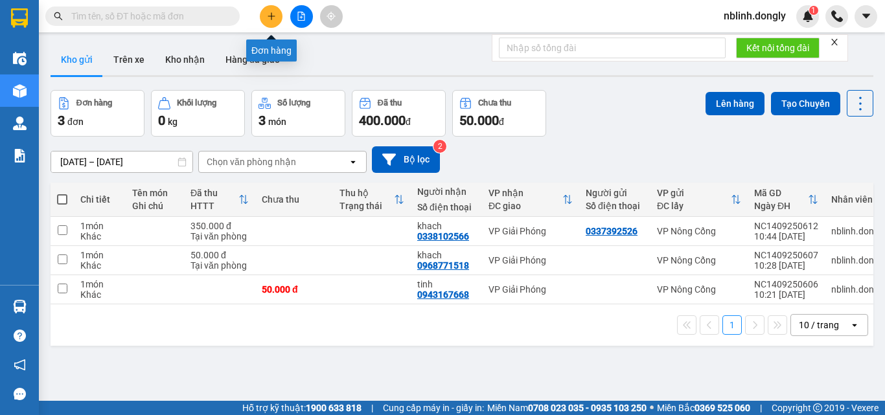
click at [269, 14] on icon "plus" at bounding box center [271, 16] width 9 height 9
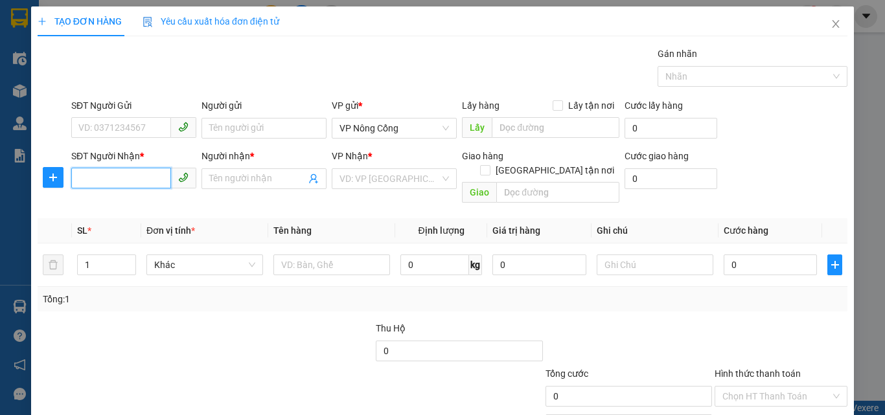
click at [77, 174] on input "SĐT Người Nhận *" at bounding box center [121, 178] width 100 height 21
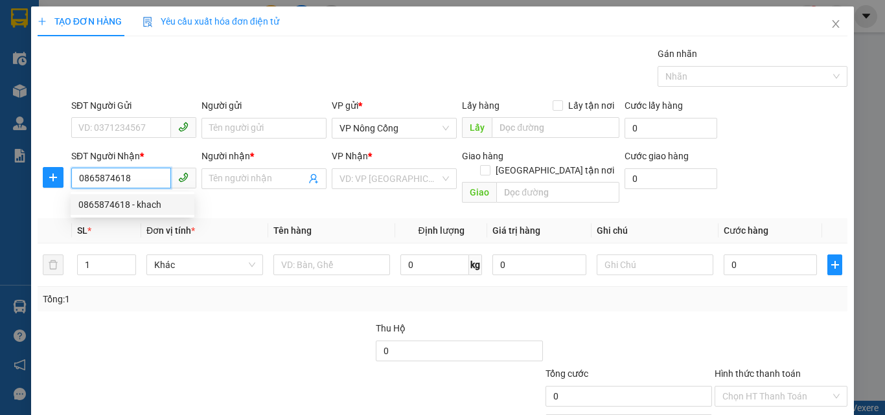
click at [128, 207] on div "0865874618 - khach" at bounding box center [132, 205] width 108 height 14
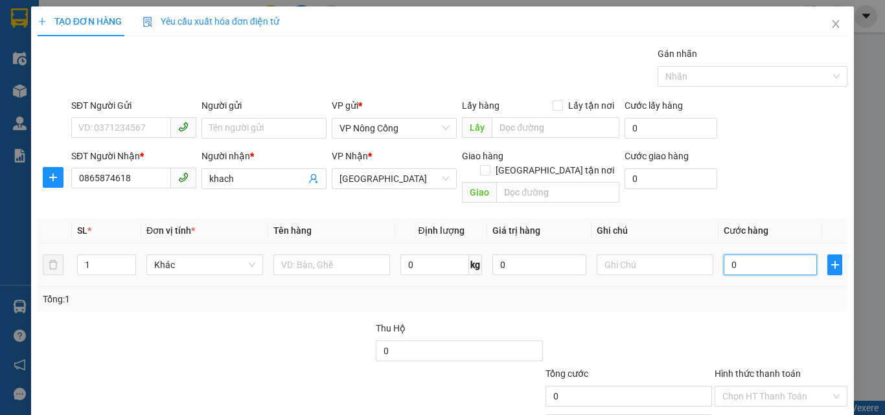
click at [746, 255] on input "0" at bounding box center [769, 265] width 93 height 21
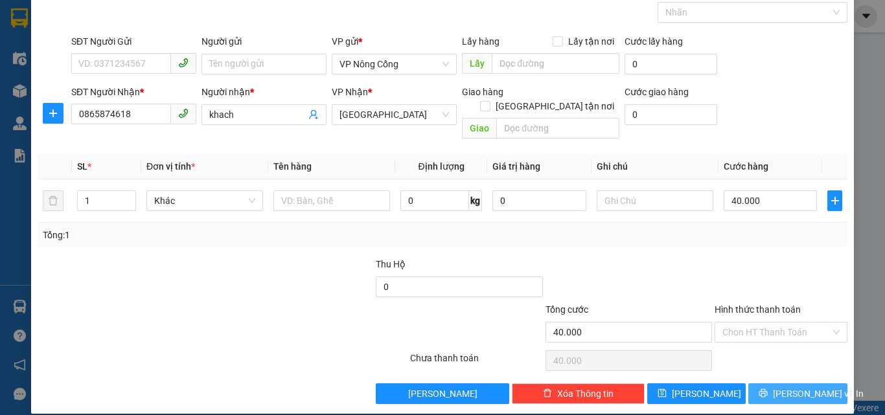
click at [796, 387] on span "[PERSON_NAME] và In" at bounding box center [818, 394] width 91 height 14
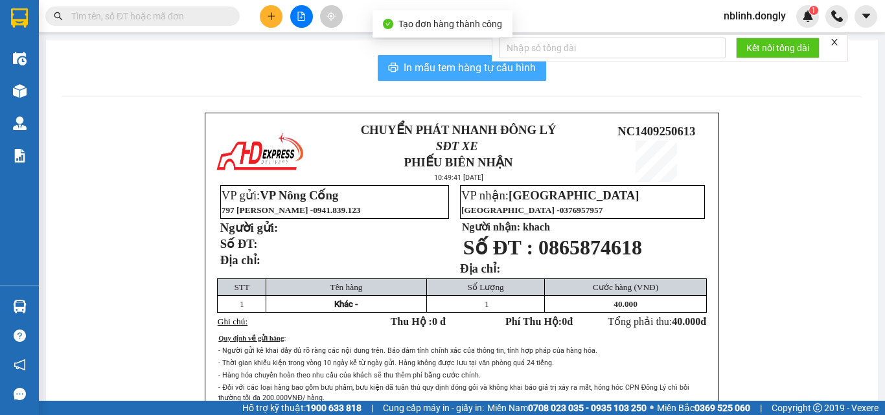
click at [441, 65] on span "In mẫu tem hàng tự cấu hình" at bounding box center [469, 68] width 132 height 16
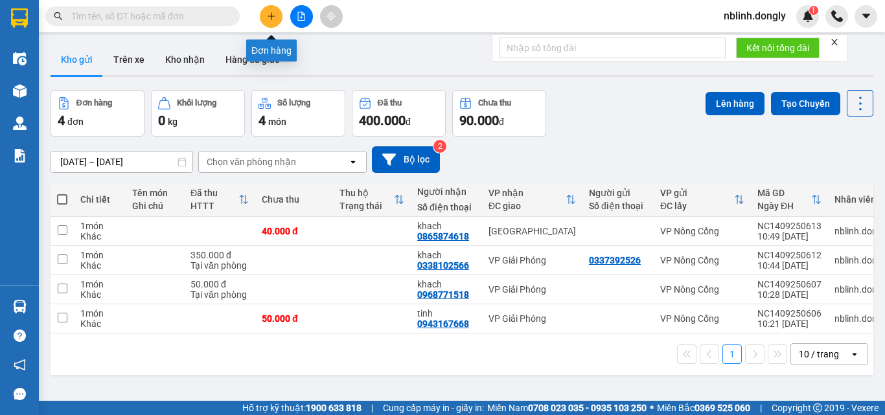
click at [271, 14] on icon "plus" at bounding box center [271, 15] width 1 height 7
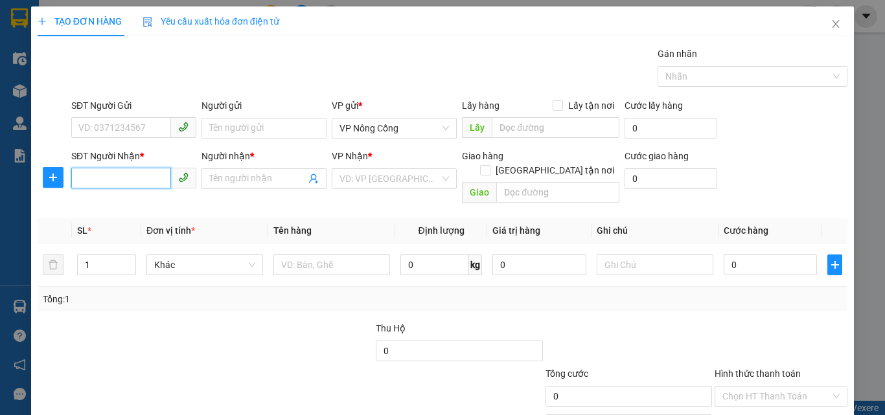
click at [108, 176] on input "SĐT Người Nhận *" at bounding box center [121, 178] width 100 height 21
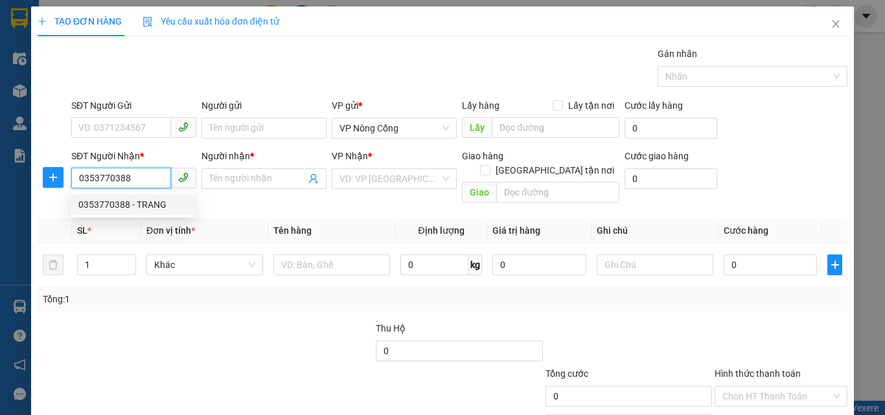
click at [152, 211] on div "0353770388 - TRANG" at bounding box center [132, 205] width 108 height 14
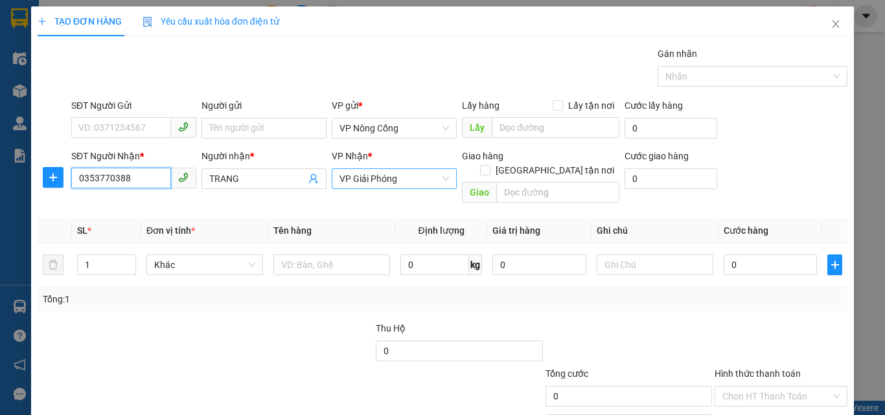
click at [375, 178] on span "VP Giải Phóng" at bounding box center [393, 178] width 109 height 19
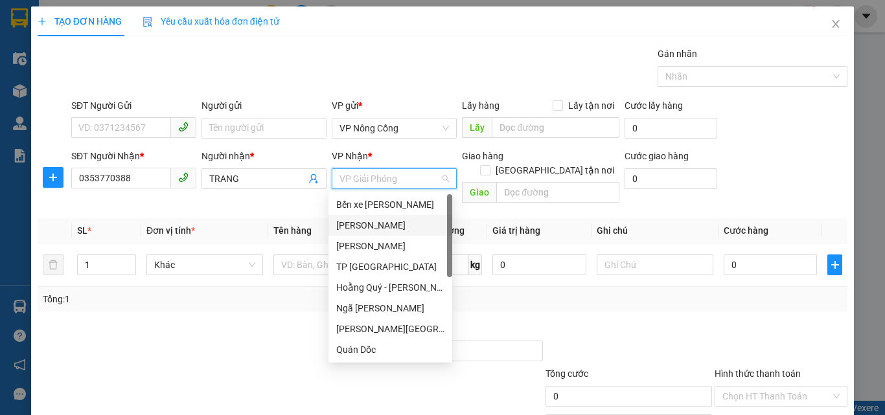
drag, startPoint x: 356, startPoint y: 222, endPoint x: 458, endPoint y: 247, distance: 105.2
click at [356, 222] on div "[PERSON_NAME]" at bounding box center [390, 225] width 108 height 14
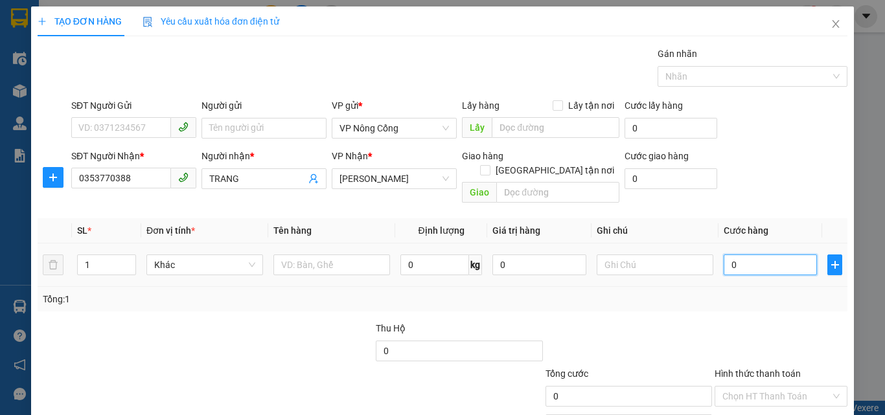
click at [742, 255] on input "0" at bounding box center [769, 265] width 93 height 21
click at [747, 368] on label "Hình thức thanh toán" at bounding box center [757, 373] width 86 height 10
click at [747, 387] on input "Hình thức thanh toán" at bounding box center [776, 396] width 108 height 19
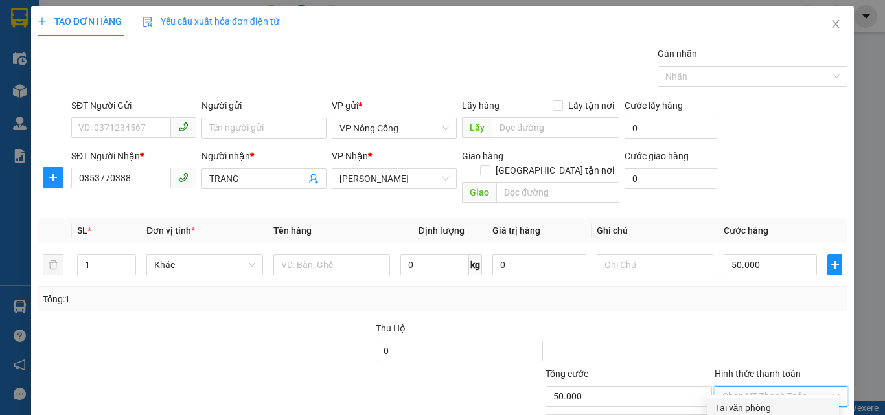
click at [758, 401] on div "Tại văn phòng" at bounding box center [773, 408] width 116 height 14
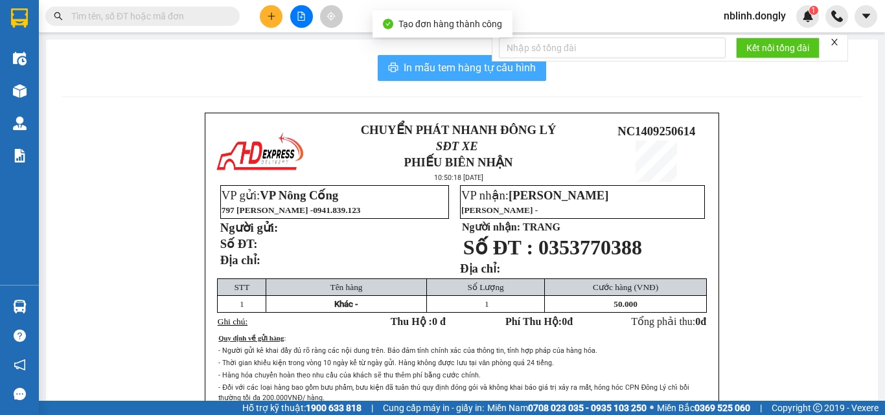
click at [445, 69] on span "In mẫu tem hàng tự cấu hình" at bounding box center [469, 68] width 132 height 16
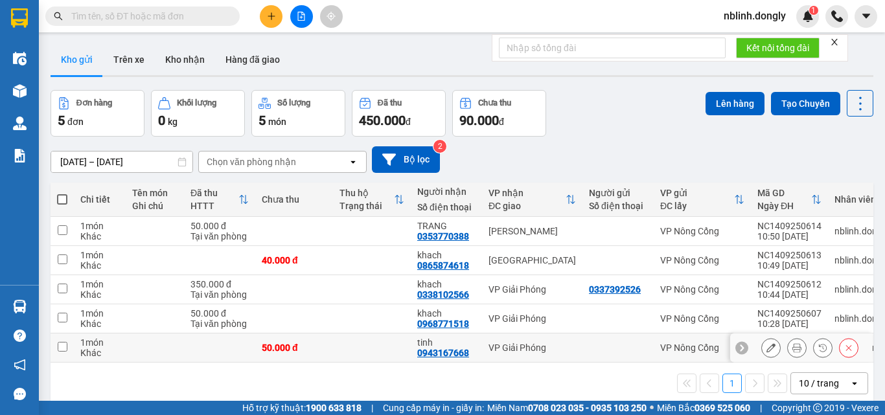
click at [64, 348] on input "checkbox" at bounding box center [63, 347] width 10 height 10
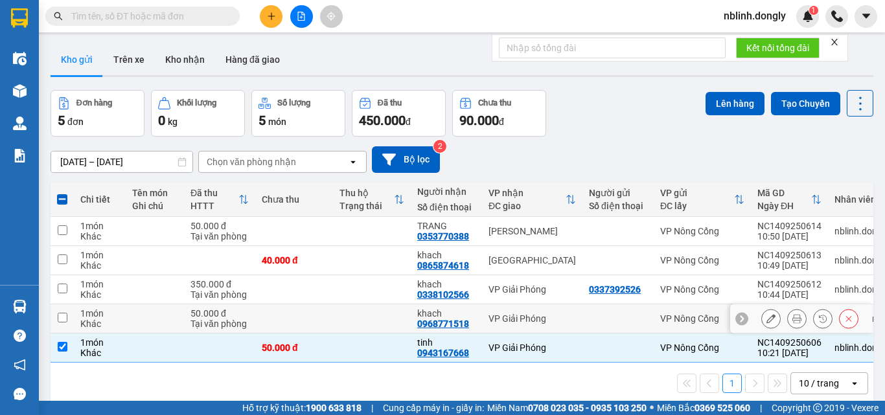
click at [66, 313] on input "checkbox" at bounding box center [63, 318] width 10 height 10
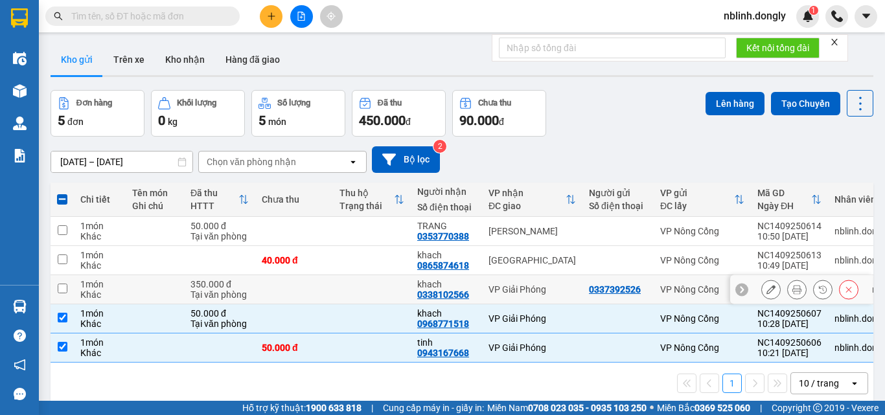
click at [67, 283] on td at bounding box center [62, 289] width 23 height 29
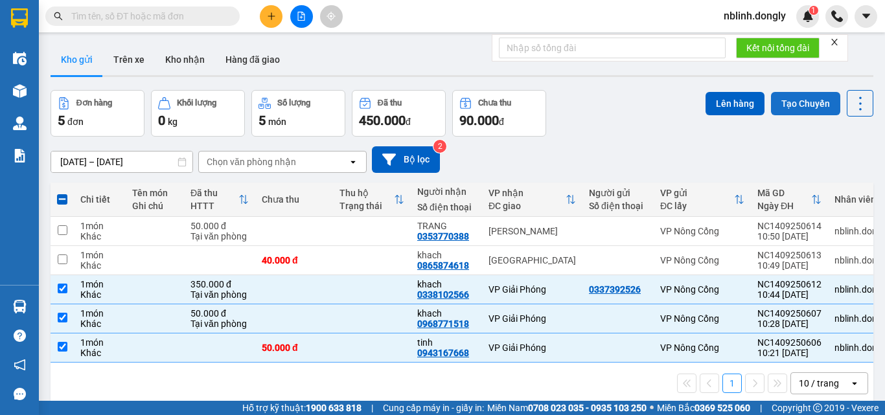
click at [786, 99] on button "Tạo Chuyến" at bounding box center [805, 103] width 69 height 23
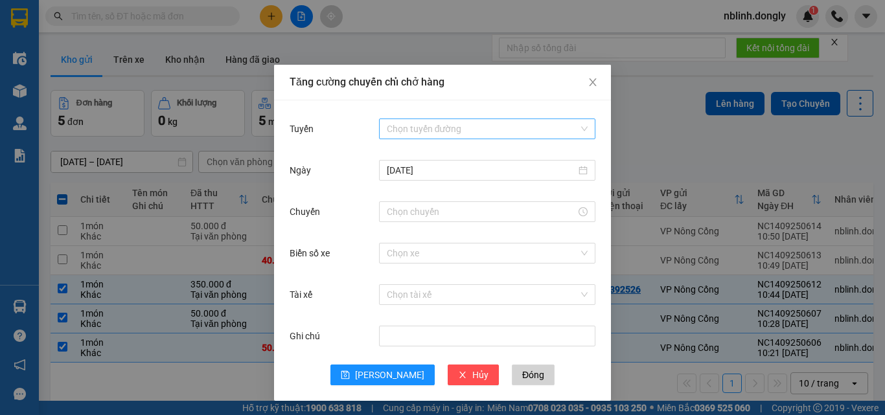
click at [424, 123] on input "Tuyến" at bounding box center [483, 128] width 192 height 19
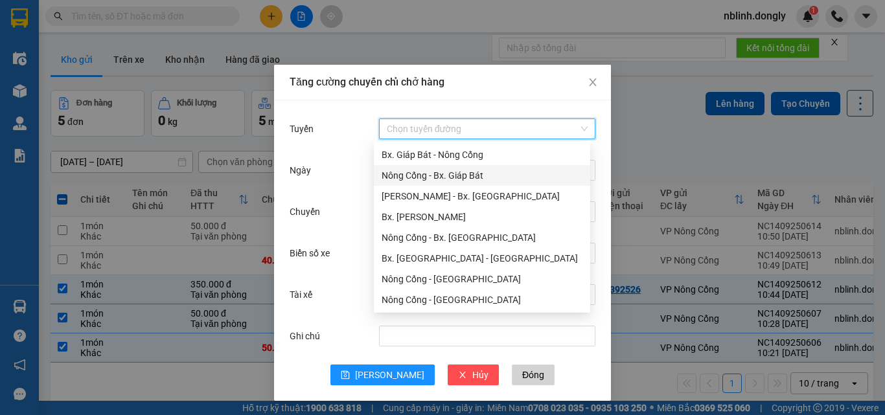
click at [457, 177] on div "Nông Cống - Bx. Giáp Bát" at bounding box center [481, 175] width 201 height 14
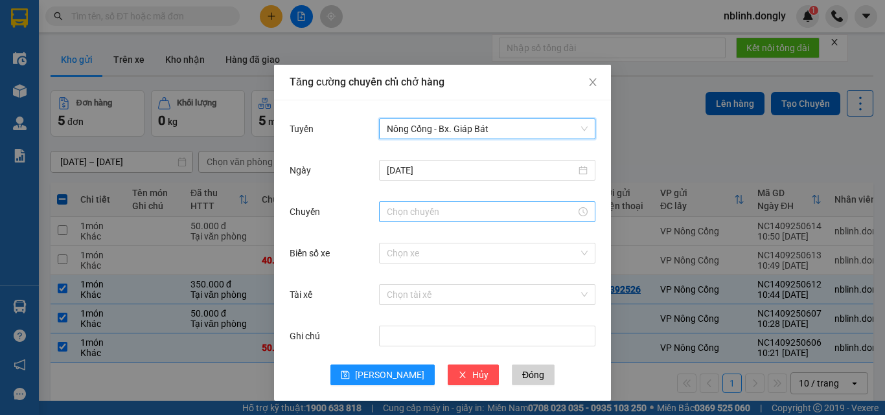
click at [416, 209] on input "Chuyến" at bounding box center [481, 212] width 189 height 14
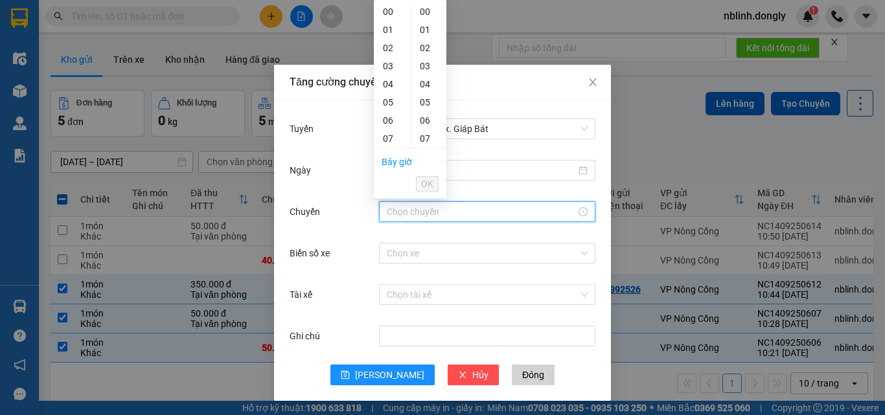
click at [384, 202] on div "11" at bounding box center [392, 211] width 36 height 18
click at [429, 365] on div "20" at bounding box center [429, 374] width 36 height 18
drag, startPoint x: 429, startPoint y: 181, endPoint x: 429, endPoint y: 199, distance: 17.5
click at [429, 182] on span "OK" at bounding box center [427, 184] width 12 height 14
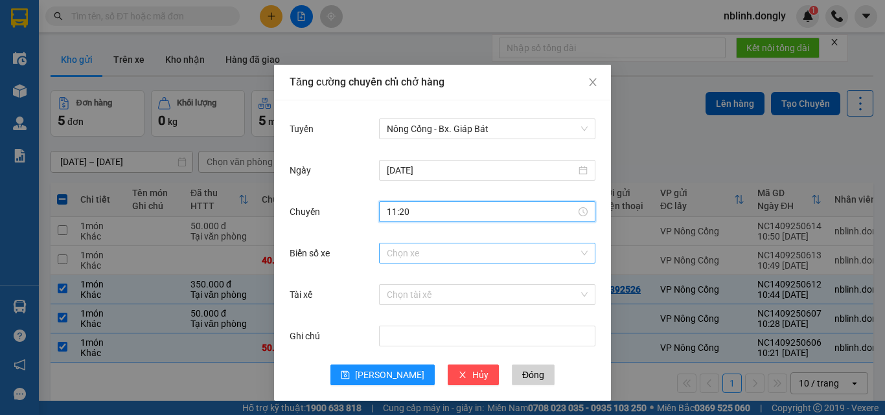
click at [406, 255] on input "Biển số xe" at bounding box center [483, 253] width 192 height 19
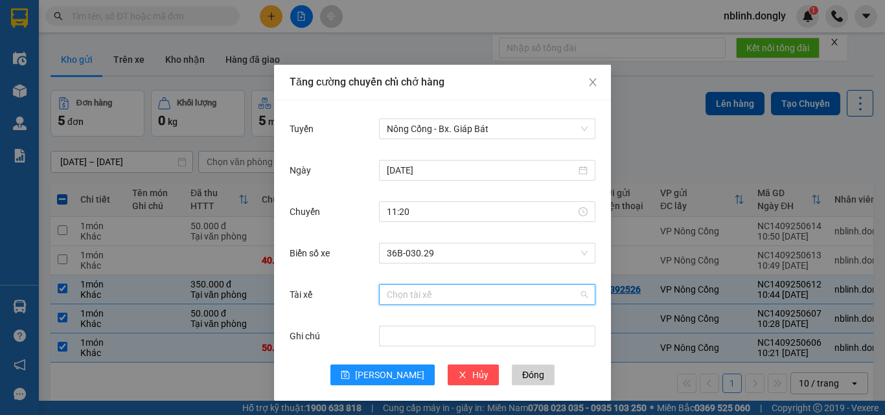
click at [404, 300] on input "Tài xế" at bounding box center [483, 294] width 192 height 19
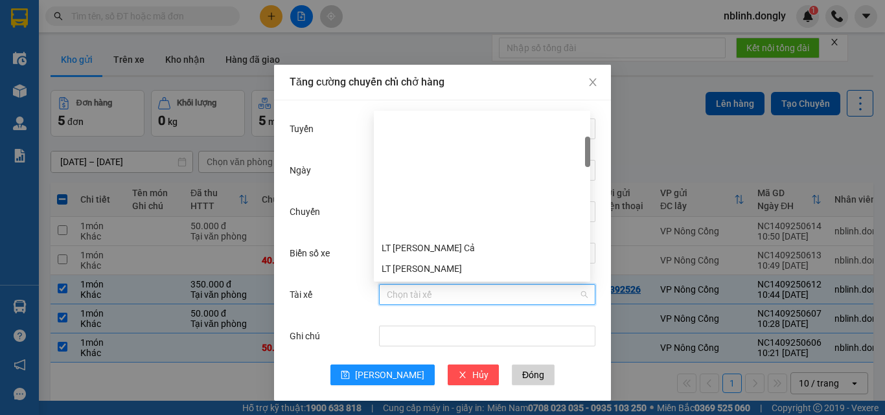
click at [420, 303] on div "LT [PERSON_NAME]" at bounding box center [481, 310] width 201 height 14
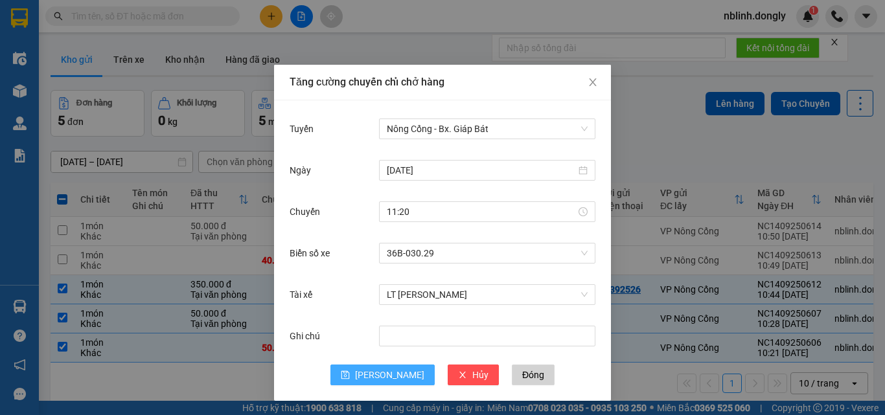
click at [385, 374] on span "[PERSON_NAME]" at bounding box center [389, 375] width 69 height 14
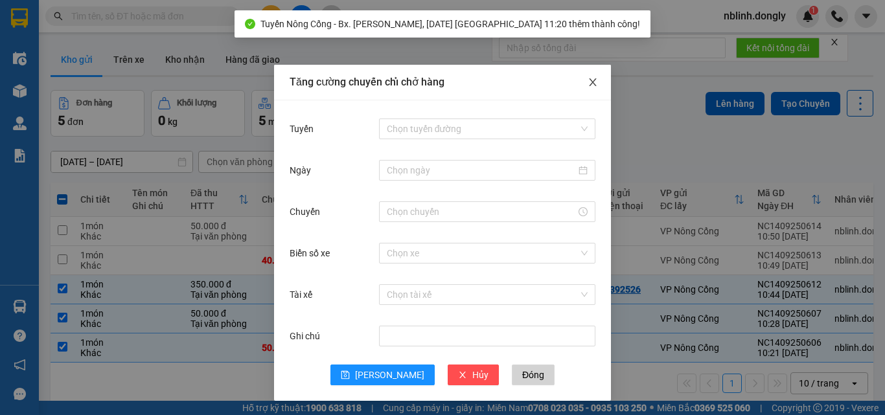
click at [587, 84] on icon "close" at bounding box center [592, 82] width 10 height 10
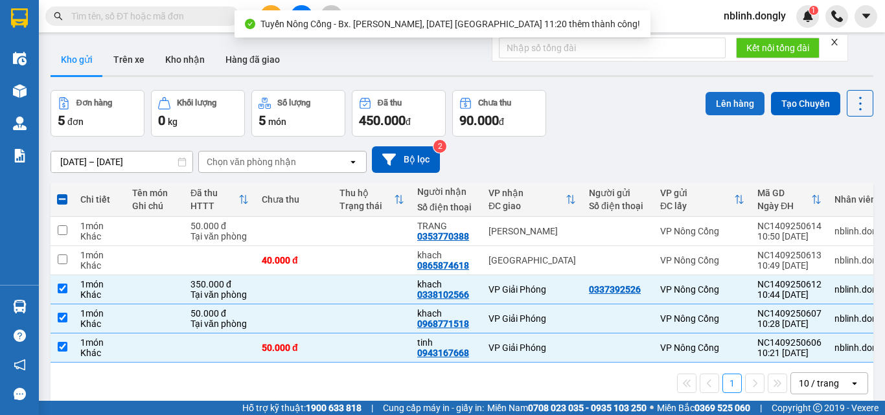
click at [734, 104] on button "Lên hàng" at bounding box center [734, 103] width 59 height 23
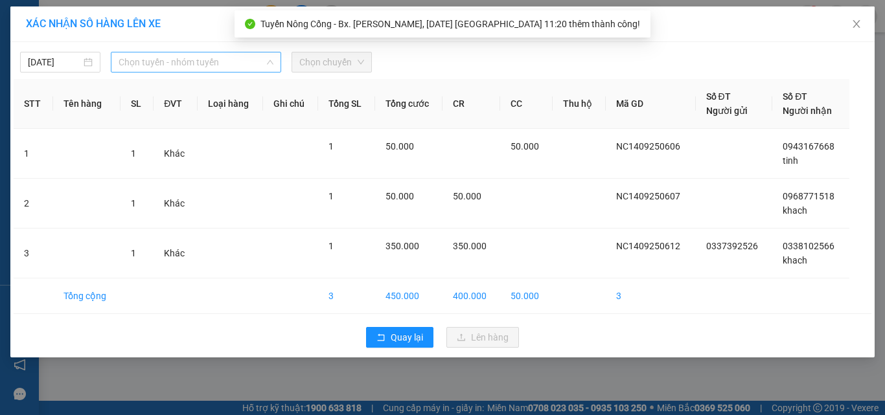
click at [151, 65] on span "Chọn tuyến - nhóm tuyến" at bounding box center [196, 61] width 155 height 19
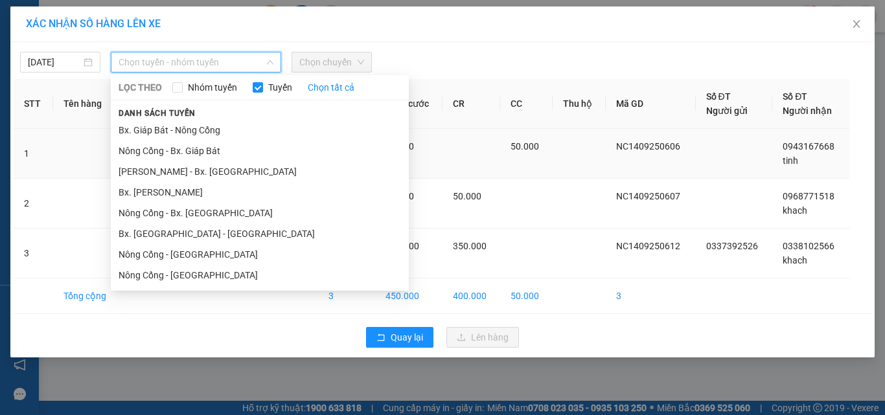
click at [190, 153] on li "Nông Cống - Bx. Giáp Bát" at bounding box center [260, 151] width 298 height 21
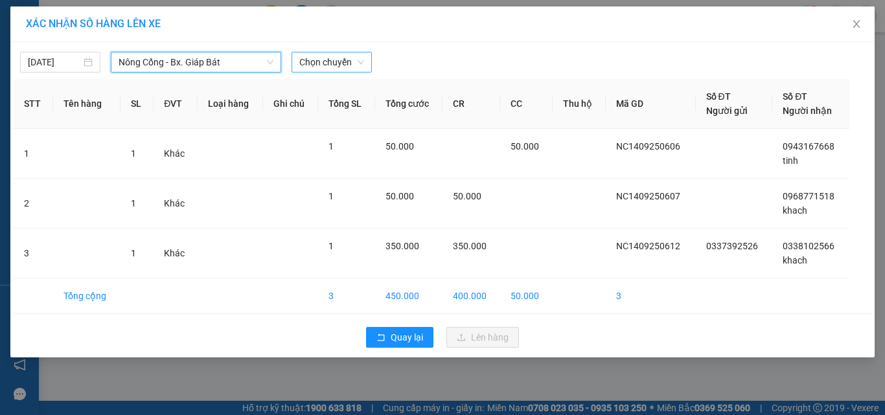
click at [319, 60] on span "Chọn chuyến" at bounding box center [331, 61] width 65 height 19
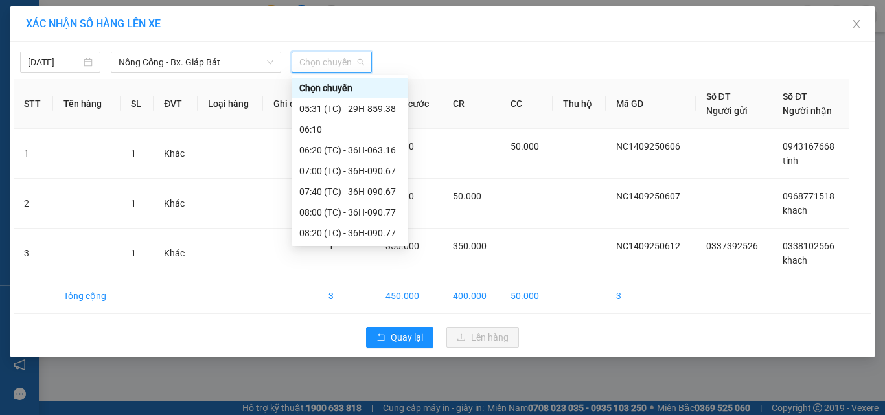
click at [369, 309] on div "11:20 (TC) - 36B-030.29" at bounding box center [349, 316] width 101 height 14
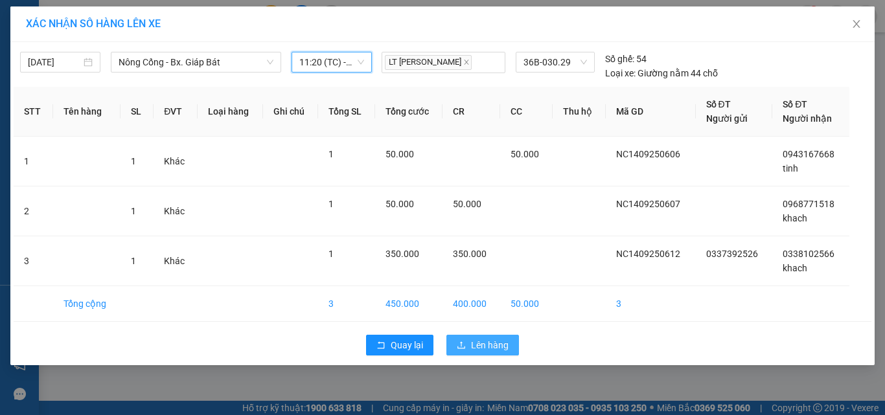
click at [493, 343] on span "Lên hàng" at bounding box center [490, 345] width 38 height 14
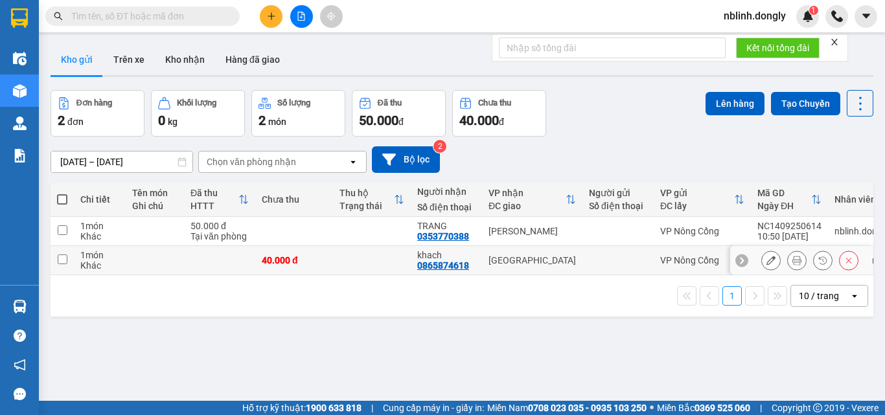
click at [64, 258] on input "checkbox" at bounding box center [63, 260] width 10 height 10
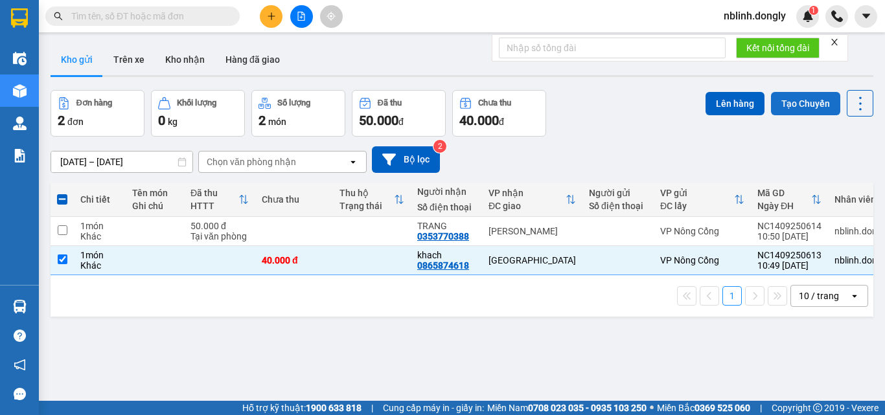
click at [803, 101] on button "Tạo Chuyến" at bounding box center [805, 103] width 69 height 23
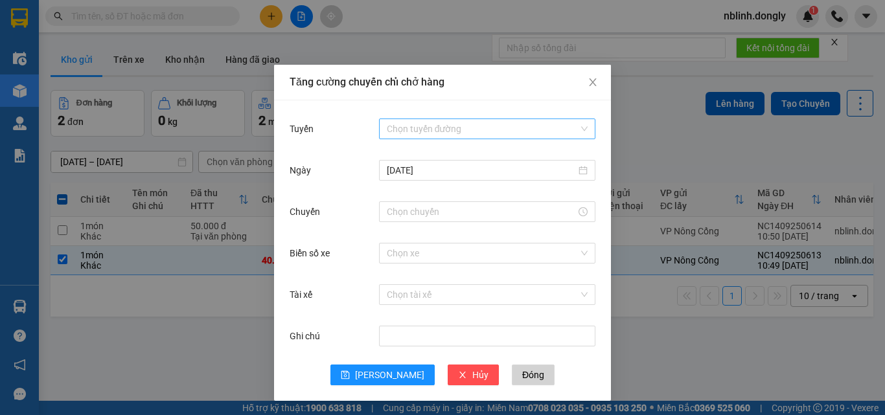
click at [407, 126] on input "Tuyến" at bounding box center [483, 128] width 192 height 19
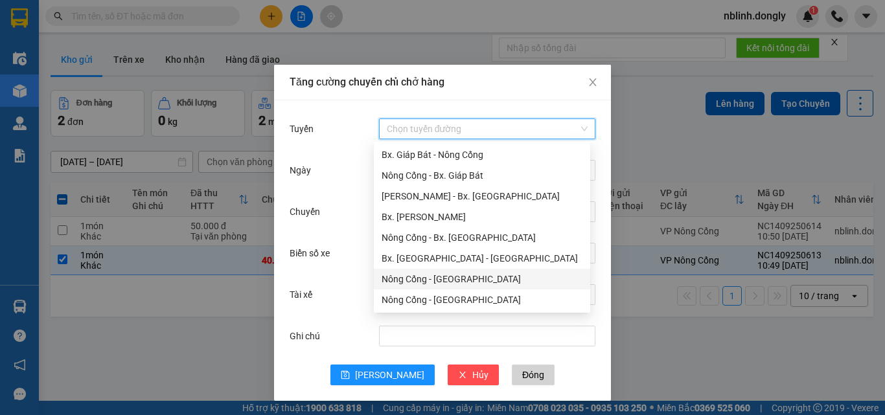
click at [428, 280] on div "Nông Cống - [GEOGRAPHIC_DATA]" at bounding box center [481, 279] width 201 height 14
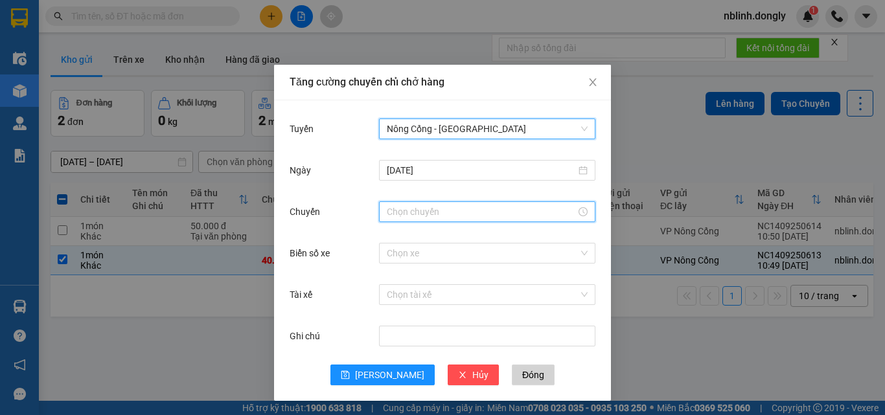
click at [395, 213] on input "Chuyến" at bounding box center [481, 212] width 189 height 14
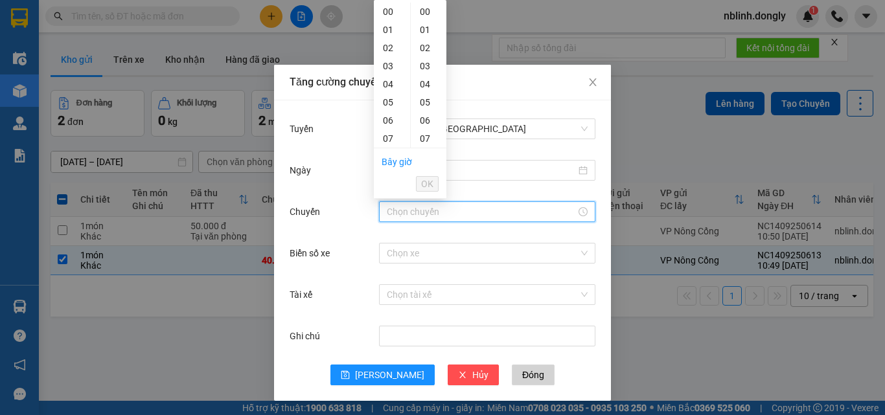
click at [388, 202] on div "11" at bounding box center [392, 211] width 36 height 18
click at [430, 185] on span "OK" at bounding box center [427, 184] width 12 height 14
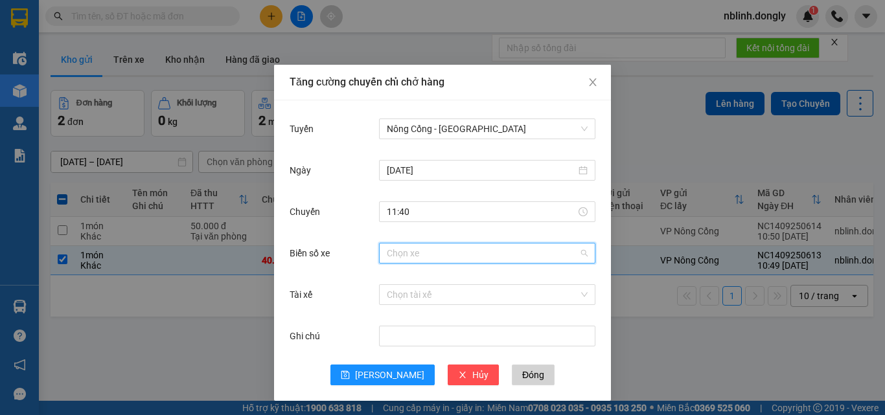
click at [399, 253] on input "Biển số xe" at bounding box center [483, 253] width 192 height 19
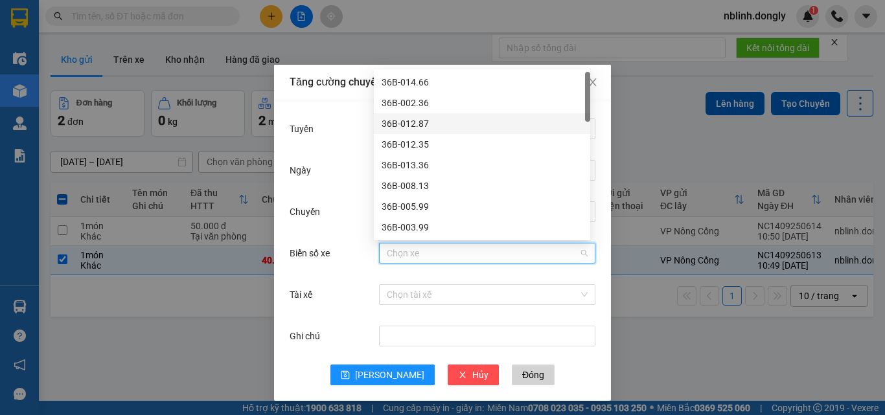
click at [419, 125] on div "36B-012.87" at bounding box center [481, 124] width 201 height 14
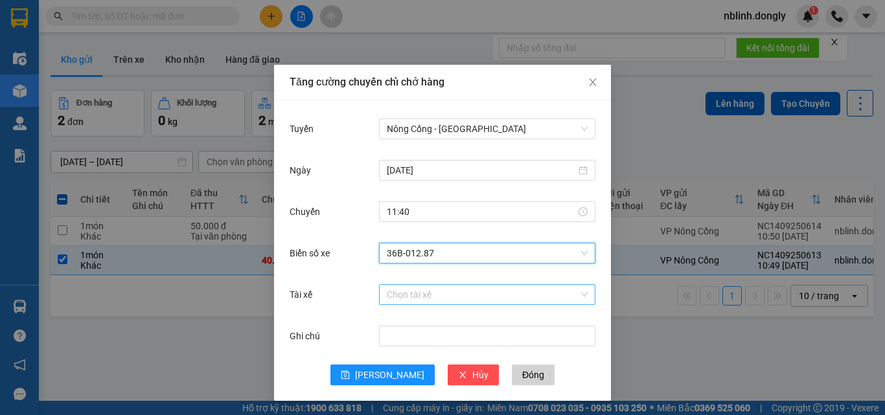
click at [392, 293] on input "Tài xế" at bounding box center [483, 294] width 192 height 19
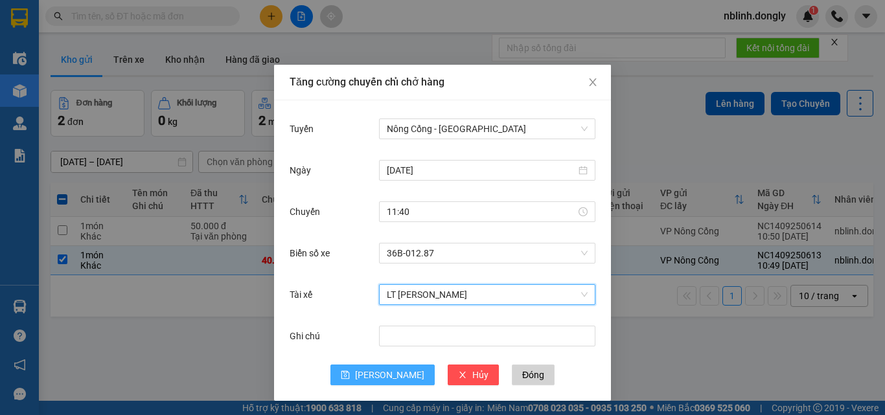
click at [384, 371] on span "[PERSON_NAME]" at bounding box center [389, 375] width 69 height 14
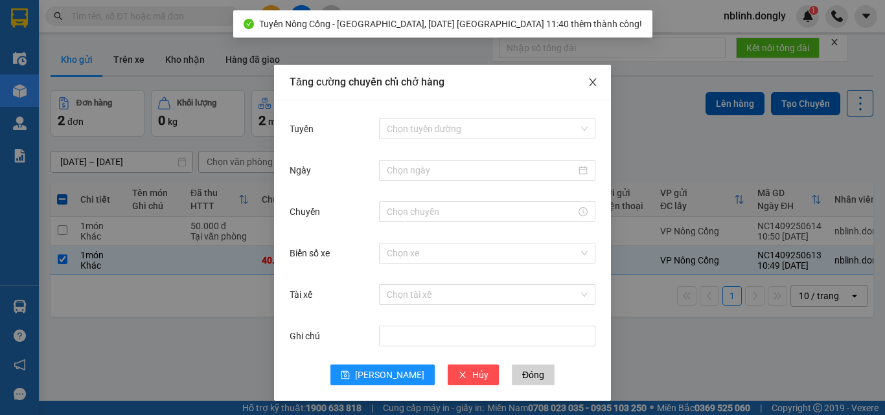
click at [589, 82] on icon "close" at bounding box center [592, 82] width 10 height 10
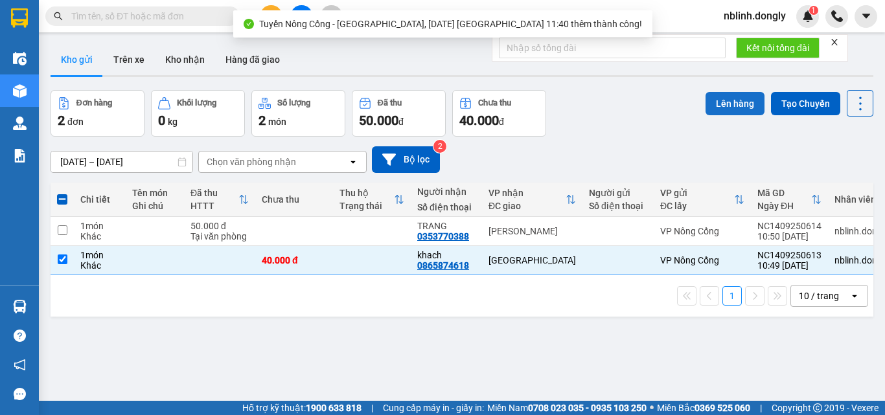
click at [714, 100] on button "Lên hàng" at bounding box center [734, 103] width 59 height 23
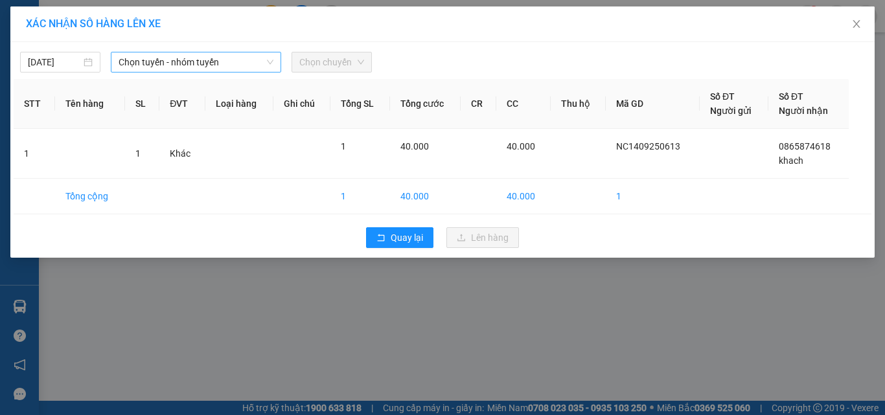
click at [170, 61] on span "Chọn tuyến - nhóm tuyến" at bounding box center [196, 61] width 155 height 19
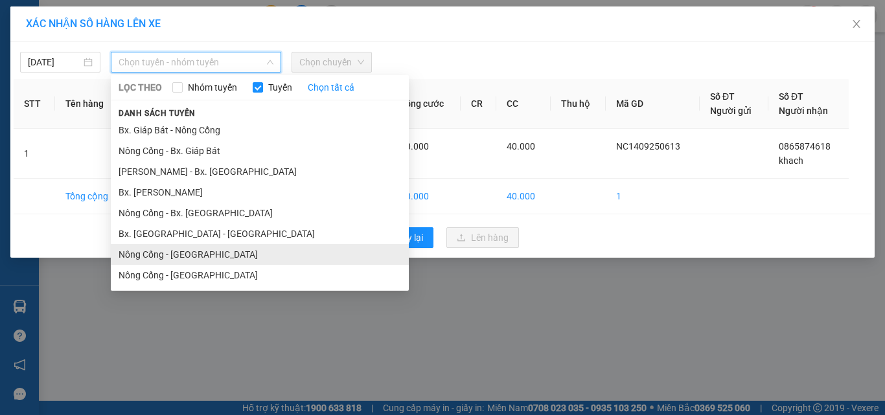
click at [186, 254] on li "Nông Cống - [GEOGRAPHIC_DATA]" at bounding box center [260, 254] width 298 height 21
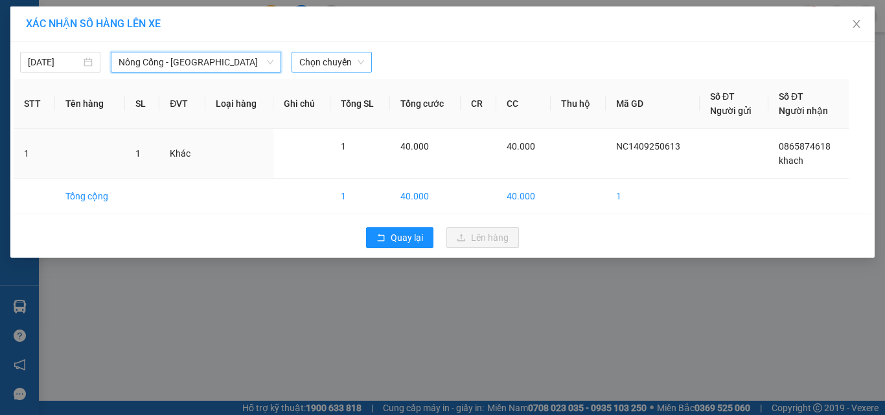
click at [326, 58] on span "Chọn chuyến" at bounding box center [331, 61] width 65 height 19
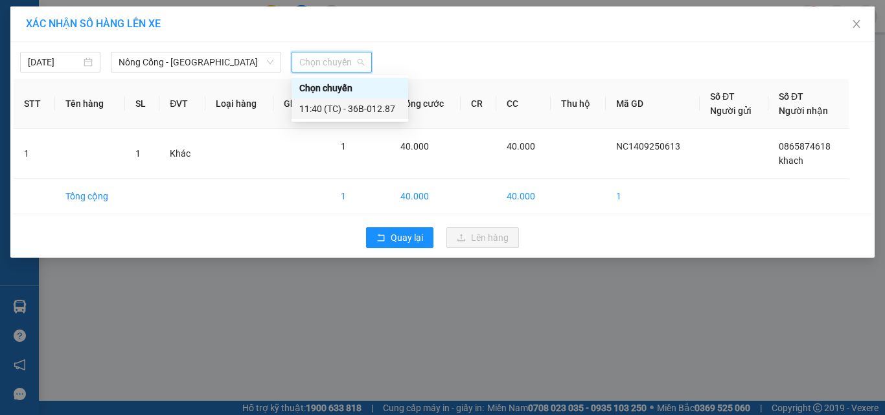
click at [358, 106] on div "11:40 (TC) - 36B-012.87" at bounding box center [349, 109] width 101 height 14
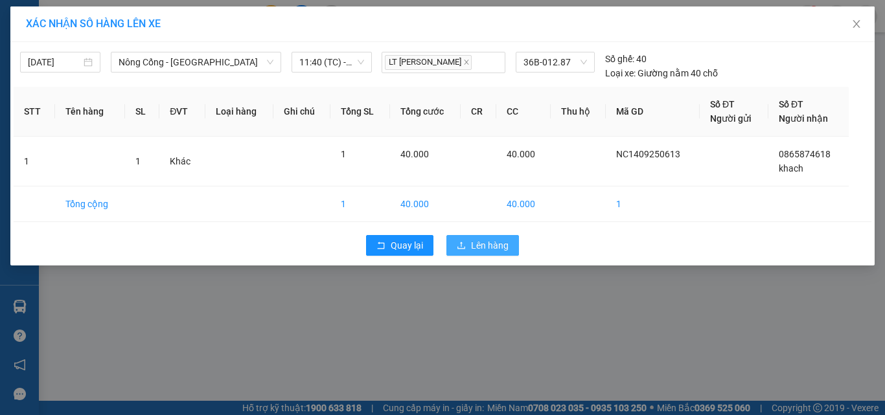
click at [482, 241] on span "Lên hàng" at bounding box center [490, 245] width 38 height 14
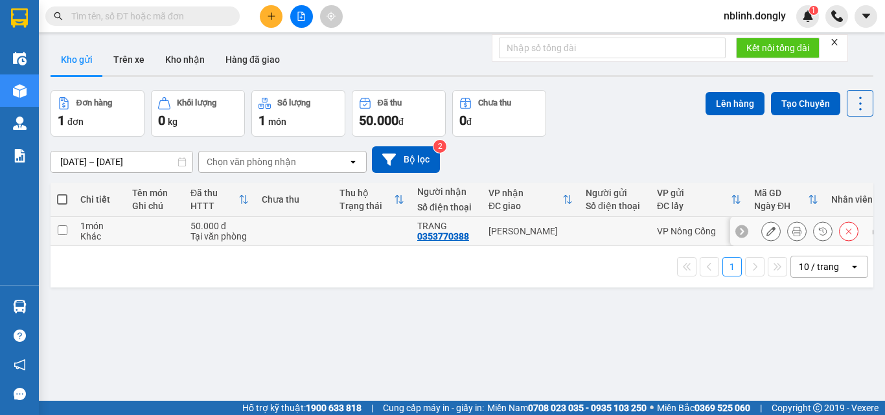
click at [67, 231] on td at bounding box center [62, 231] width 23 height 29
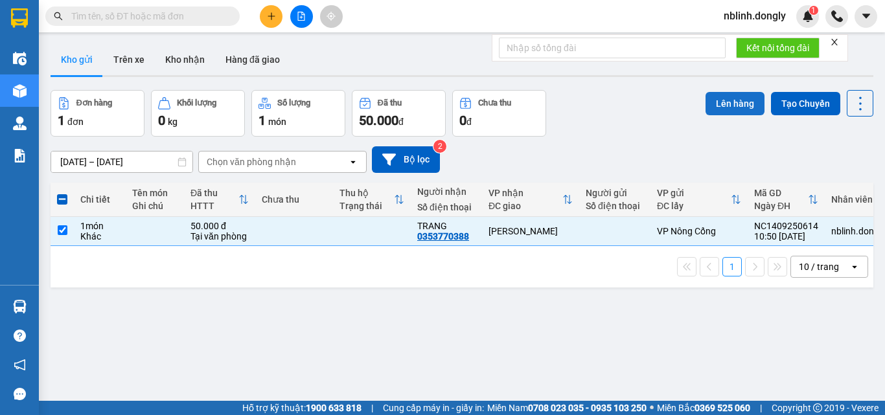
click at [724, 112] on button "Lên hàng" at bounding box center [734, 103] width 59 height 23
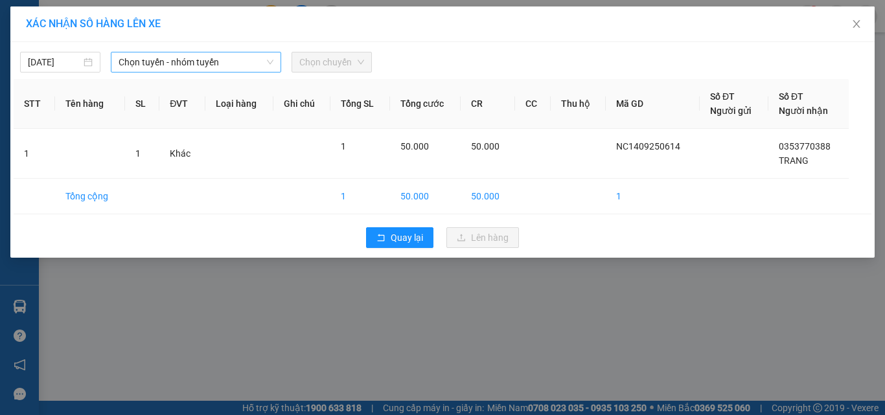
click at [155, 61] on span "Chọn tuyến - nhóm tuyến" at bounding box center [196, 61] width 155 height 19
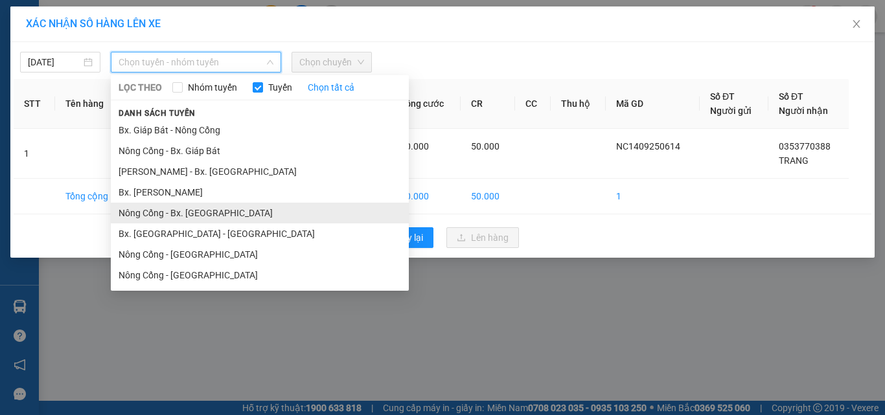
click at [186, 212] on li "Nông Cống - Bx. [GEOGRAPHIC_DATA]" at bounding box center [260, 213] width 298 height 21
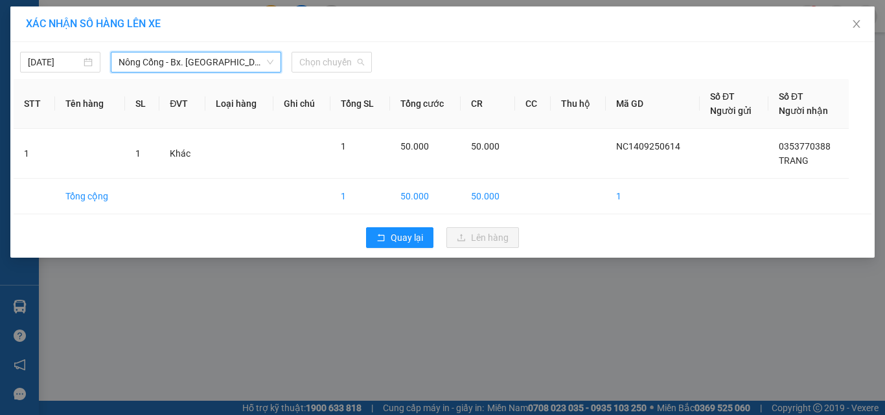
drag, startPoint x: 341, startPoint y: 62, endPoint x: 359, endPoint y: 118, distance: 59.4
click at [340, 62] on span "Chọn chuyến" at bounding box center [331, 61] width 65 height 19
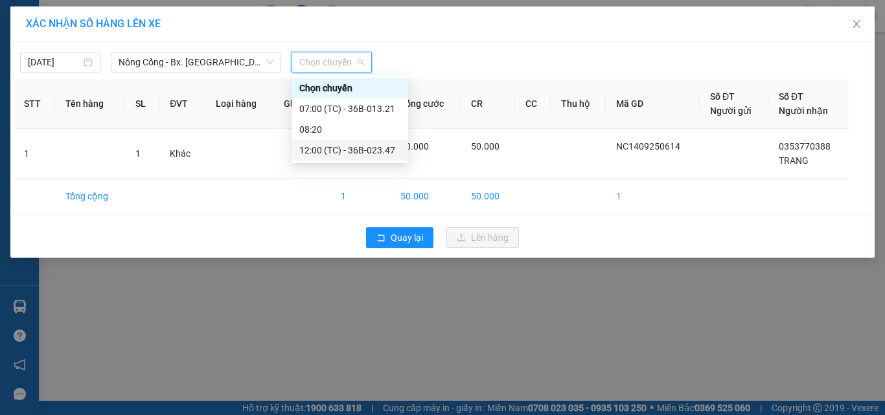
click at [380, 150] on div "12:00 (TC) - 36B-023.47" at bounding box center [349, 150] width 101 height 14
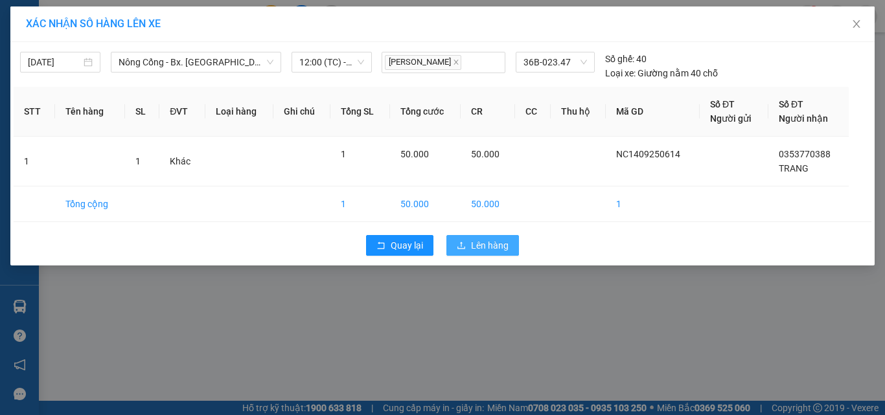
click at [496, 253] on button "Lên hàng" at bounding box center [482, 245] width 73 height 21
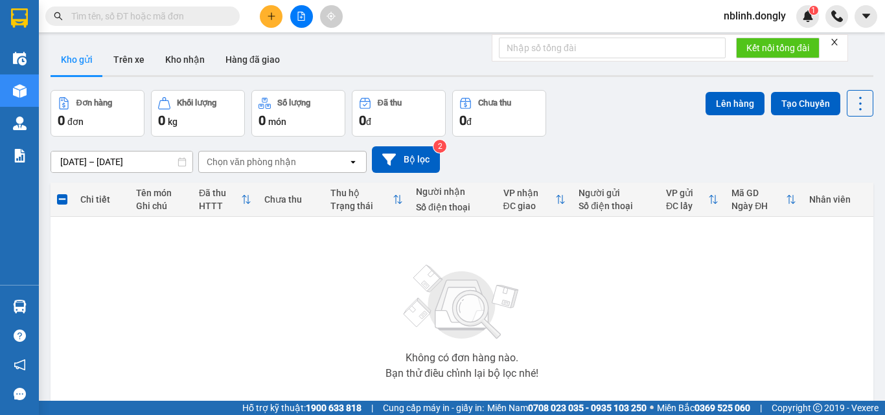
click at [271, 15] on icon "plus" at bounding box center [271, 15] width 1 height 7
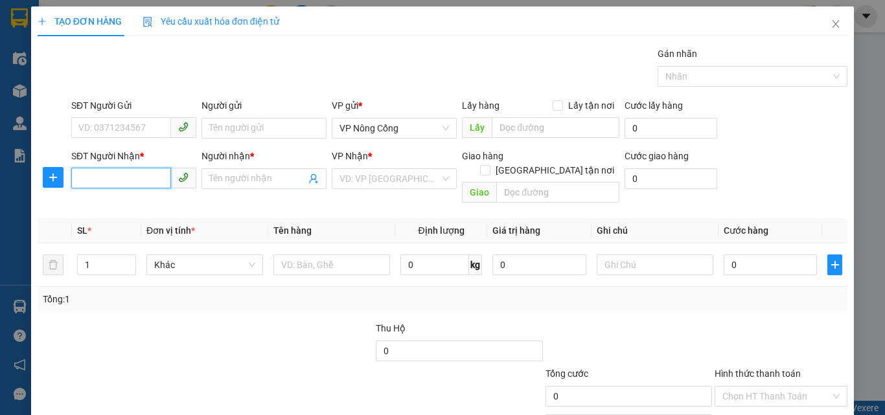
click at [91, 179] on input "SĐT Người Nhận *" at bounding box center [121, 178] width 100 height 21
click at [232, 178] on input "Người nhận *" at bounding box center [257, 179] width 96 height 14
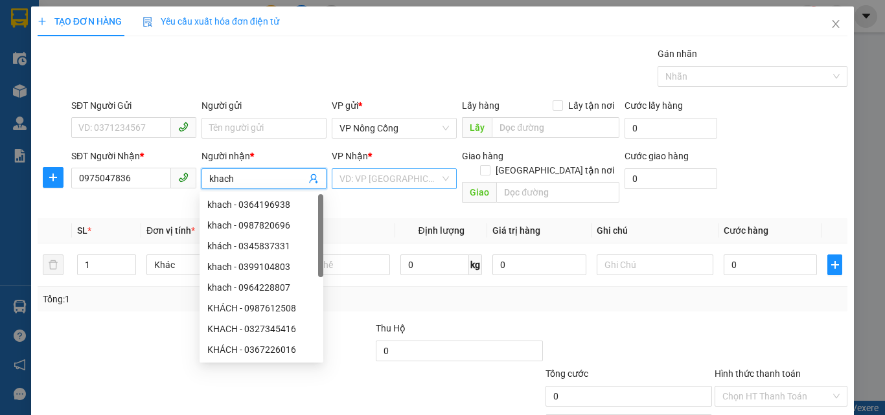
click at [391, 183] on input "search" at bounding box center [389, 178] width 100 height 19
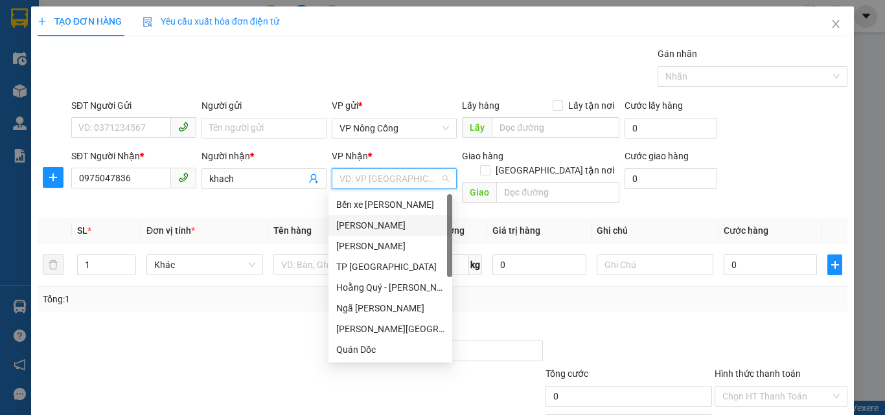
click at [354, 223] on div "[PERSON_NAME]" at bounding box center [390, 225] width 108 height 14
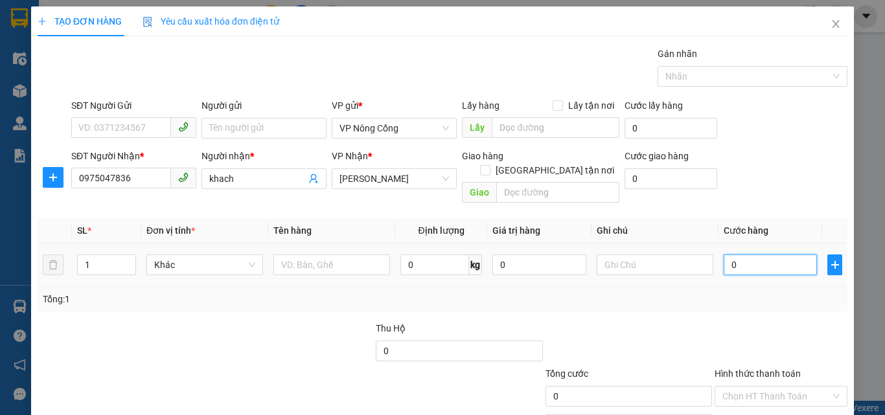
click at [767, 255] on input "0" at bounding box center [769, 265] width 93 height 21
click at [745, 368] on label "Hình thức thanh toán" at bounding box center [757, 373] width 86 height 10
click at [745, 387] on input "Hình thức thanh toán" at bounding box center [776, 396] width 108 height 19
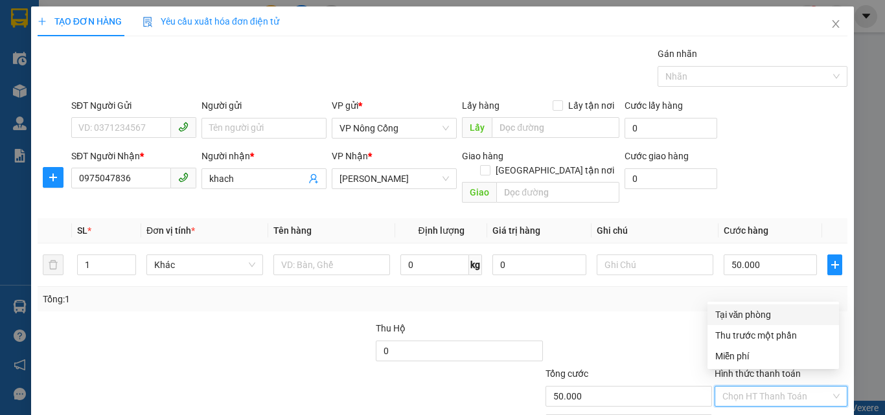
click at [747, 308] on div "Tại văn phòng" at bounding box center [773, 315] width 116 height 14
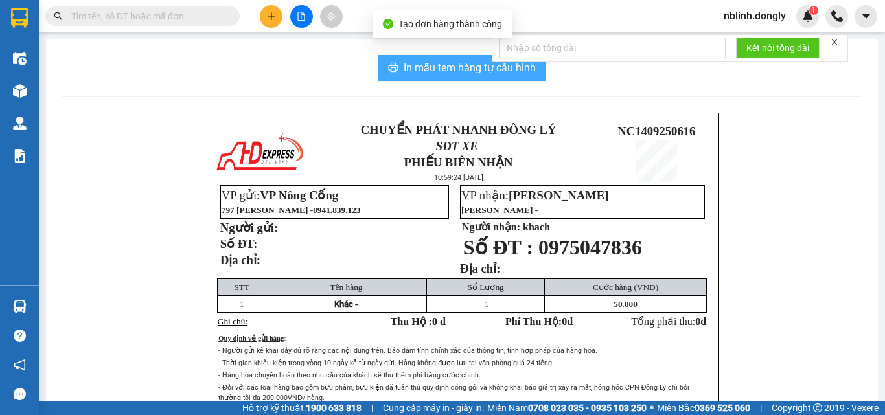
click at [477, 67] on span "In mẫu tem hàng tự cấu hình" at bounding box center [469, 68] width 132 height 16
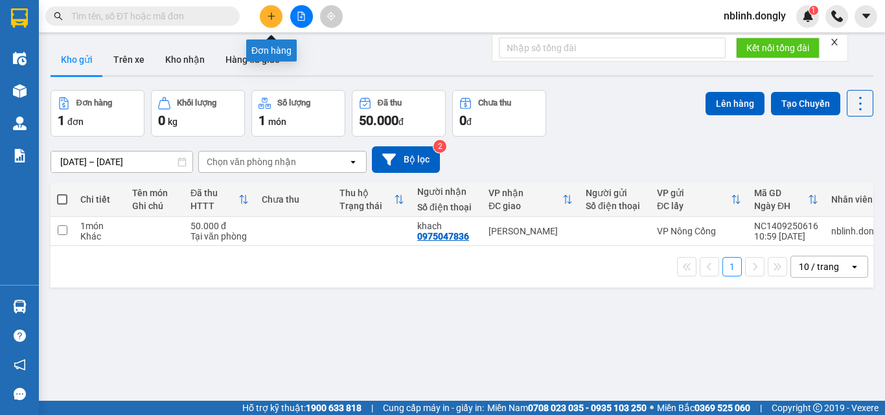
click at [277, 13] on button at bounding box center [271, 16] width 23 height 23
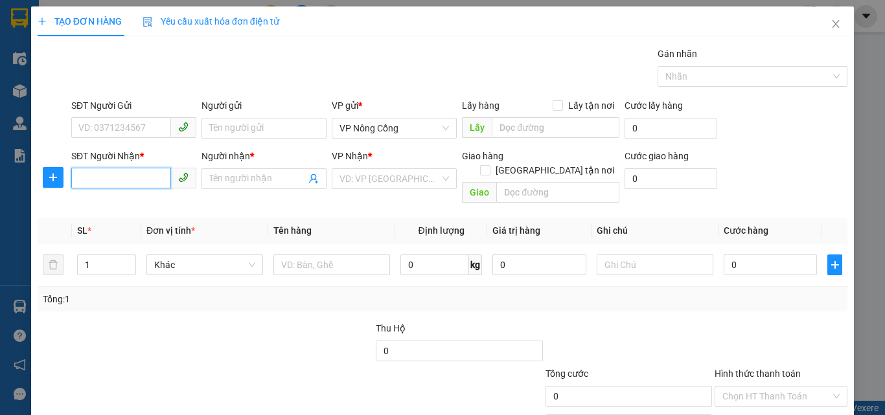
click at [104, 176] on input "SĐT Người Nhận *" at bounding box center [121, 178] width 100 height 21
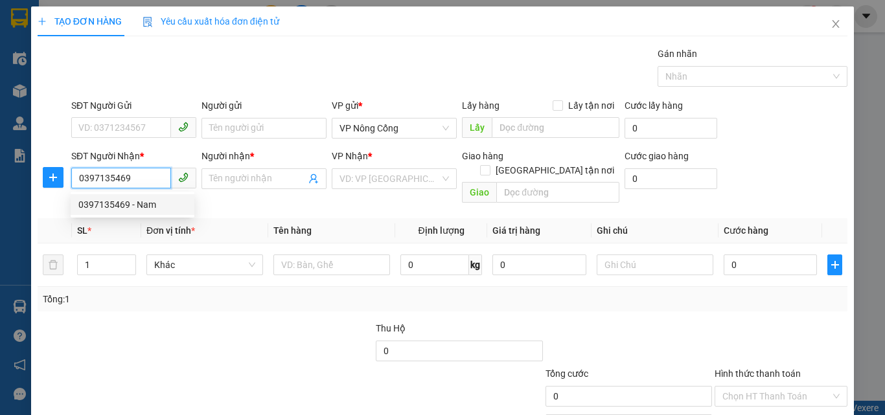
click at [135, 207] on div "0397135469 - Nam" at bounding box center [132, 205] width 108 height 14
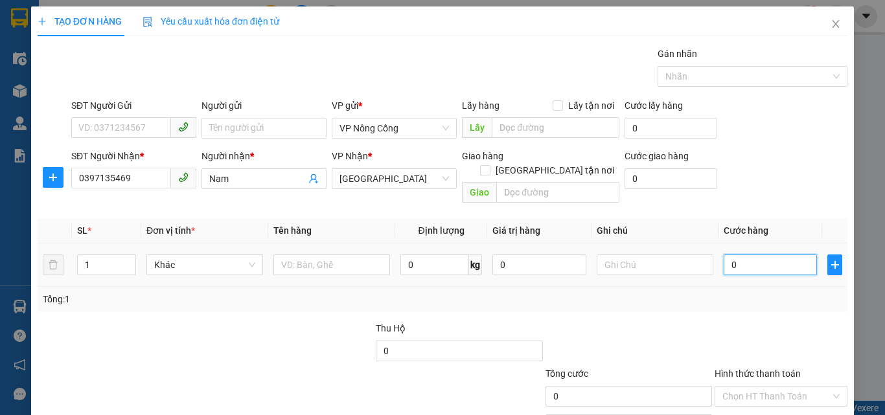
click at [751, 255] on input "0" at bounding box center [769, 265] width 93 height 21
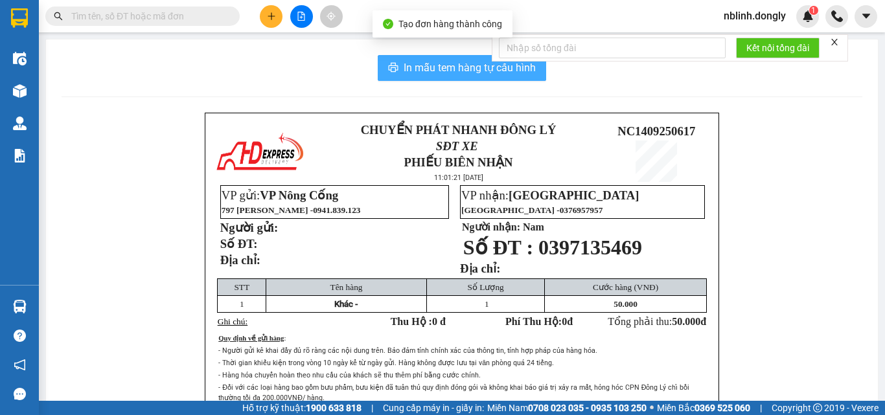
drag, startPoint x: 433, startPoint y: 69, endPoint x: 542, endPoint y: 214, distance: 181.3
click at [435, 70] on span "In mẫu tem hàng tự cấu hình" at bounding box center [469, 68] width 132 height 16
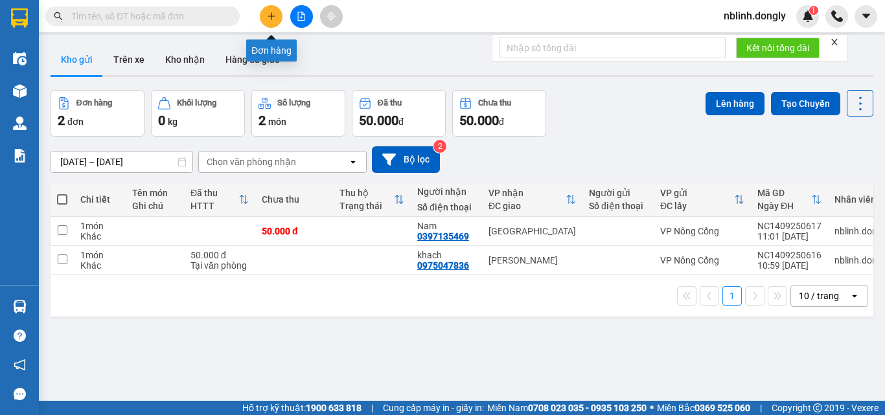
click at [271, 14] on icon "plus" at bounding box center [271, 16] width 9 height 9
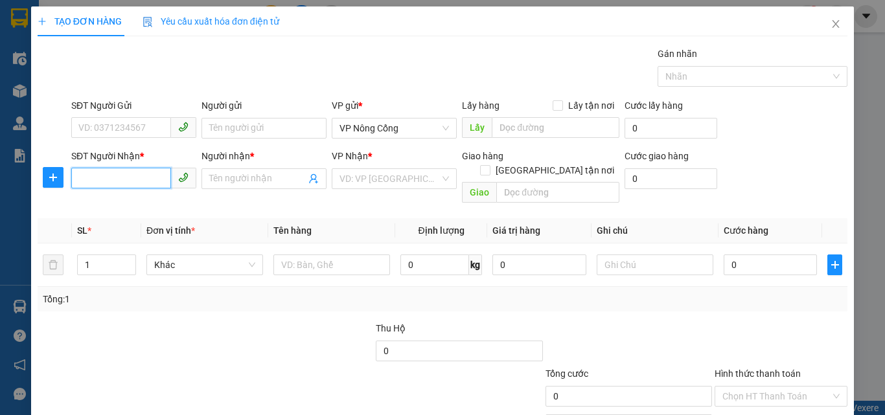
click at [87, 176] on input "SĐT Người Nhận *" at bounding box center [121, 178] width 100 height 21
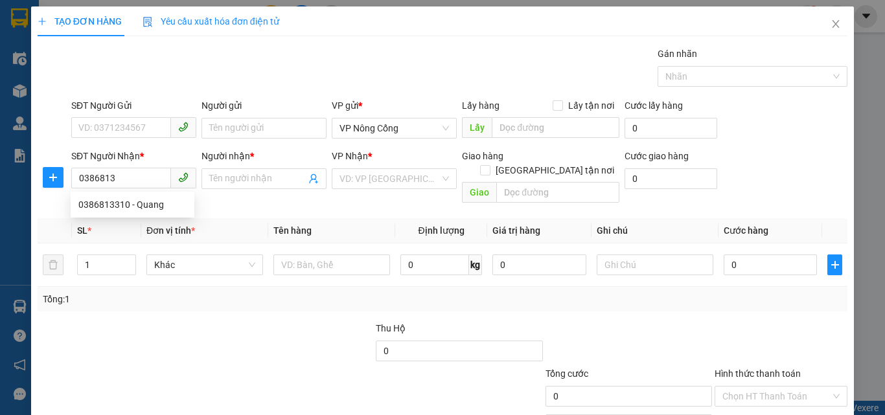
scroll to position [64, 0]
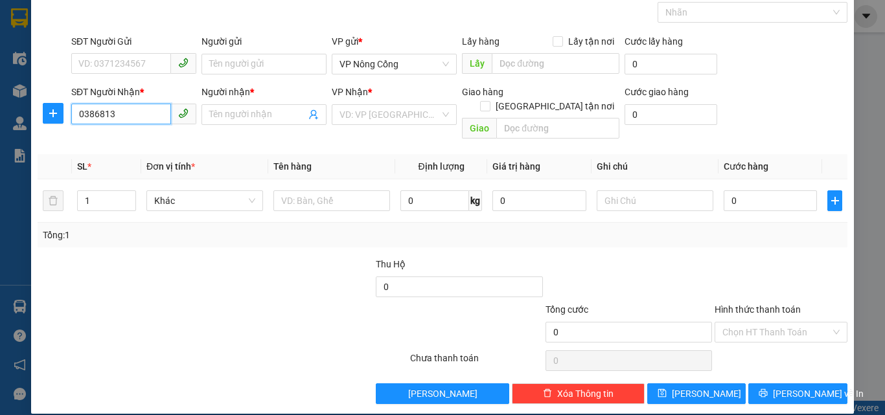
click at [122, 113] on input "0386813" at bounding box center [121, 114] width 100 height 21
type input "0"
click at [102, 141] on div "0386813310 - Quang" at bounding box center [132, 140] width 108 height 14
type input "0386813310"
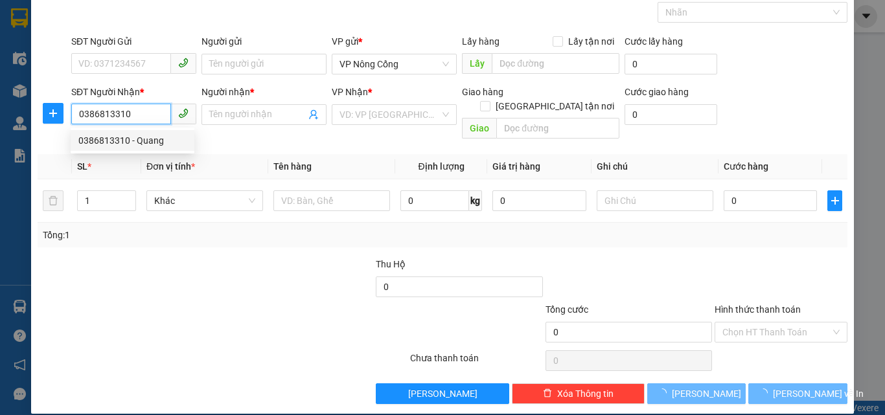
type input "Quang"
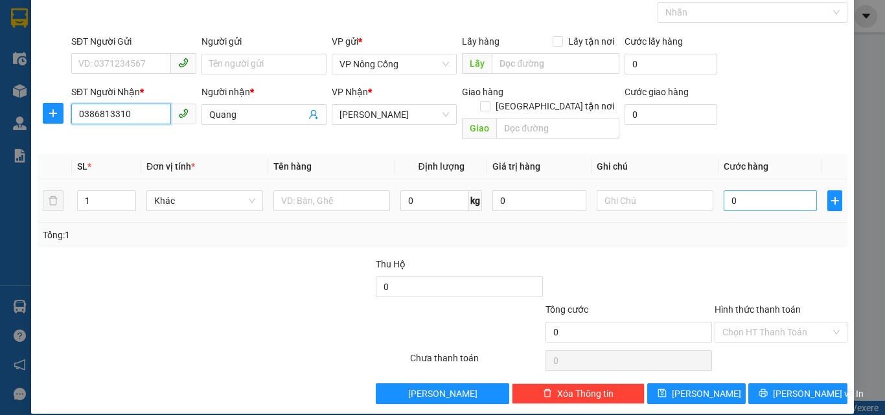
type input "0386813310"
click at [740, 190] on input "0" at bounding box center [769, 200] width 93 height 21
type input "4"
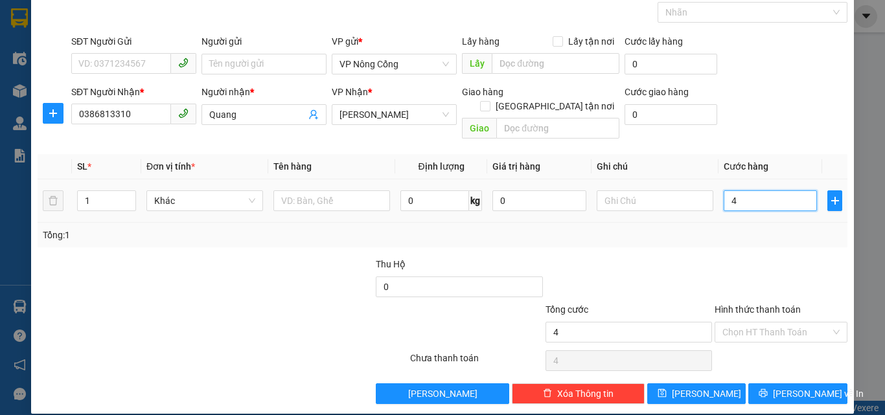
type input "40"
type input "40.000"
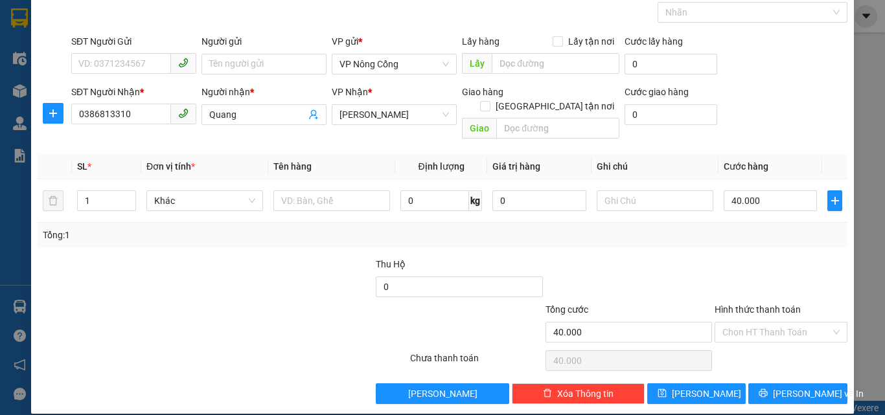
click at [764, 304] on label "Hình thức thanh toán" at bounding box center [757, 309] width 86 height 10
click at [764, 323] on input "Hình thức thanh toán" at bounding box center [776, 332] width 108 height 19
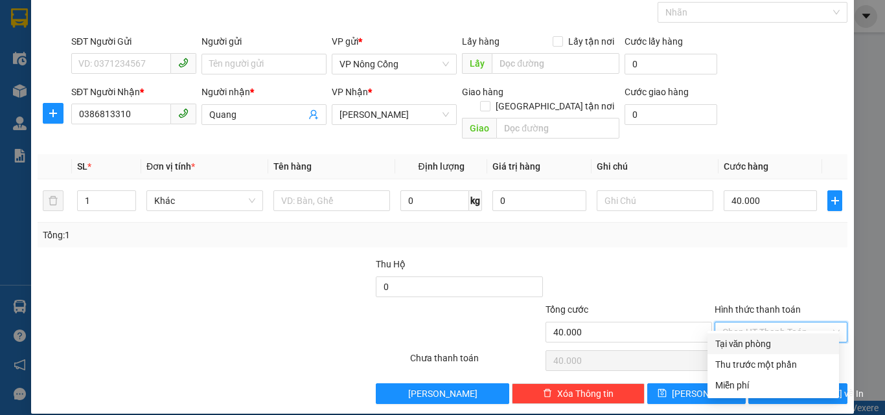
drag, startPoint x: 754, startPoint y: 346, endPoint x: 754, endPoint y: 357, distance: 11.7
click at [753, 346] on div "Tại văn phòng" at bounding box center [773, 344] width 116 height 14
type input "0"
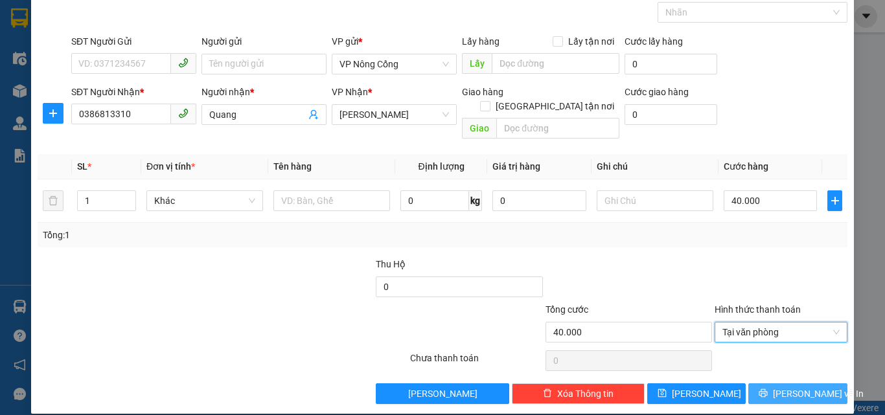
click at [780, 387] on span "[PERSON_NAME] và In" at bounding box center [818, 394] width 91 height 14
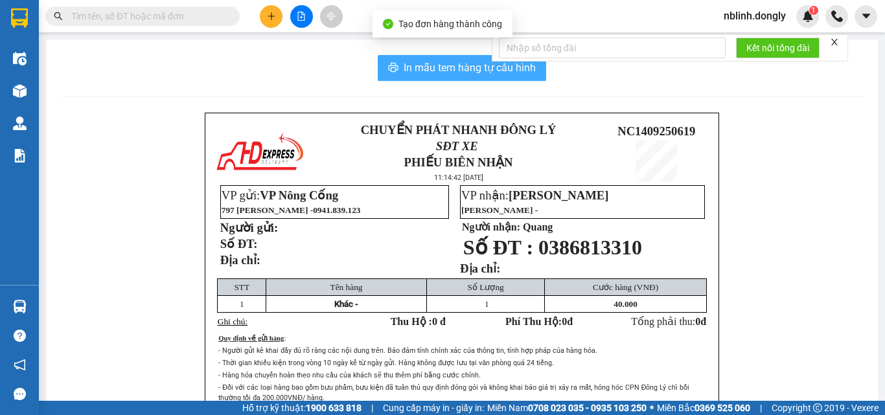
drag, startPoint x: 464, startPoint y: 66, endPoint x: 545, endPoint y: 315, distance: 262.3
click at [464, 69] on span "In mẫu tem hàng tự cấu hình" at bounding box center [469, 68] width 132 height 16
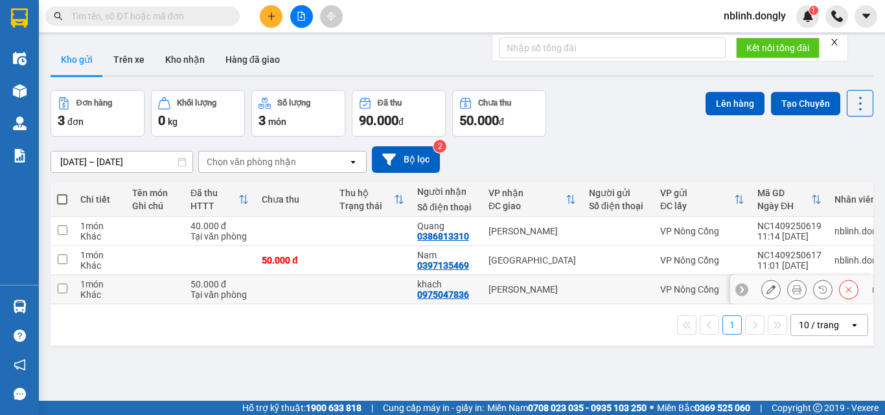
click at [65, 287] on input "checkbox" at bounding box center [63, 289] width 10 height 10
checkbox input "true"
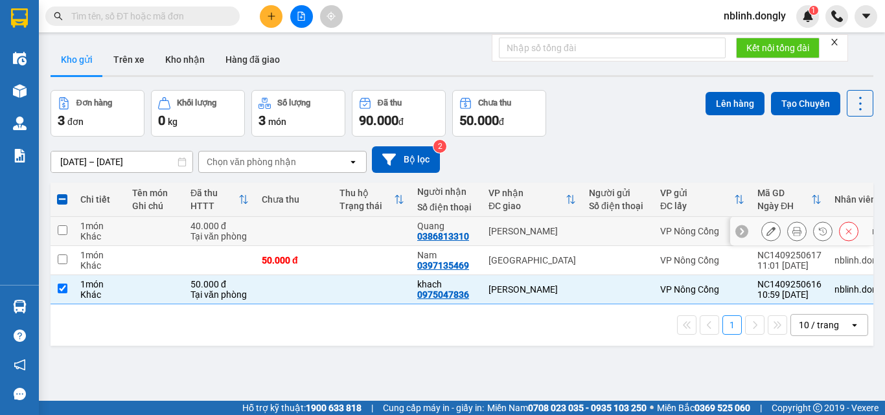
click at [65, 230] on input "checkbox" at bounding box center [63, 230] width 10 height 10
checkbox input "true"
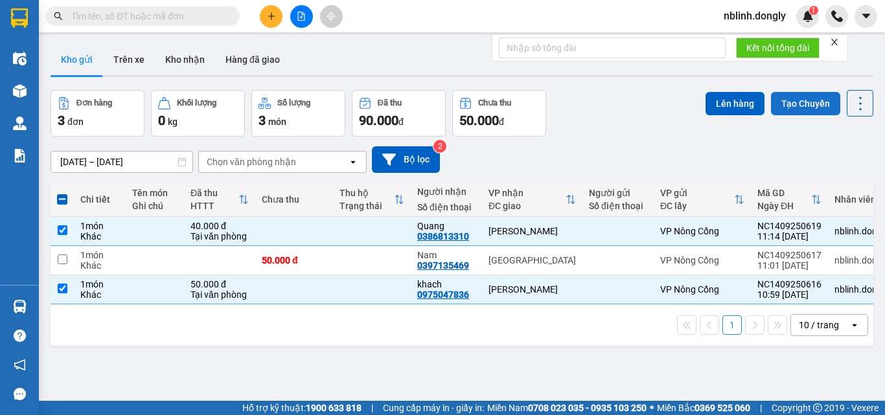
click at [792, 101] on button "Tạo Chuyến" at bounding box center [805, 103] width 69 height 23
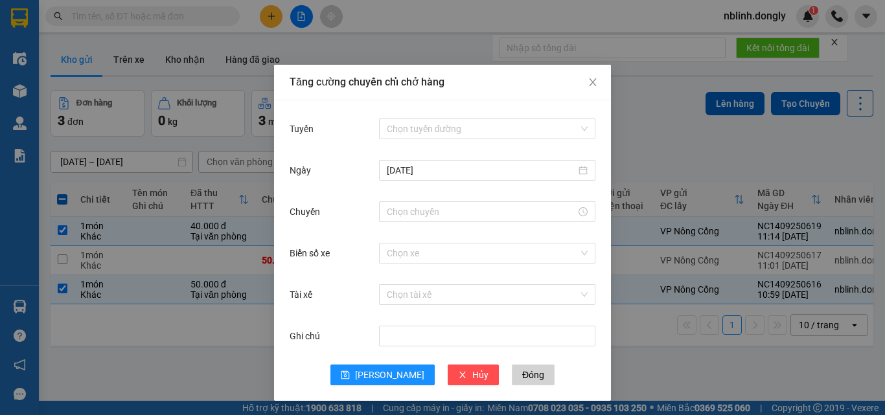
click at [427, 118] on div "Chọn tuyến đường" at bounding box center [487, 129] width 216 height 26
click at [442, 121] on input "Tuyến" at bounding box center [483, 128] width 192 height 19
click at [582, 76] on span "Close" at bounding box center [592, 83] width 36 height 36
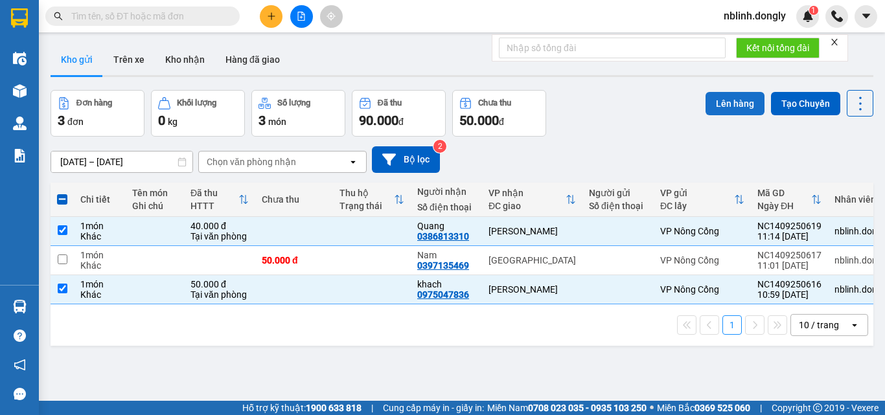
click at [722, 99] on button "Lên hàng" at bounding box center [734, 103] width 59 height 23
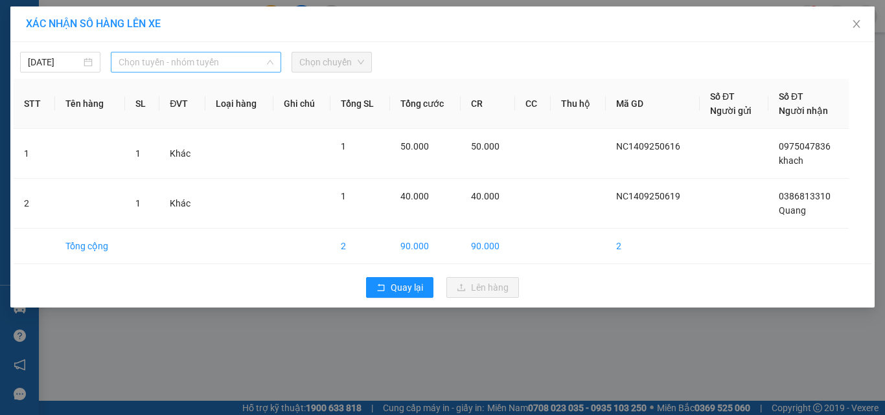
click at [152, 62] on span "Chọn tuyến - nhóm tuyến" at bounding box center [196, 61] width 155 height 19
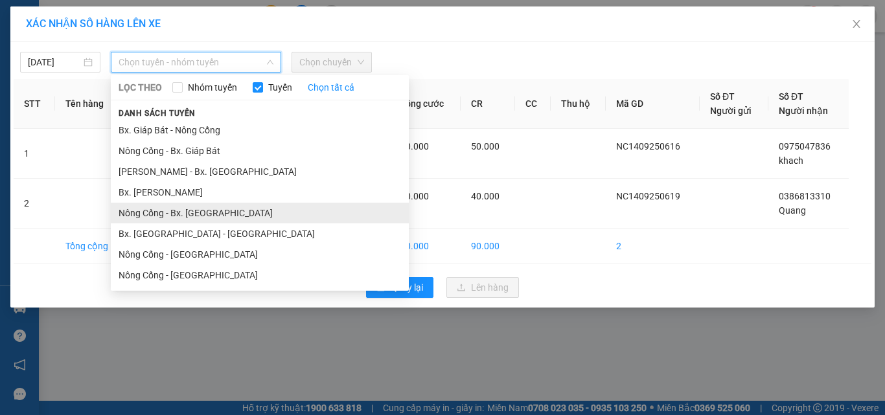
click at [194, 212] on li "Nông Cống - Bx. [GEOGRAPHIC_DATA]" at bounding box center [260, 213] width 298 height 21
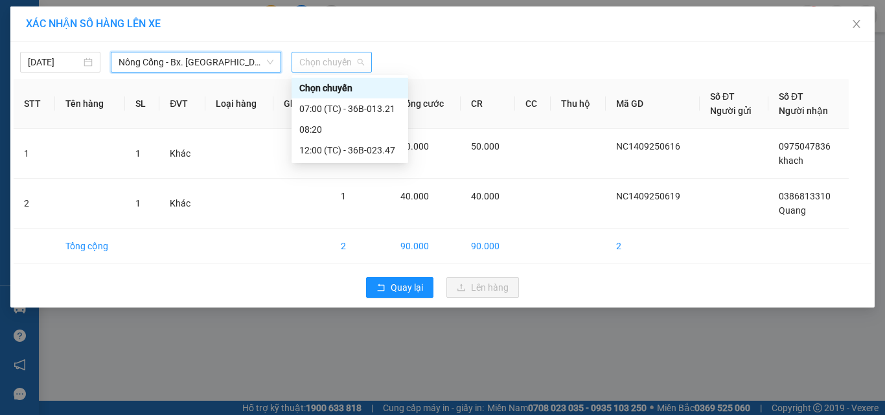
click at [345, 65] on span "Chọn chuyến" at bounding box center [331, 61] width 65 height 19
click at [383, 151] on div "12:00 (TC) - 36B-023.47" at bounding box center [349, 150] width 101 height 14
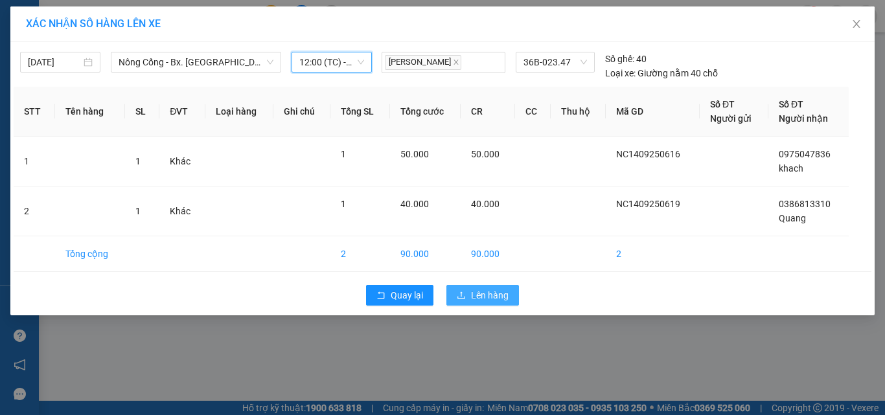
click at [477, 295] on span "Lên hàng" at bounding box center [490, 295] width 38 height 14
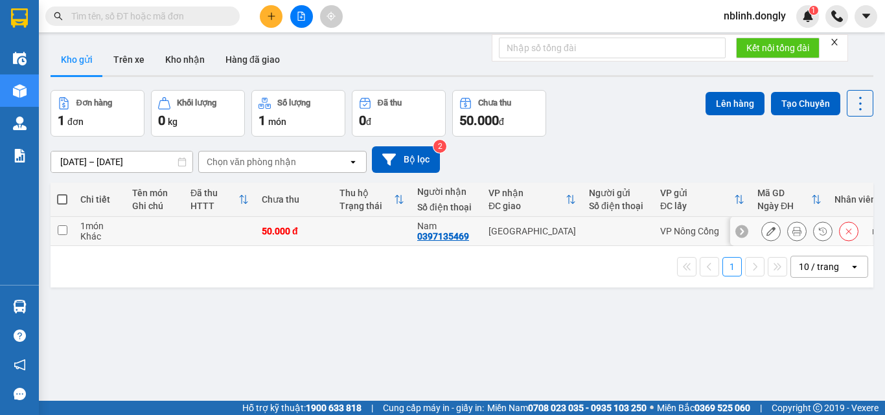
click at [60, 227] on input "checkbox" at bounding box center [63, 230] width 10 height 10
checkbox input "true"
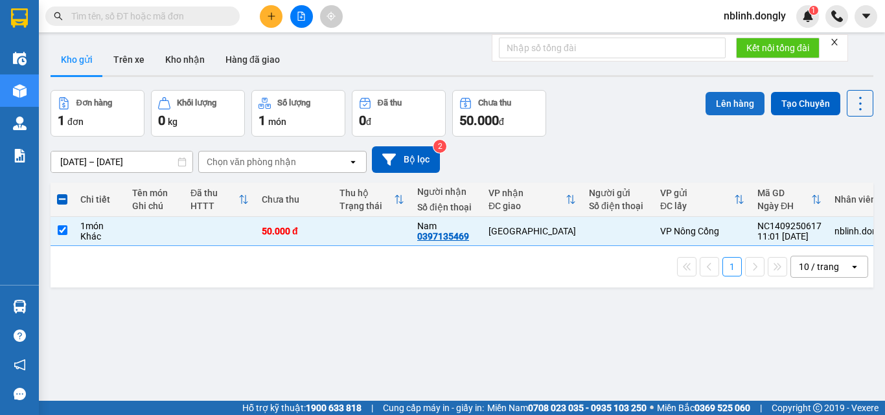
click at [729, 102] on button "Lên hàng" at bounding box center [734, 103] width 59 height 23
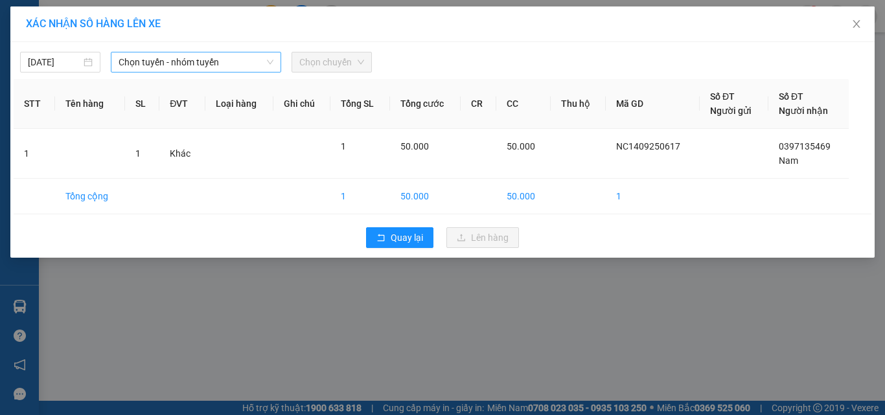
click at [207, 65] on span "Chọn tuyến - nhóm tuyến" at bounding box center [196, 61] width 155 height 19
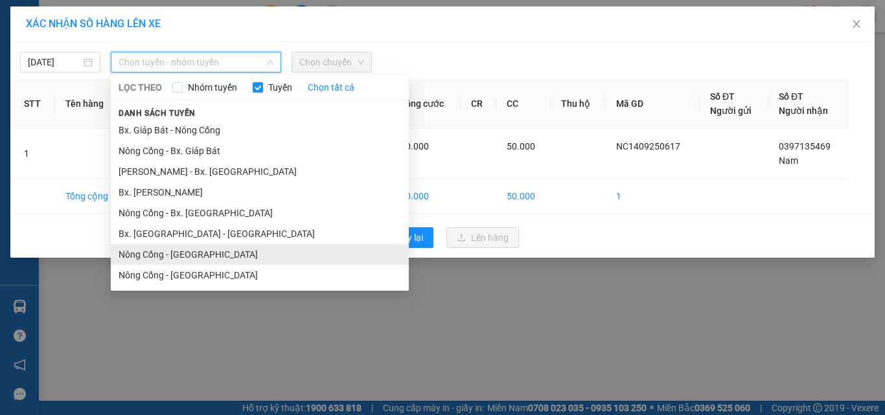
click at [186, 255] on li "Nông Cống - [GEOGRAPHIC_DATA]" at bounding box center [260, 254] width 298 height 21
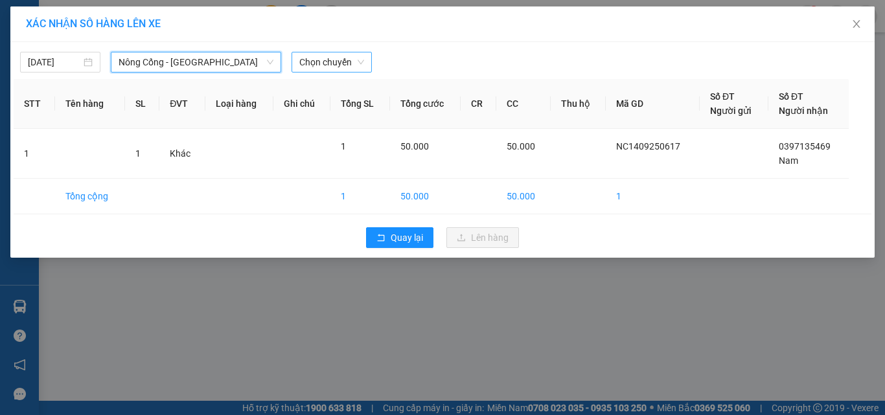
click at [335, 62] on span "Chọn chuyến" at bounding box center [331, 61] width 65 height 19
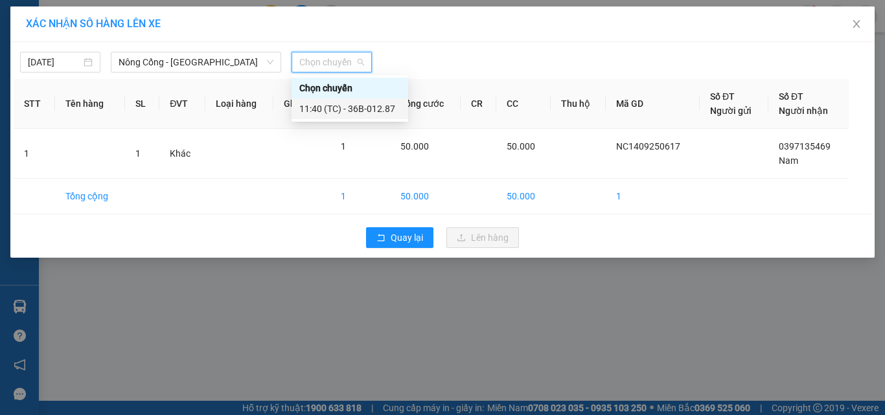
click at [376, 108] on div "11:40 (TC) - 36B-012.87" at bounding box center [349, 109] width 101 height 14
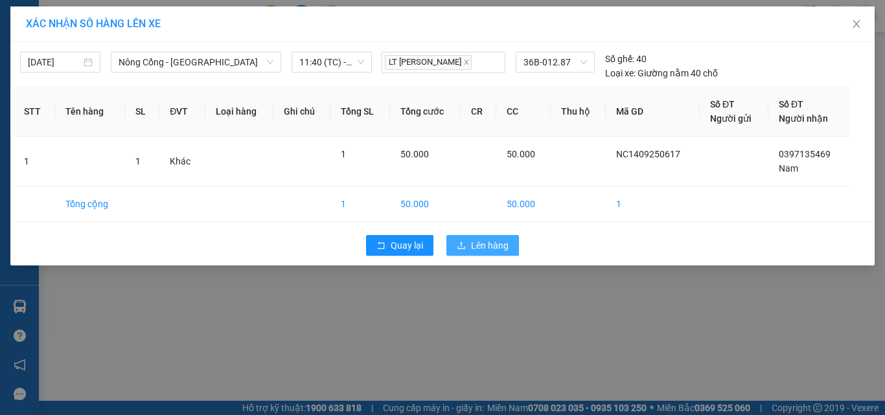
click at [477, 245] on span "Lên hàng" at bounding box center [490, 245] width 38 height 14
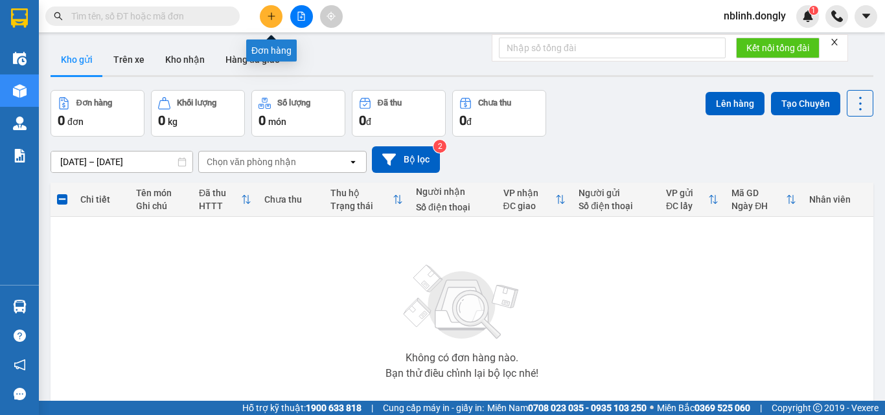
click at [268, 19] on icon "plus" at bounding box center [271, 16] width 9 height 9
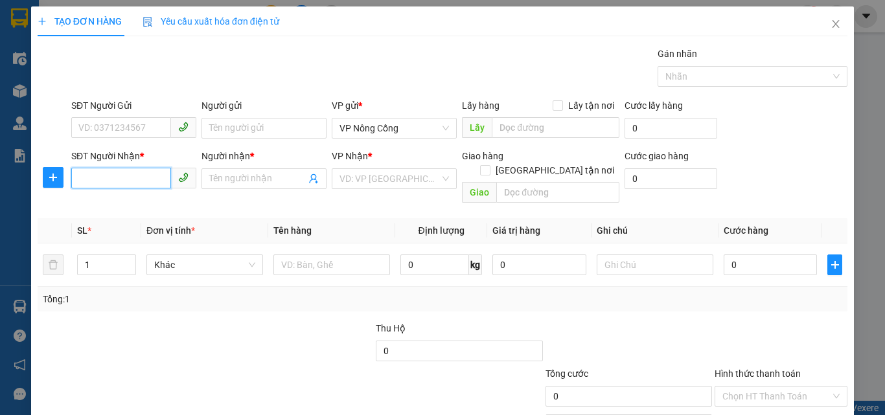
click at [80, 180] on input "SĐT Người Nhận *" at bounding box center [121, 178] width 100 height 21
type input "0327395636"
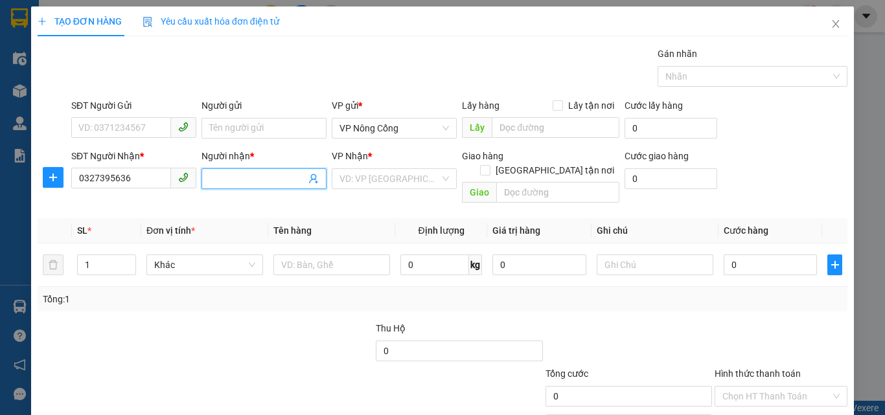
click at [225, 179] on input "Người nhận *" at bounding box center [257, 179] width 96 height 14
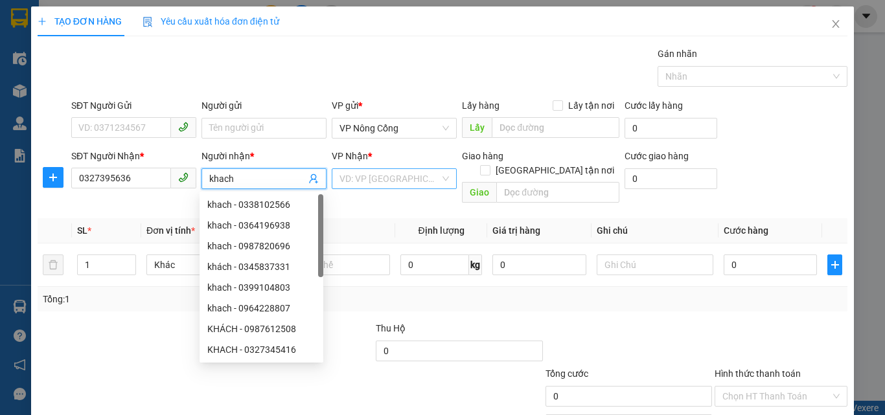
type input "khach"
click at [409, 181] on input "search" at bounding box center [389, 178] width 100 height 19
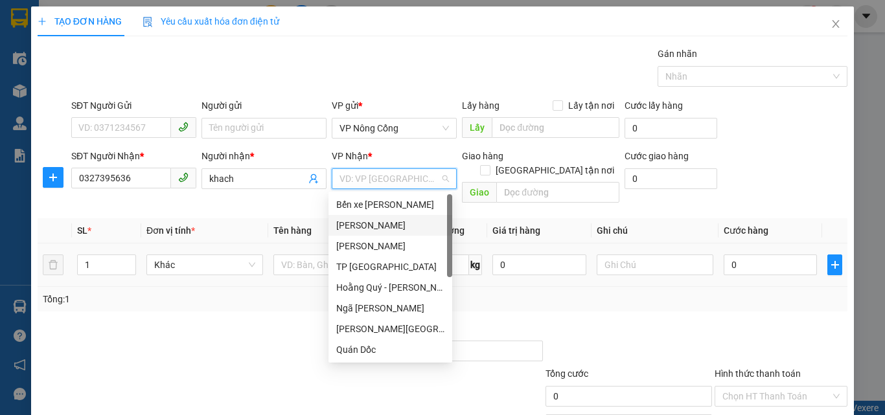
drag, startPoint x: 347, startPoint y: 229, endPoint x: 669, endPoint y: 234, distance: 321.9
click at [348, 229] on div "[PERSON_NAME]" at bounding box center [390, 225] width 108 height 14
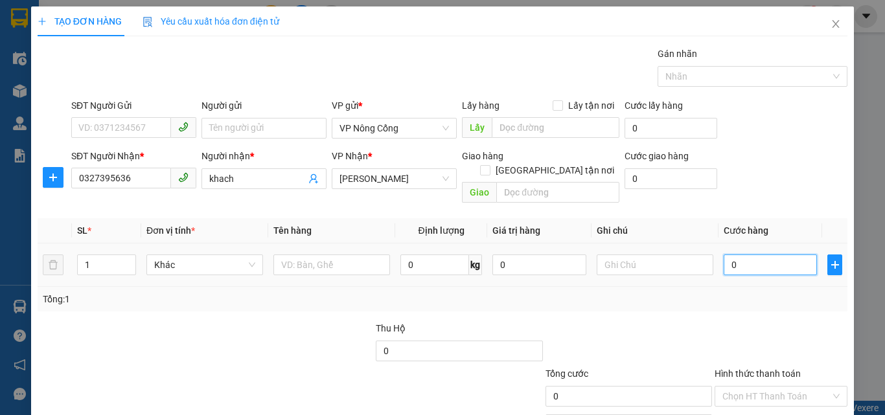
click at [738, 255] on input "0" at bounding box center [769, 265] width 93 height 21
type input "4"
type input "40"
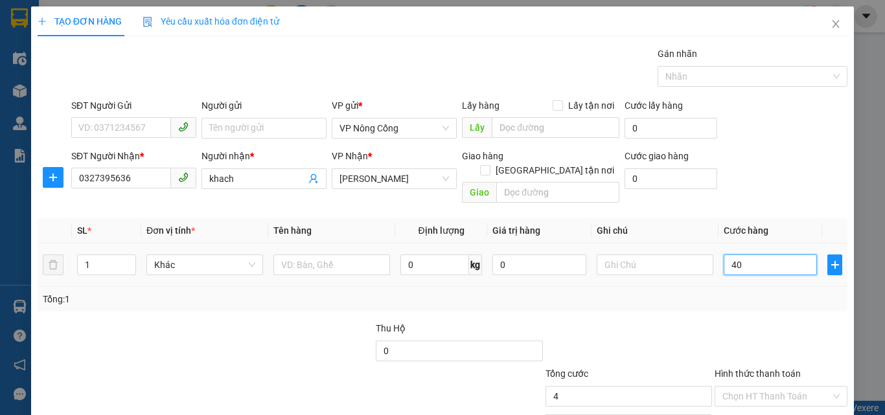
type input "40"
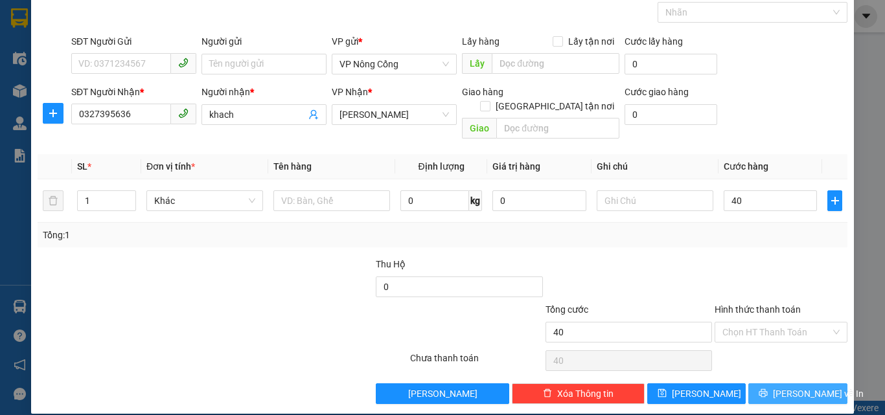
type input "40.000"
click at [767, 389] on icon "printer" at bounding box center [763, 393] width 8 height 8
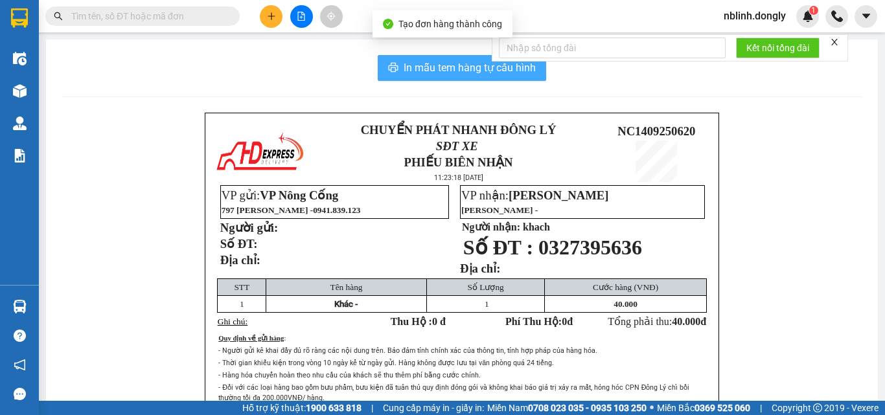
click at [452, 71] on span "In mẫu tem hàng tự cấu hình" at bounding box center [469, 68] width 132 height 16
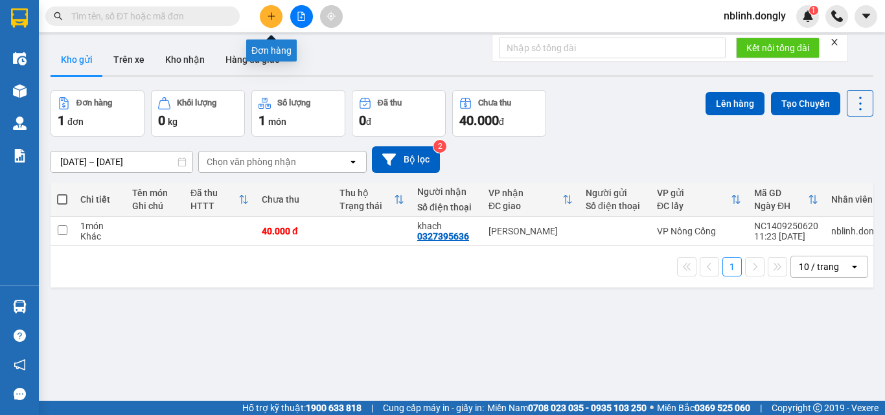
click at [265, 14] on button at bounding box center [271, 16] width 23 height 23
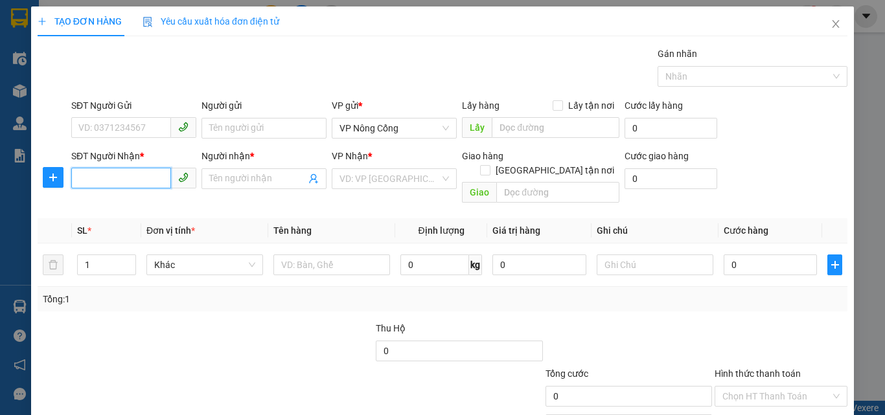
click at [95, 183] on input "SĐT Người Nhận *" at bounding box center [121, 178] width 100 height 21
type input "0397868719"
click at [219, 179] on input "Người nhận *" at bounding box center [257, 179] width 96 height 14
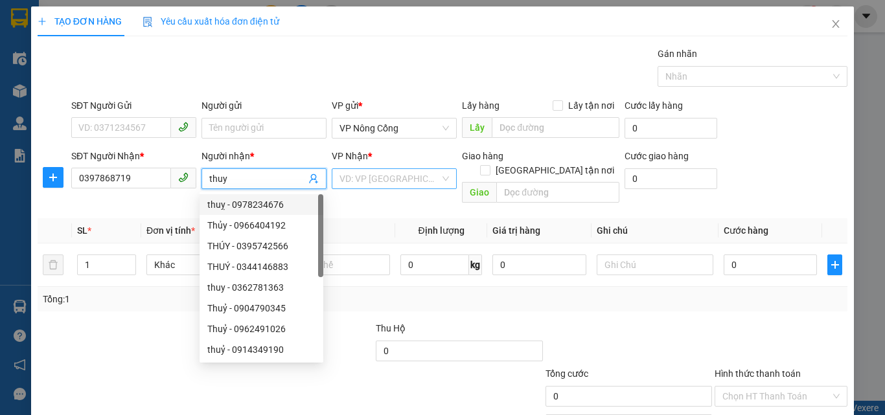
type input "thuy"
click at [354, 175] on input "search" at bounding box center [389, 178] width 100 height 19
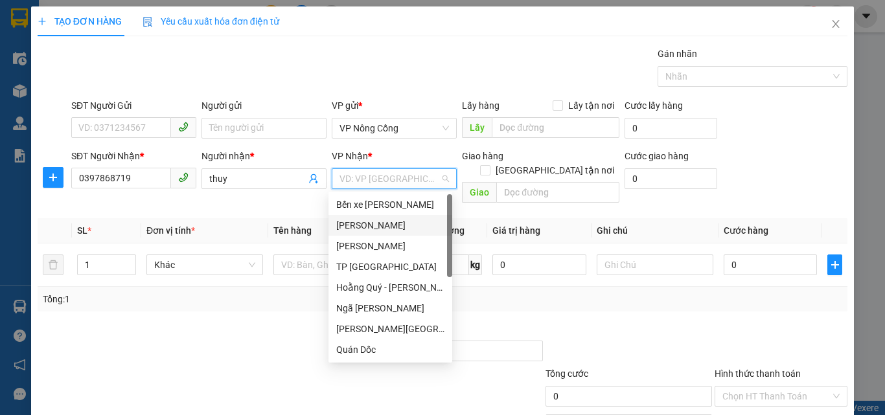
click at [359, 225] on div "[PERSON_NAME]" at bounding box center [390, 225] width 108 height 14
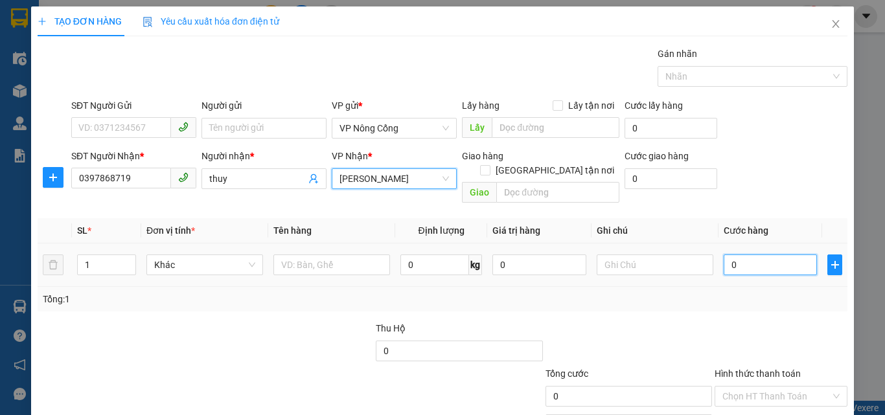
click at [767, 255] on input "0" at bounding box center [769, 265] width 93 height 21
type input "5"
type input "50"
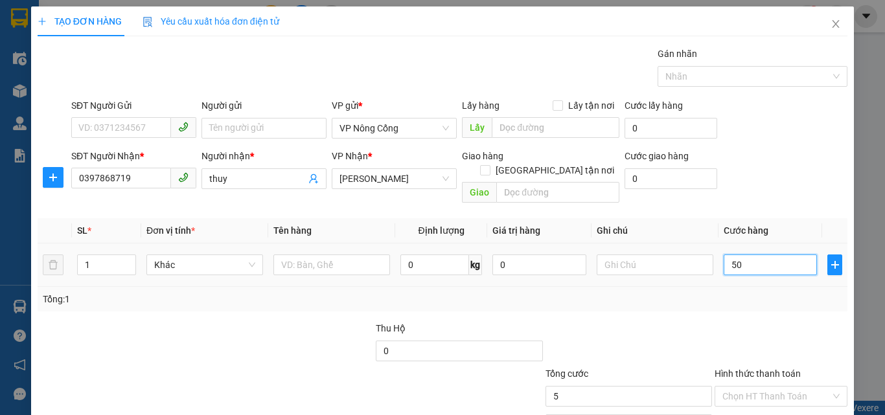
type input "50"
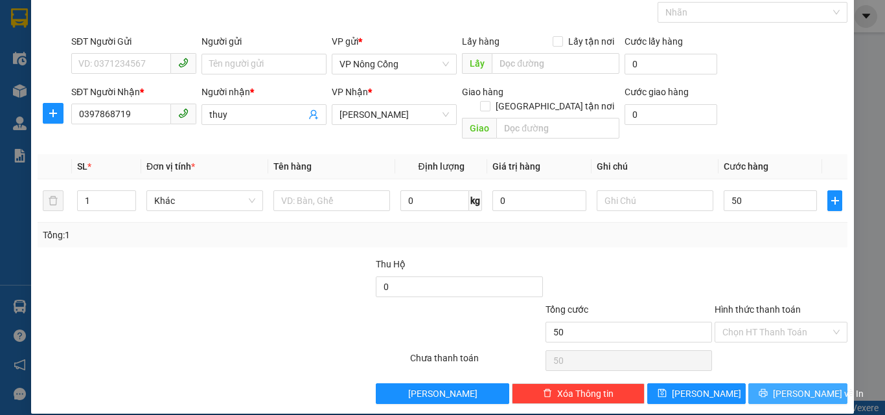
type input "50.000"
click at [767, 389] on icon "printer" at bounding box center [762, 393] width 9 height 9
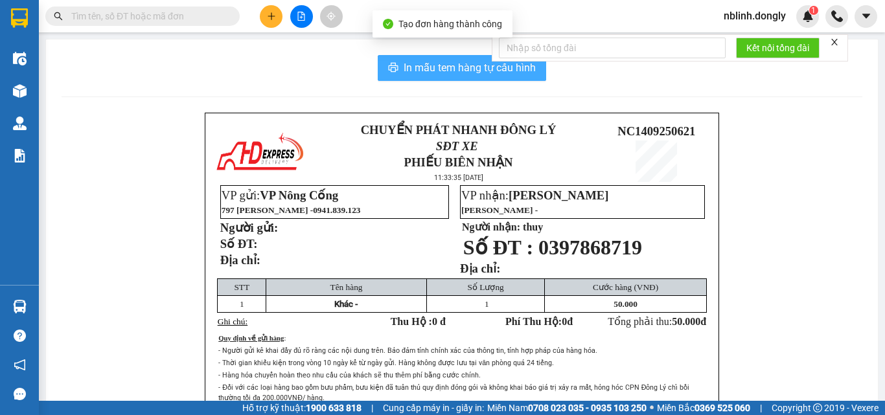
click at [446, 74] on span "In mẫu tem hàng tự cấu hình" at bounding box center [469, 68] width 132 height 16
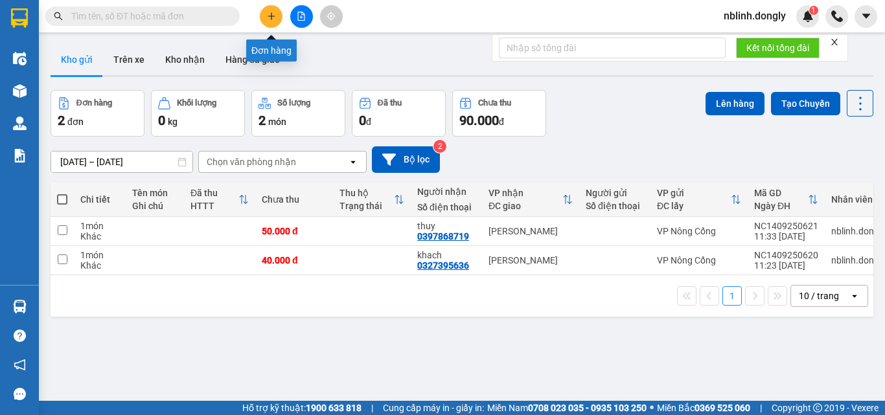
click at [271, 21] on button at bounding box center [271, 16] width 23 height 23
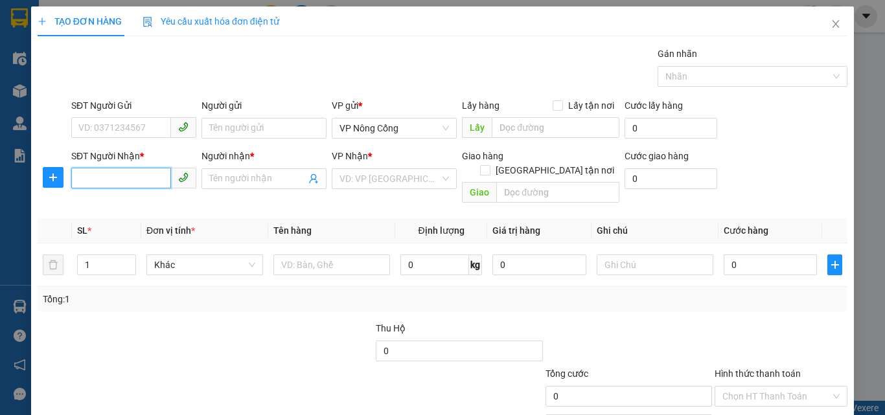
click at [102, 179] on input "SĐT Người Nhận *" at bounding box center [121, 178] width 100 height 21
type input "0365299521"
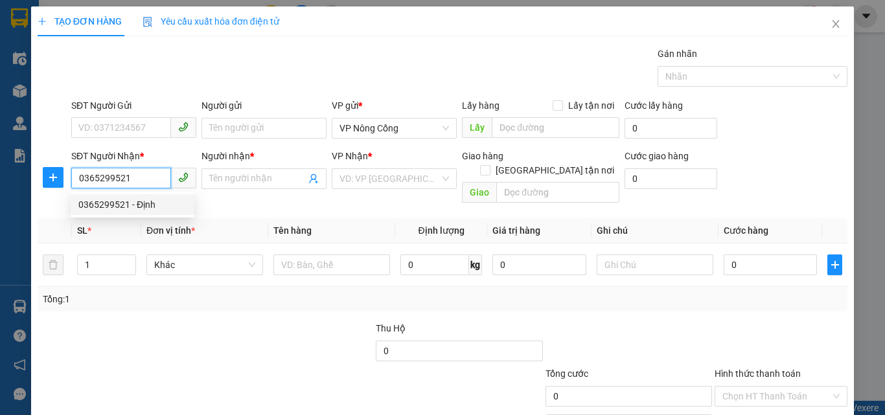
click at [114, 199] on div "0365299521 - Định" at bounding box center [132, 205] width 108 height 14
type input "Định"
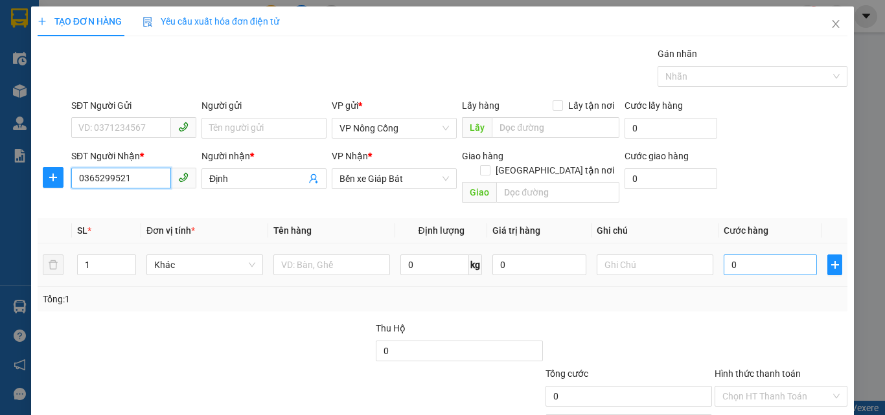
type input "0365299521"
click at [769, 259] on input "0" at bounding box center [769, 265] width 93 height 21
type input "4"
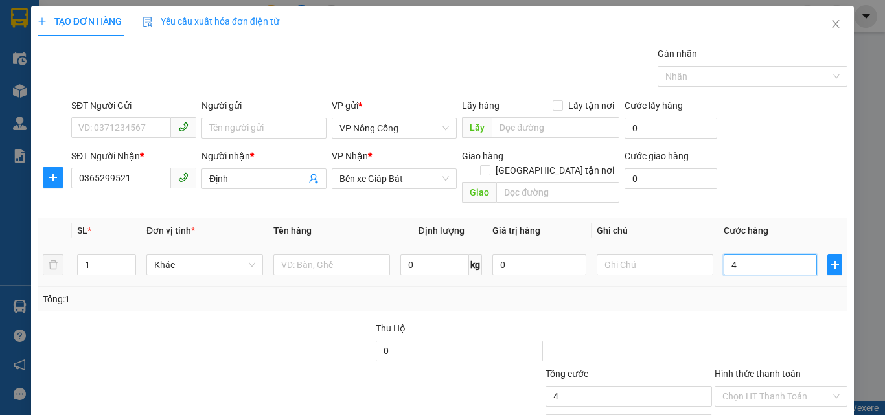
type input "40"
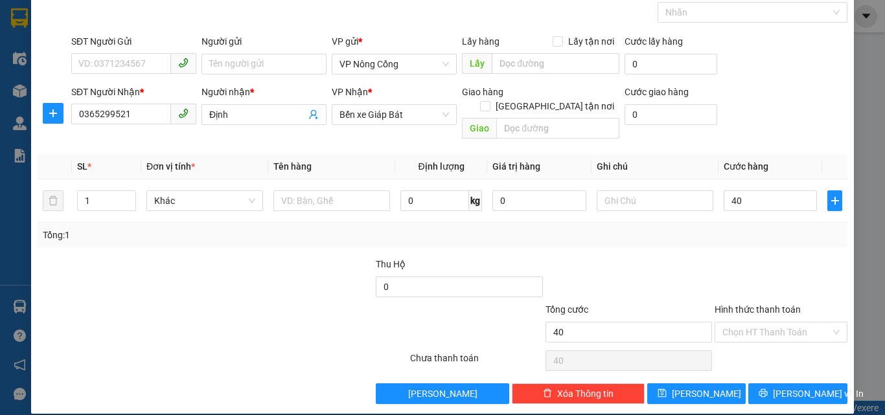
type input "40.000"
click at [740, 284] on div at bounding box center [780, 279] width 135 height 45
drag, startPoint x: 751, startPoint y: 294, endPoint x: 757, endPoint y: 312, distance: 19.3
click at [753, 304] on label "Hình thức thanh toán" at bounding box center [757, 309] width 86 height 10
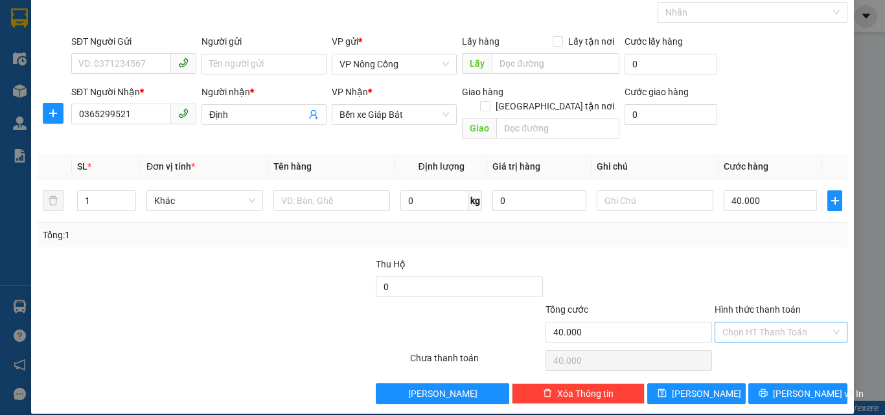
click at [753, 323] on input "Hình thức thanh toán" at bounding box center [776, 332] width 108 height 19
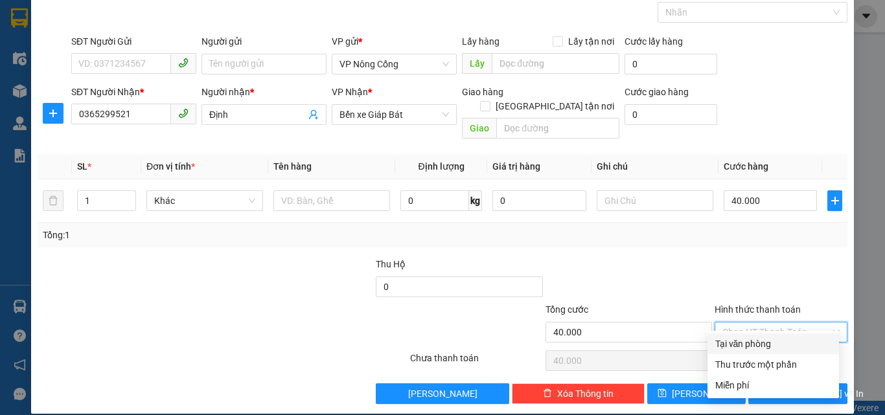
click at [751, 341] on div "Tại văn phòng" at bounding box center [773, 344] width 116 height 14
type input "0"
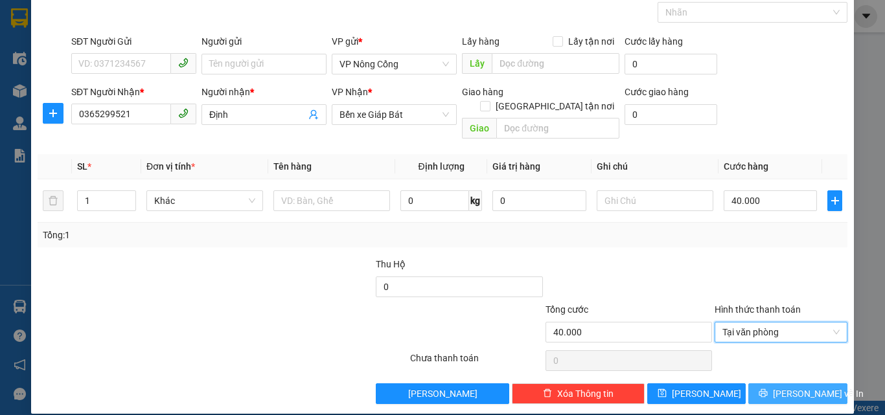
click at [794, 387] on span "[PERSON_NAME] và In" at bounding box center [818, 394] width 91 height 14
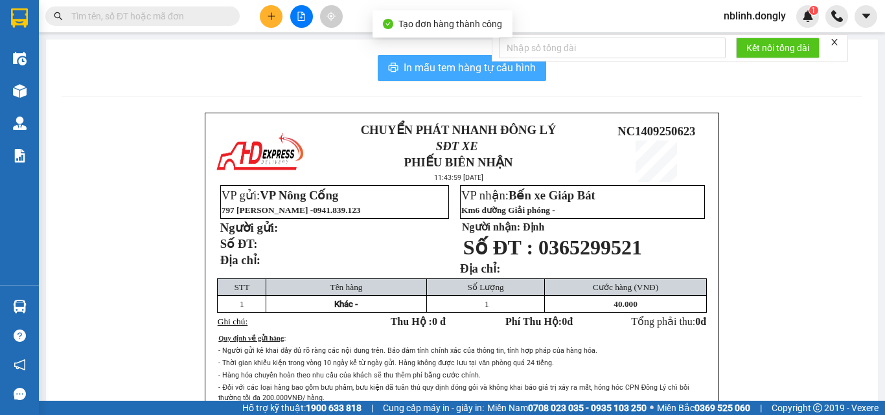
click at [458, 65] on span "In mẫu tem hàng tự cấu hình" at bounding box center [469, 68] width 132 height 16
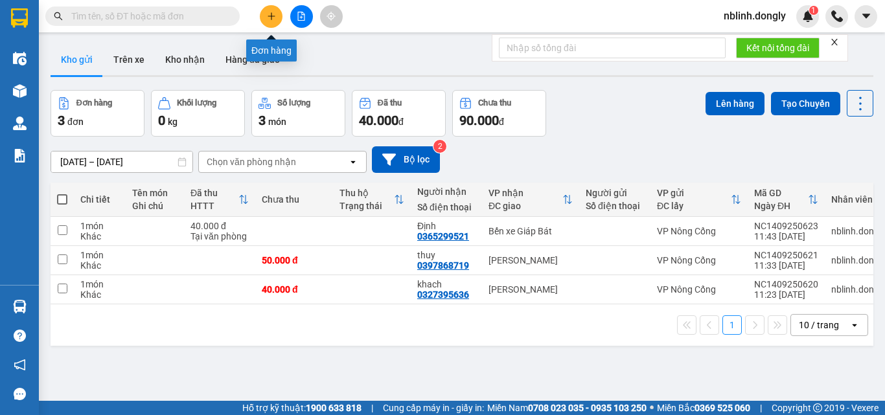
click at [273, 17] on icon "plus" at bounding box center [271, 16] width 9 height 9
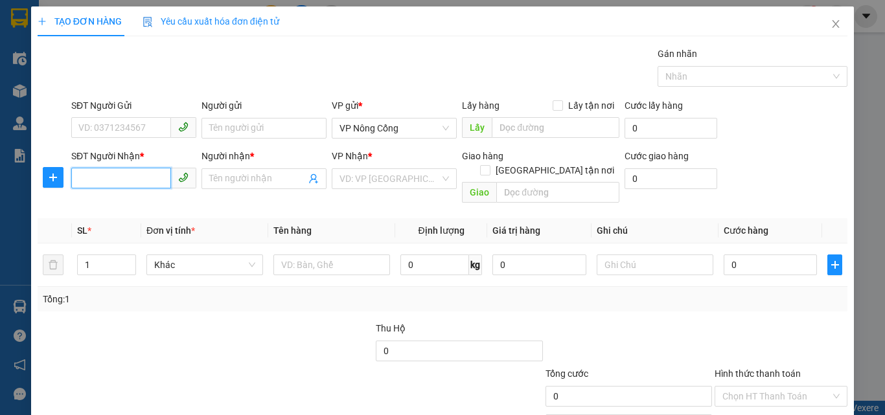
click at [91, 181] on input "SĐT Người Nhận *" at bounding box center [121, 178] width 100 height 21
type input "0976642869"
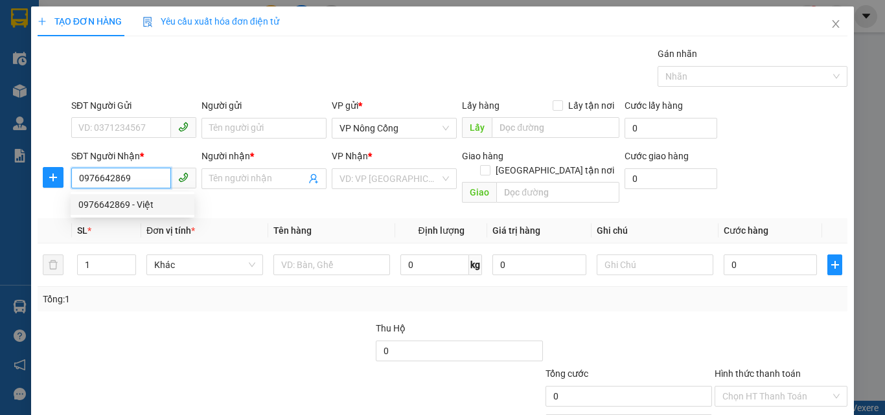
click at [96, 207] on div "0976642869 - Việt" at bounding box center [132, 205] width 108 height 14
type input "Việt"
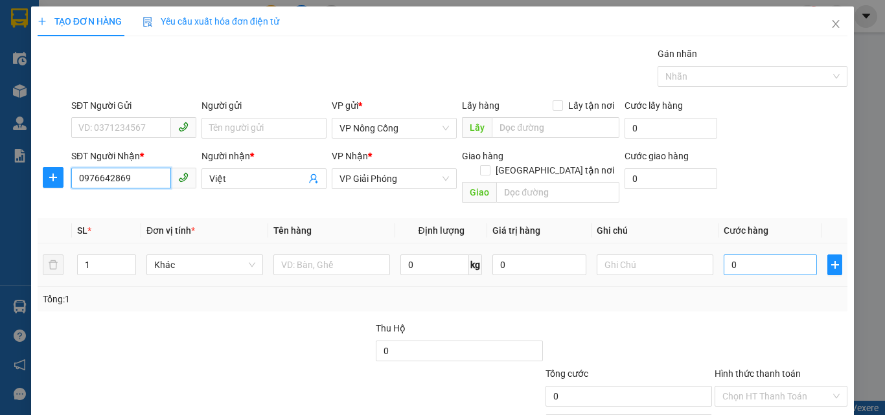
type input "0976642869"
click at [754, 255] on input "0" at bounding box center [769, 265] width 93 height 21
type input "5"
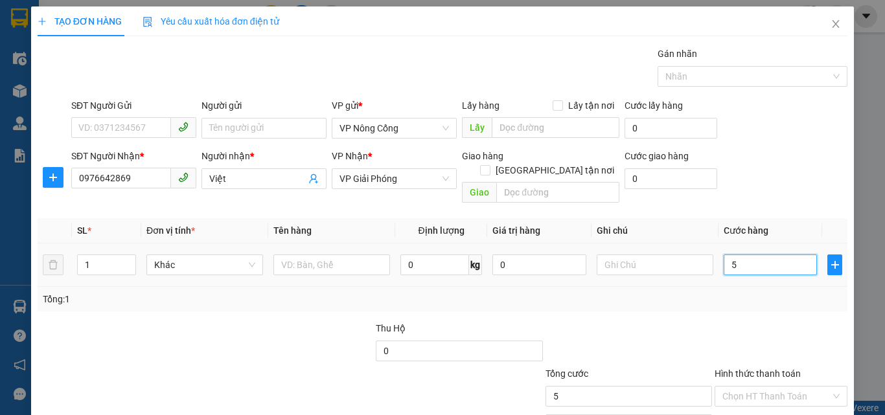
type input "50"
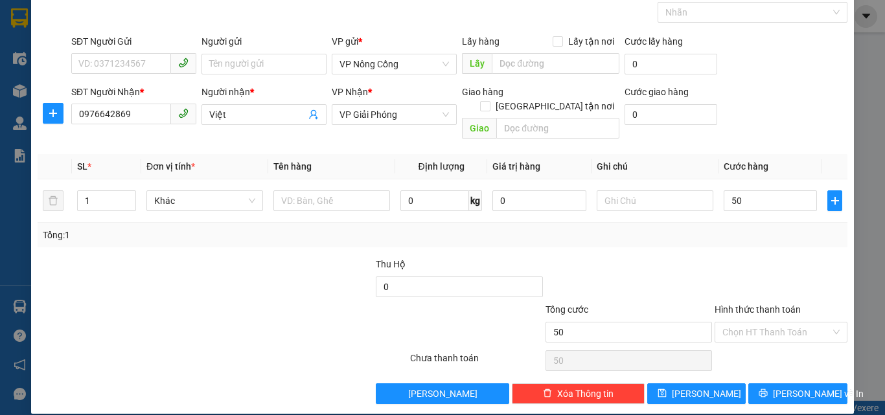
type input "50.000"
click at [750, 304] on label "Hình thức thanh toán" at bounding box center [757, 309] width 86 height 10
click at [750, 323] on input "Hình thức thanh toán" at bounding box center [776, 332] width 108 height 19
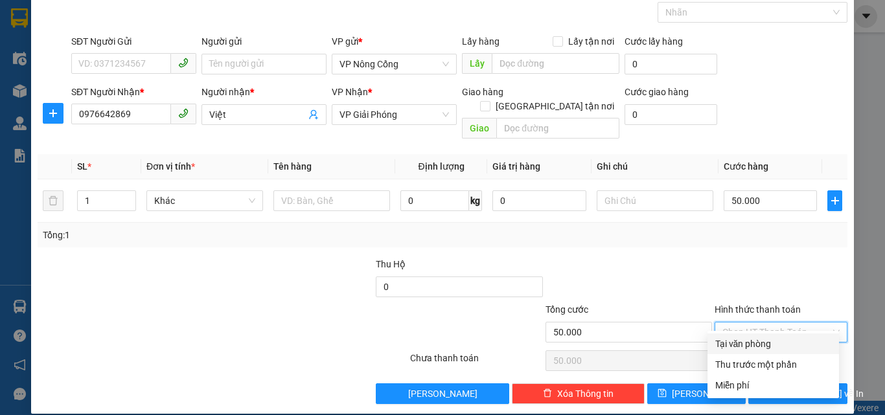
click at [754, 346] on div "Tại văn phòng" at bounding box center [773, 344] width 116 height 14
type input "0"
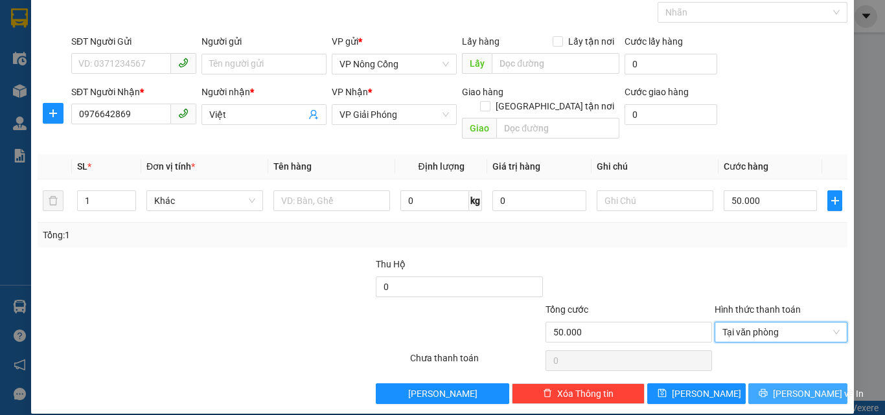
click at [799, 387] on span "[PERSON_NAME] và In" at bounding box center [818, 394] width 91 height 14
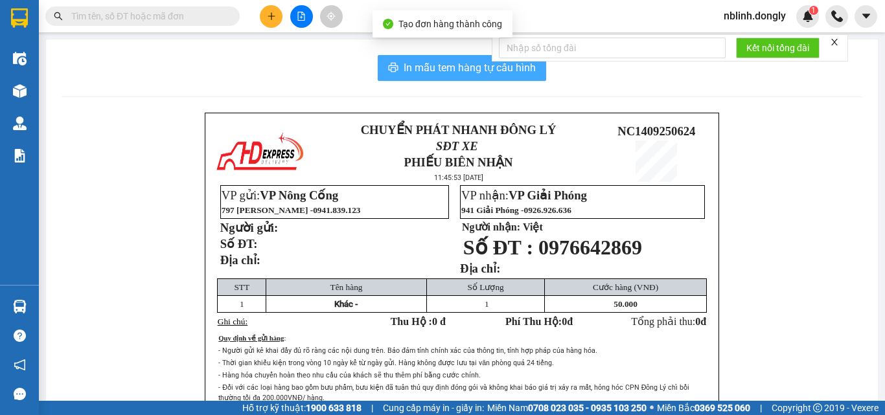
click at [464, 67] on span "In mẫu tem hàng tự cấu hình" at bounding box center [469, 68] width 132 height 16
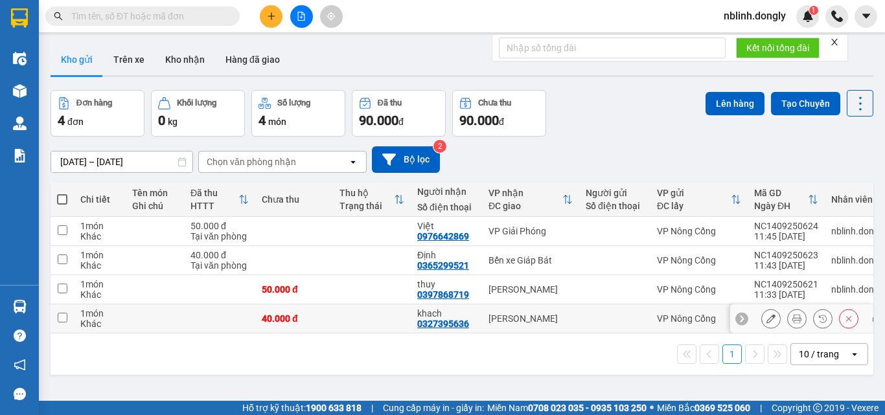
click at [58, 313] on input "checkbox" at bounding box center [63, 318] width 10 height 10
checkbox input "true"
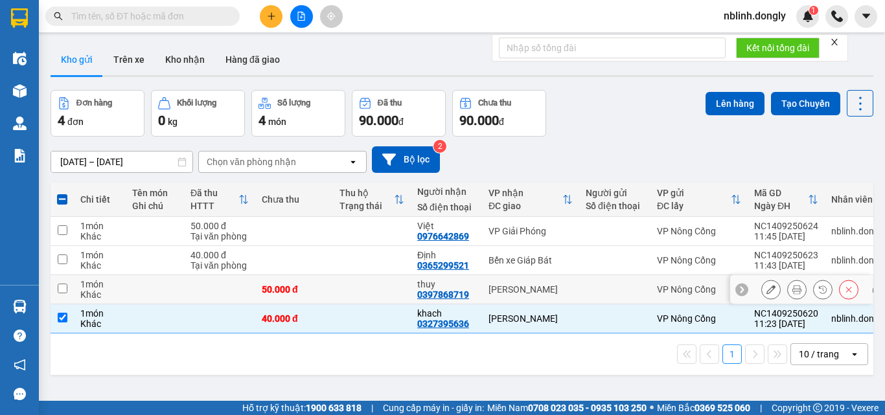
click at [58, 293] on input "checkbox" at bounding box center [63, 289] width 10 height 10
checkbox input "true"
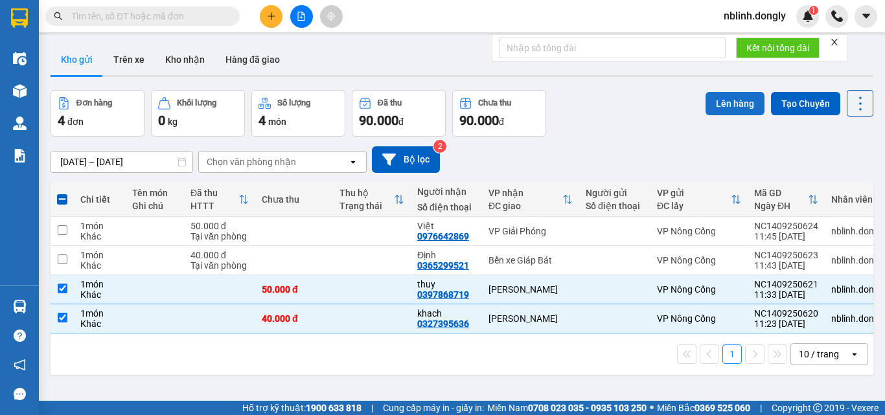
click at [726, 107] on button "Lên hàng" at bounding box center [734, 103] width 59 height 23
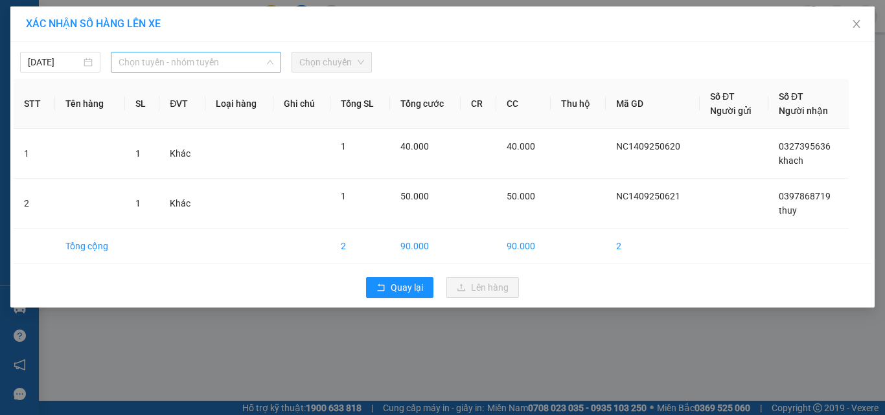
drag, startPoint x: 169, startPoint y: 63, endPoint x: 192, endPoint y: 134, distance: 74.8
click at [170, 65] on span "Chọn tuyến - nhóm tuyến" at bounding box center [196, 61] width 155 height 19
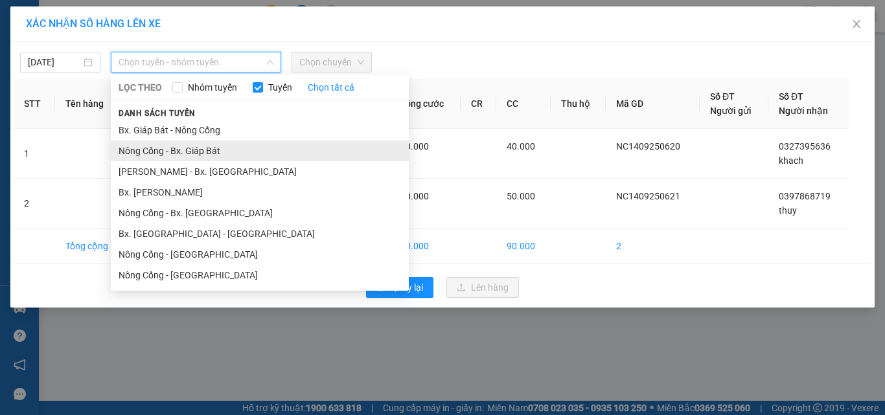
click at [192, 149] on li "Nông Cống - Bx. Giáp Bát" at bounding box center [260, 151] width 298 height 21
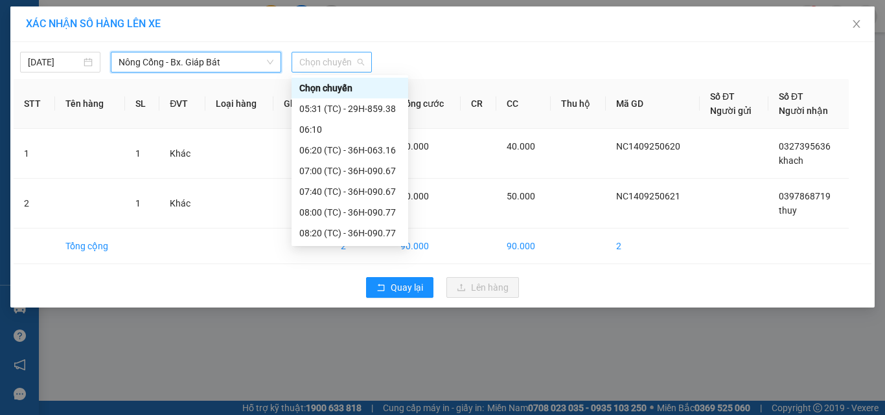
drag, startPoint x: 335, startPoint y: 58, endPoint x: 354, endPoint y: 119, distance: 63.7
click at [335, 58] on span "Chọn chuyến" at bounding box center [331, 61] width 65 height 19
drag, startPoint x: 205, startPoint y: 65, endPoint x: 205, endPoint y: 80, distance: 14.9
click at [205, 69] on span "Nông Cống - Bx. Giáp Bát" at bounding box center [196, 61] width 155 height 19
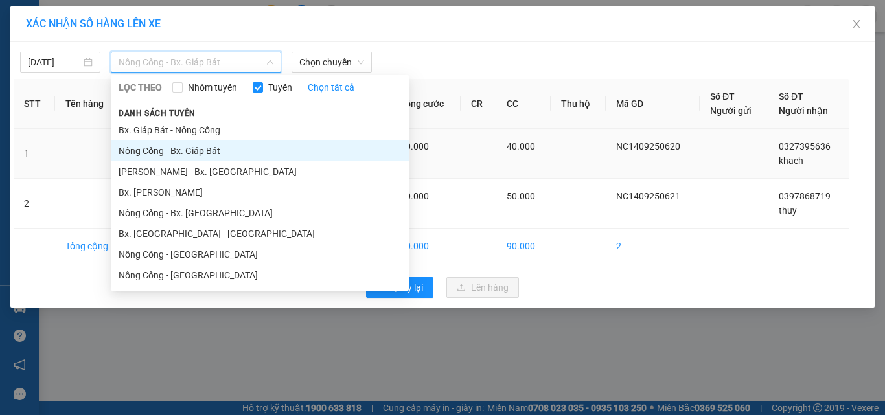
drag, startPoint x: 189, startPoint y: 211, endPoint x: 267, endPoint y: 135, distance: 109.0
click at [189, 210] on li "Nông Cống - Bx. [GEOGRAPHIC_DATA]" at bounding box center [260, 213] width 298 height 21
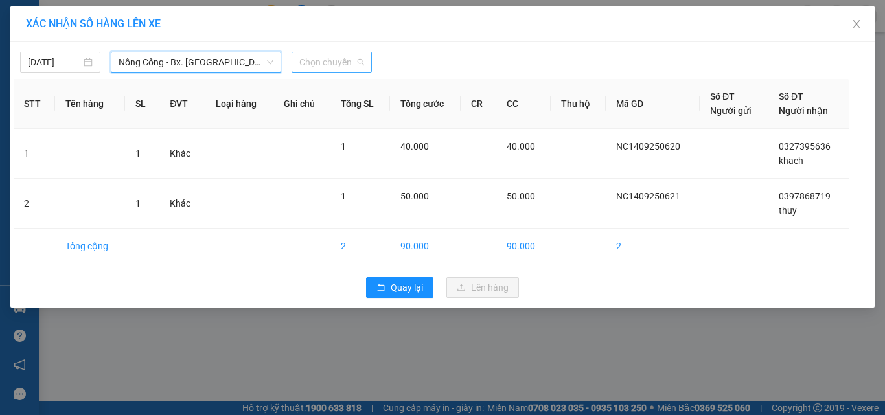
drag, startPoint x: 317, startPoint y: 62, endPoint x: 319, endPoint y: 69, distance: 6.8
click at [319, 67] on span "Chọn chuyến" at bounding box center [331, 61] width 65 height 19
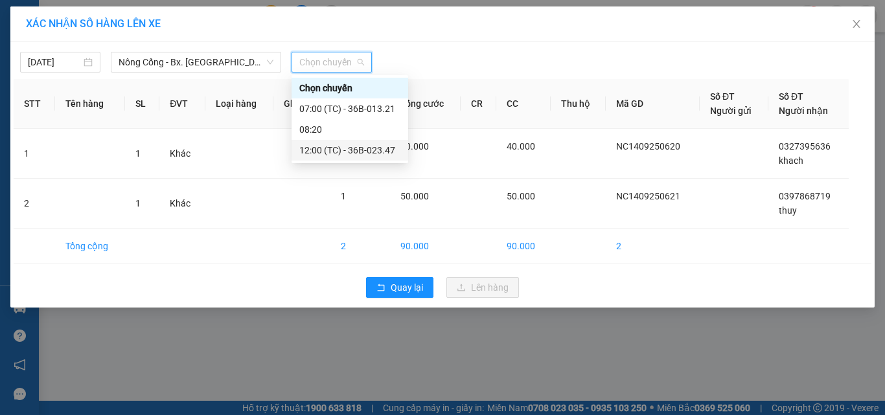
click at [369, 150] on div "12:00 (TC) - 36B-023.47" at bounding box center [349, 150] width 101 height 14
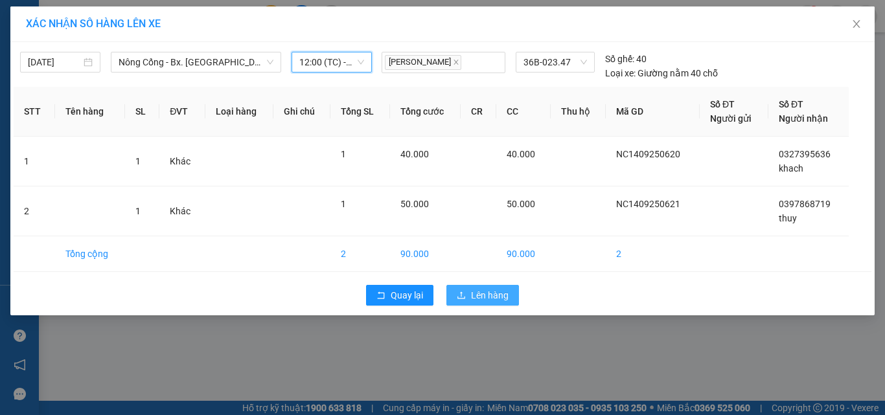
click at [470, 295] on button "Lên hàng" at bounding box center [482, 295] width 73 height 21
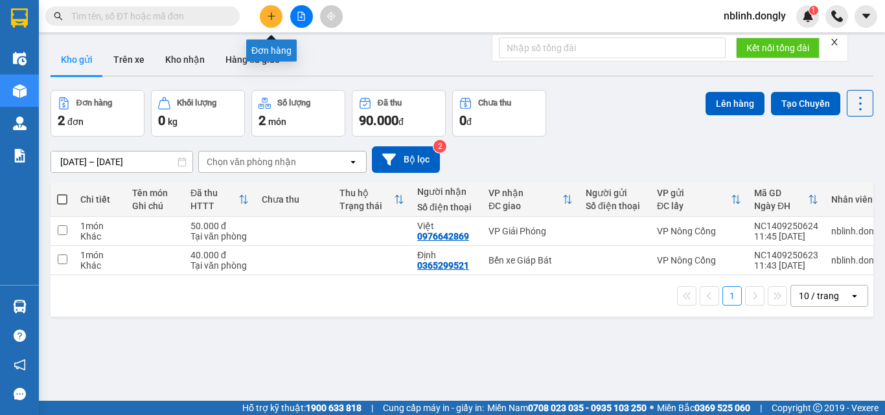
click at [271, 11] on button at bounding box center [271, 16] width 23 height 23
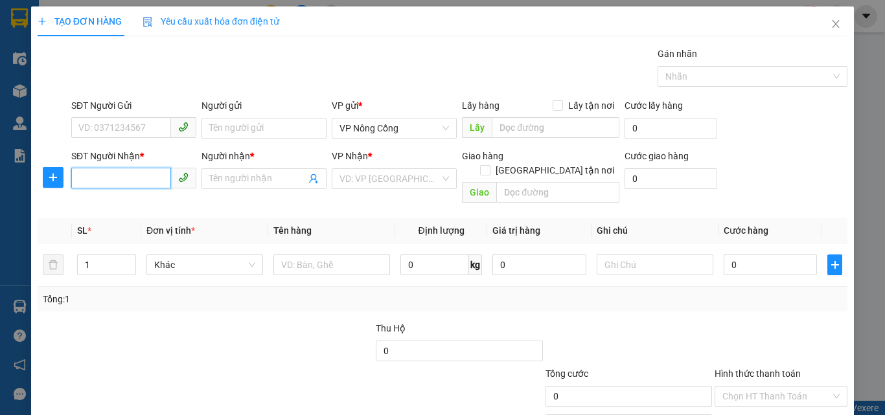
click at [101, 179] on input "SĐT Người Nhận *" at bounding box center [121, 178] width 100 height 21
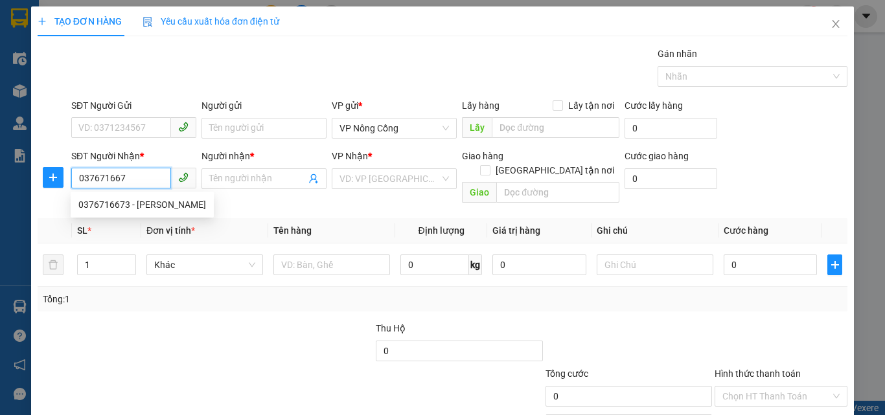
type input "0376716673"
click at [135, 207] on div "0376716673 - Linh" at bounding box center [142, 205] width 128 height 14
type input "[PERSON_NAME]"
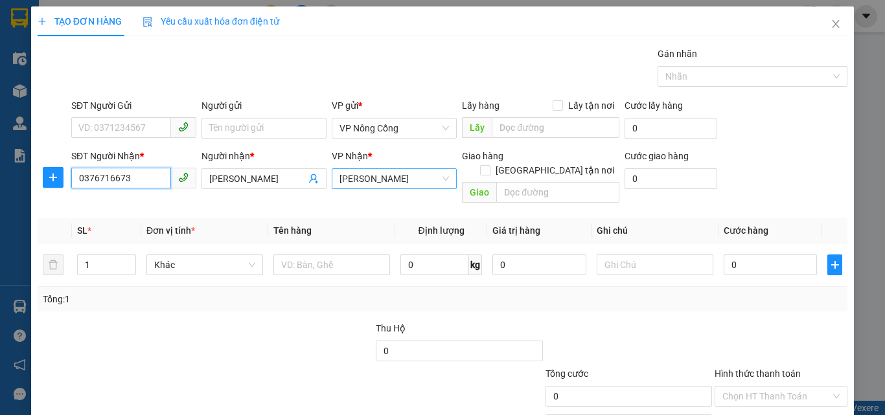
click at [371, 176] on span "[PERSON_NAME]" at bounding box center [393, 178] width 109 height 19
type input "0376716673"
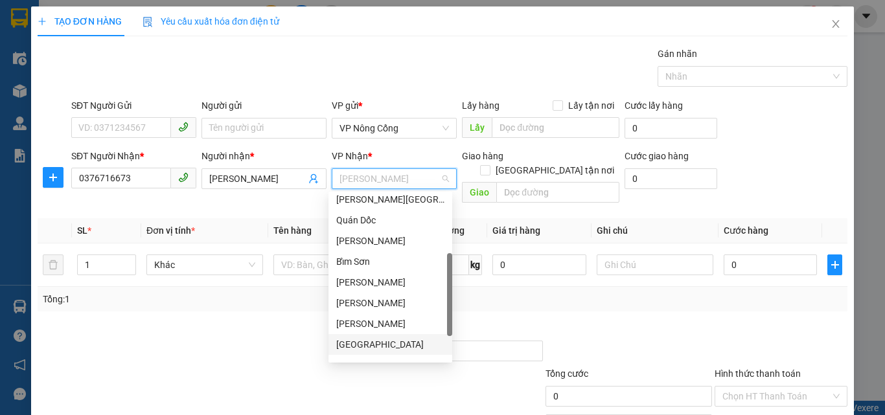
scroll to position [181, 0]
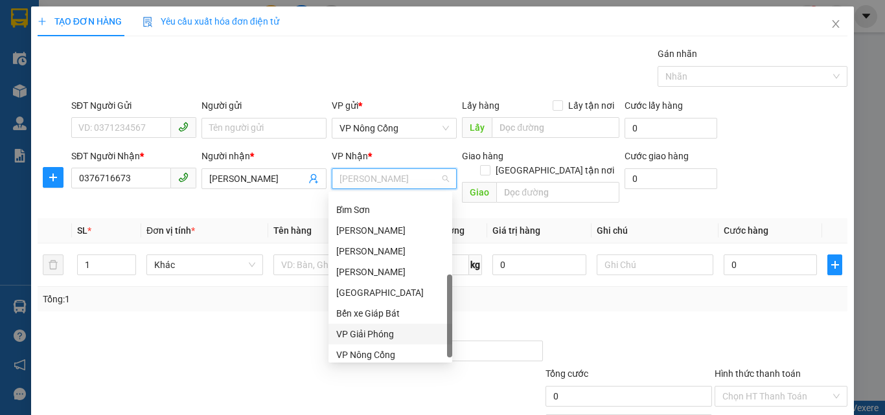
click at [359, 337] on div "VP Giải Phóng" at bounding box center [390, 334] width 108 height 14
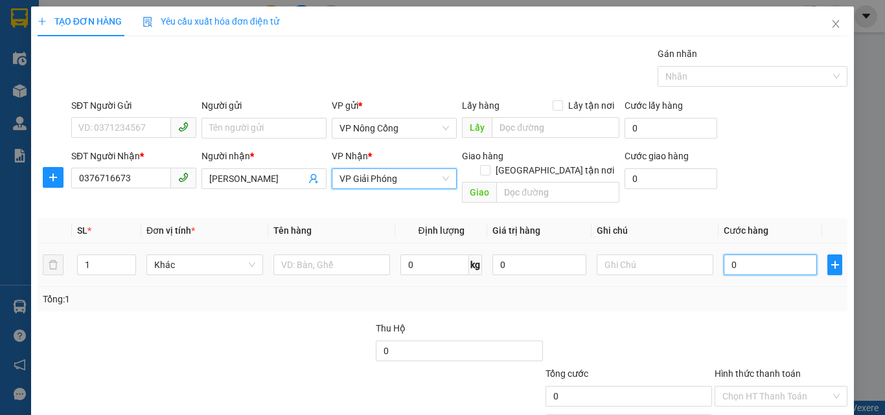
click at [751, 255] on input "0" at bounding box center [769, 265] width 93 height 21
type input "3"
type input "30"
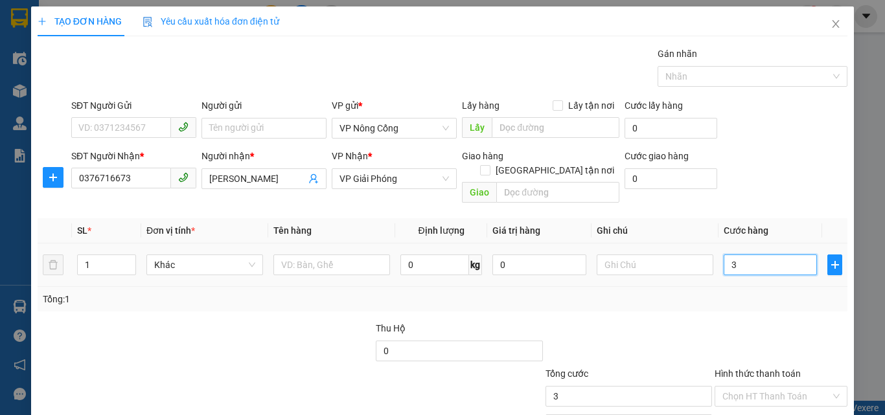
type input "30"
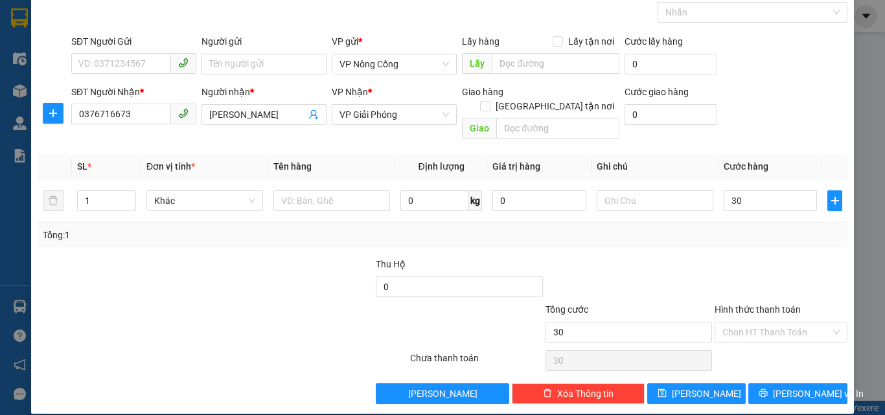
type input "30.000"
click at [753, 304] on label "Hình thức thanh toán" at bounding box center [757, 309] width 86 height 10
click at [753, 323] on input "Hình thức thanh toán" at bounding box center [776, 332] width 108 height 19
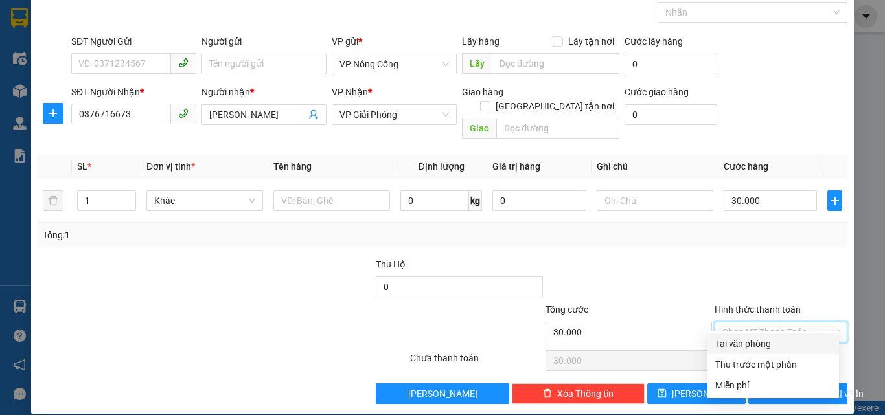
click at [747, 346] on div "Tại văn phòng" at bounding box center [773, 344] width 116 height 14
type input "0"
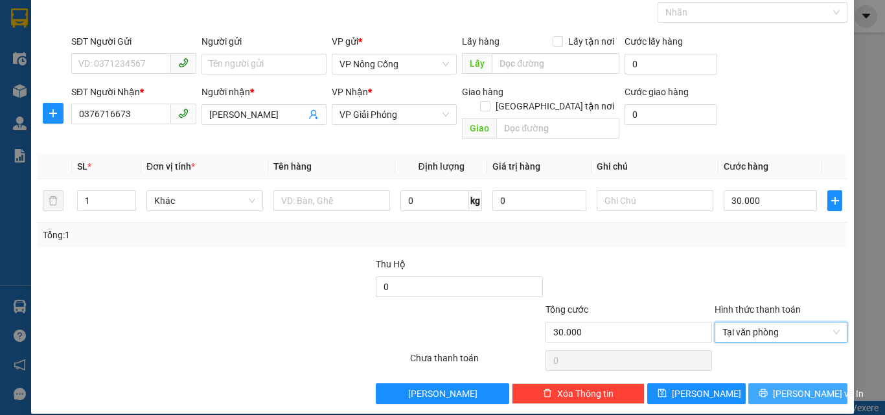
click at [794, 387] on span "[PERSON_NAME] và In" at bounding box center [818, 394] width 91 height 14
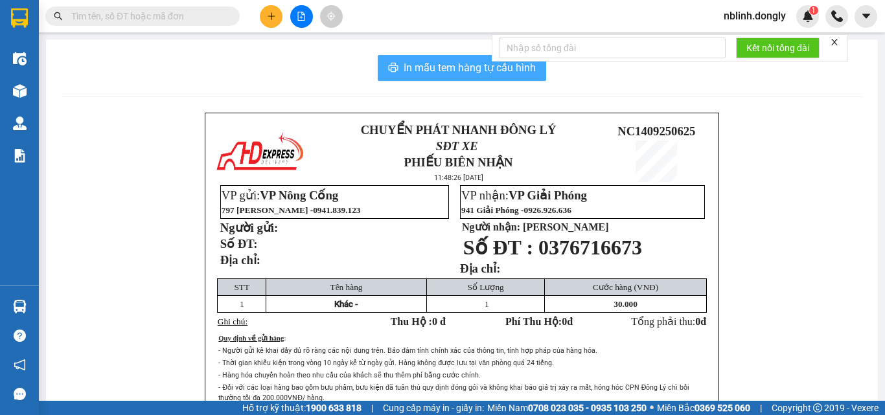
drag, startPoint x: 466, startPoint y: 67, endPoint x: 504, endPoint y: 194, distance: 132.1
click at [465, 73] on span "In mẫu tem hàng tự cấu hình" at bounding box center [469, 68] width 132 height 16
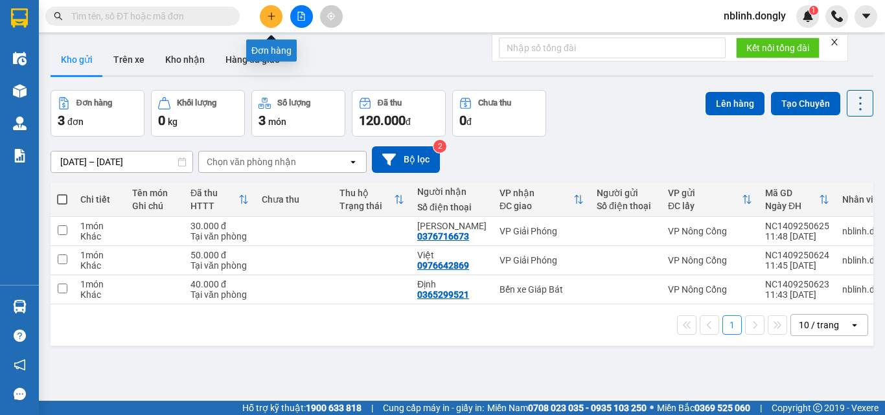
click at [268, 19] on icon "plus" at bounding box center [271, 16] width 9 height 9
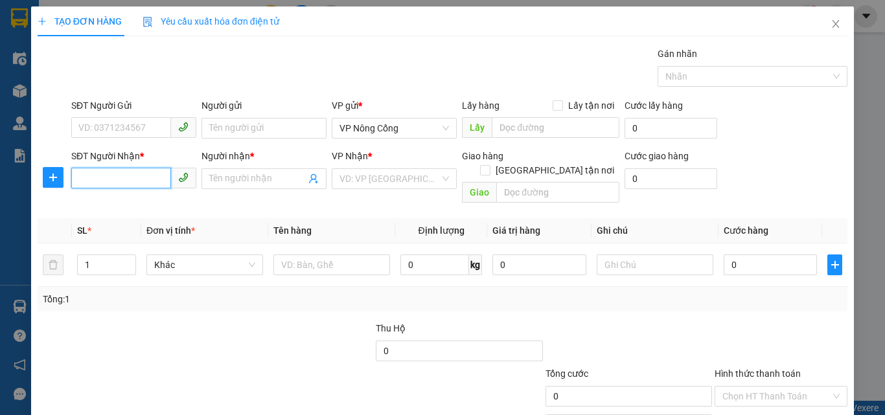
click at [90, 179] on input "SĐT Người Nhận *" at bounding box center [121, 178] width 100 height 21
type input "0973619091"
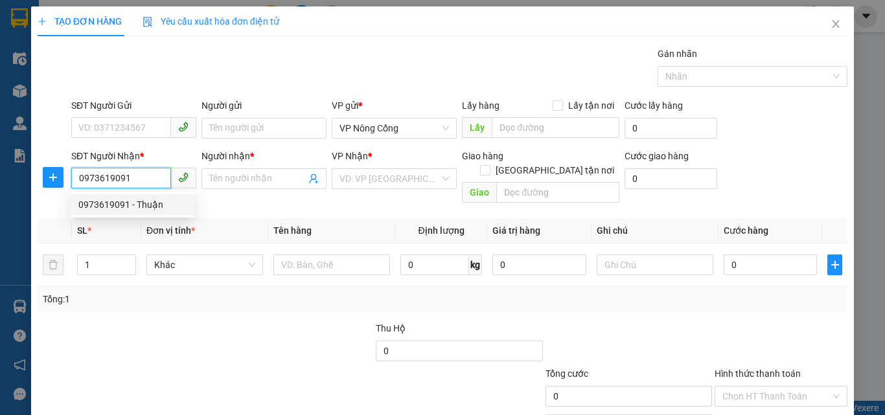
click at [128, 203] on div "0973619091 - Thuận" at bounding box center [132, 205] width 108 height 14
type input "Thuận"
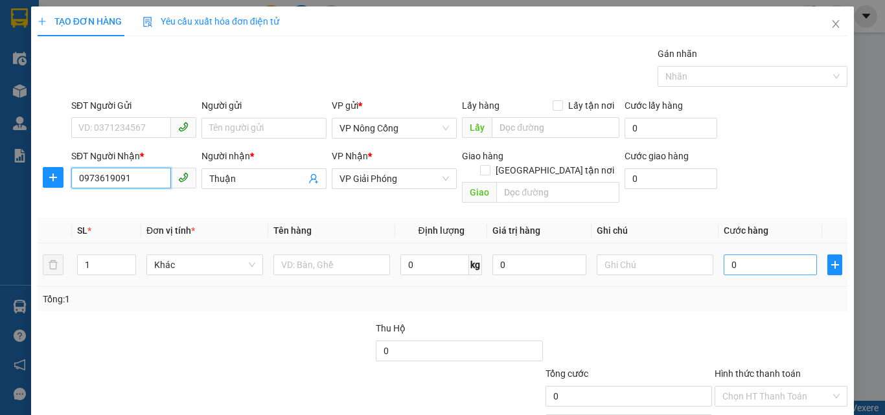
type input "0973619091"
drag, startPoint x: 734, startPoint y: 244, endPoint x: 723, endPoint y: 240, distance: 11.7
click at [732, 255] on input "0" at bounding box center [769, 265] width 93 height 21
type input "4"
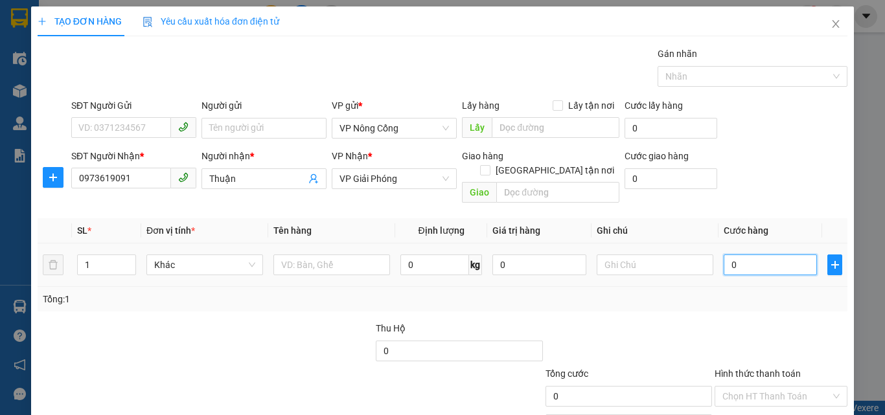
type input "4"
type input "40"
type input "40.000"
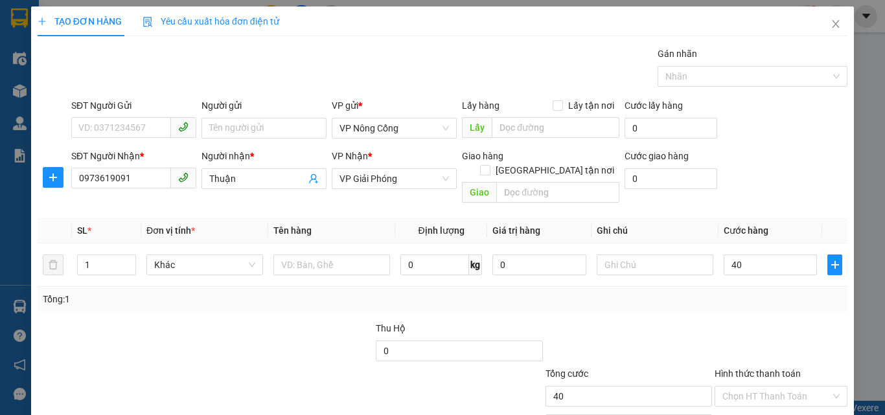
type input "40.000"
click at [742, 368] on label "Hình thức thanh toán" at bounding box center [757, 373] width 86 height 10
click at [742, 387] on input "Hình thức thanh toán" at bounding box center [776, 396] width 108 height 19
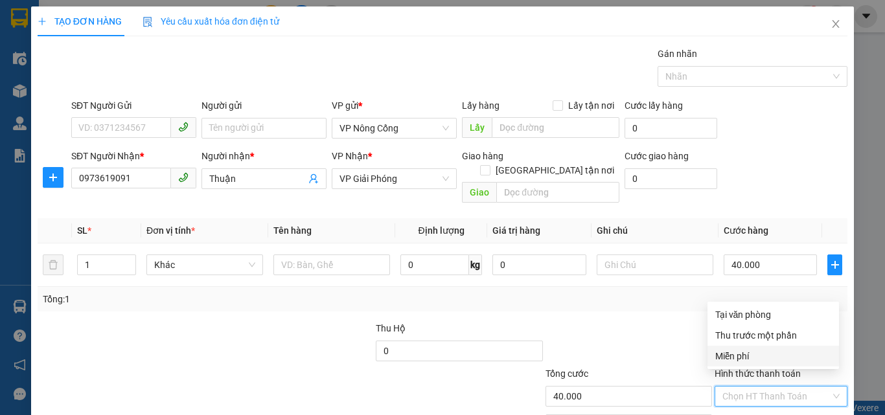
scroll to position [64, 0]
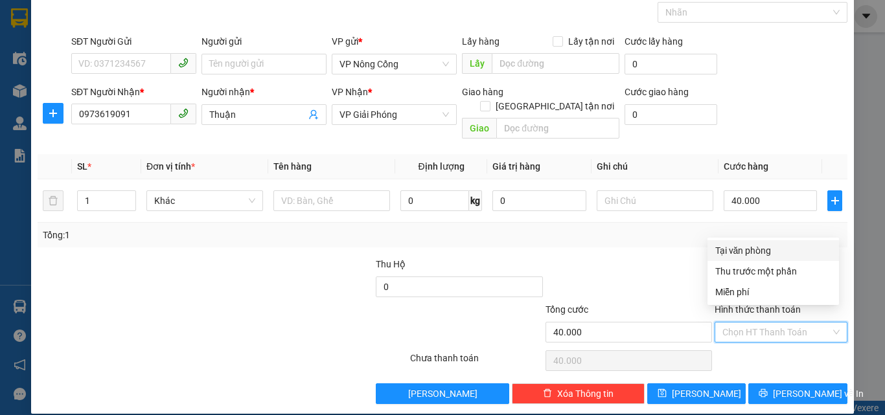
click at [743, 247] on div "Tại văn phòng" at bounding box center [773, 251] width 116 height 14
type input "0"
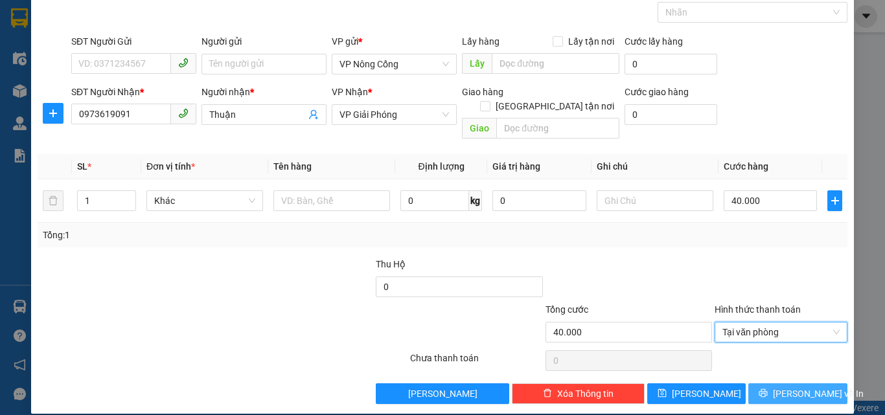
click at [789, 387] on span "[PERSON_NAME] và In" at bounding box center [818, 394] width 91 height 14
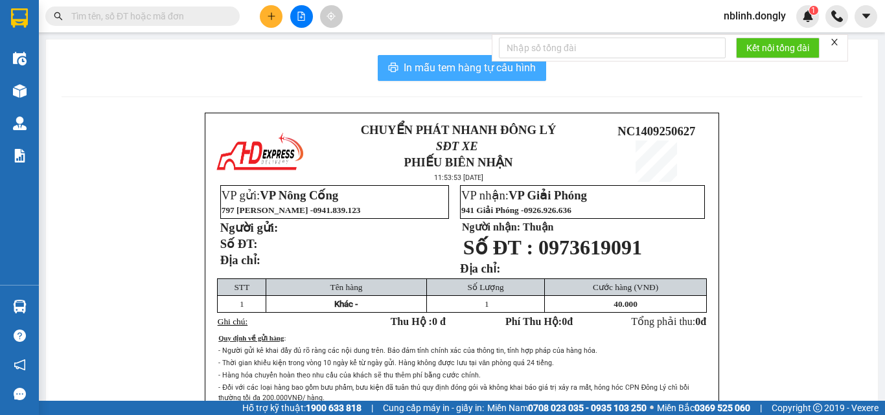
click at [453, 67] on span "In mẫu tem hàng tự cấu hình" at bounding box center [469, 68] width 132 height 16
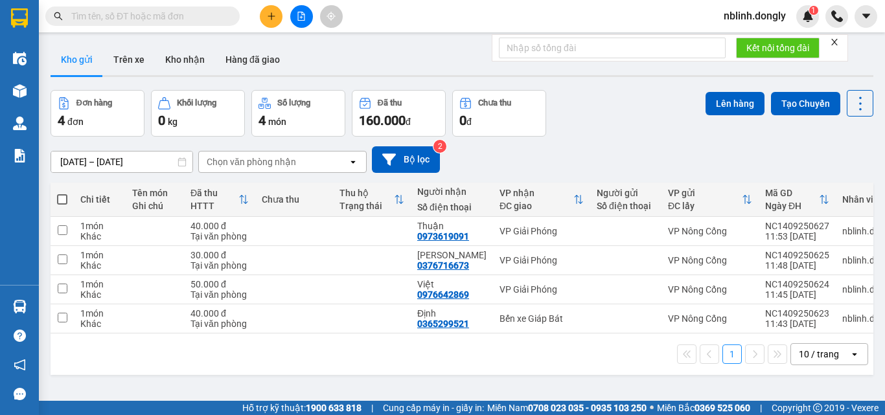
click at [274, 21] on button at bounding box center [271, 16] width 23 height 23
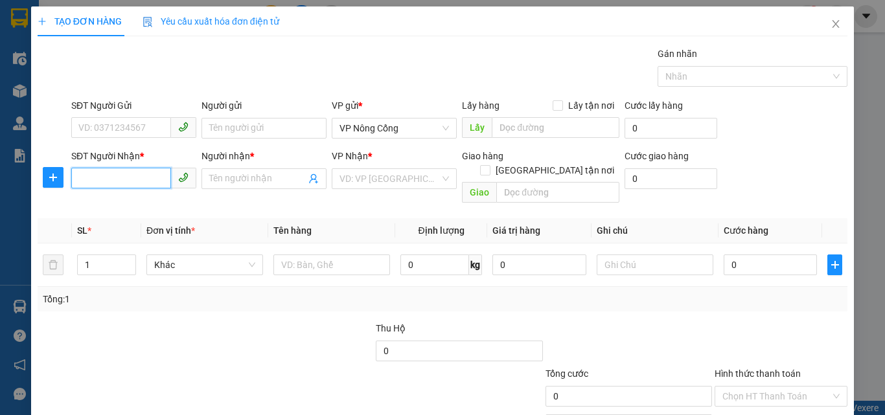
click at [104, 176] on input "SĐT Người Nhận *" at bounding box center [121, 178] width 100 height 21
type input "033933900"
click at [231, 179] on input "Người nhận *" at bounding box center [257, 179] width 96 height 14
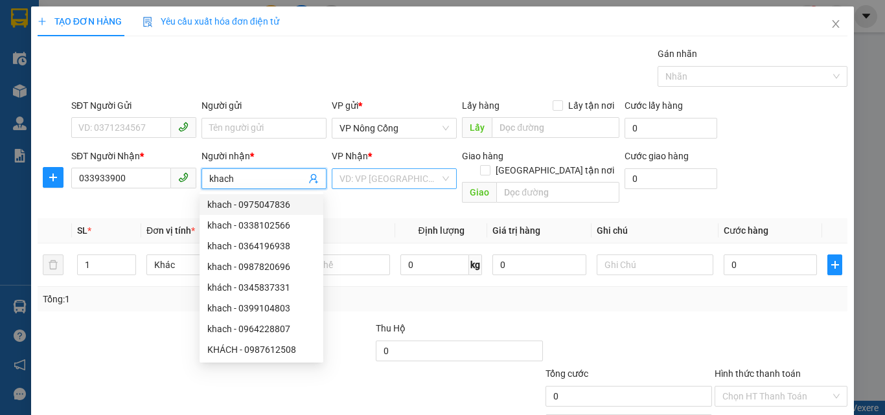
type input "khach"
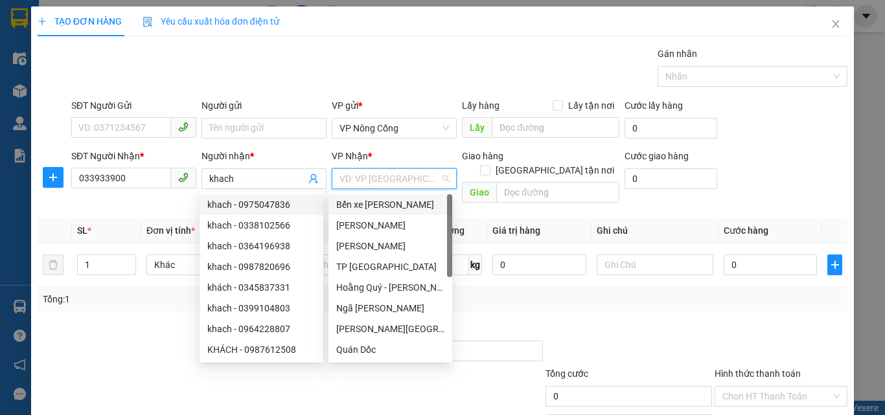
click at [388, 181] on input "search" at bounding box center [389, 178] width 100 height 19
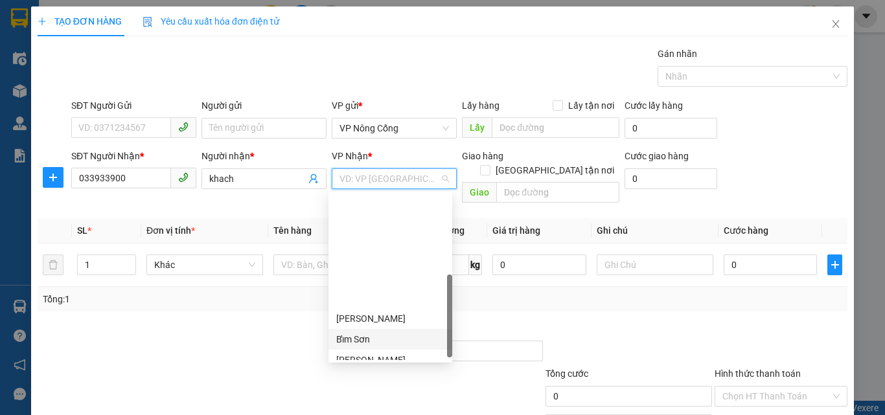
scroll to position [187, 0]
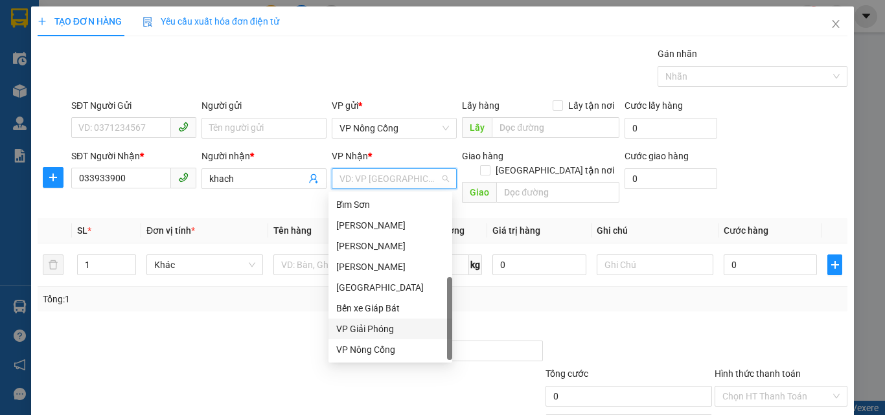
click at [365, 332] on div "VP Giải Phóng" at bounding box center [390, 329] width 108 height 14
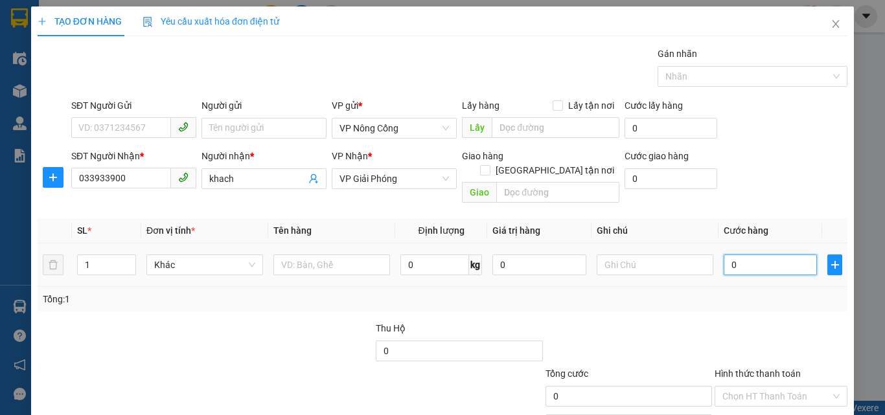
click at [743, 255] on input "0" at bounding box center [769, 265] width 93 height 21
type input "5"
type input "50"
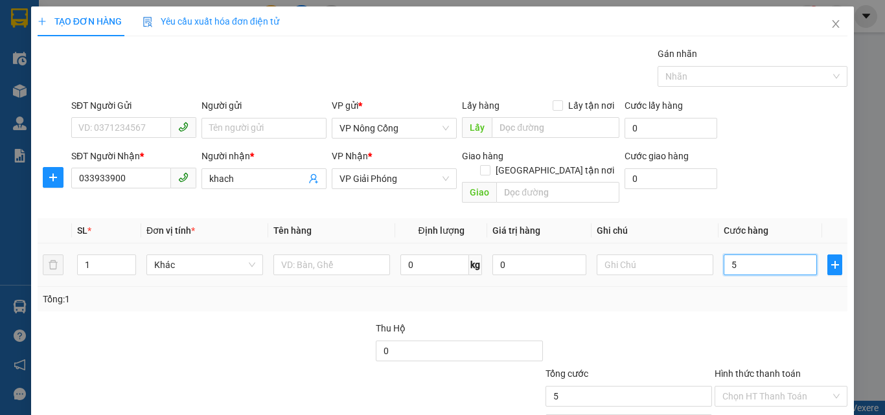
type input "50"
type input "50.000"
click at [745, 368] on label "Hình thức thanh toán" at bounding box center [757, 373] width 86 height 10
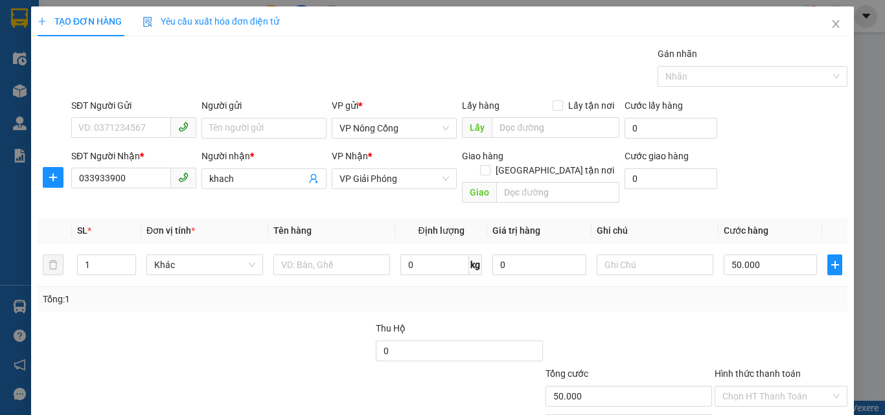
click at [745, 387] on input "Hình thức thanh toán" at bounding box center [776, 396] width 108 height 19
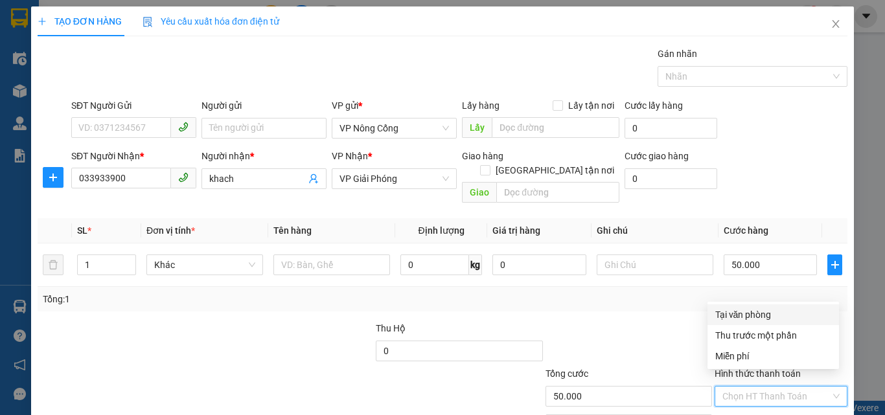
click at [753, 313] on div "Tại văn phòng" at bounding box center [773, 315] width 116 height 14
type input "0"
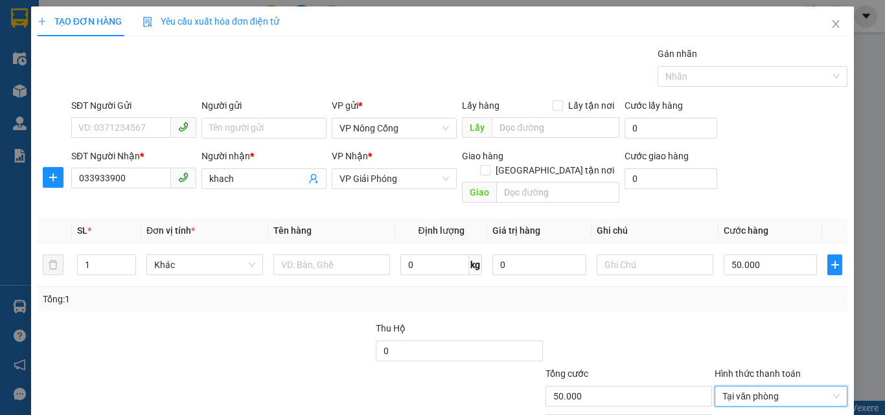
scroll to position [64, 0]
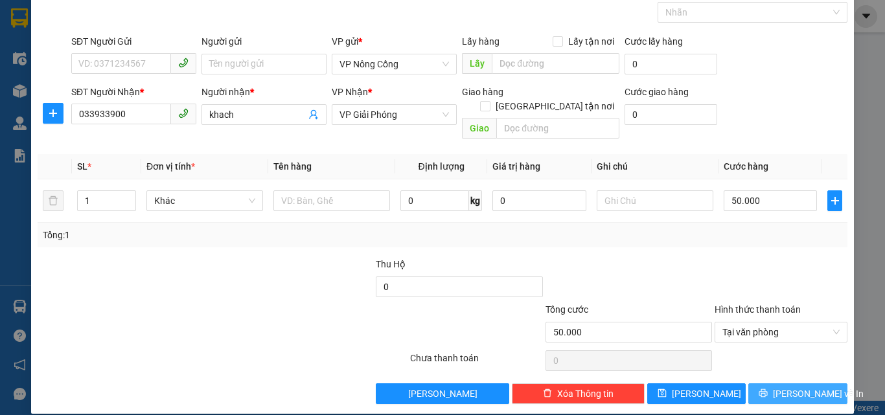
click at [798, 387] on span "[PERSON_NAME] và In" at bounding box center [818, 394] width 91 height 14
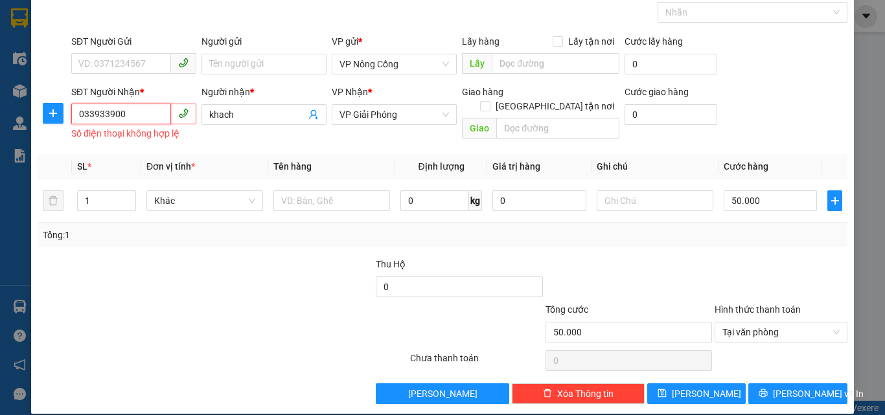
click at [126, 115] on input "033933900" at bounding box center [121, 114] width 100 height 21
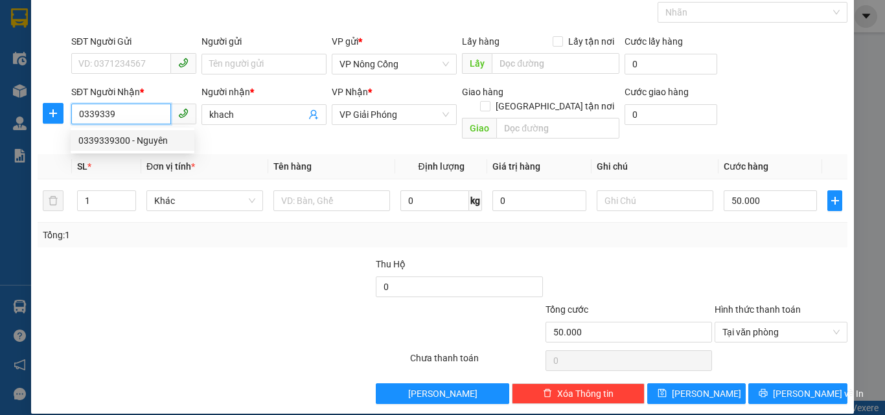
click at [117, 141] on div "0339339300 - Nguyên" at bounding box center [132, 140] width 108 height 14
type input "0339339300"
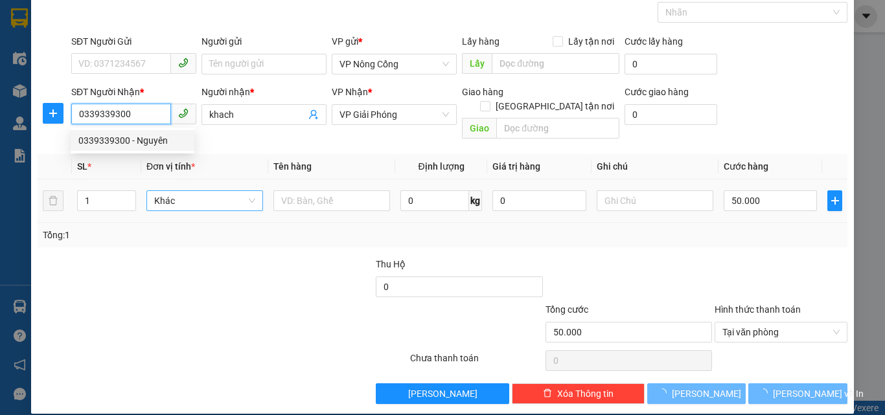
type input "Nguyên"
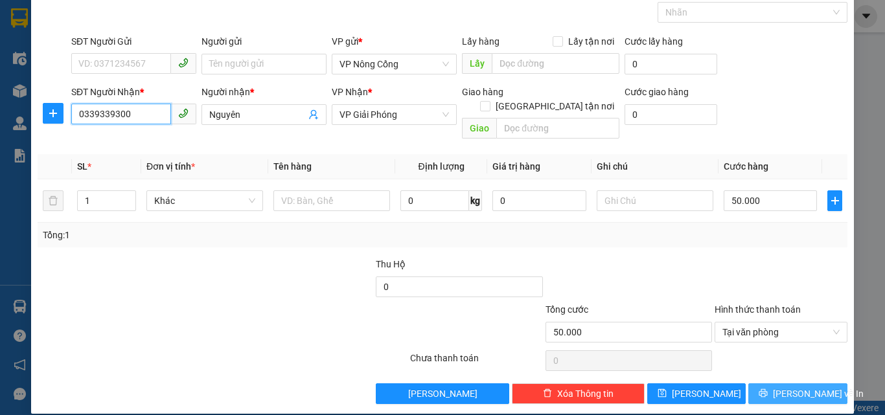
type input "0339339300"
click at [795, 387] on span "[PERSON_NAME] và In" at bounding box center [818, 394] width 91 height 14
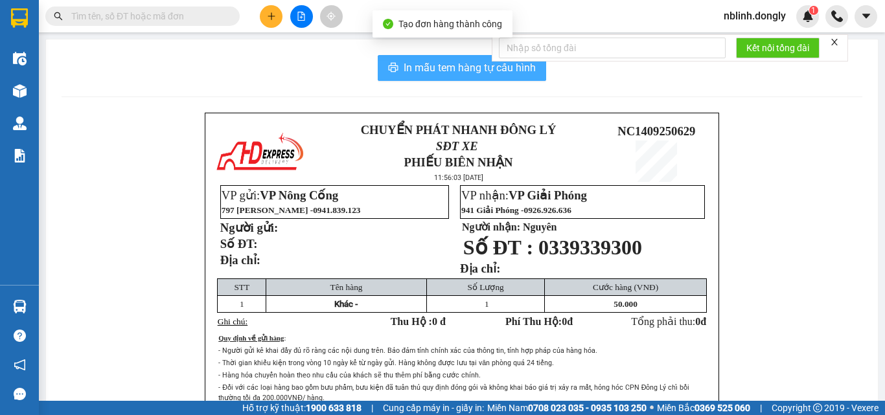
drag, startPoint x: 481, startPoint y: 68, endPoint x: 543, endPoint y: 256, distance: 197.8
click at [481, 70] on span "In mẫu tem hàng tự cấu hình" at bounding box center [469, 68] width 132 height 16
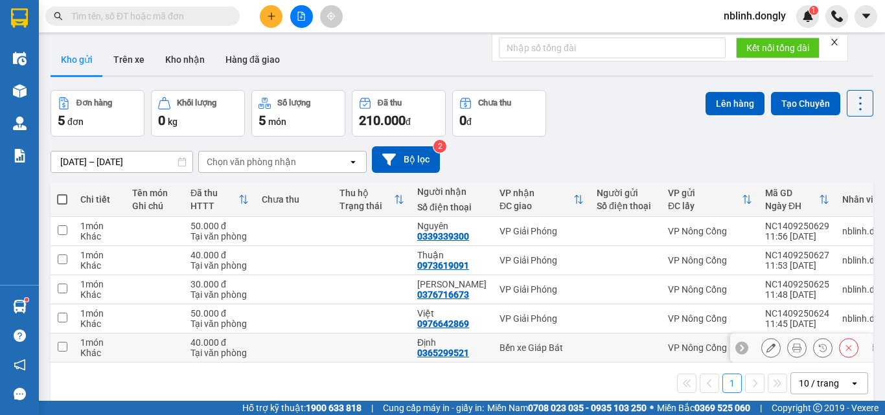
click at [61, 347] on input "checkbox" at bounding box center [63, 347] width 10 height 10
checkbox input "true"
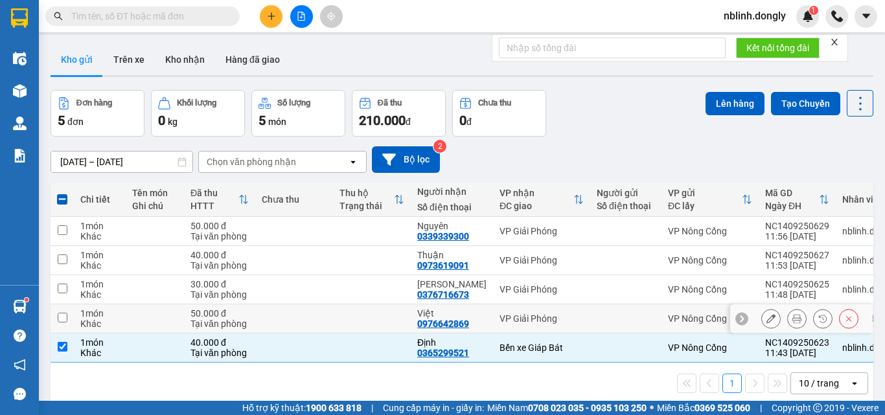
drag, startPoint x: 63, startPoint y: 315, endPoint x: 68, endPoint y: 296, distance: 19.3
click at [63, 314] on input "checkbox" at bounding box center [63, 318] width 10 height 10
checkbox input "true"
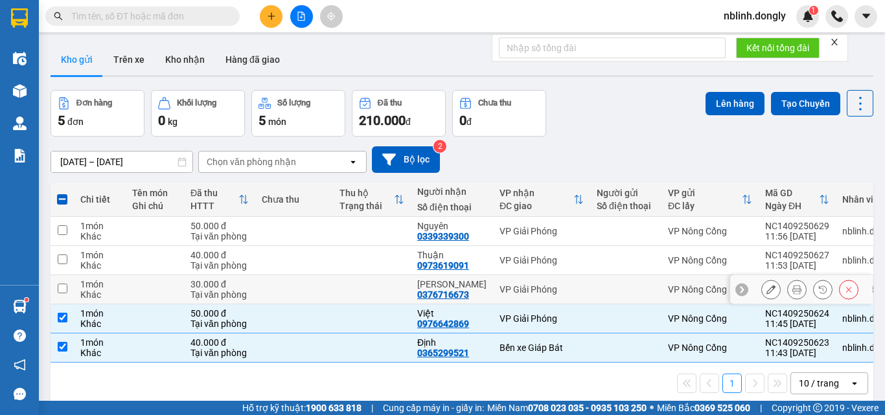
click at [68, 288] on td at bounding box center [62, 289] width 23 height 29
checkbox input "true"
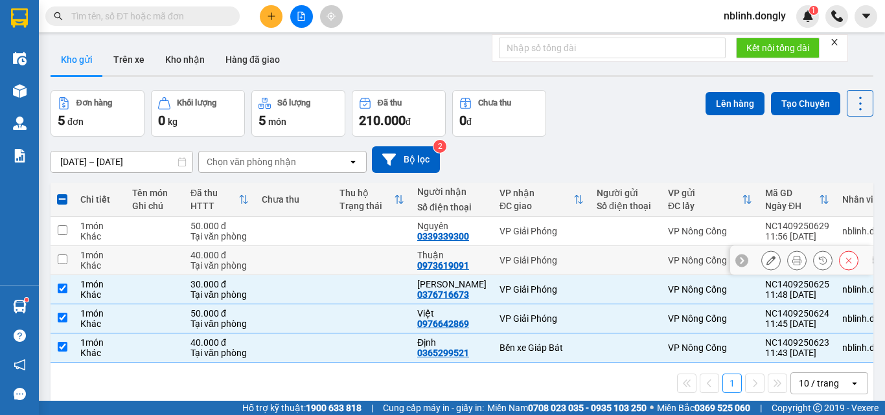
click at [62, 258] on input "checkbox" at bounding box center [63, 260] width 10 height 10
checkbox input "true"
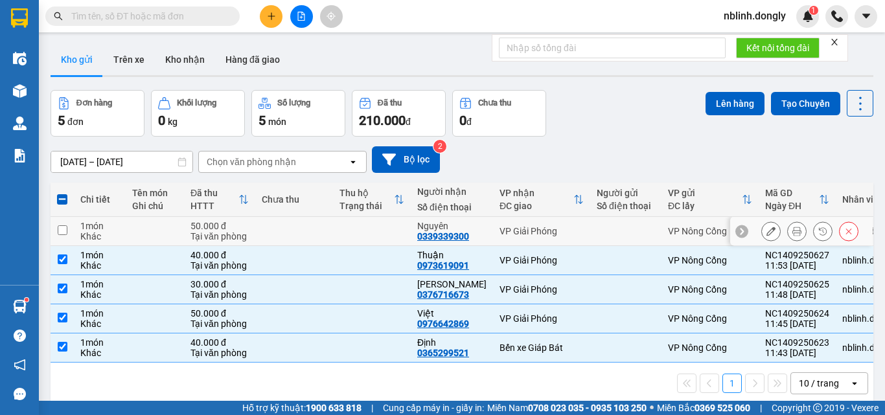
click at [66, 228] on input "checkbox" at bounding box center [63, 230] width 10 height 10
checkbox input "true"
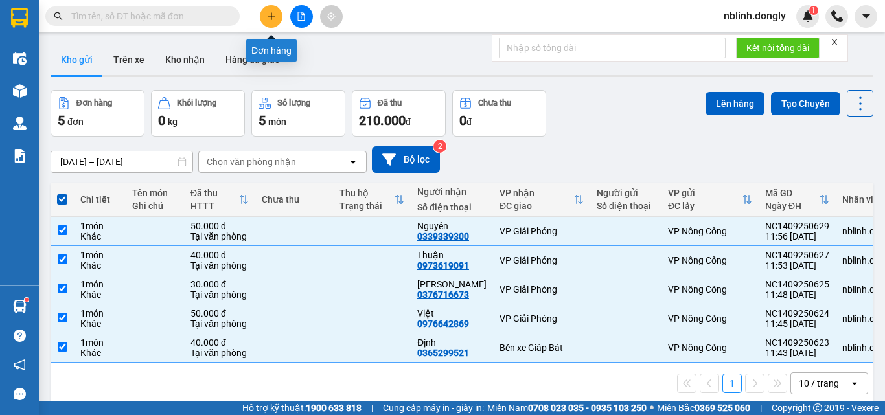
click at [266, 16] on button at bounding box center [271, 16] width 23 height 23
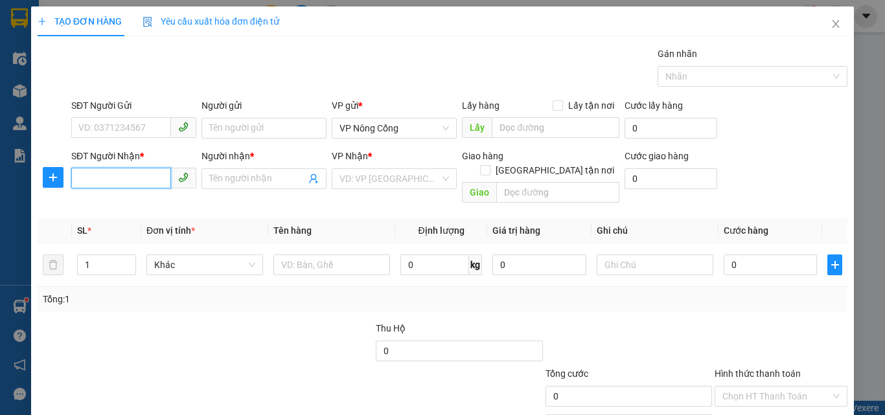
click at [75, 172] on input "SĐT Người Nhận *" at bounding box center [121, 178] width 100 height 21
drag, startPoint x: 74, startPoint y: 180, endPoint x: 71, endPoint y: 160, distance: 20.4
click at [74, 176] on input "SĐT Người Nhận *" at bounding box center [121, 178] width 100 height 21
click at [71, 160] on div "SĐT Người Nhận *" at bounding box center [133, 156] width 125 height 14
click at [71, 168] on input "SĐT Người Nhận *" at bounding box center [121, 178] width 100 height 21
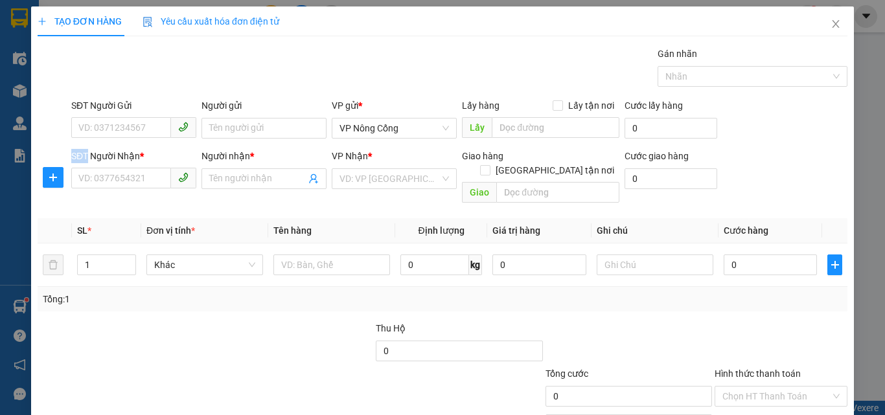
click at [69, 159] on div "SĐT Người Nhận * VD: 0377654321" at bounding box center [134, 179] width 130 height 60
click at [63, 170] on div at bounding box center [53, 177] width 31 height 31
drag, startPoint x: 273, startPoint y: 198, endPoint x: 170, endPoint y: 226, distance: 106.2
click at [239, 221] on div "Transit Pickup Surcharge Ids Transit Deliver Surcharge Ids Transit Deliver Surc…" at bounding box center [443, 258] width 810 height 422
click at [831, 18] on span "Close" at bounding box center [835, 24] width 36 height 36
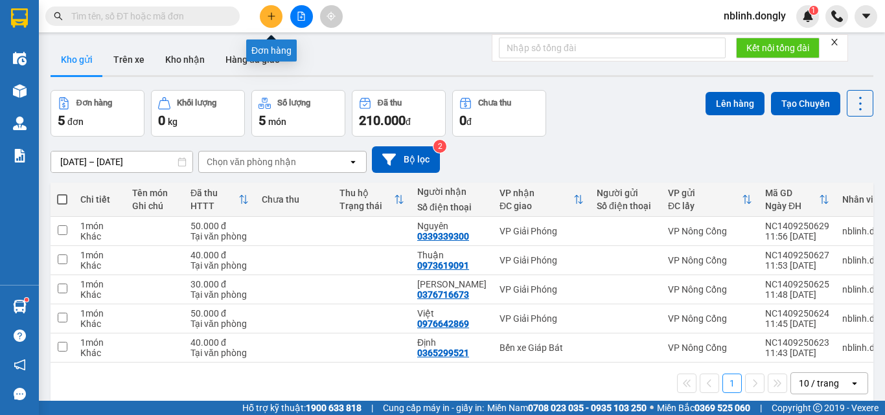
click at [269, 14] on icon "plus" at bounding box center [271, 16] width 9 height 9
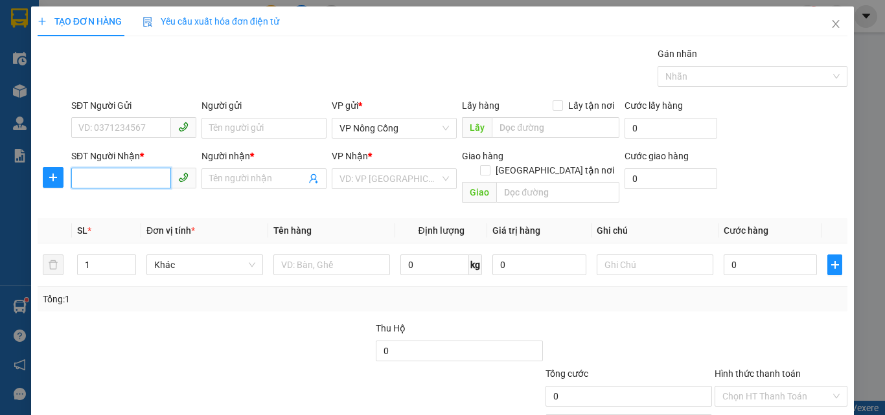
click at [86, 177] on input "SĐT Người Nhận *" at bounding box center [121, 178] width 100 height 21
click at [80, 126] on input "SĐT Người Gửi" at bounding box center [121, 127] width 100 height 21
click at [87, 129] on input "SĐT Người Gửi" at bounding box center [121, 127] width 100 height 21
type input "0352944203"
click at [91, 177] on input "SĐT Người Nhận *" at bounding box center [121, 178] width 100 height 21
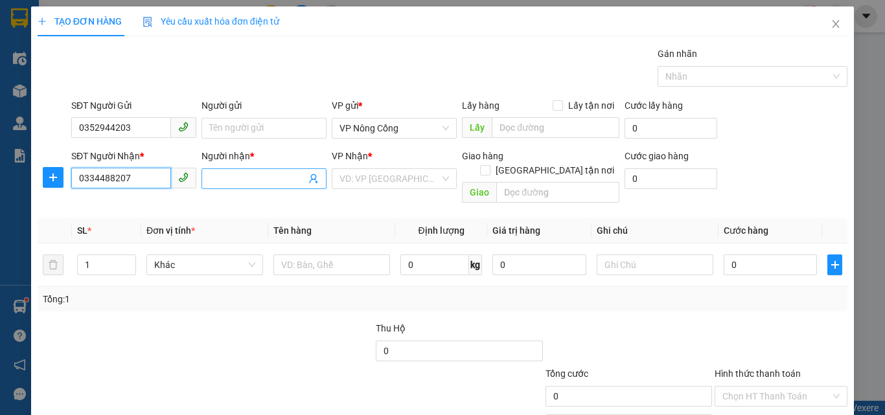
type input "0334488207"
click at [224, 178] on input "Người nhận *" at bounding box center [257, 179] width 96 height 14
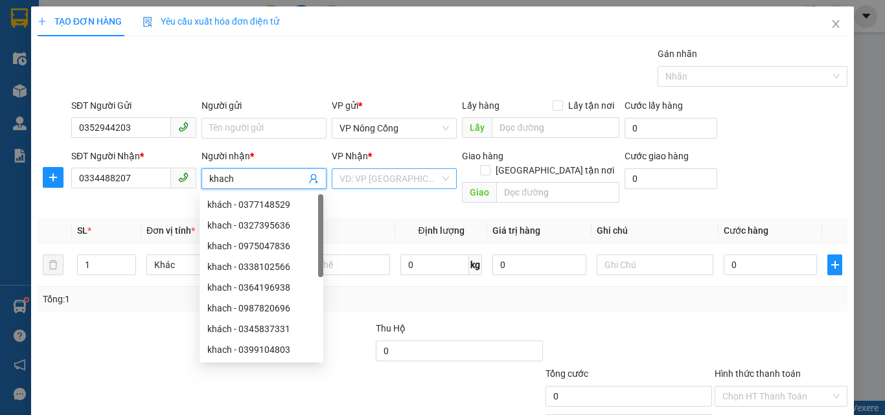
type input "khach"
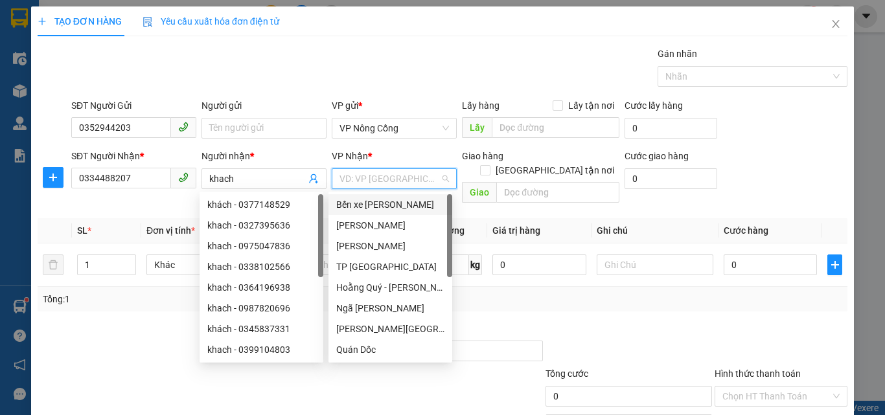
click at [384, 176] on input "search" at bounding box center [389, 178] width 100 height 19
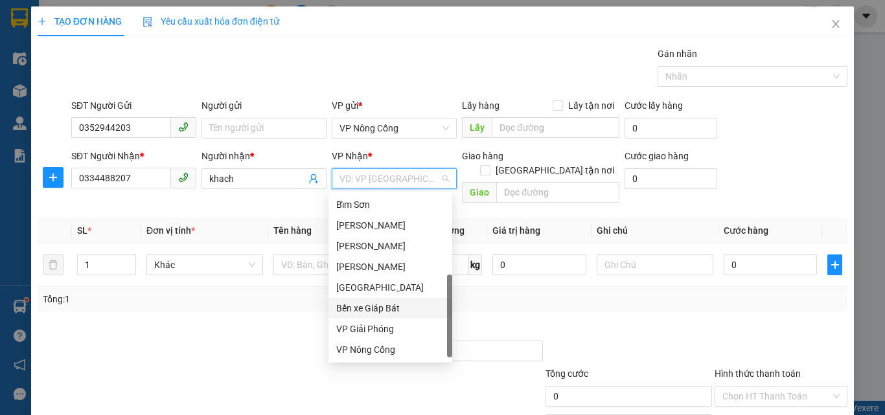
scroll to position [187, 0]
drag, startPoint x: 369, startPoint y: 328, endPoint x: 686, endPoint y: 186, distance: 347.6
click at [371, 328] on div "VP Giải Phóng" at bounding box center [390, 329] width 108 height 14
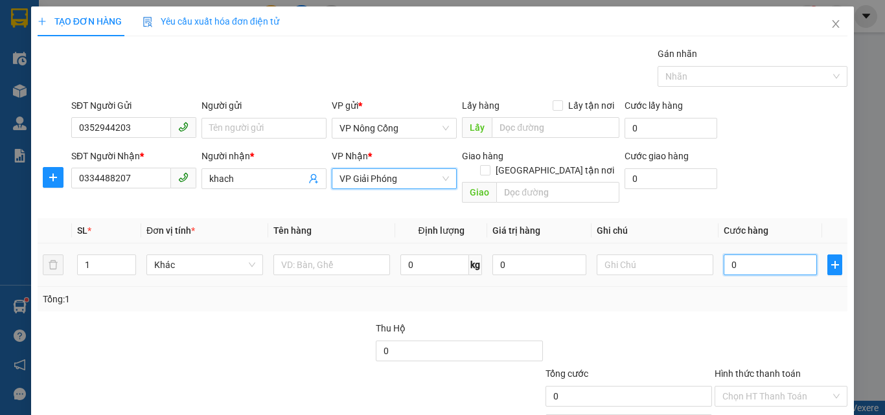
click at [753, 255] on input "0" at bounding box center [769, 265] width 93 height 21
type input "3"
type input "30"
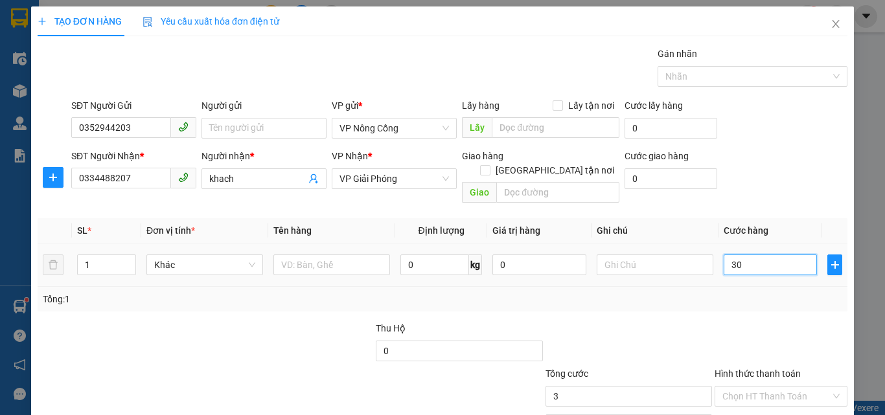
type input "30"
type input "300"
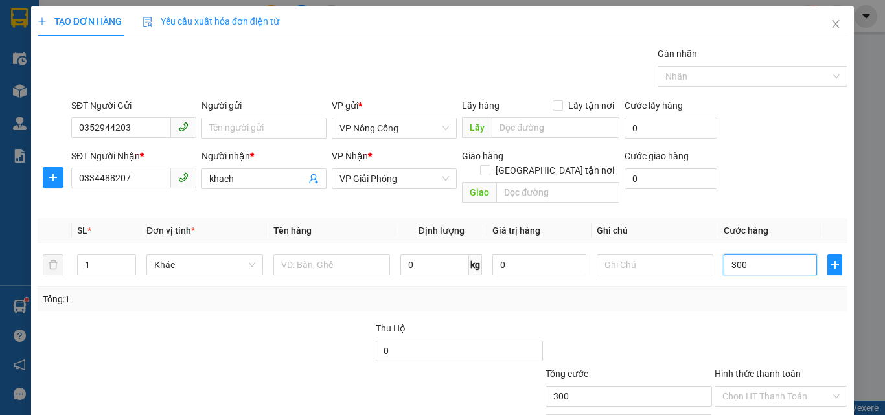
scroll to position [64, 0]
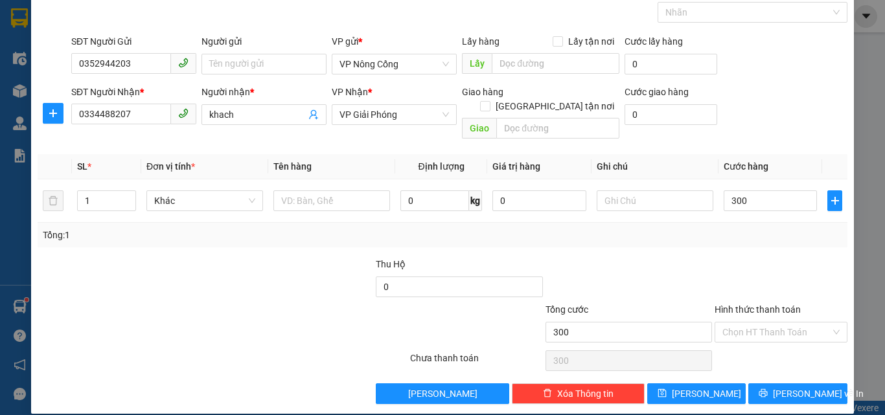
type input "300.000"
drag, startPoint x: 753, startPoint y: 292, endPoint x: 762, endPoint y: 308, distance: 18.3
click at [753, 304] on label "Hình thức thanh toán" at bounding box center [757, 309] width 86 height 10
click at [753, 323] on input "Hình thức thanh toán" at bounding box center [776, 332] width 108 height 19
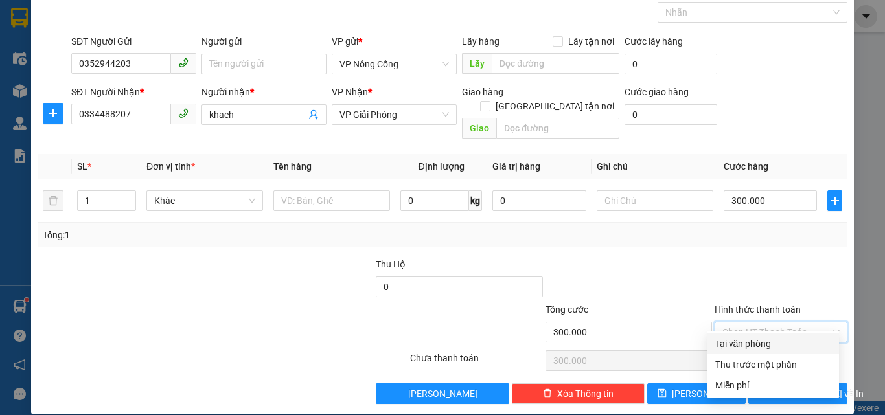
drag, startPoint x: 742, startPoint y: 345, endPoint x: 768, endPoint y: 365, distance: 33.2
click at [747, 348] on div "Tại văn phòng" at bounding box center [773, 344] width 116 height 14
type input "0"
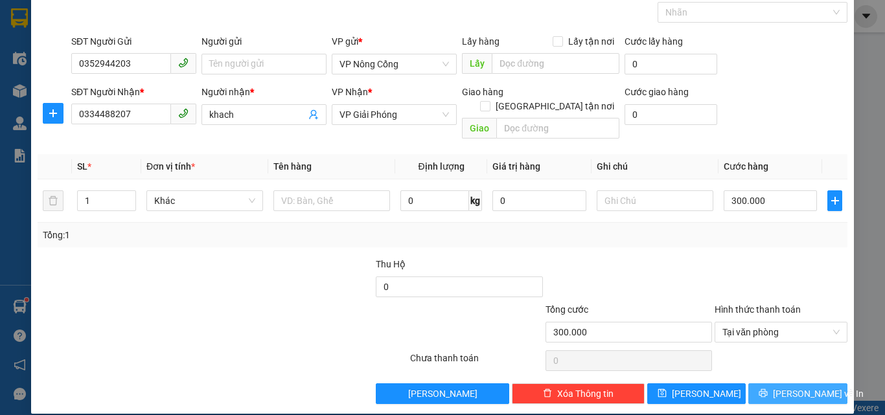
click at [790, 387] on span "[PERSON_NAME] và In" at bounding box center [818, 394] width 91 height 14
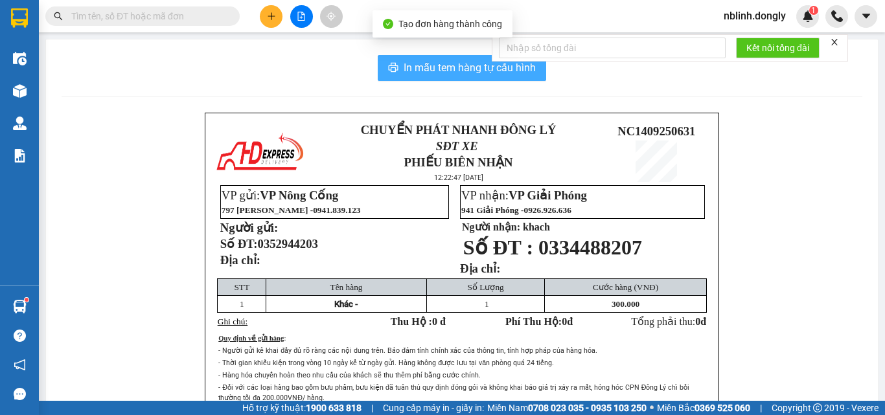
click at [451, 64] on span "In mẫu tem hàng tự cấu hình" at bounding box center [469, 68] width 132 height 16
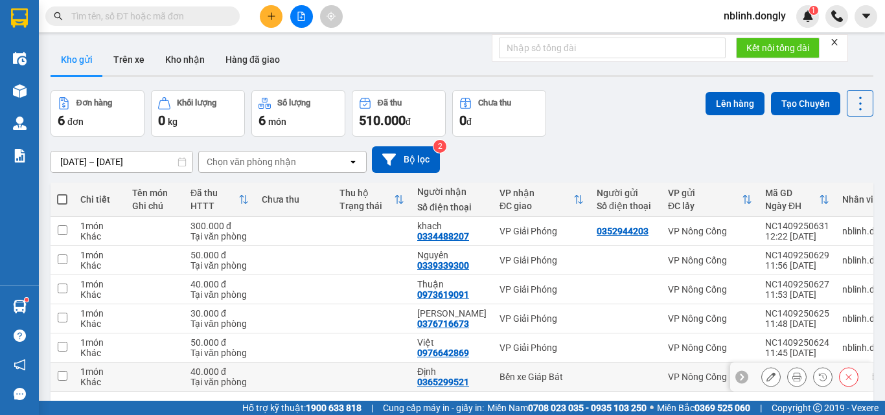
click at [61, 378] on input "checkbox" at bounding box center [63, 376] width 10 height 10
checkbox input "true"
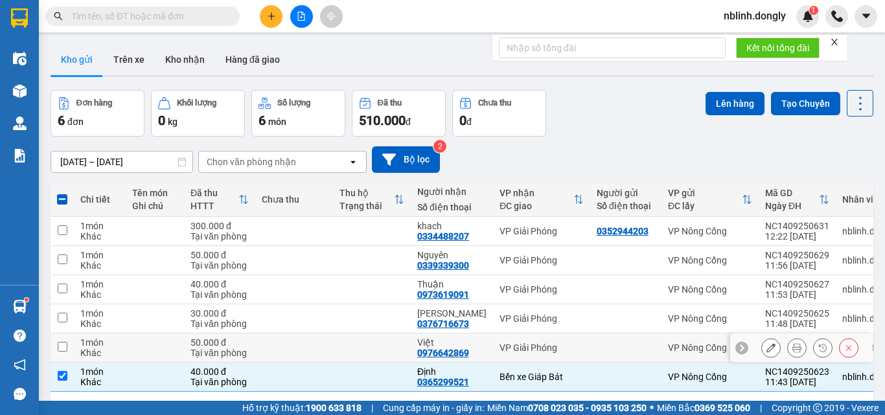
click at [64, 348] on input "checkbox" at bounding box center [63, 347] width 10 height 10
checkbox input "true"
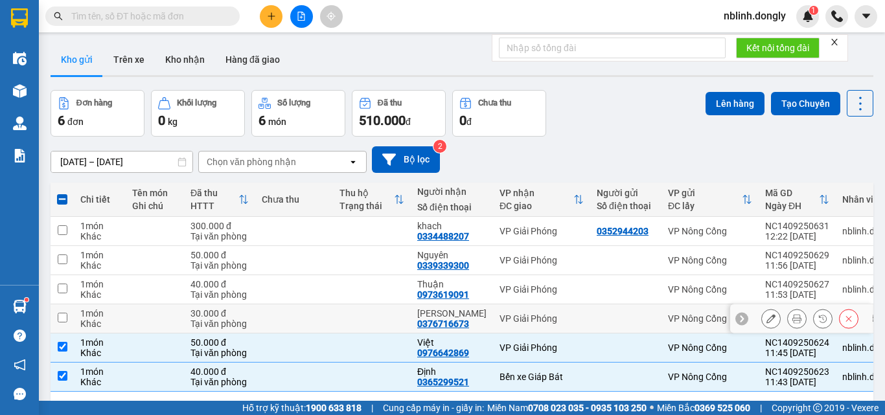
click at [63, 321] on input "checkbox" at bounding box center [63, 318] width 10 height 10
checkbox input "true"
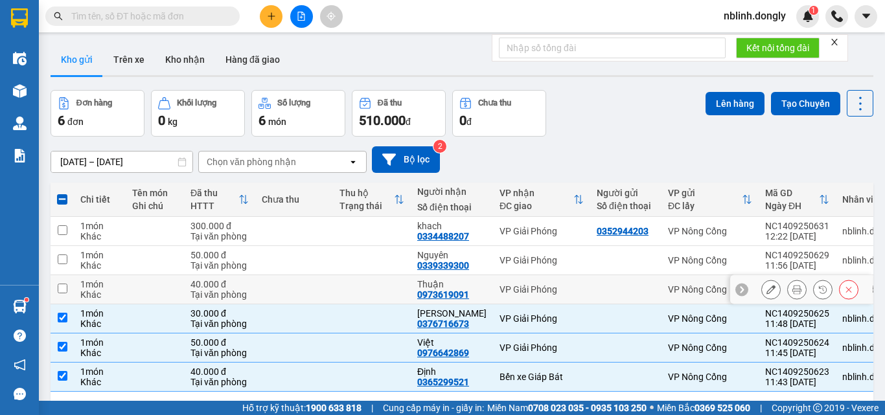
click at [59, 288] on input "checkbox" at bounding box center [63, 289] width 10 height 10
checkbox input "true"
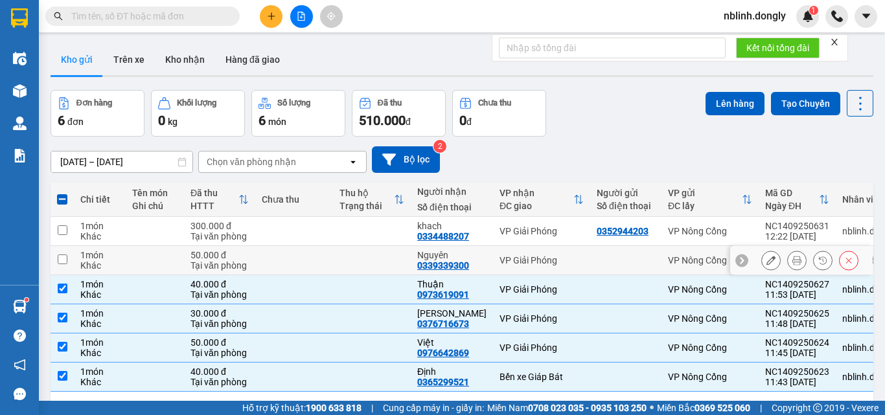
click at [62, 262] on input "checkbox" at bounding box center [63, 260] width 10 height 10
checkbox input "true"
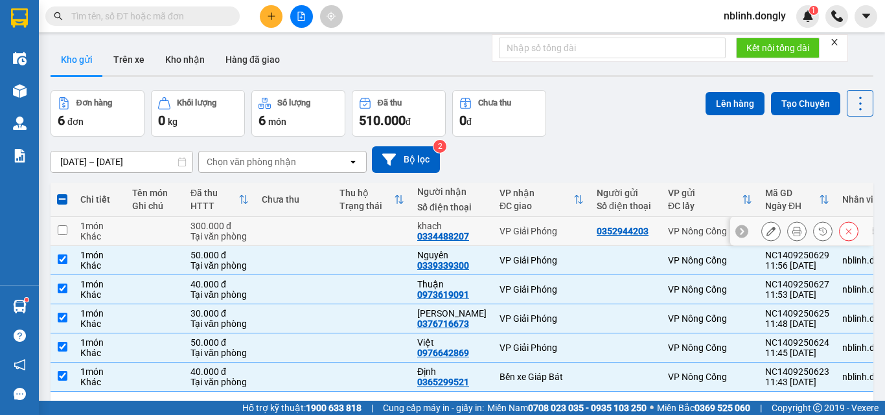
drag, startPoint x: 62, startPoint y: 227, endPoint x: 199, endPoint y: 199, distance: 139.6
click at [62, 228] on input "checkbox" at bounding box center [63, 230] width 10 height 10
checkbox input "true"
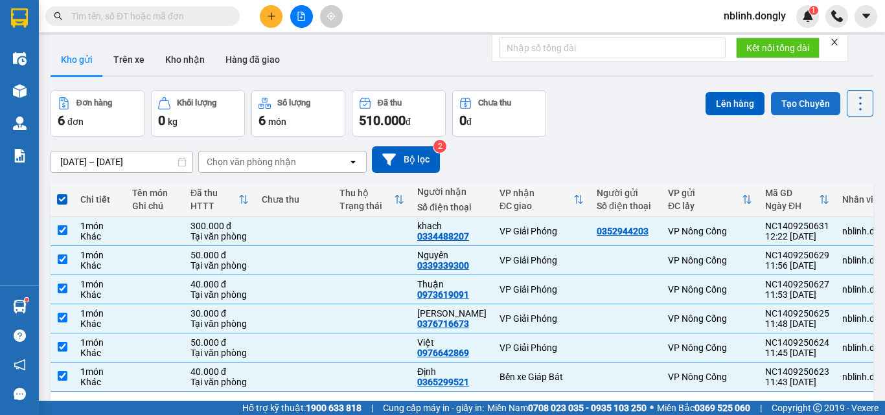
click at [799, 106] on button "Tạo Chuyến" at bounding box center [805, 103] width 69 height 23
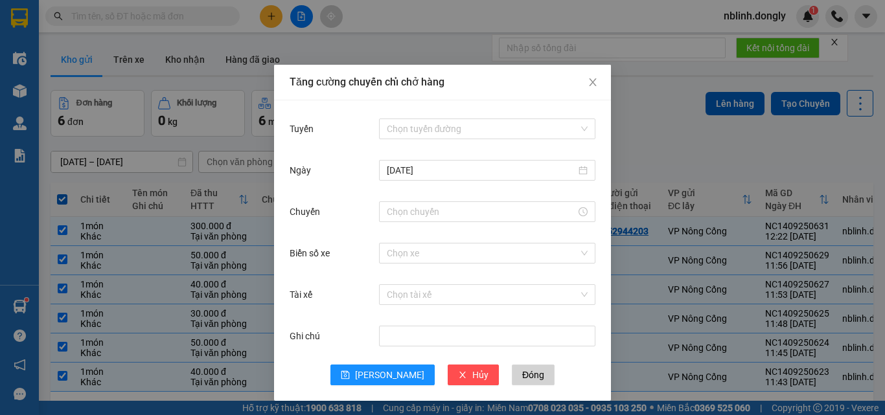
drag, startPoint x: 401, startPoint y: 126, endPoint x: 421, endPoint y: 140, distance: 24.2
click at [410, 131] on input "Tuyến" at bounding box center [483, 128] width 192 height 19
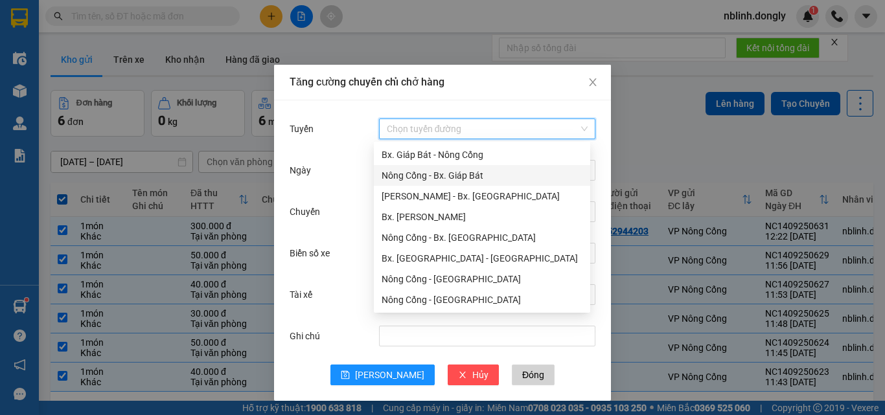
click at [456, 177] on div "Nông Cống - Bx. Giáp Bát" at bounding box center [481, 175] width 201 height 14
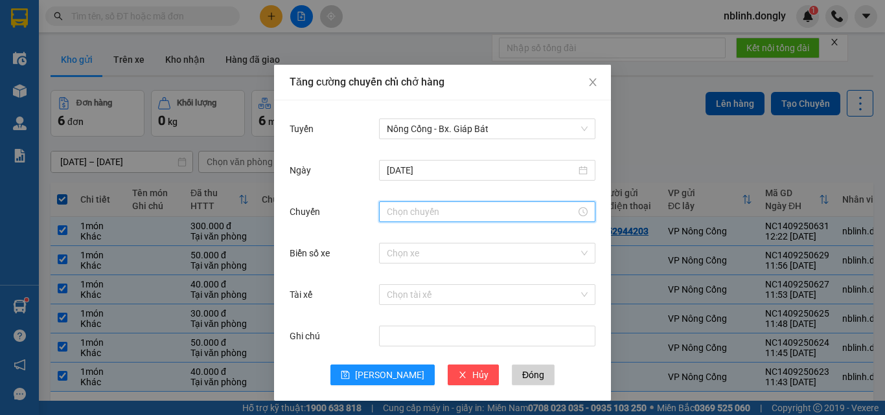
click at [409, 210] on input "Chuyến" at bounding box center [481, 212] width 189 height 14
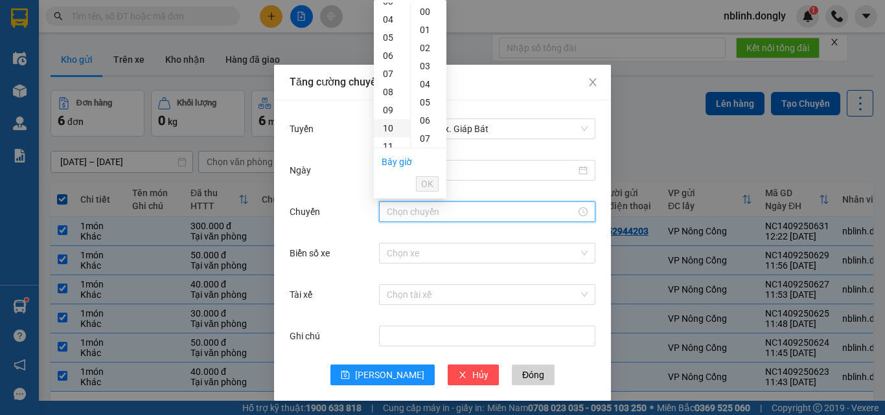
scroll to position [130, 0]
click at [387, 101] on div "12" at bounding box center [392, 100] width 36 height 18
type input "12:00"
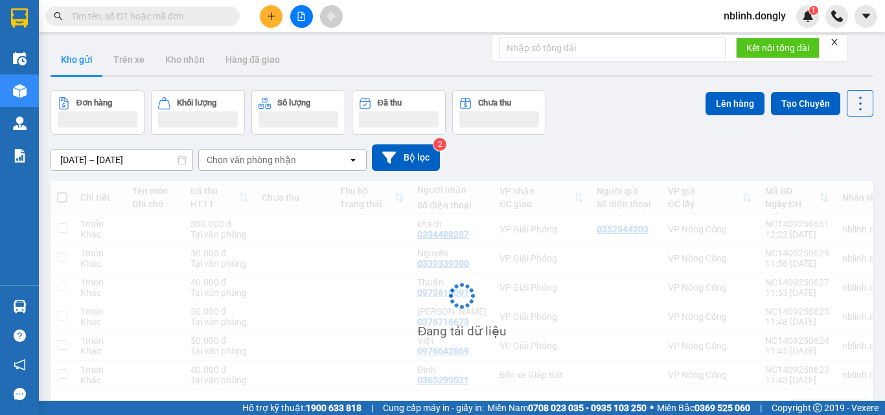
click at [276, 25] on button at bounding box center [271, 16] width 23 height 23
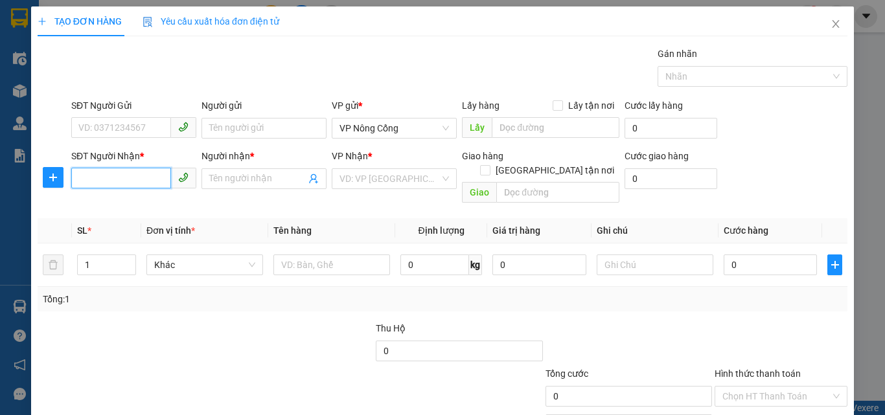
click at [90, 174] on input "SĐT Người Nhận *" at bounding box center [121, 178] width 100 height 21
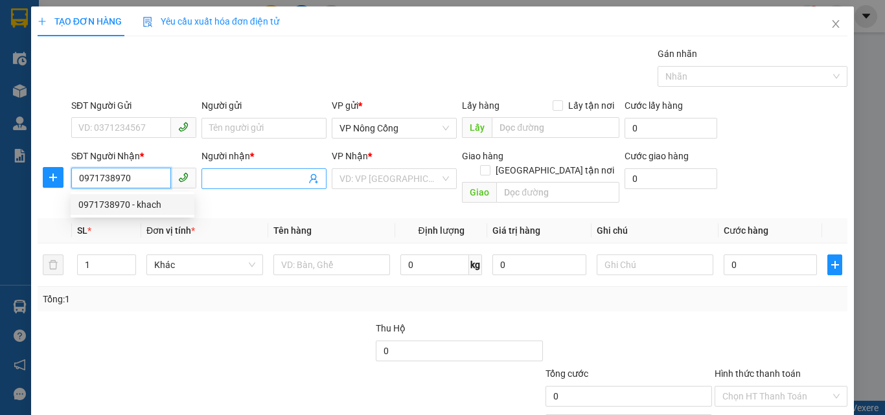
type input "0971738970"
click at [221, 183] on input "Người nhận *" at bounding box center [257, 179] width 96 height 14
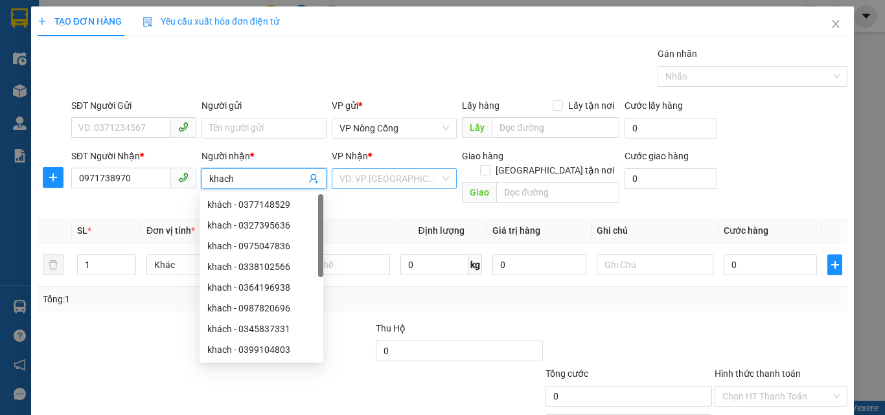
type input "khach"
click at [386, 181] on input "search" at bounding box center [389, 178] width 100 height 19
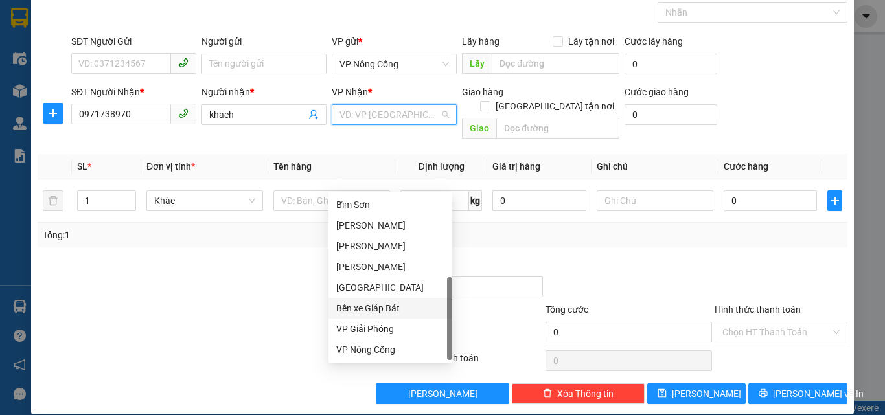
scroll to position [187, 0]
drag, startPoint x: 368, startPoint y: 322, endPoint x: 574, endPoint y: 282, distance: 210.5
click at [369, 323] on div "VP Giải Phóng" at bounding box center [390, 329] width 108 height 14
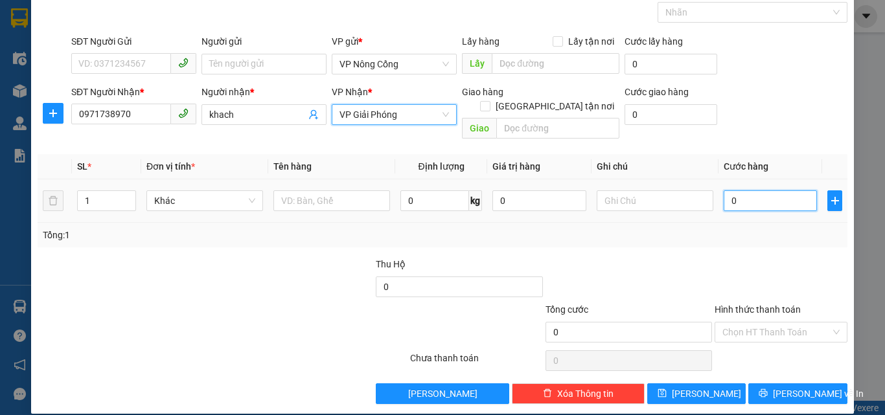
click at [759, 190] on input "0" at bounding box center [769, 200] width 93 height 21
type input "5"
type input "50"
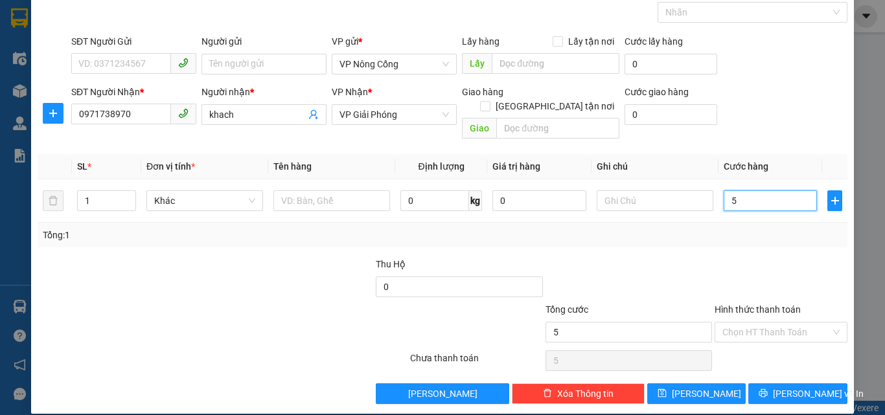
type input "50"
type input "50.000"
click at [758, 304] on label "Hình thức thanh toán" at bounding box center [757, 309] width 86 height 10
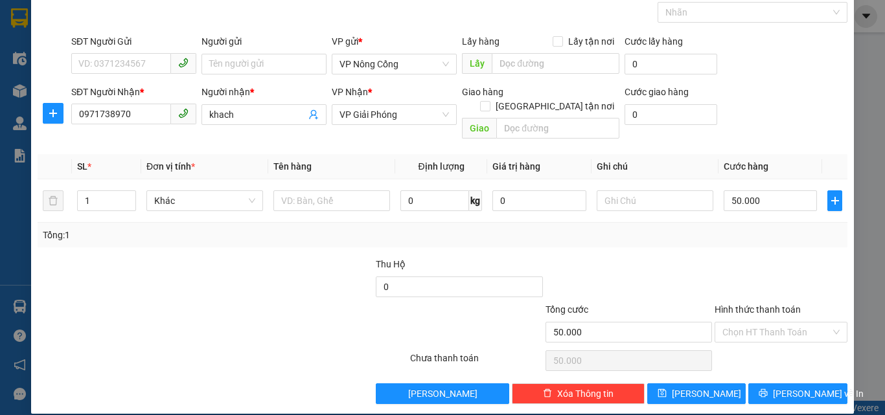
click at [758, 323] on input "Hình thức thanh toán" at bounding box center [776, 332] width 108 height 19
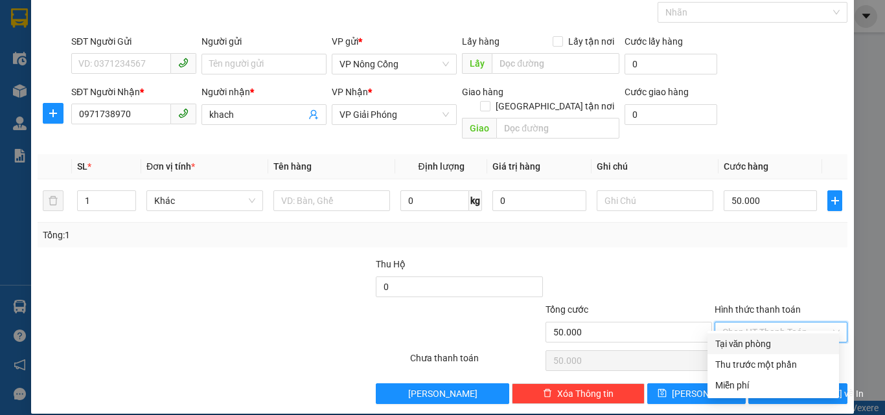
drag, startPoint x: 738, startPoint y: 343, endPoint x: 777, endPoint y: 357, distance: 41.4
click at [740, 343] on div "Tại văn phòng" at bounding box center [773, 344] width 116 height 14
type input "0"
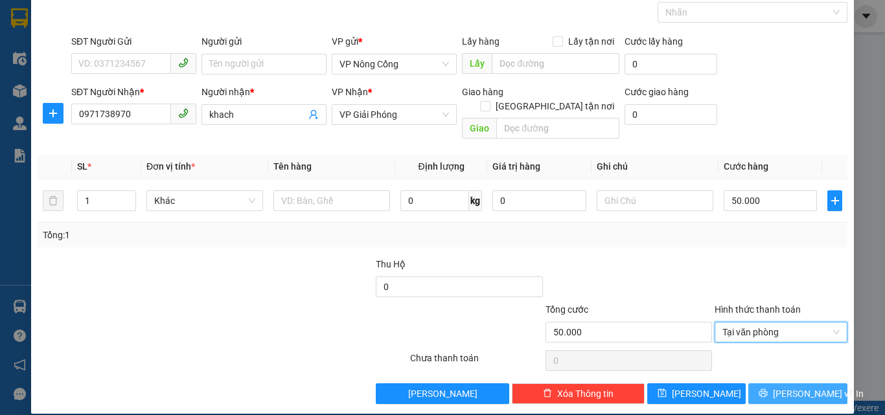
click at [801, 387] on span "[PERSON_NAME] và In" at bounding box center [818, 394] width 91 height 14
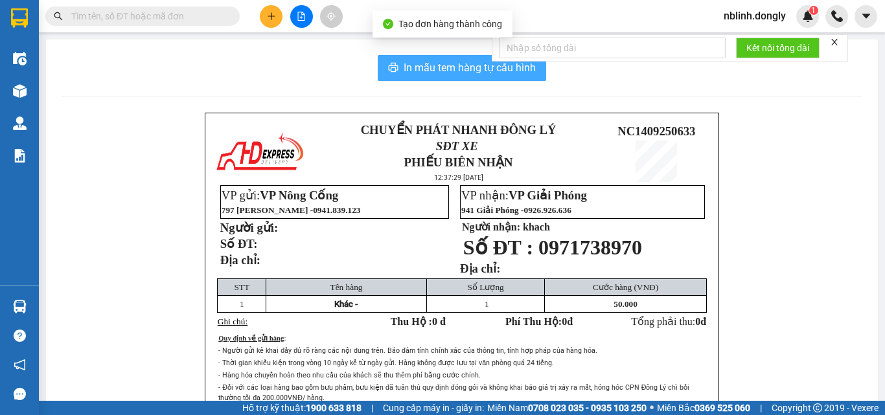
click at [458, 76] on button "In mẫu tem hàng tự cấu hình" at bounding box center [462, 68] width 168 height 26
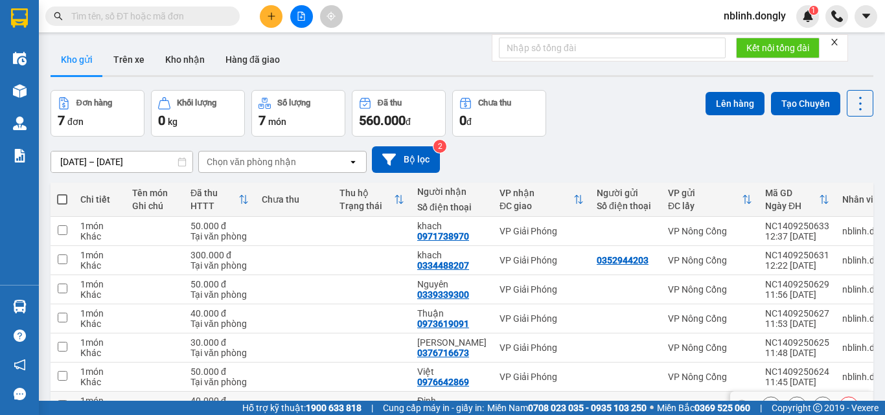
scroll to position [78, 0]
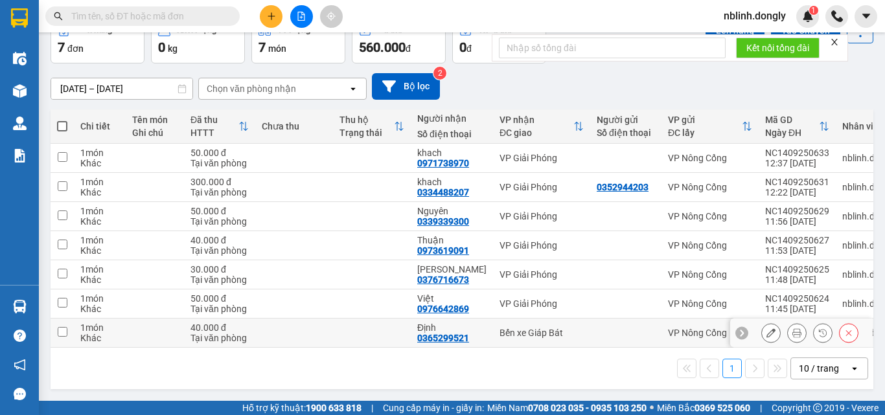
click at [60, 328] on input "checkbox" at bounding box center [63, 332] width 10 height 10
checkbox input "true"
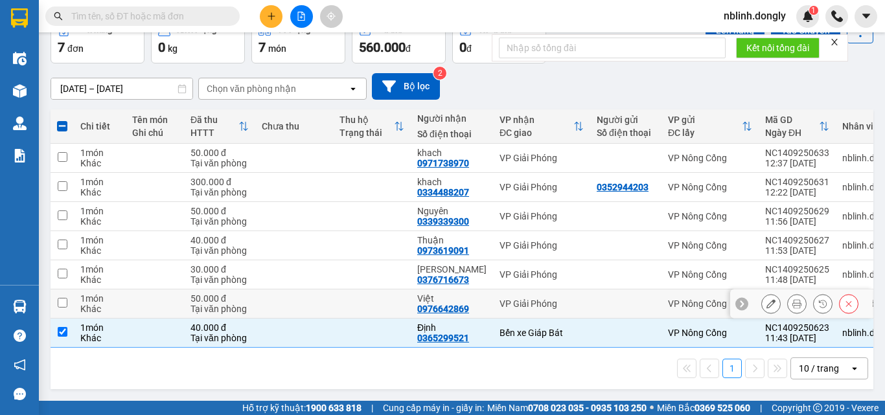
drag, startPoint x: 62, startPoint y: 297, endPoint x: 62, endPoint y: 262, distance: 34.3
click at [62, 298] on input "checkbox" at bounding box center [63, 303] width 10 height 10
checkbox input "true"
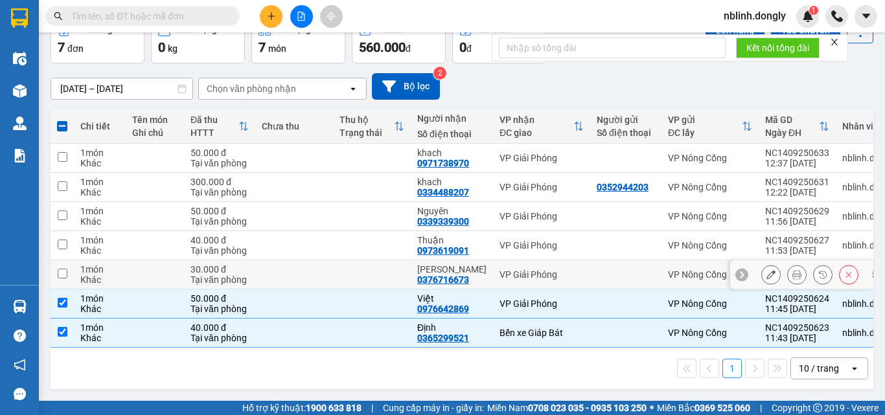
click at [62, 260] on td at bounding box center [62, 274] width 23 height 29
checkbox input "true"
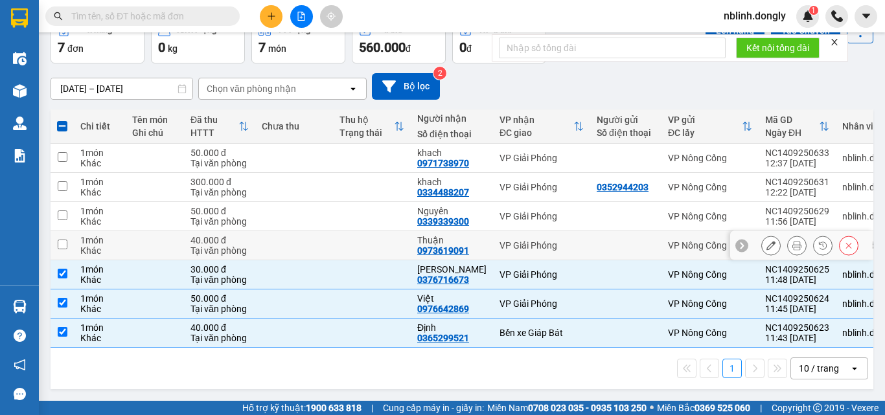
drag, startPoint x: 65, startPoint y: 237, endPoint x: 68, endPoint y: 220, distance: 17.7
click at [65, 240] on input "checkbox" at bounding box center [63, 245] width 10 height 10
checkbox input "true"
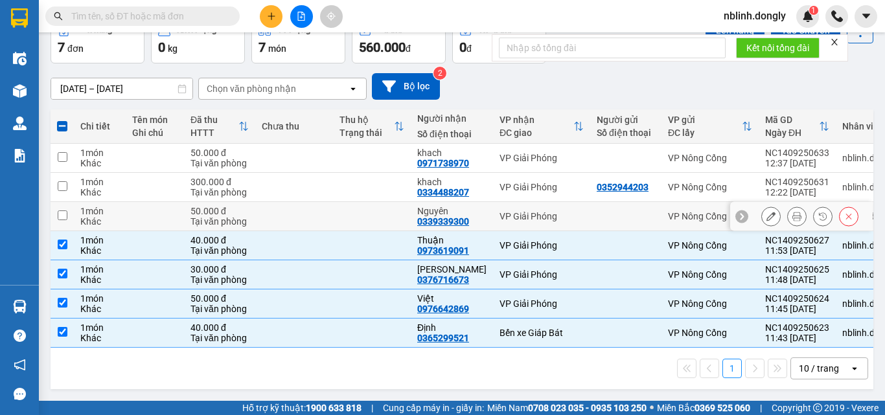
drag, startPoint x: 63, startPoint y: 205, endPoint x: 69, endPoint y: 187, distance: 19.9
click at [63, 210] on input "checkbox" at bounding box center [63, 215] width 10 height 10
checkbox input "true"
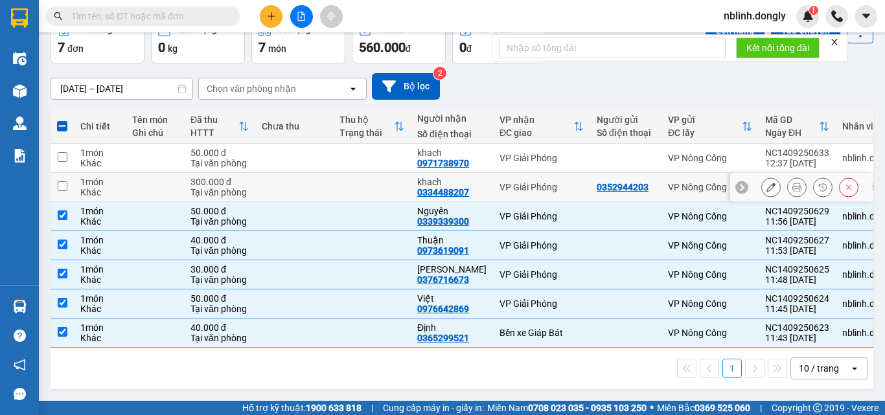
click at [68, 177] on td at bounding box center [62, 187] width 23 height 29
checkbox input "true"
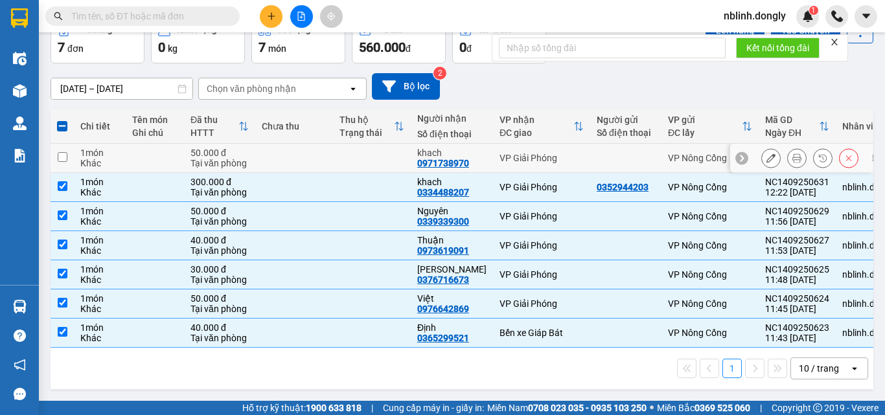
click at [62, 152] on input "checkbox" at bounding box center [63, 157] width 10 height 10
checkbox input "true"
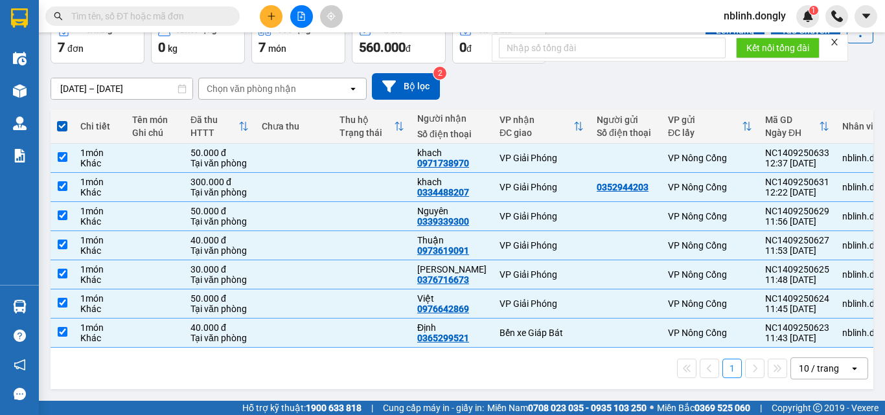
scroll to position [0, 0]
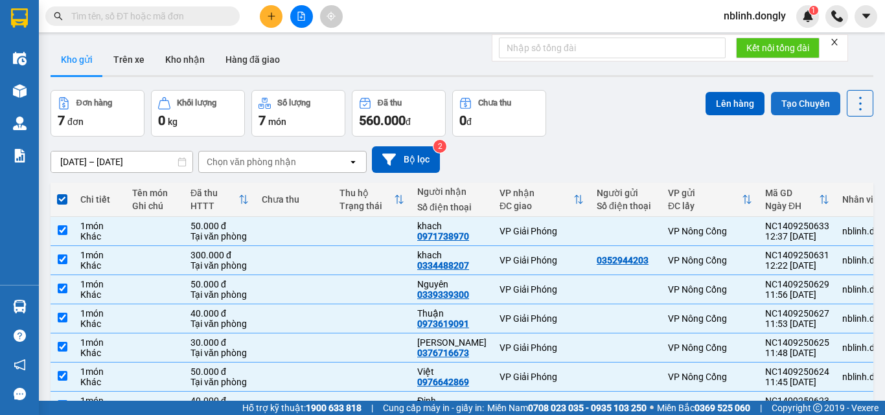
click at [806, 102] on button "Tạo Chuyến" at bounding box center [805, 103] width 69 height 23
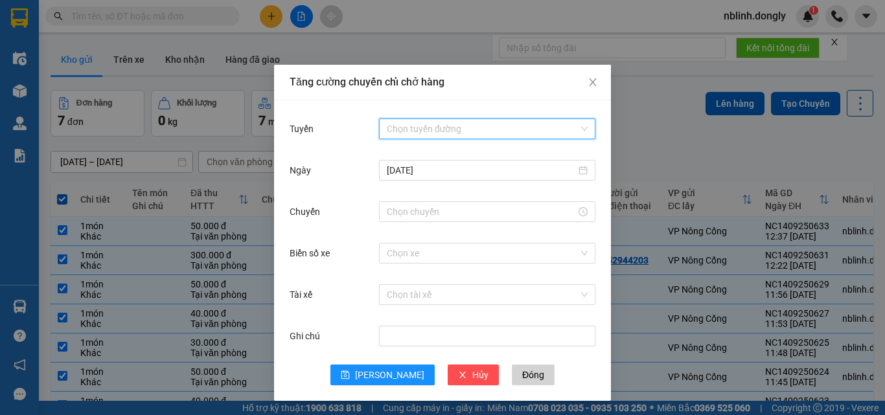
click at [403, 122] on input "Tuyến" at bounding box center [483, 128] width 192 height 19
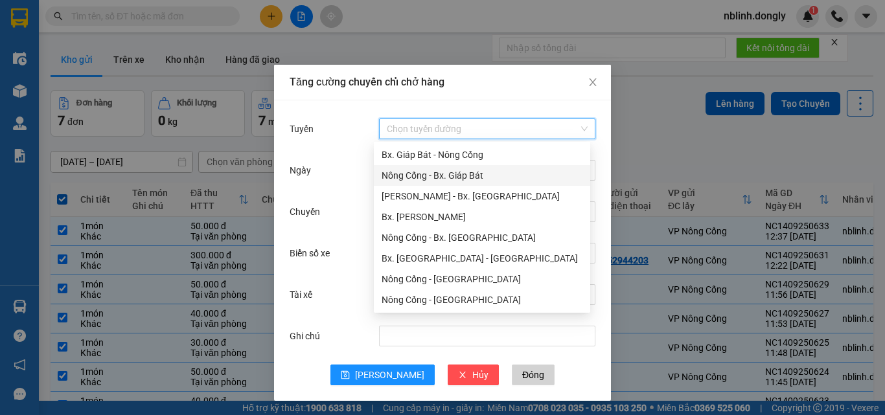
click at [455, 176] on div "Nông Cống - Bx. Giáp Bát" at bounding box center [481, 175] width 201 height 14
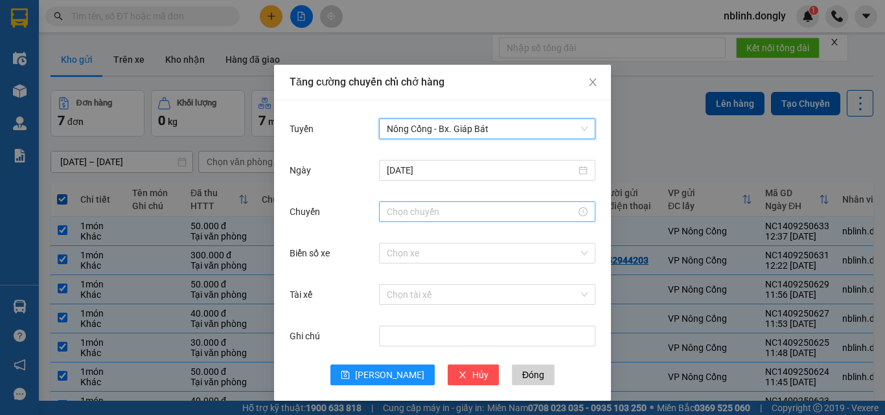
click at [411, 212] on input "Chuyến" at bounding box center [481, 212] width 189 height 14
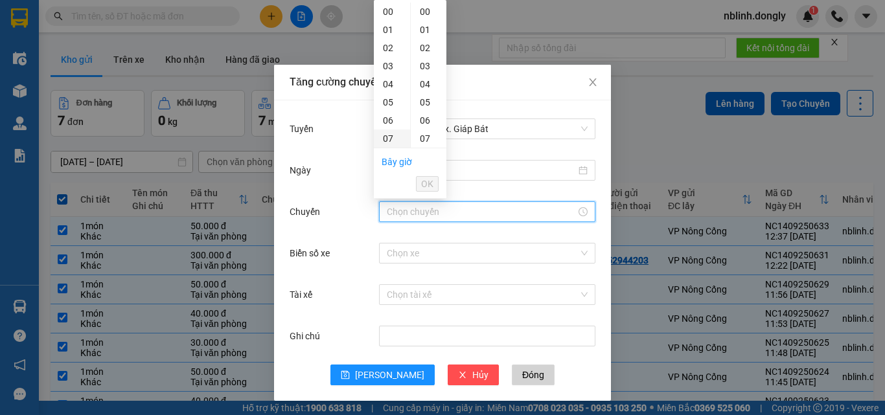
scroll to position [130, 0]
click at [389, 98] on div "12" at bounding box center [392, 100] width 36 height 18
click at [427, 92] on div "40" at bounding box center [429, 89] width 36 height 18
type input "12:40"
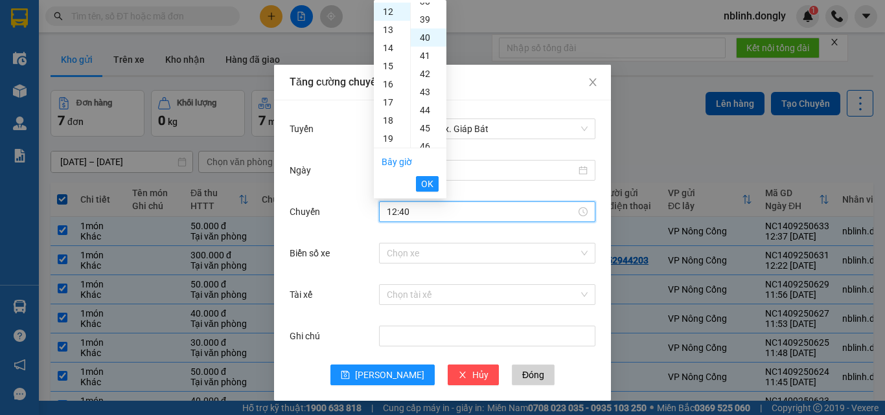
scroll to position [725, 0]
click at [427, 179] on span "OK" at bounding box center [427, 184] width 12 height 14
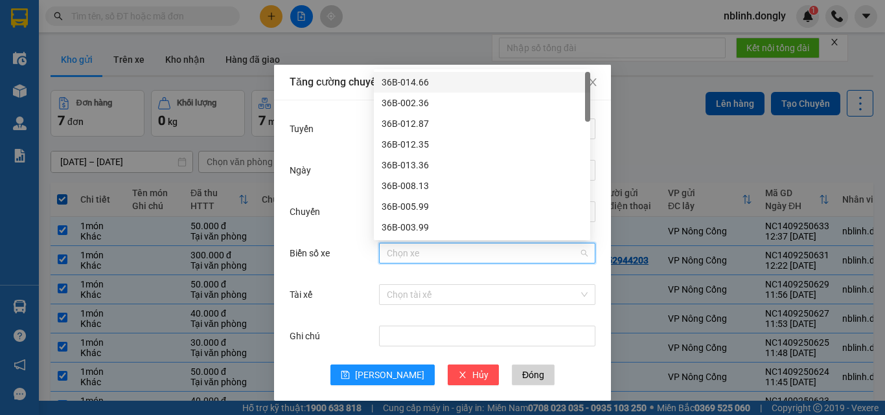
click at [390, 253] on input "Biển số xe" at bounding box center [483, 253] width 192 height 19
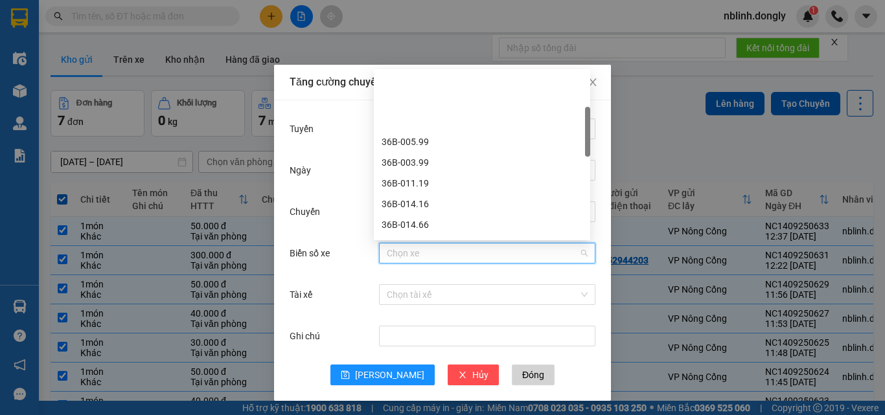
scroll to position [194, 0]
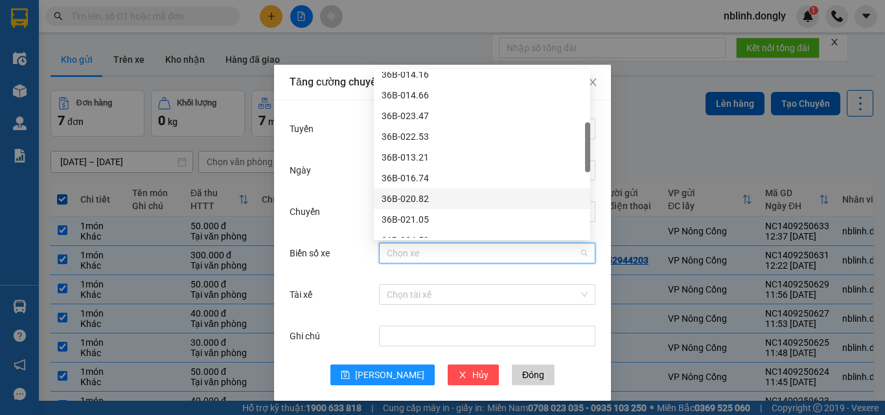
click at [415, 195] on div "36B-020.82" at bounding box center [481, 199] width 201 height 14
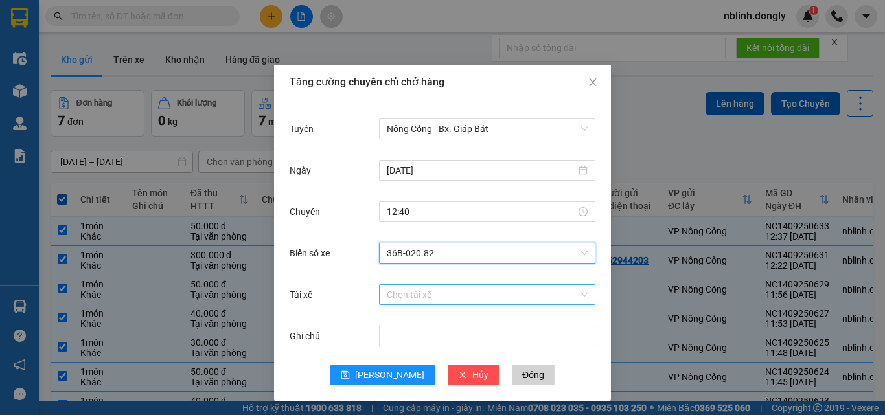
click at [400, 299] on input "Tài xế" at bounding box center [483, 294] width 192 height 19
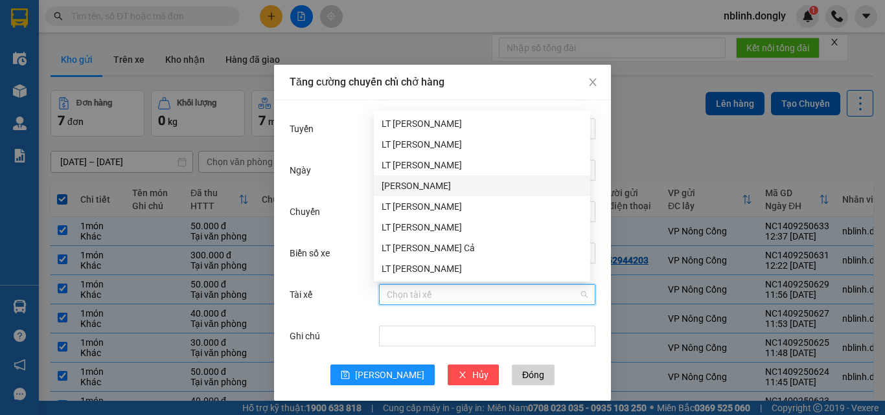
scroll to position [130, 0]
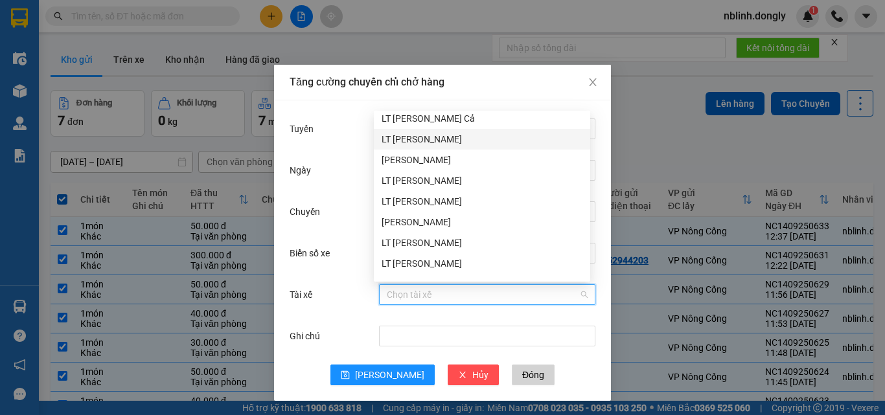
click at [413, 139] on div "LT [PERSON_NAME]" at bounding box center [481, 139] width 201 height 14
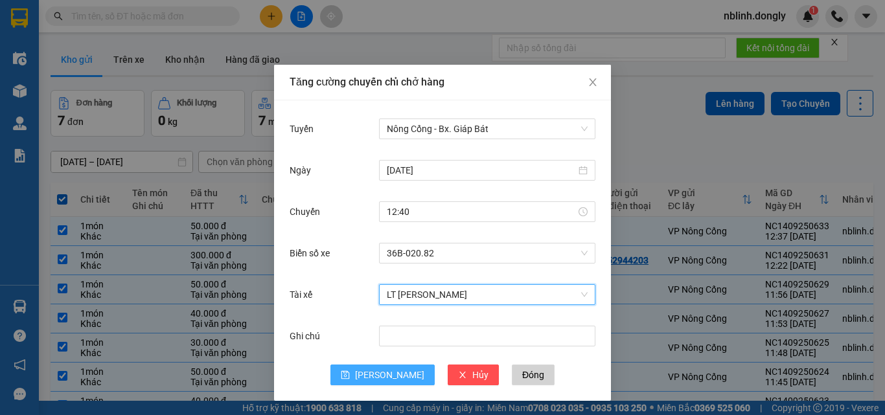
click at [385, 373] on span "[PERSON_NAME]" at bounding box center [389, 375] width 69 height 14
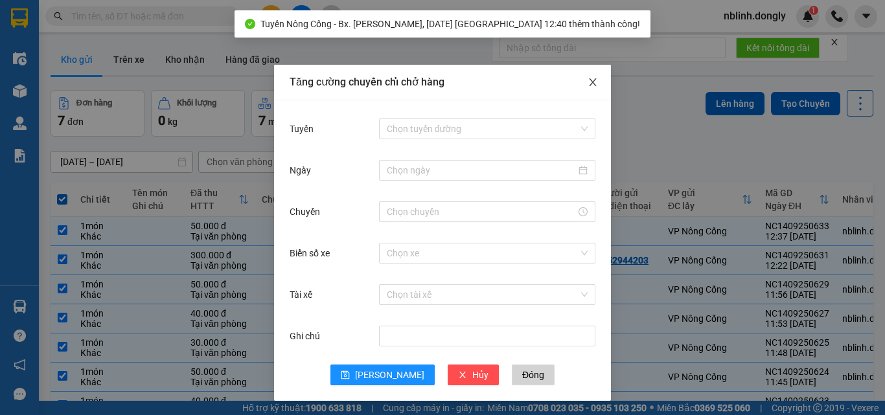
click at [587, 80] on icon "close" at bounding box center [592, 82] width 10 height 10
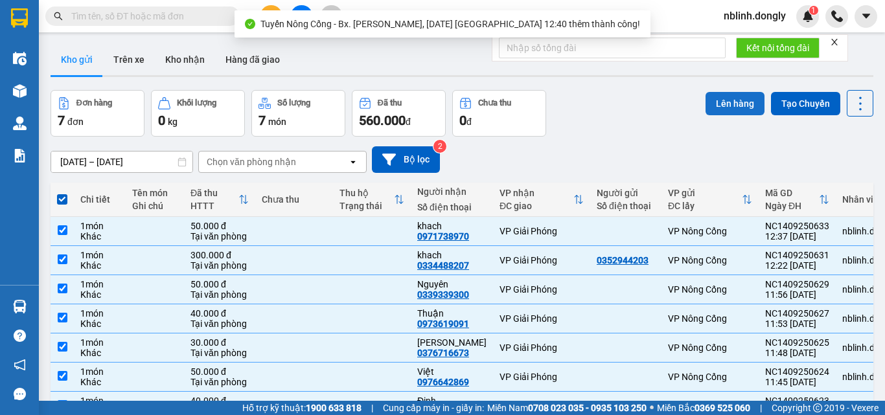
click at [725, 104] on button "Lên hàng" at bounding box center [734, 103] width 59 height 23
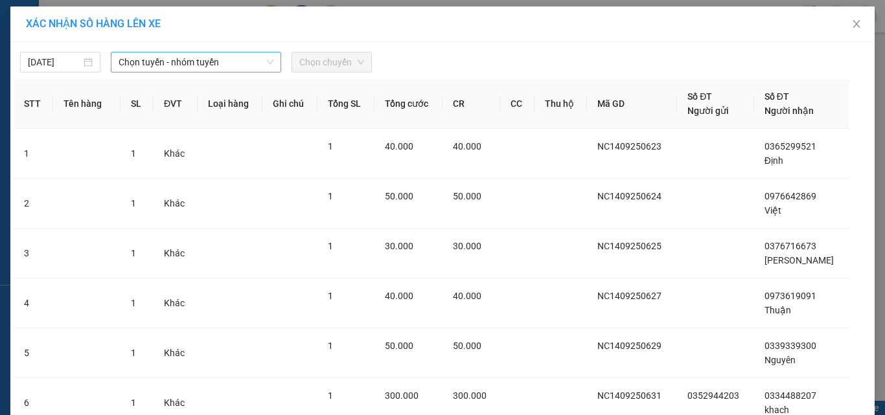
click at [157, 65] on span "Chọn tuyến - nhóm tuyến" at bounding box center [196, 61] width 155 height 19
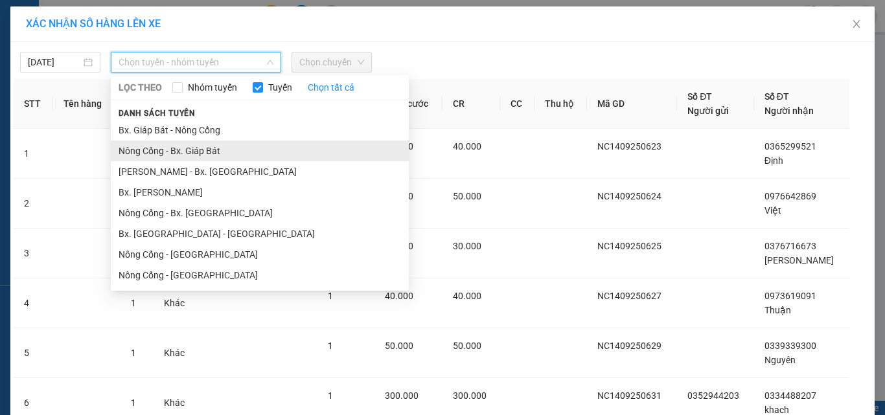
click at [177, 150] on li "Nông Cống - Bx. Giáp Bát" at bounding box center [260, 151] width 298 height 21
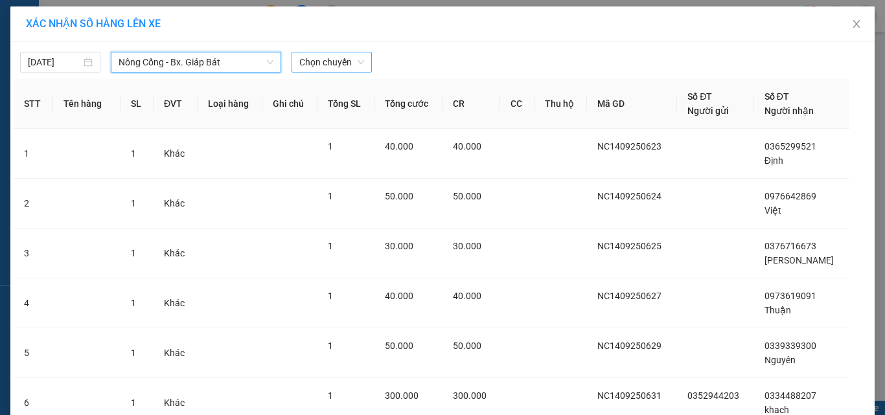
click at [341, 59] on span "Chọn chuyến" at bounding box center [331, 61] width 65 height 19
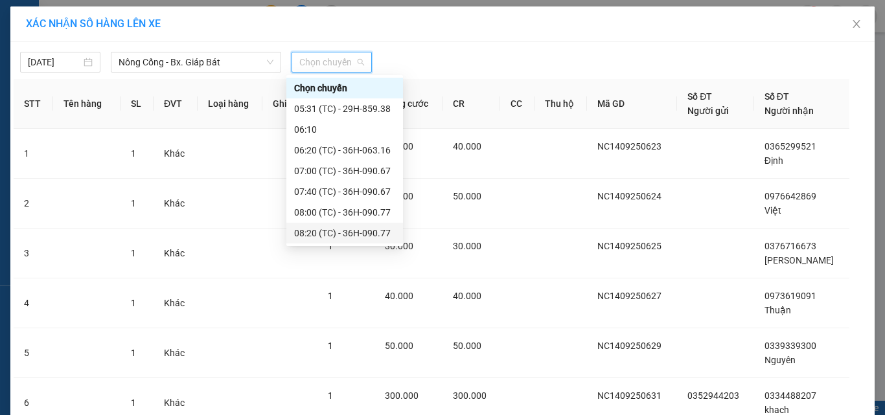
scroll to position [124, 0]
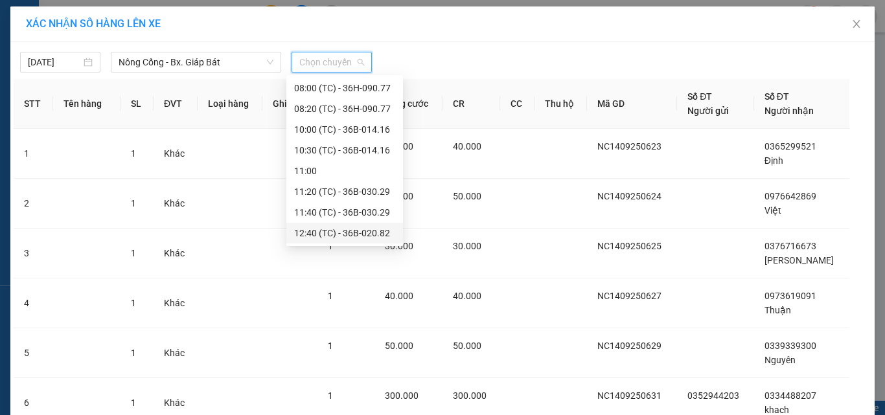
click at [365, 233] on div "12:40 (TC) - 36B-020.82" at bounding box center [344, 233] width 101 height 14
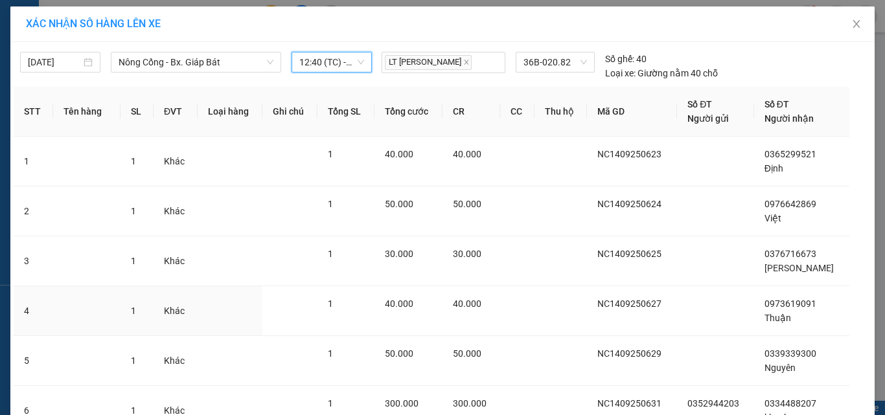
scroll to position [165, 0]
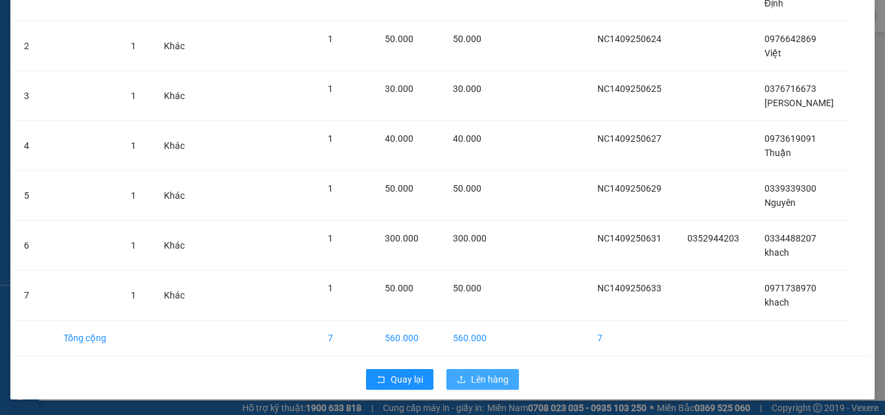
click at [488, 384] on span "Lên hàng" at bounding box center [490, 379] width 38 height 14
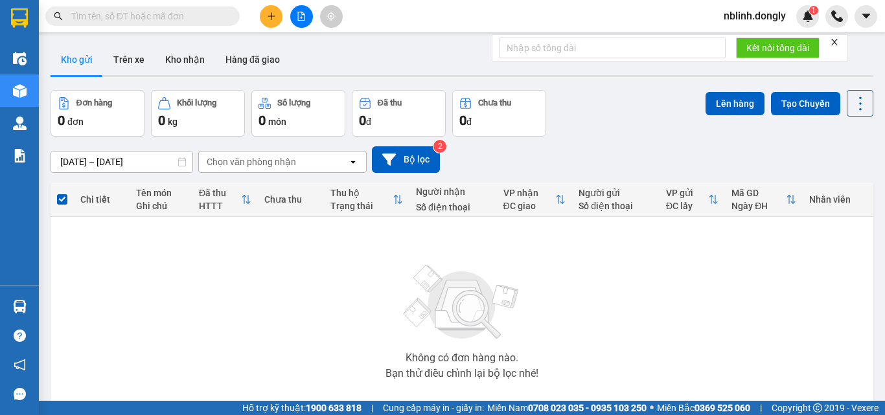
scroll to position [72, 0]
